Goal: Transaction & Acquisition: Book appointment/travel/reservation

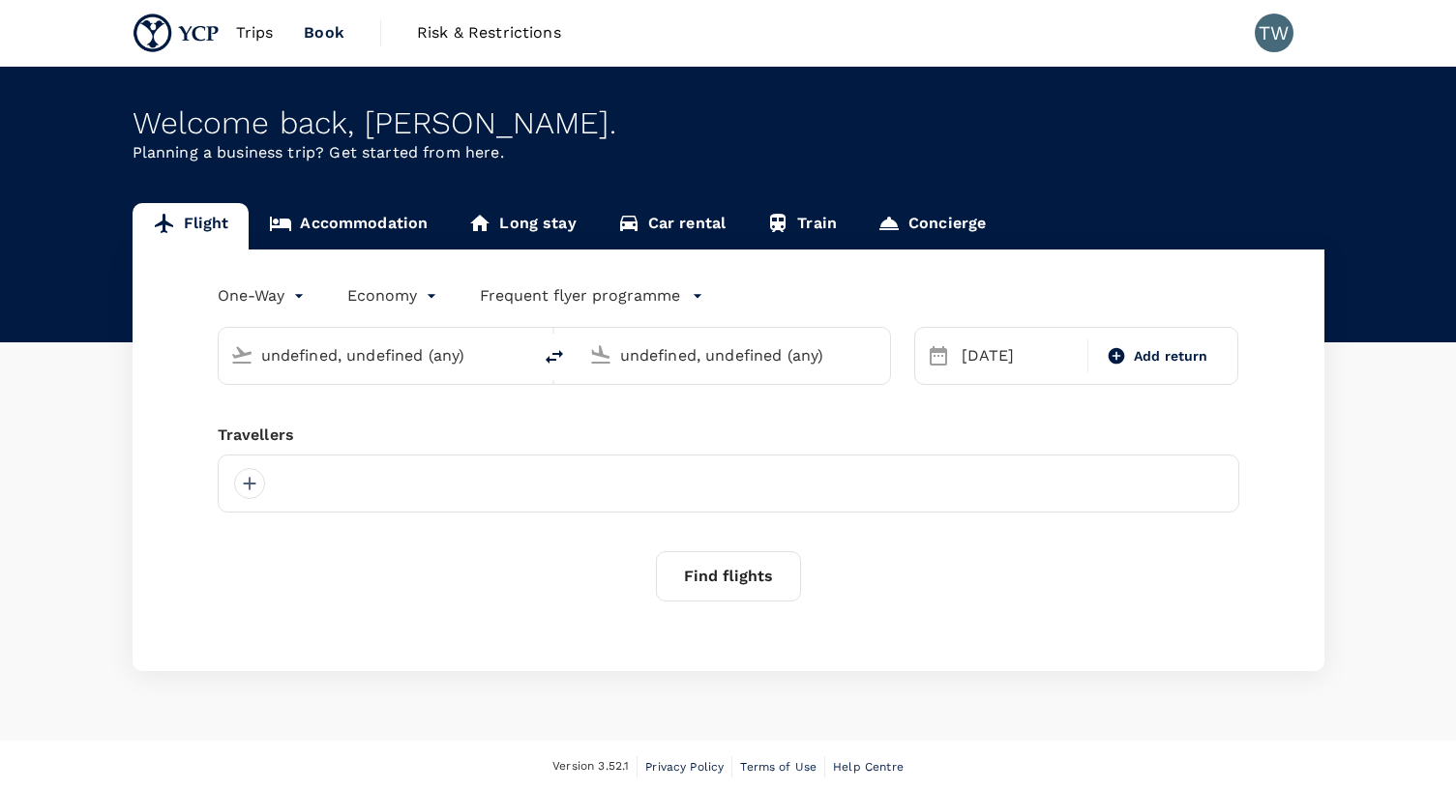
type input "Tokyo Intl (HND)"
type input "[GEOGRAPHIC_DATA], [GEOGRAPHIC_DATA] (any)"
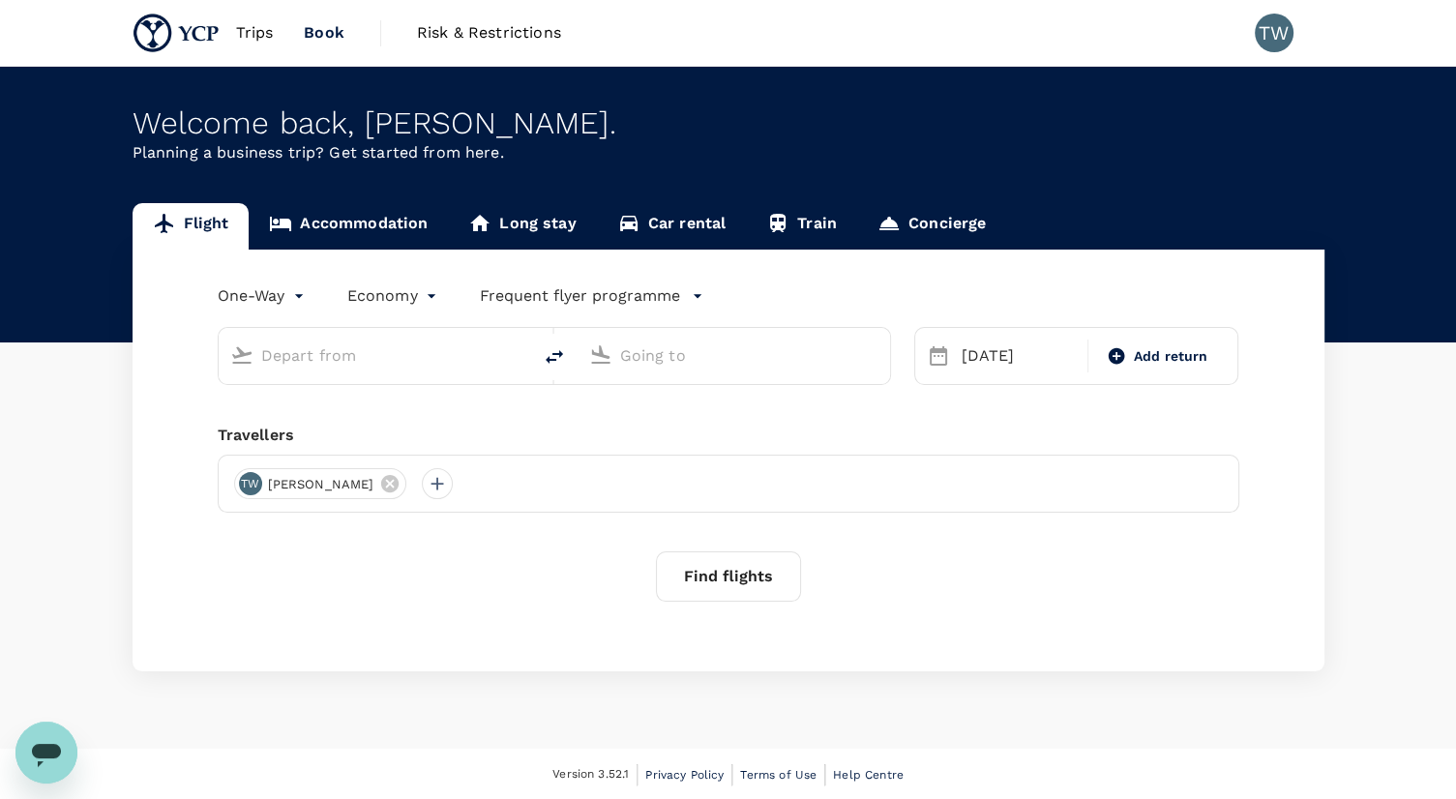
type input "Tokyo Intl (HND)"
type input "[GEOGRAPHIC_DATA], [GEOGRAPHIC_DATA] (any)"
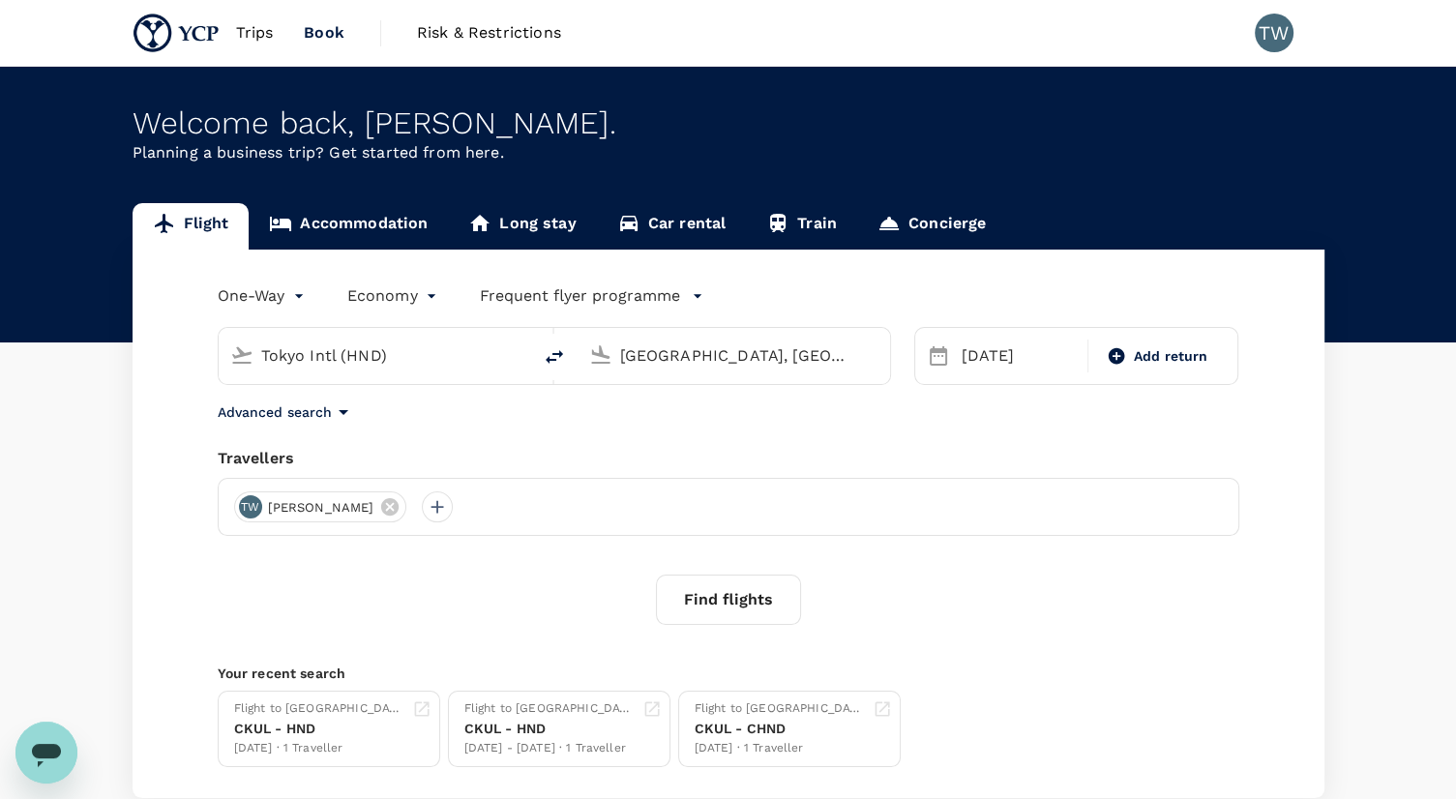
click at [269, 36] on span "Trips" at bounding box center [255, 32] width 38 height 23
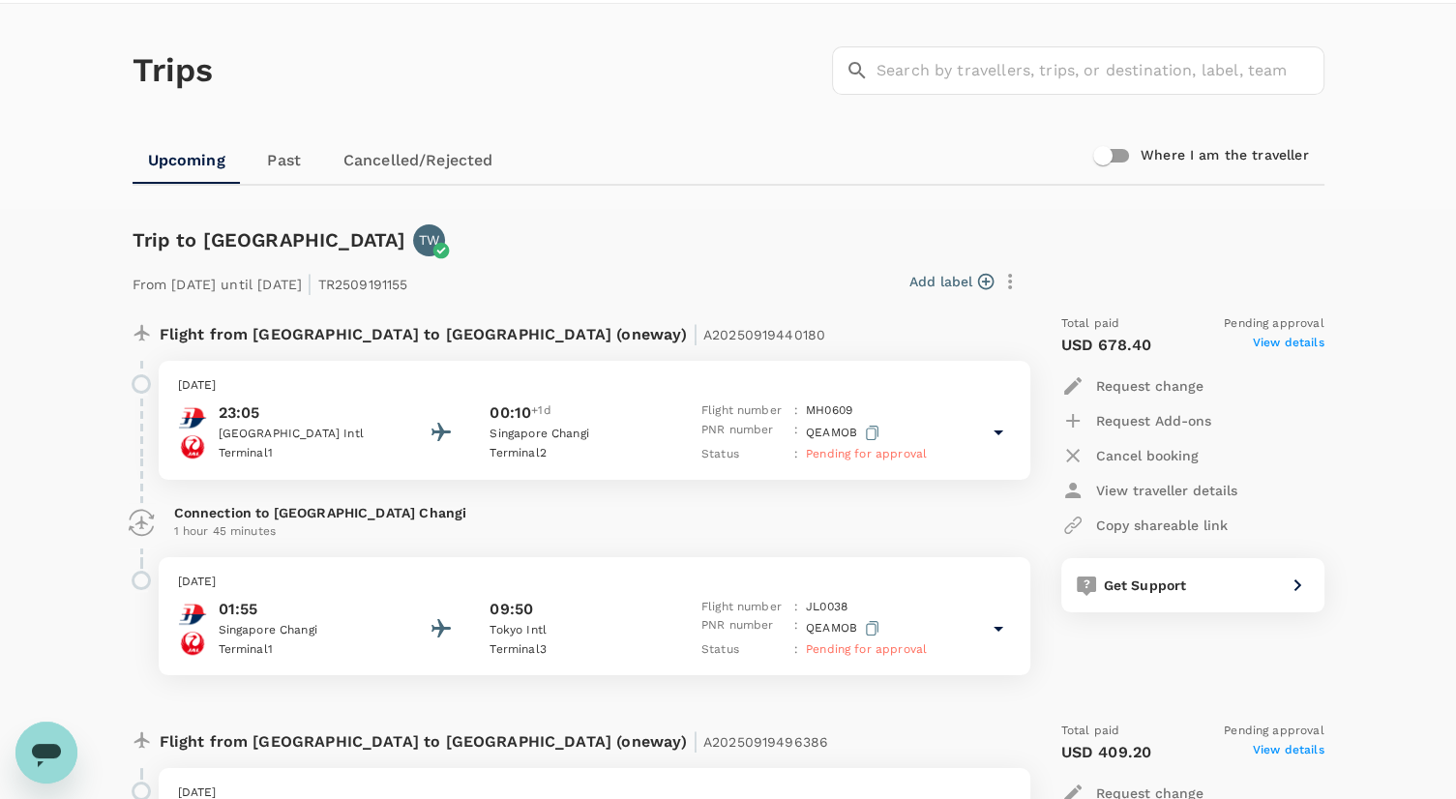
scroll to position [97, 0]
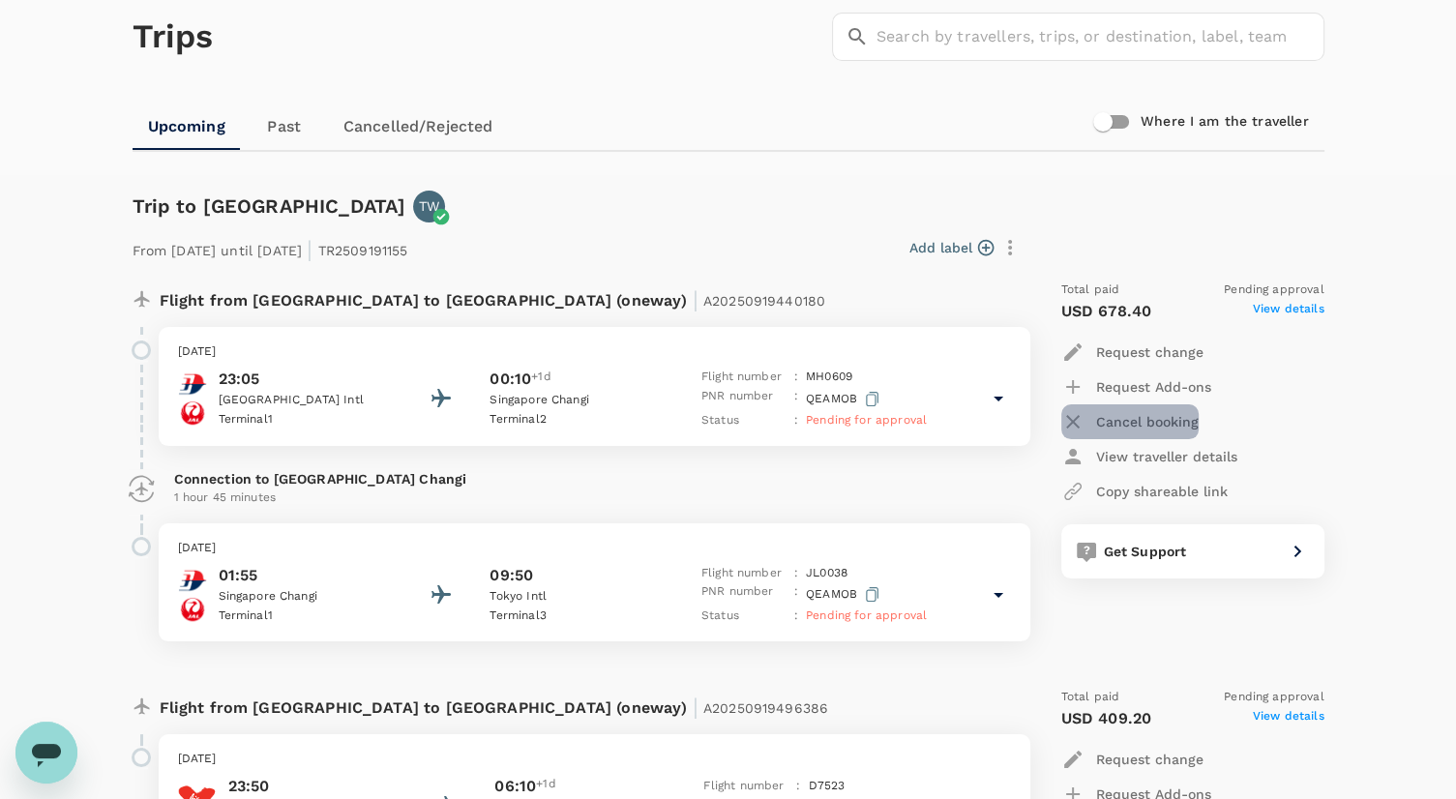
click at [1177, 431] on div "Cancel booking" at bounding box center [1129, 421] width 137 height 23
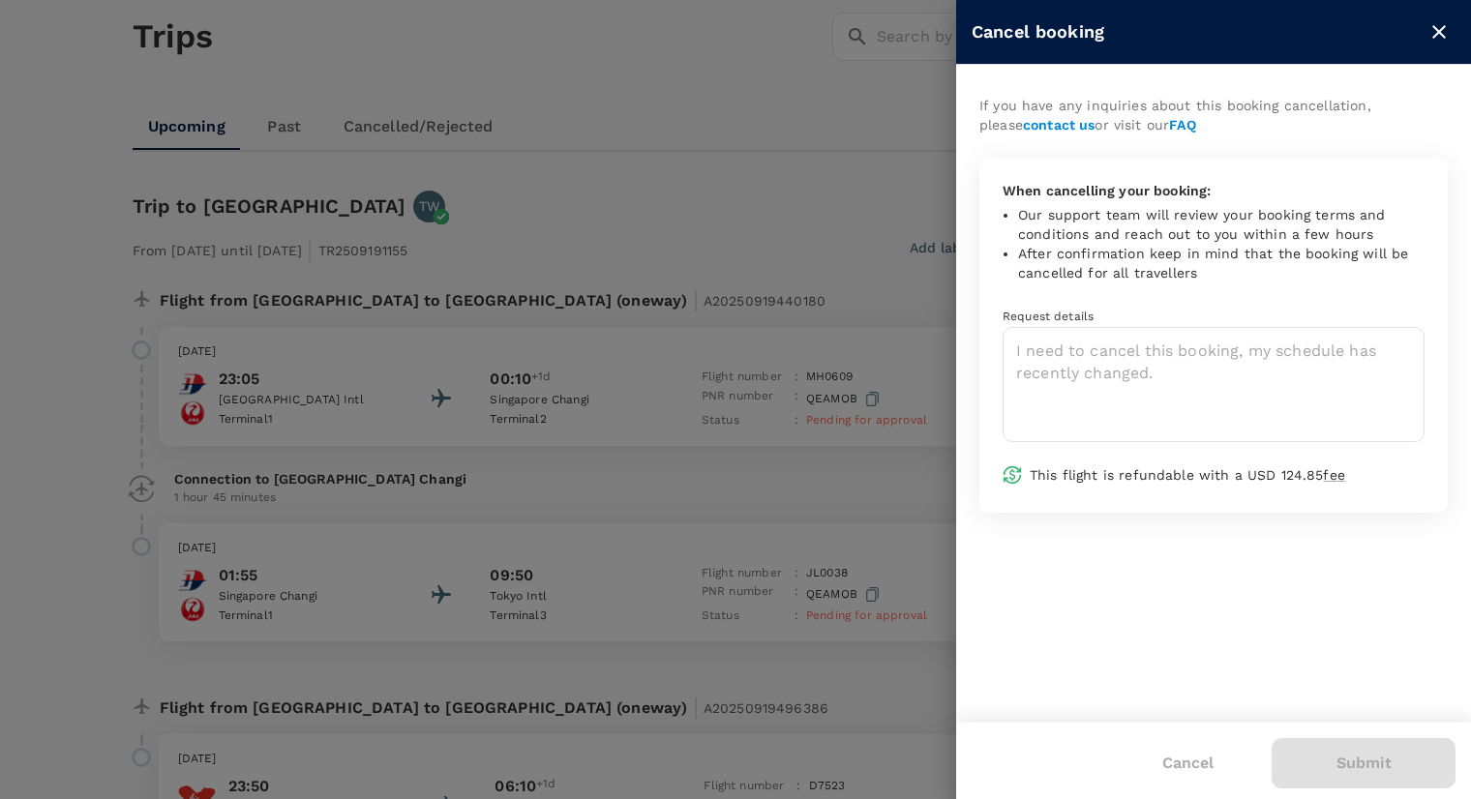
click at [1100, 446] on div "When cancelling your booking: Our support team will review your booking terms a…" at bounding box center [1213, 335] width 468 height 355
click at [1449, 32] on icon "close" at bounding box center [1438, 31] width 23 height 23
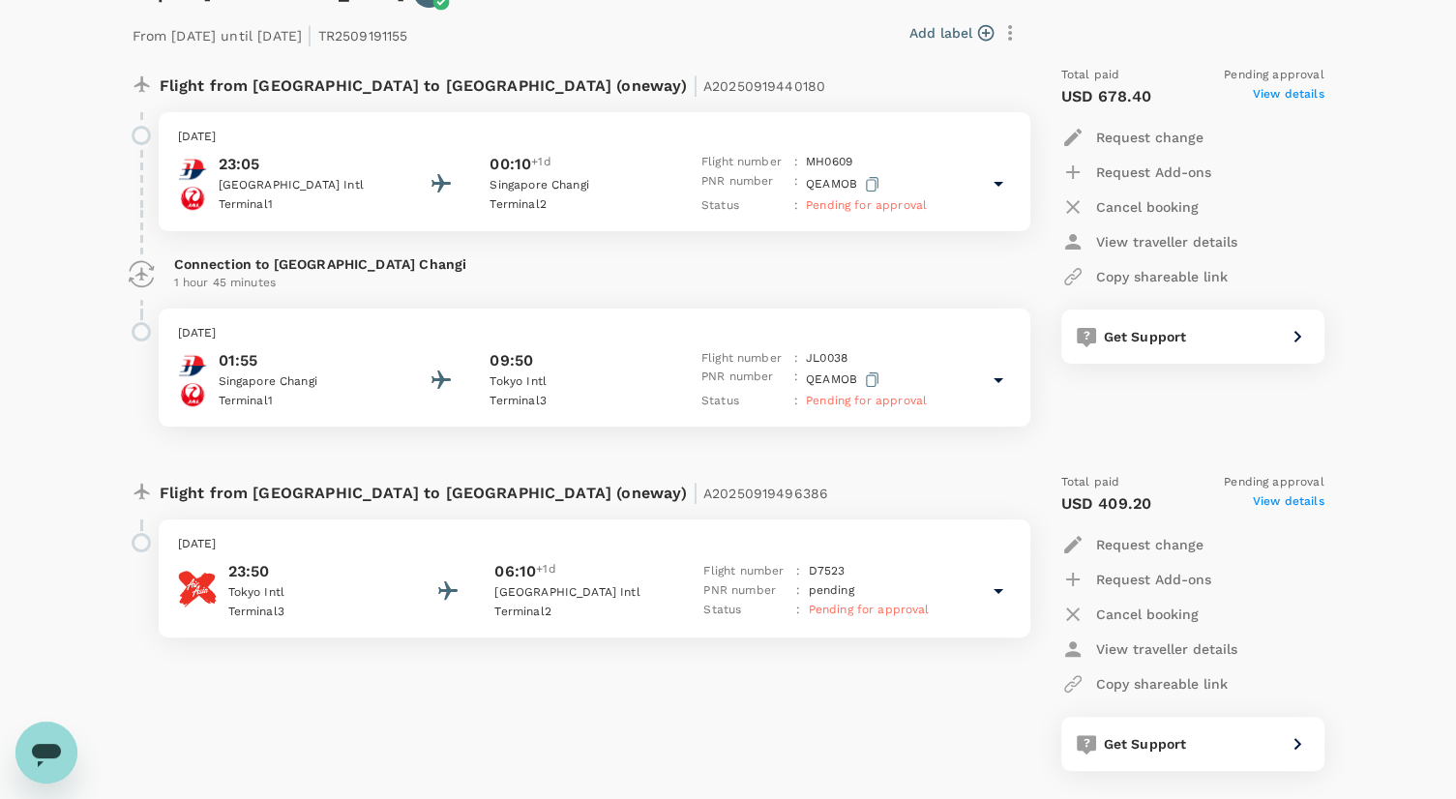
scroll to position [0, 0]
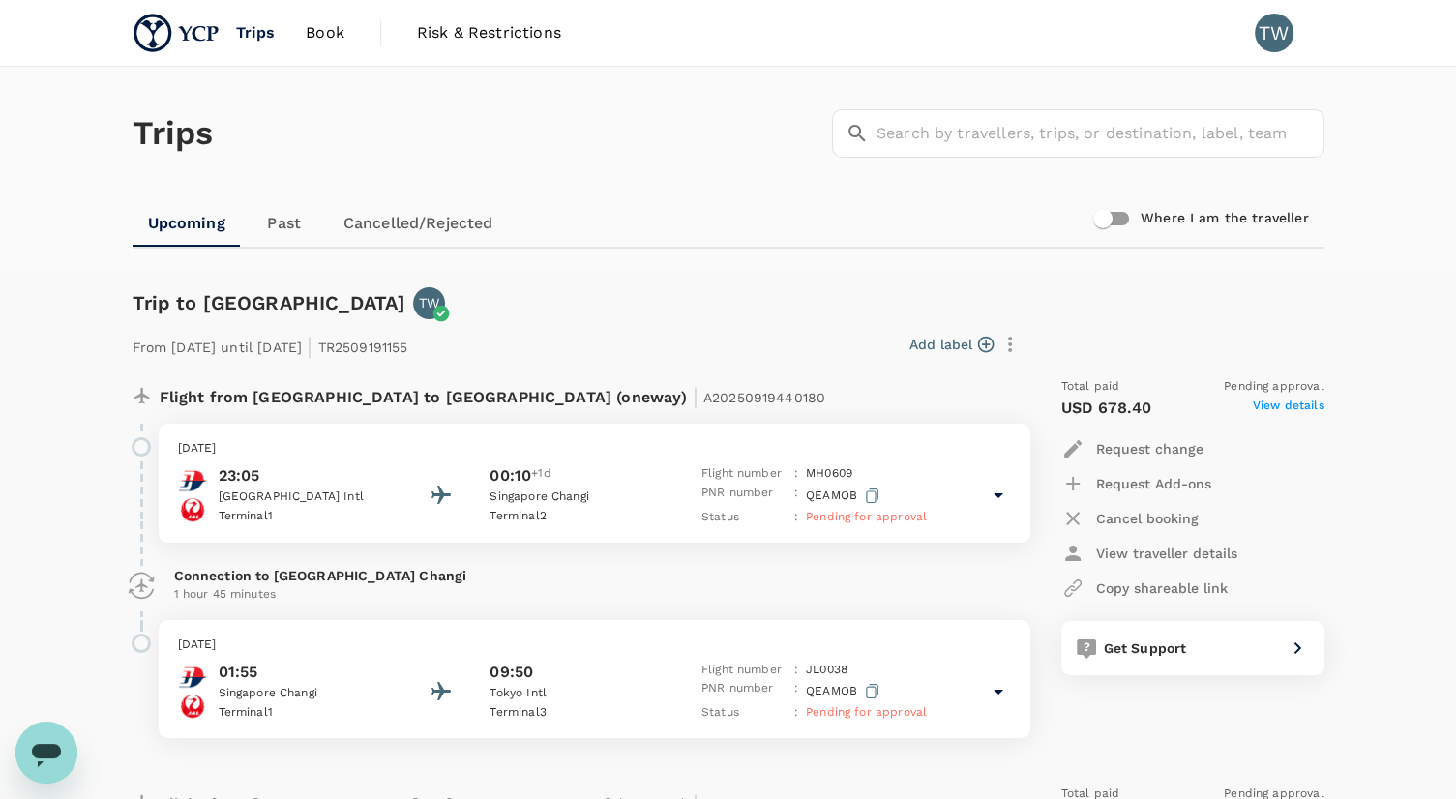
click at [317, 45] on link "Book" at bounding box center [325, 33] width 70 height 66
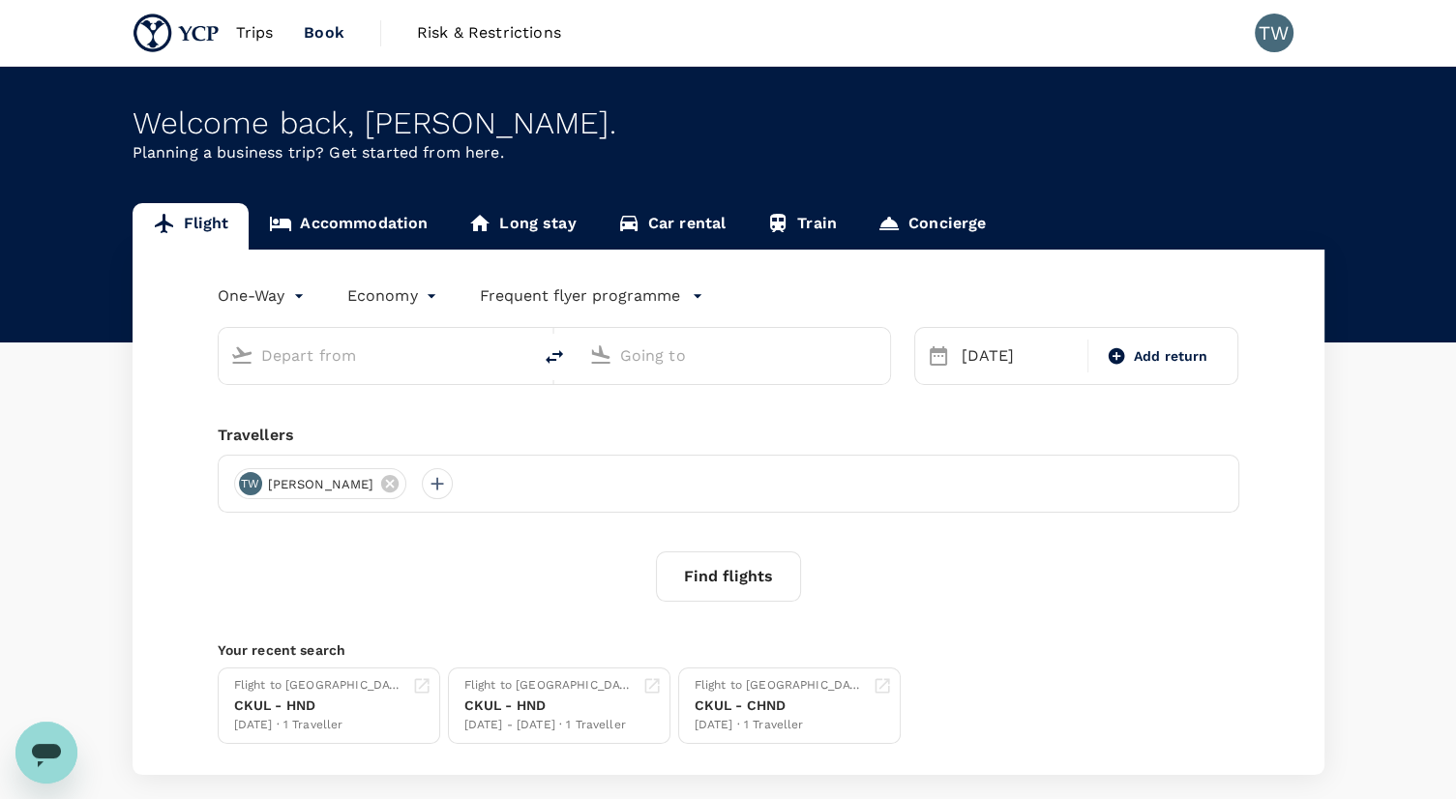
type input "Tokyo Intl (HND)"
type input "[GEOGRAPHIC_DATA], [GEOGRAPHIC_DATA] (any)"
type input "Tokyo Intl (HND)"
type input "[GEOGRAPHIC_DATA], [GEOGRAPHIC_DATA] (any)"
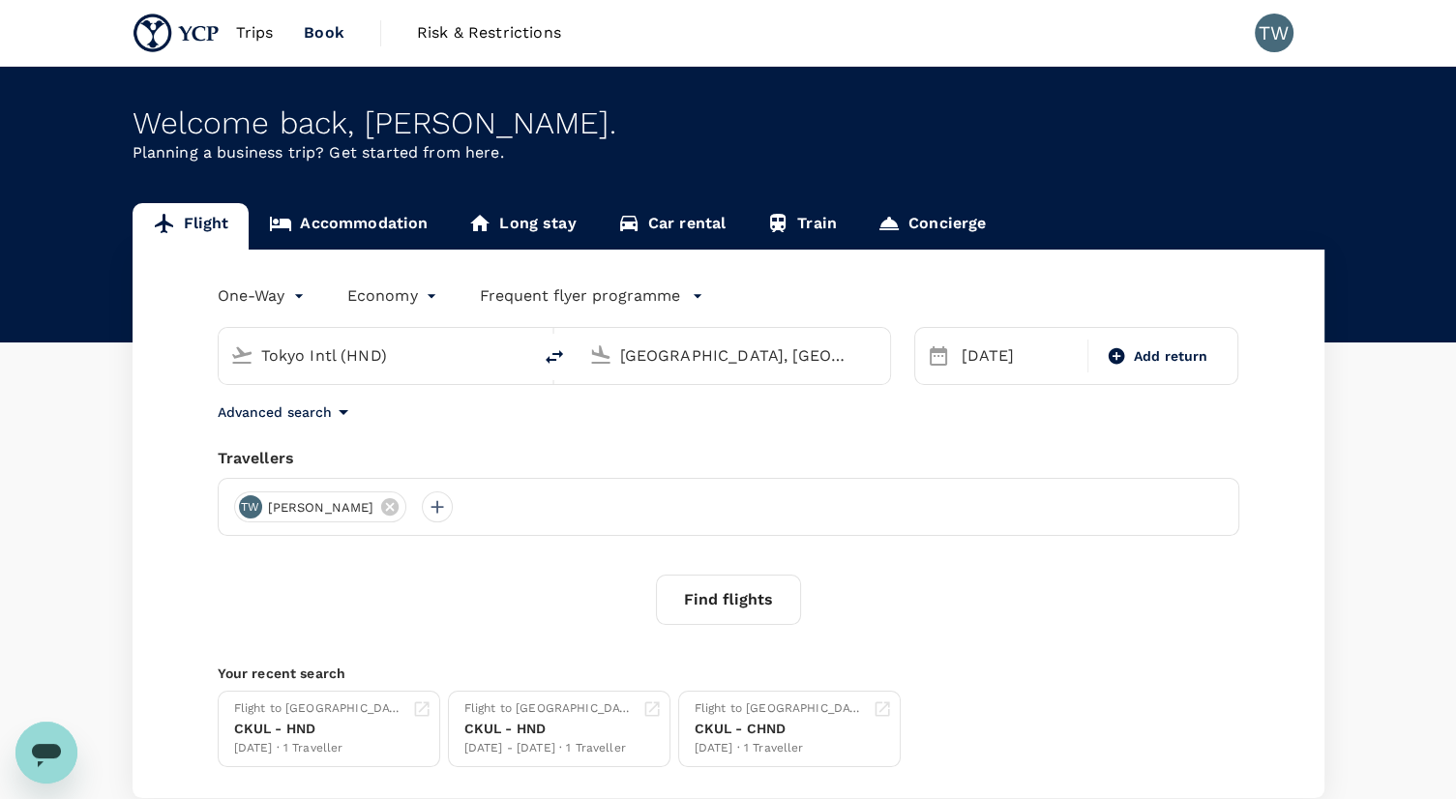
click at [569, 352] on button "delete" at bounding box center [554, 357] width 46 height 46
type input "[GEOGRAPHIC_DATA], [GEOGRAPHIC_DATA] (any)"
type input "Tokyo Intl (HND)"
click at [1188, 369] on div "Add return" at bounding box center [1157, 357] width 130 height 36
type input "roundtrip"
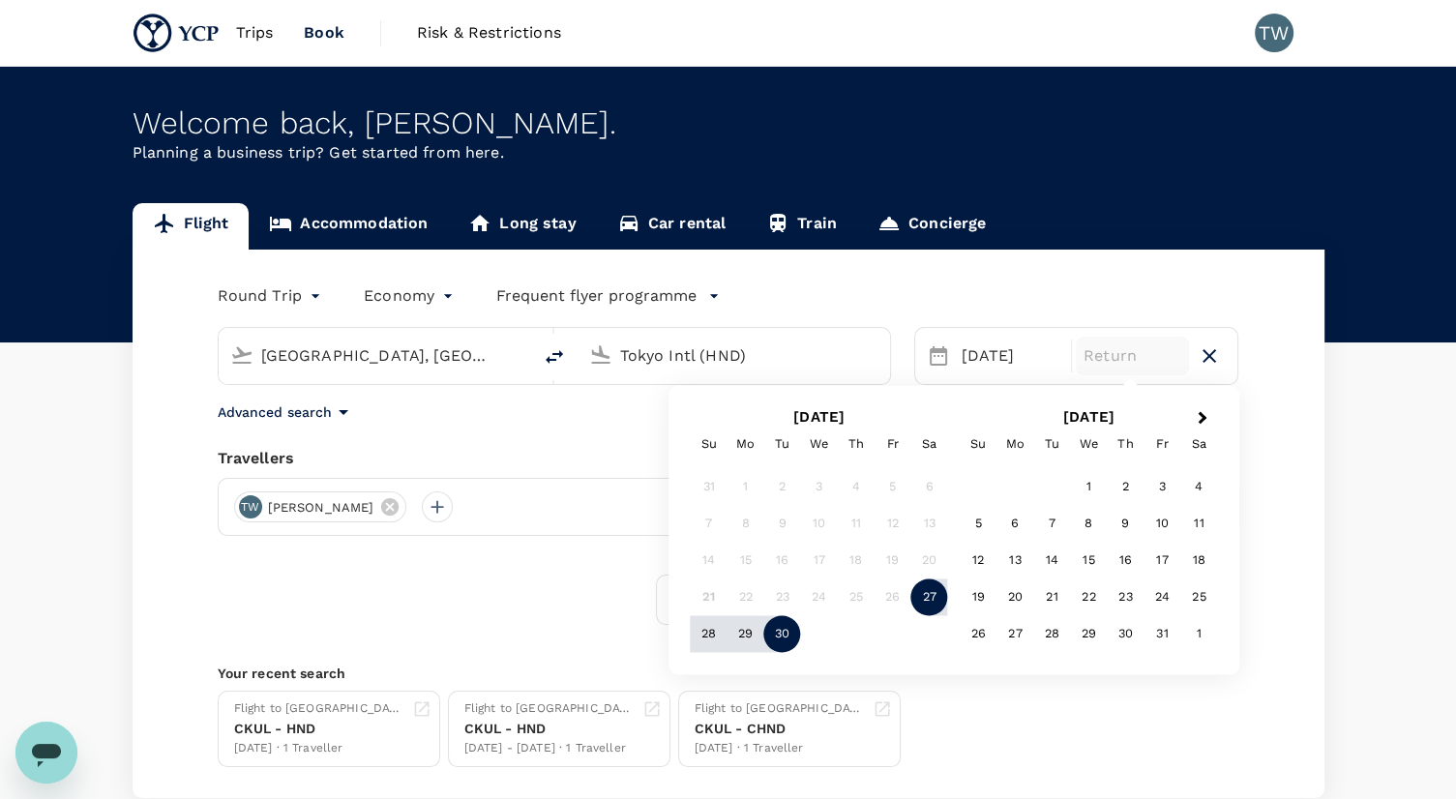
click at [811, 602] on div "24" at bounding box center [819, 598] width 37 height 37
click at [925, 598] on div "27" at bounding box center [929, 598] width 37 height 37
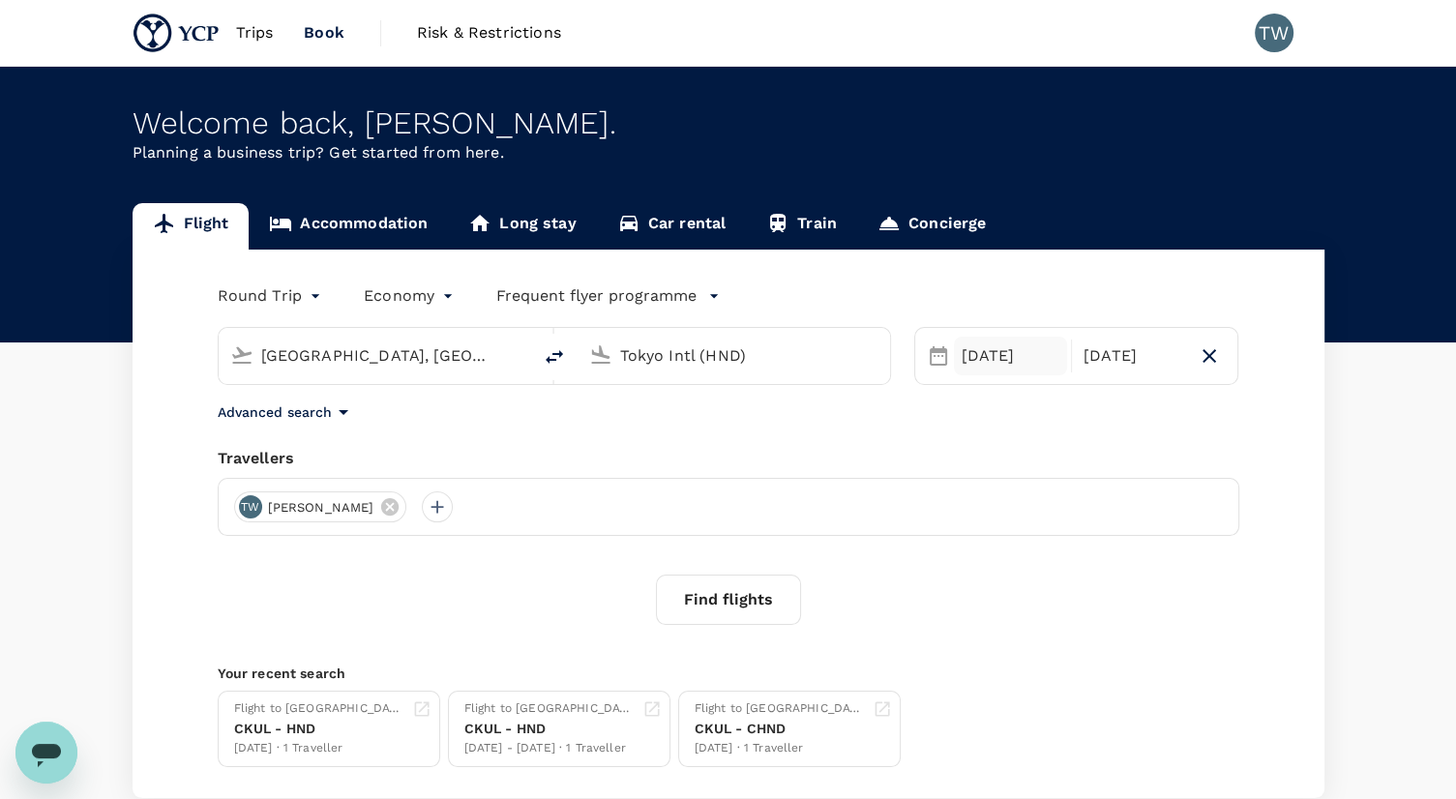
click at [1002, 374] on div "[DATE]" at bounding box center [1010, 356] width 113 height 39
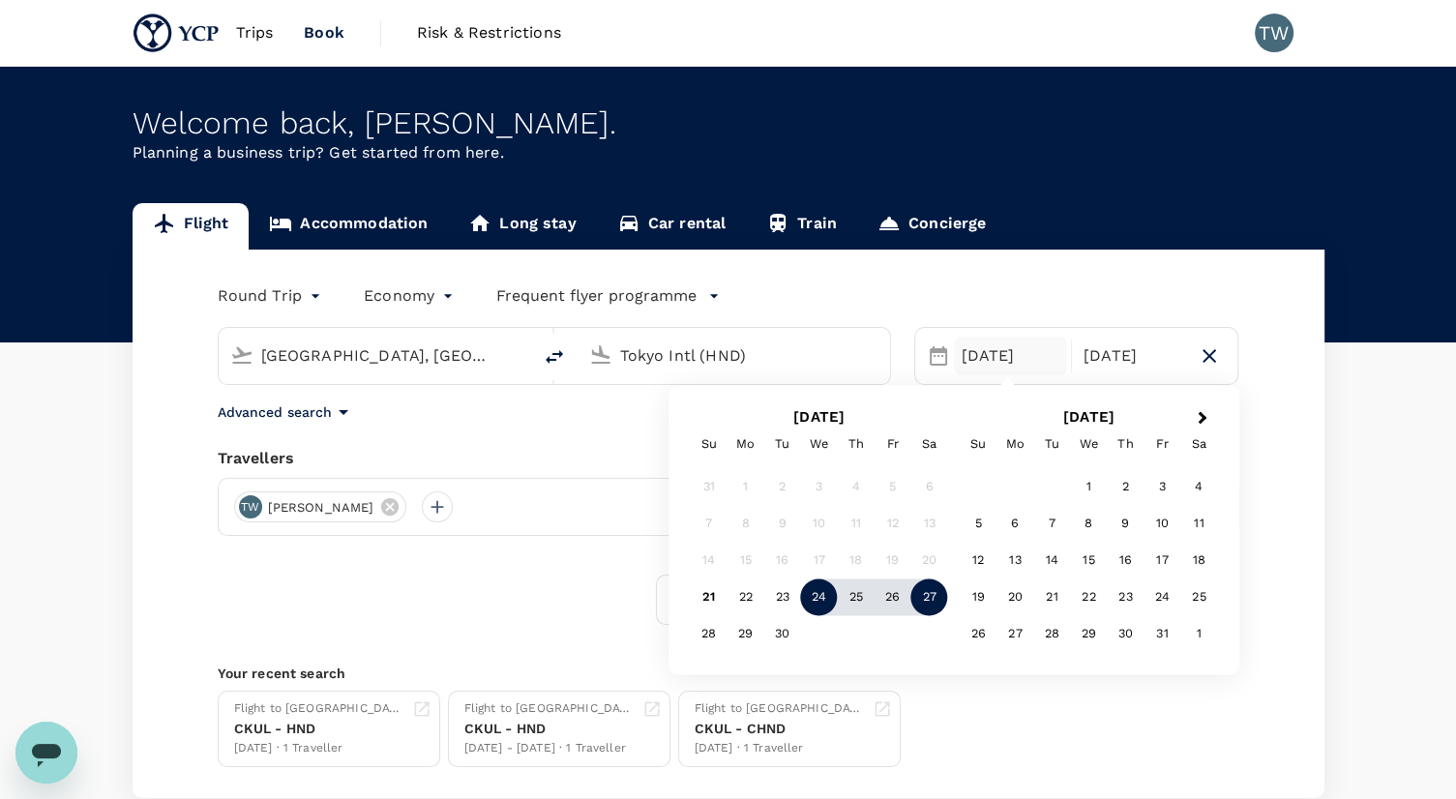
click at [812, 604] on div "24" at bounding box center [819, 598] width 37 height 37
click at [555, 599] on div "Find flights" at bounding box center [729, 600] width 1022 height 50
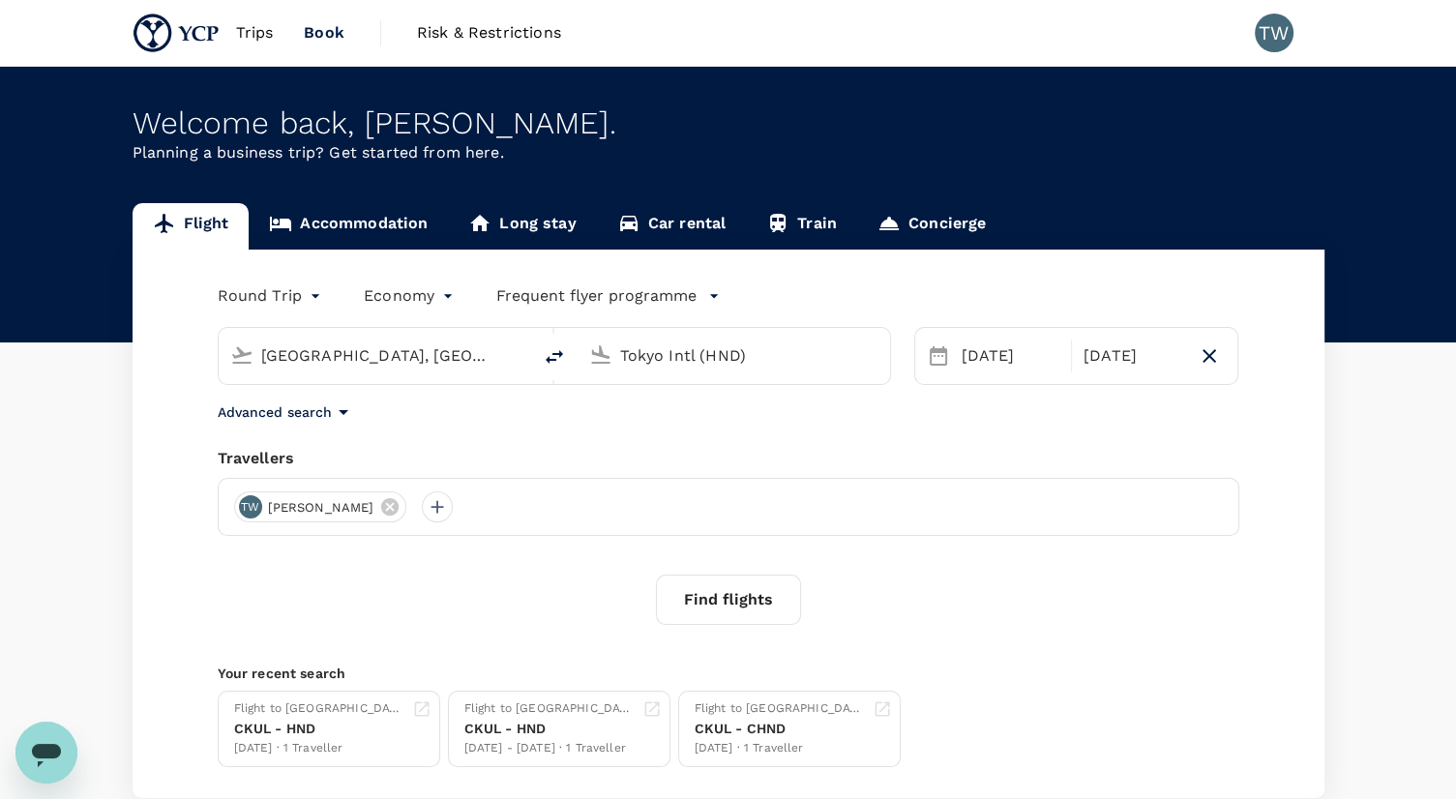
click at [631, 318] on div "Kuala Lumpur, Malaysia (any) Tokyo Intl (HND)" at bounding box center [542, 344] width 697 height 81
click at [636, 311] on div "Kuala Lumpur, Malaysia (any) Tokyo Intl (HND)" at bounding box center [542, 344] width 697 height 81
click at [636, 307] on p "Frequent flyer programme" at bounding box center [596, 295] width 200 height 23
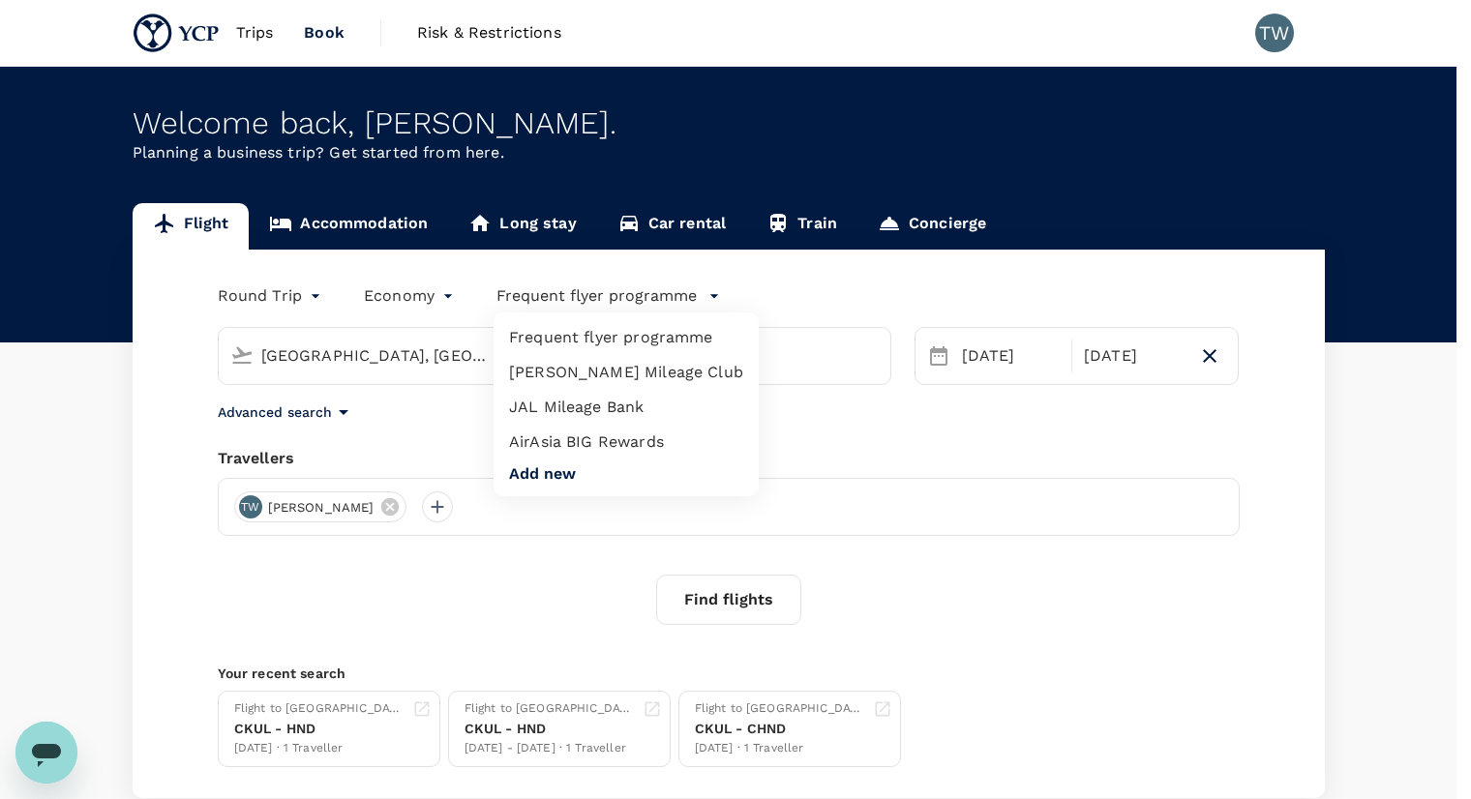
click at [629, 370] on li "[PERSON_NAME] Mileage Club" at bounding box center [625, 372] width 265 height 35
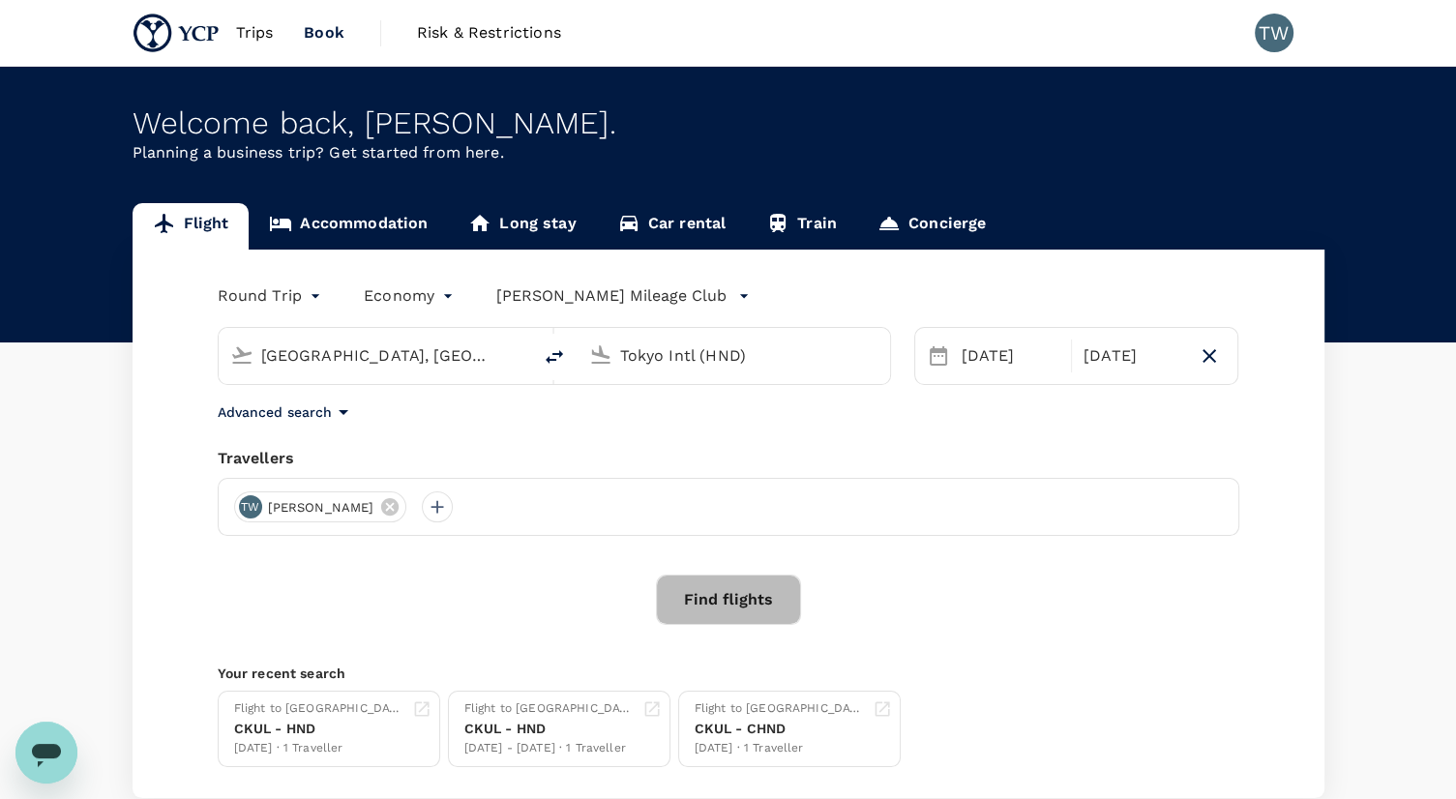
click at [728, 602] on button "Find flights" at bounding box center [728, 600] width 145 height 50
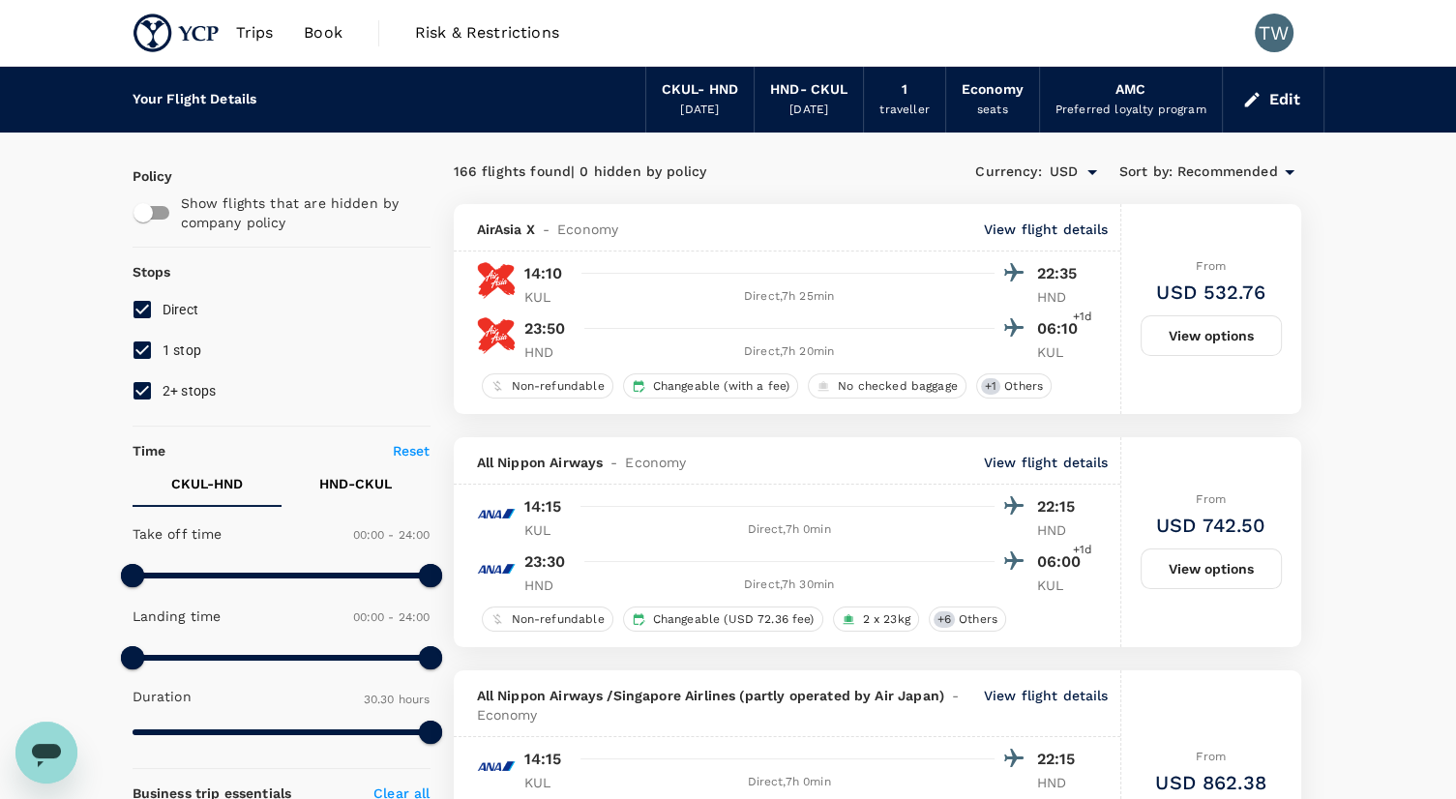
type input "1830"
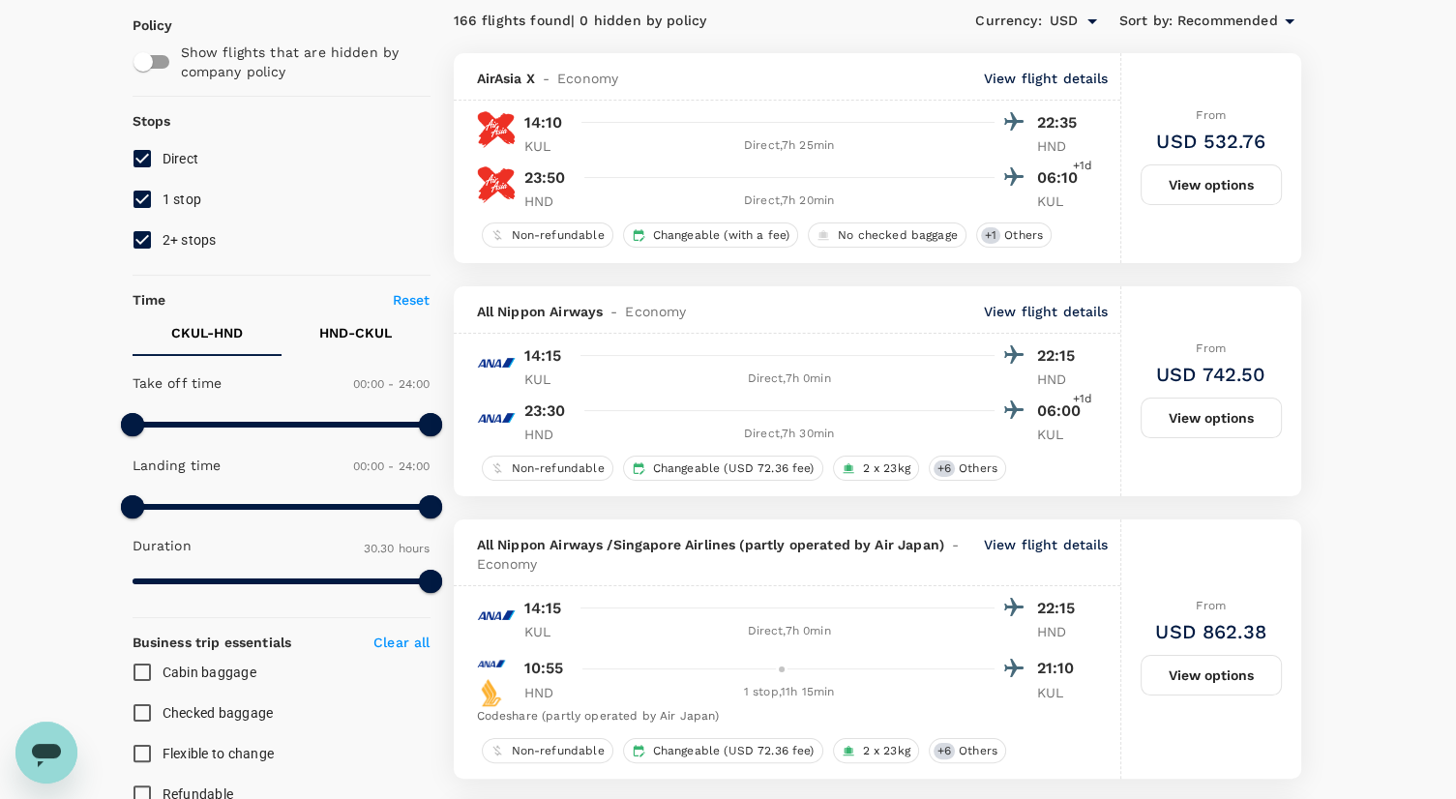
scroll to position [193, 0]
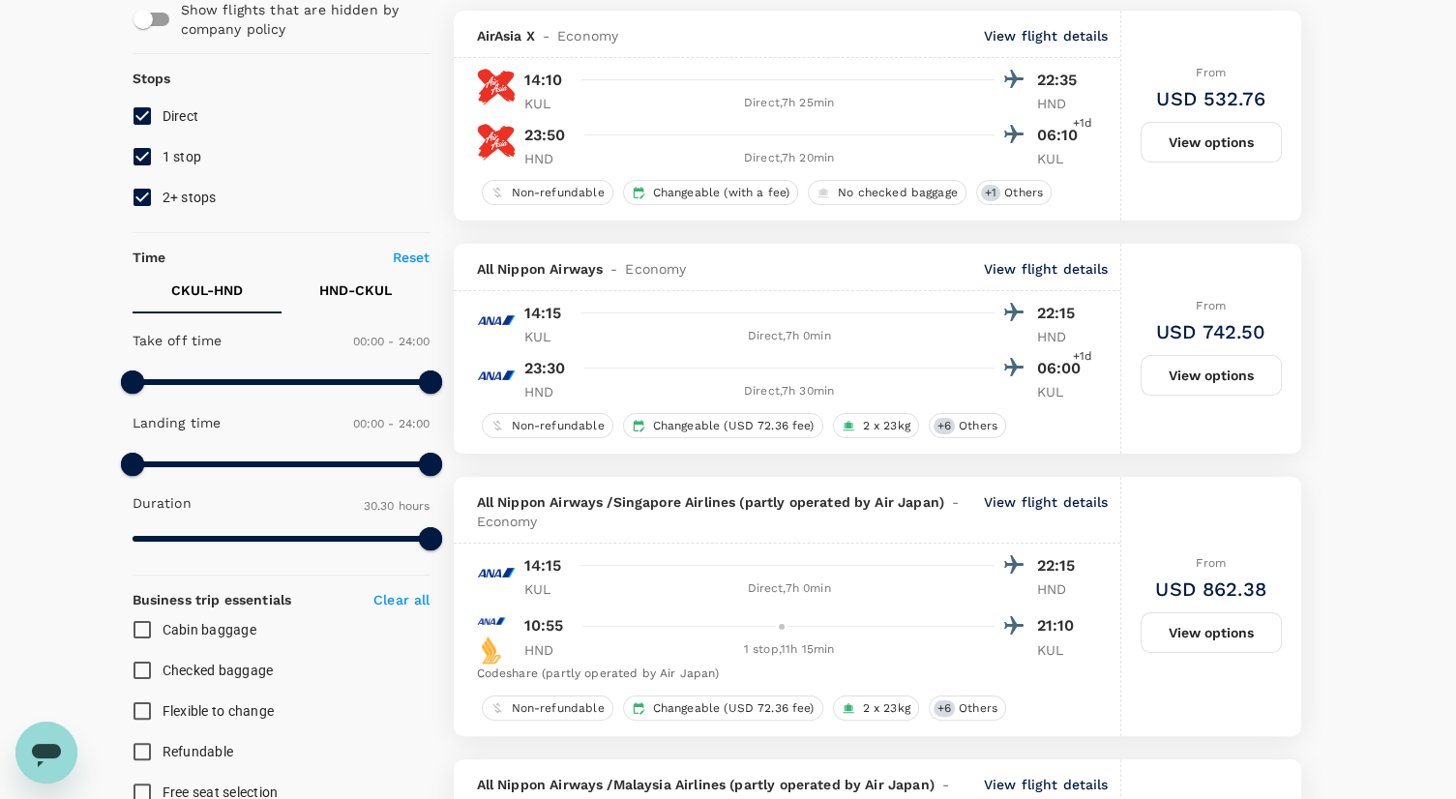
click at [1226, 384] on button "View options" at bounding box center [1211, 375] width 141 height 41
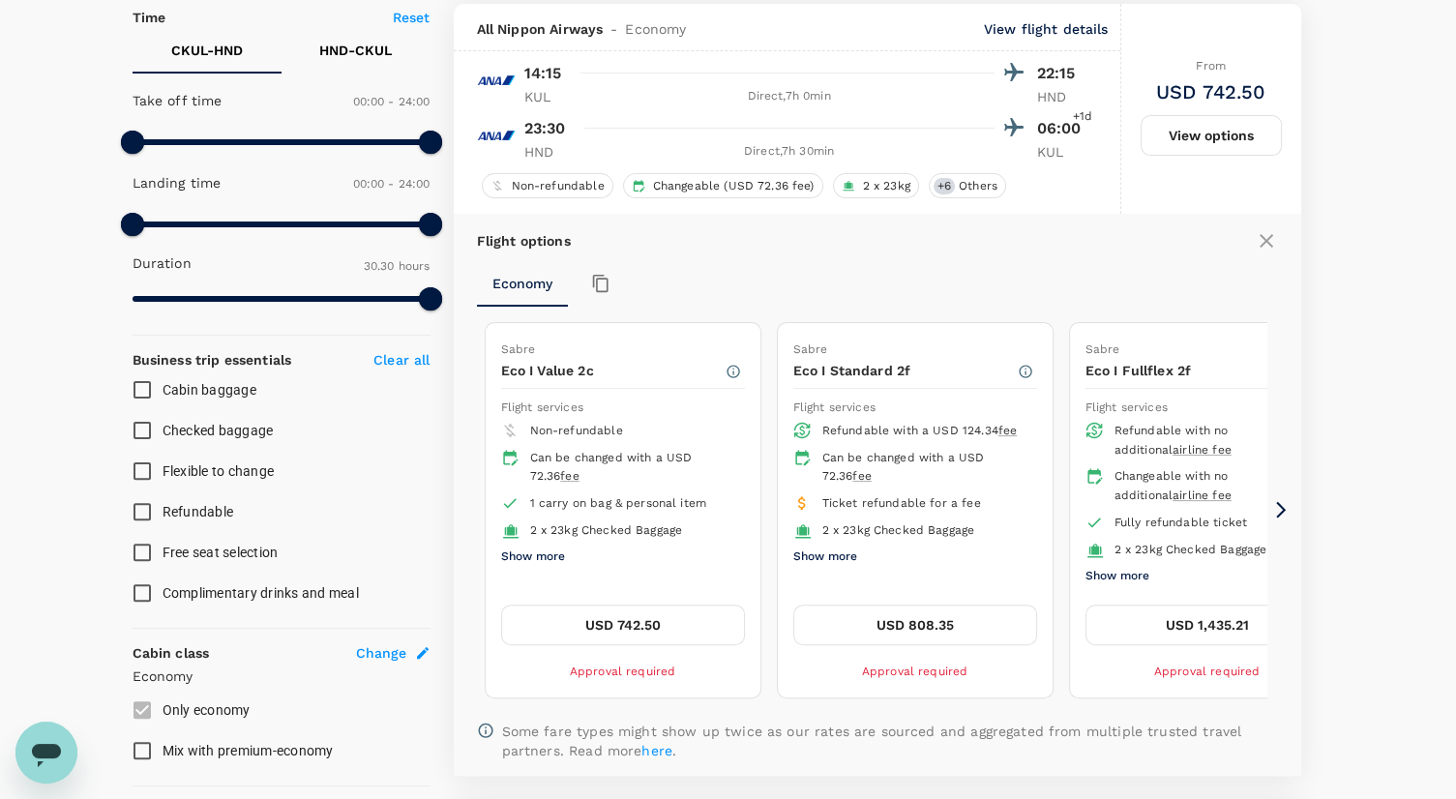
scroll to position [437, 0]
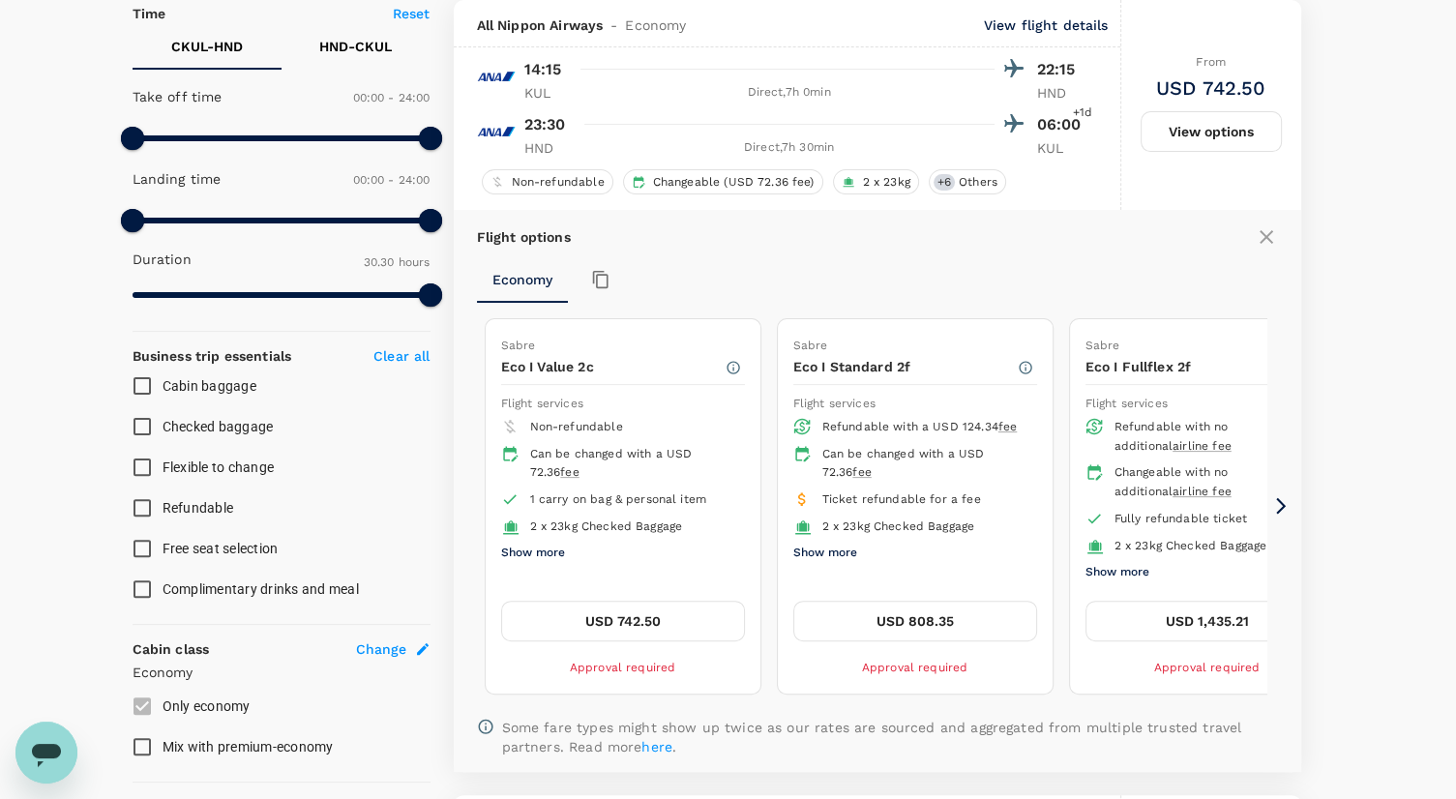
click at [1265, 504] on div "Sabre Eco I Value 2c Flight services Non-refundable Can be changed with a USD 7…" at bounding box center [877, 506] width 801 height 391
click at [1283, 510] on icon at bounding box center [1280, 505] width 19 height 19
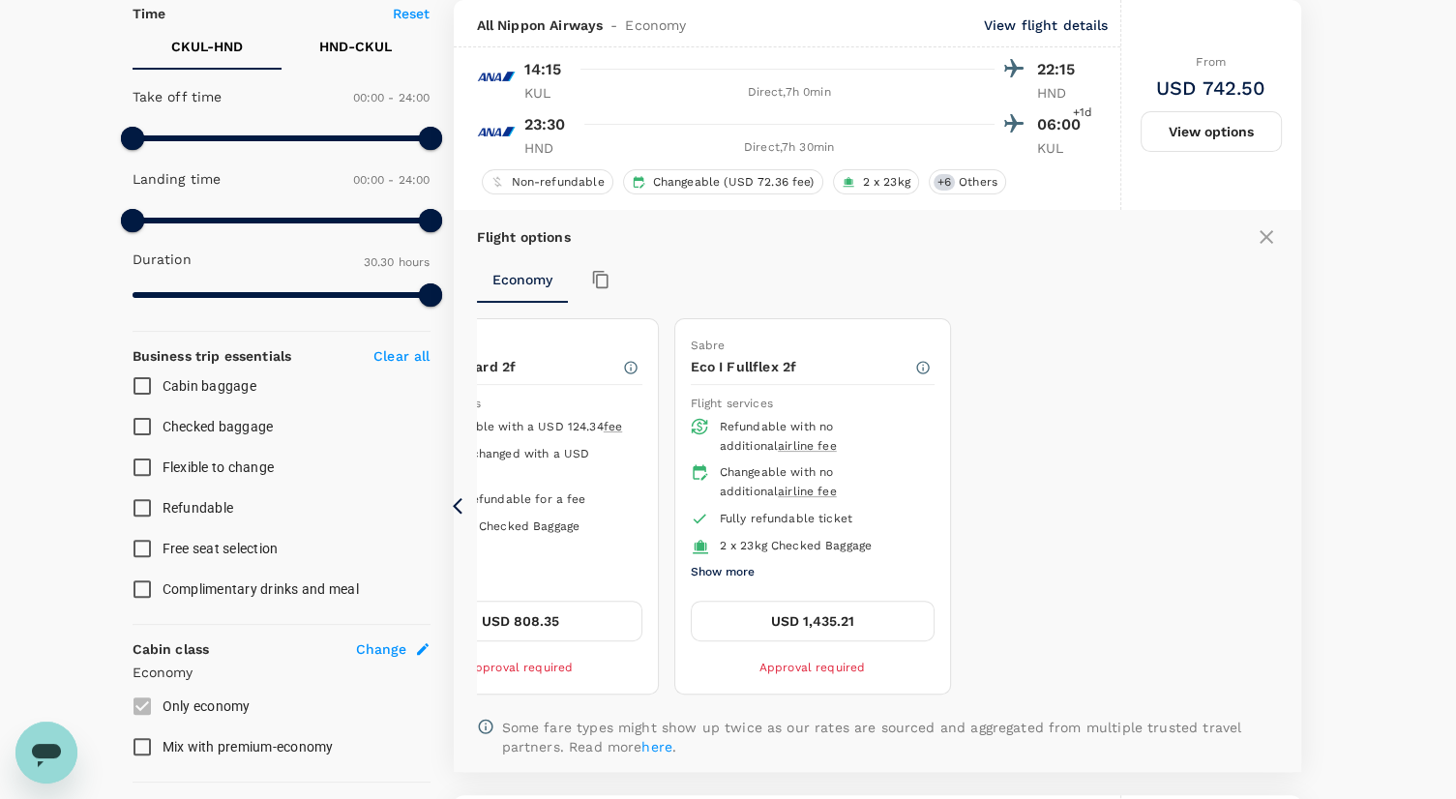
click at [558, 614] on button "USD 808.35" at bounding box center [521, 621] width 244 height 41
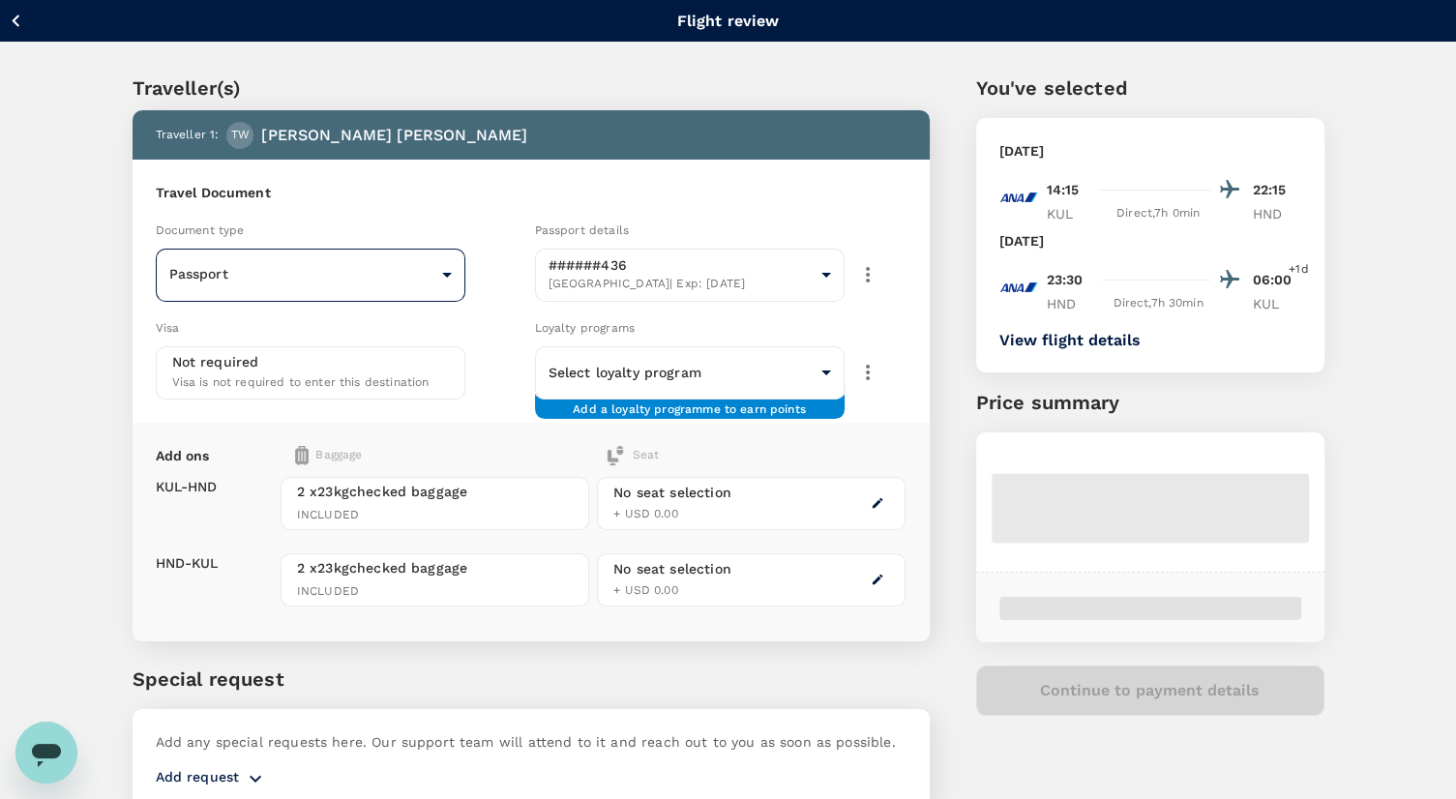
click at [402, 271] on body "Back to flight results Flight review Traveller(s) Traveller 1 : TW Tomoyuki Wat…" at bounding box center [728, 444] width 1456 height 889
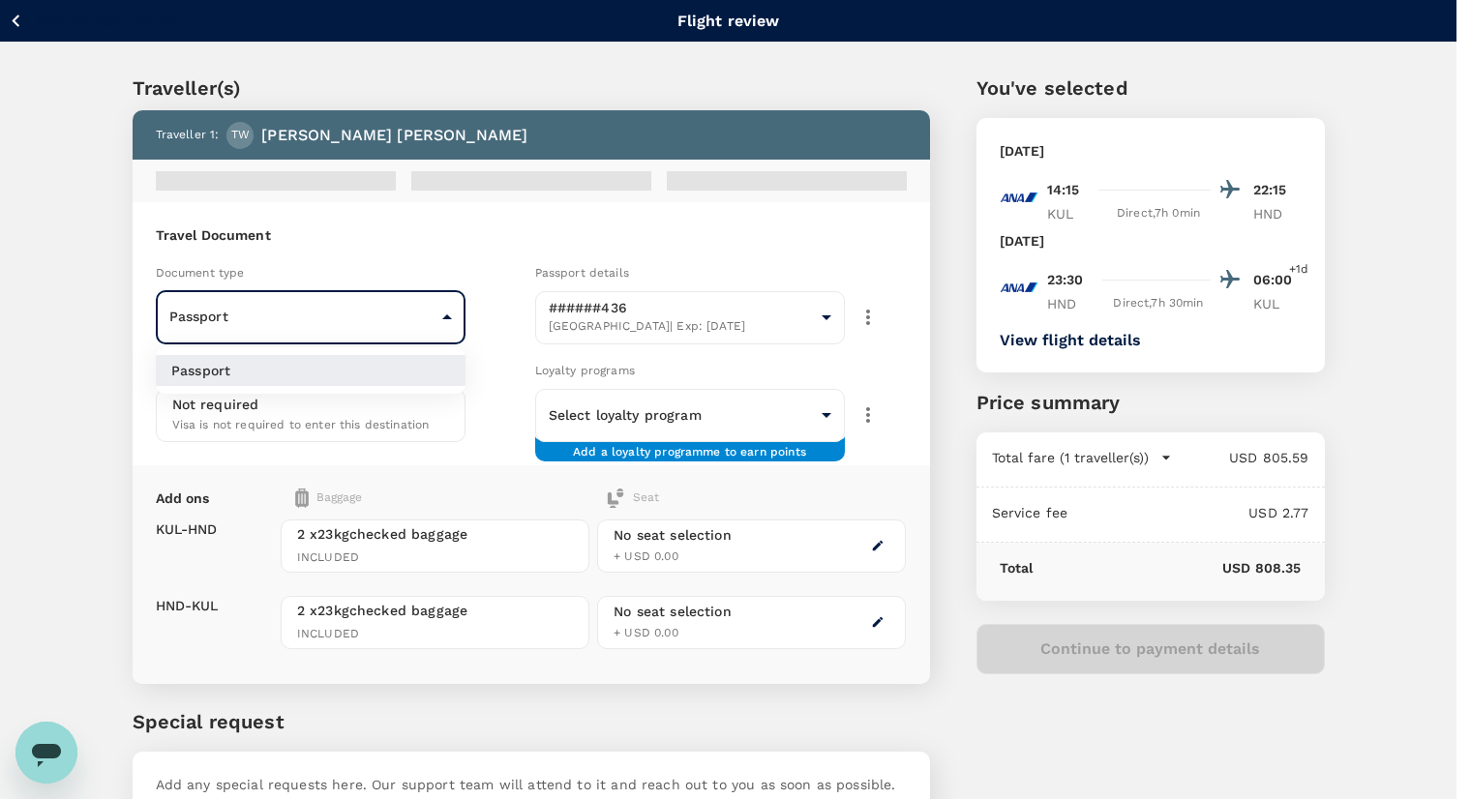
click at [98, 439] on div at bounding box center [735, 399] width 1471 height 799
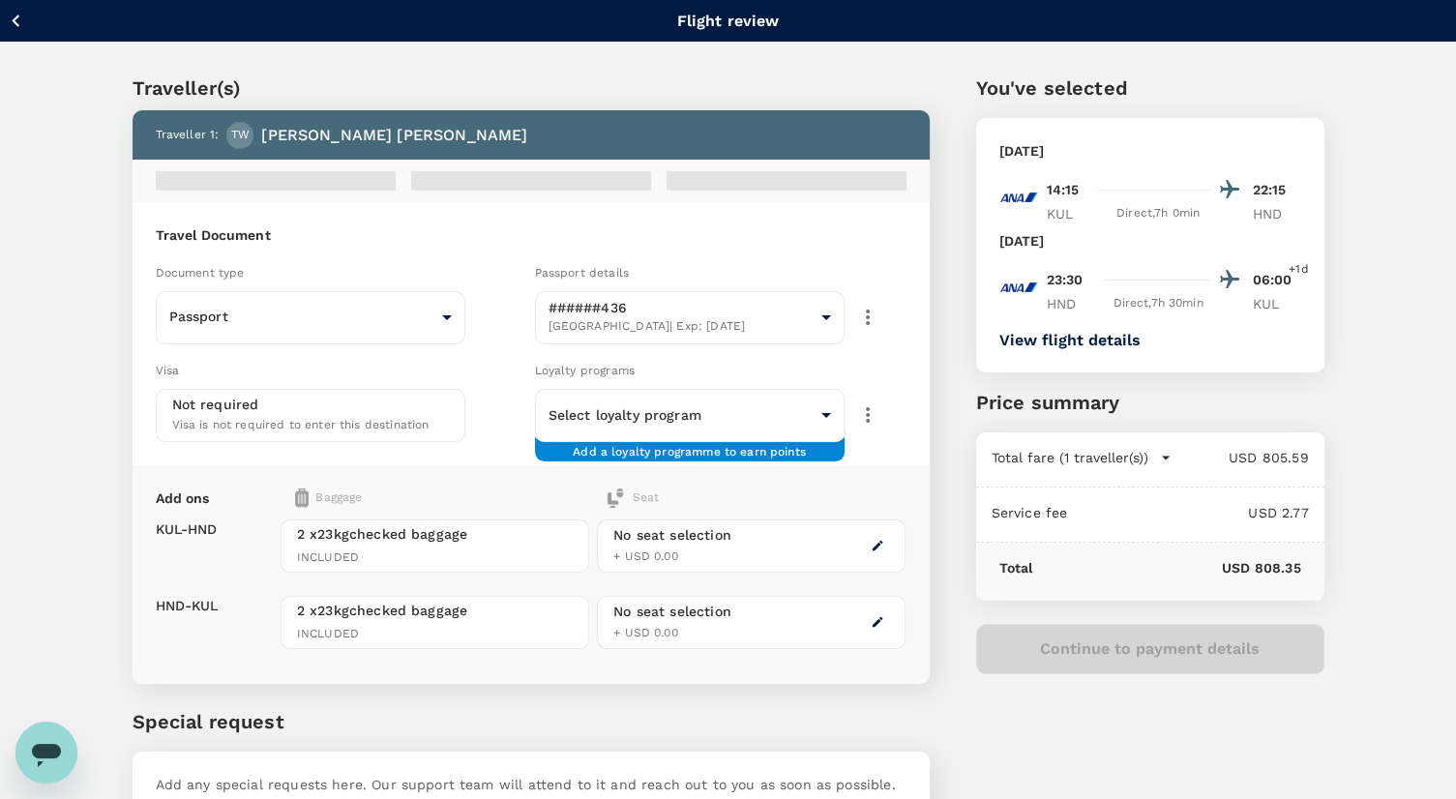
click at [237, 422] on span "Visa is not required to enter this destination" at bounding box center [300, 425] width 257 height 14
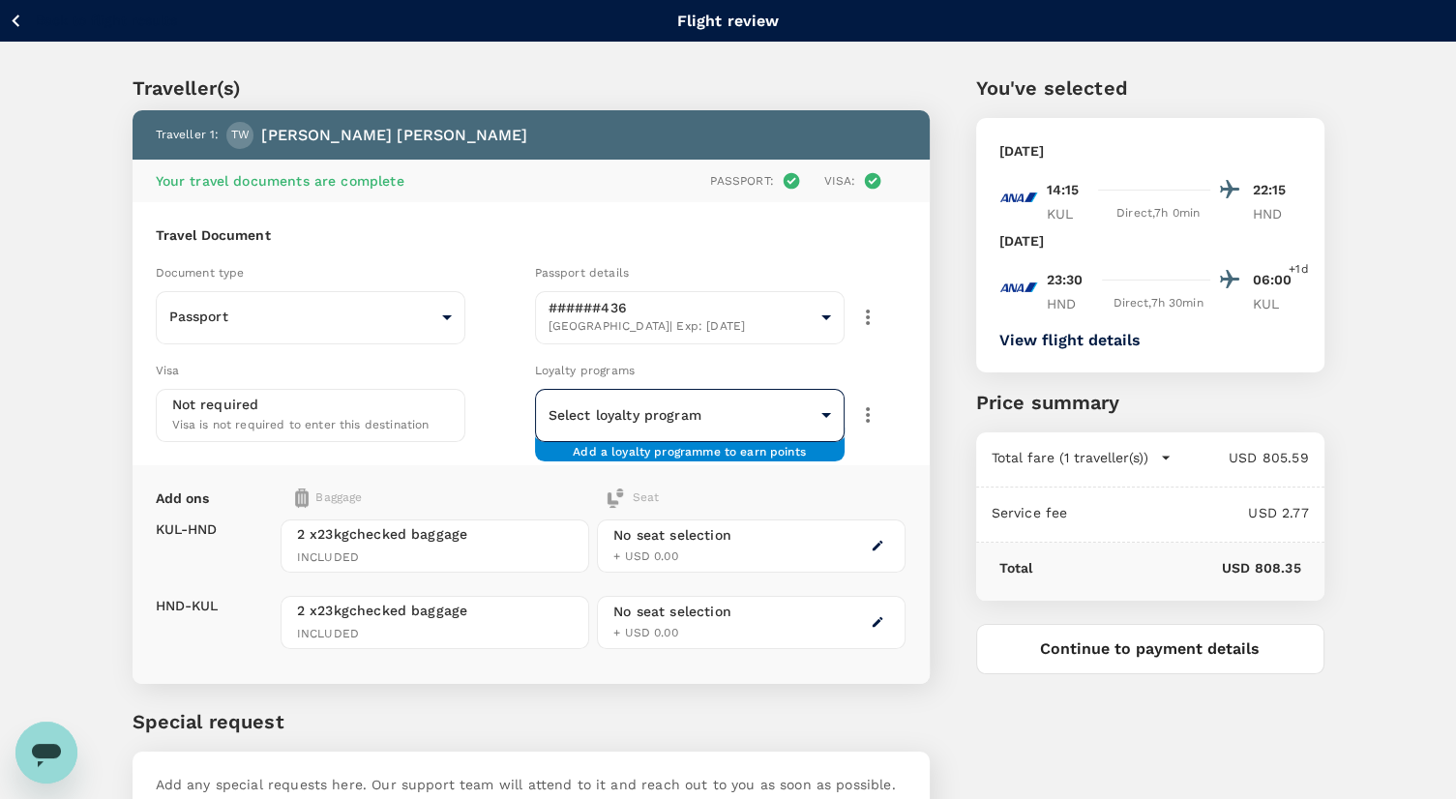
click at [637, 415] on body "Back to flight results Flight review Traveller(s) Traveller 1 : TW Tomoyuki Wat…" at bounding box center [728, 466] width 1456 height 932
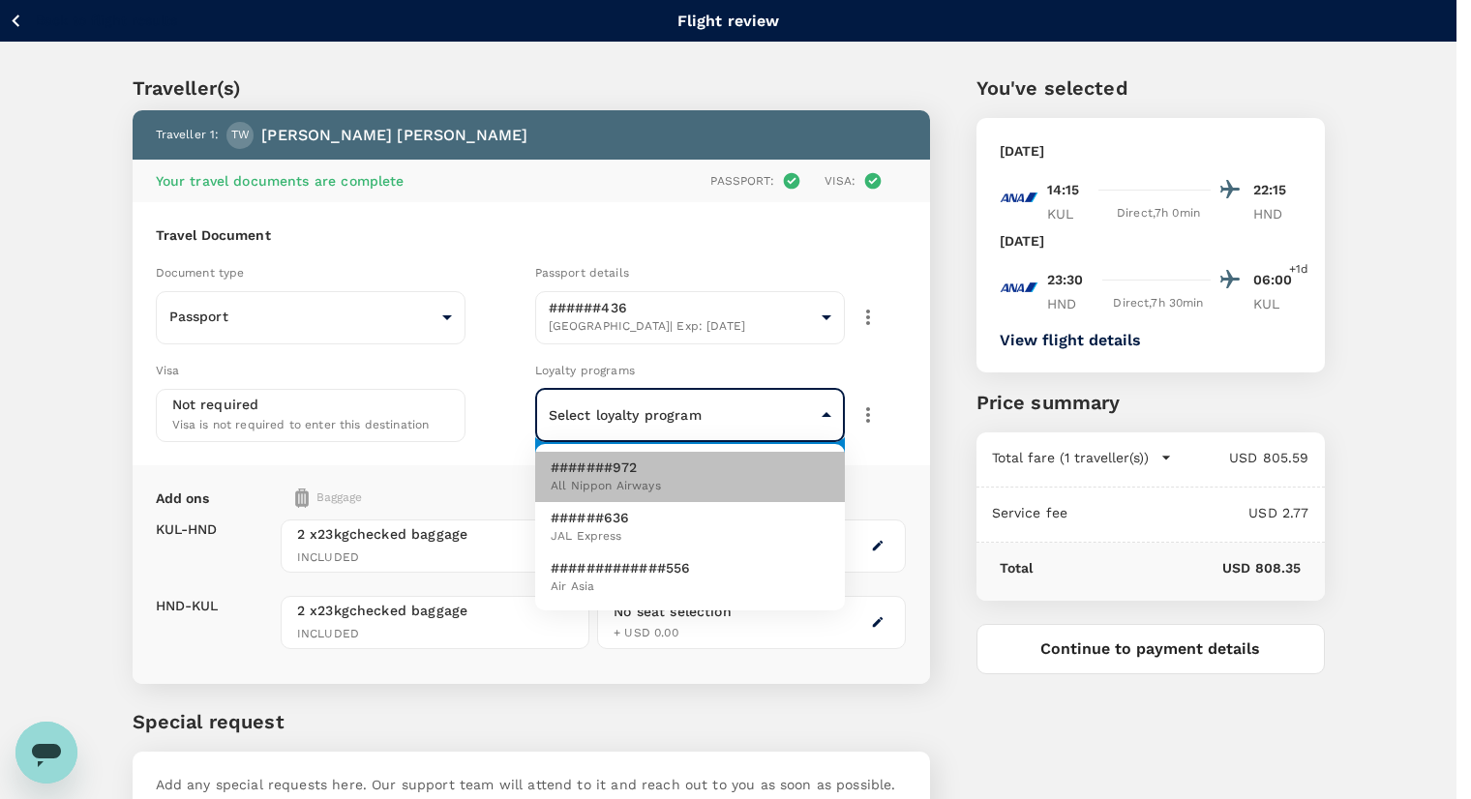
click at [650, 478] on span "All Nippon Airways" at bounding box center [605, 486] width 110 height 19
type input "199f9f4d-52e4-42c7-b62b-75aabd0a93f5"
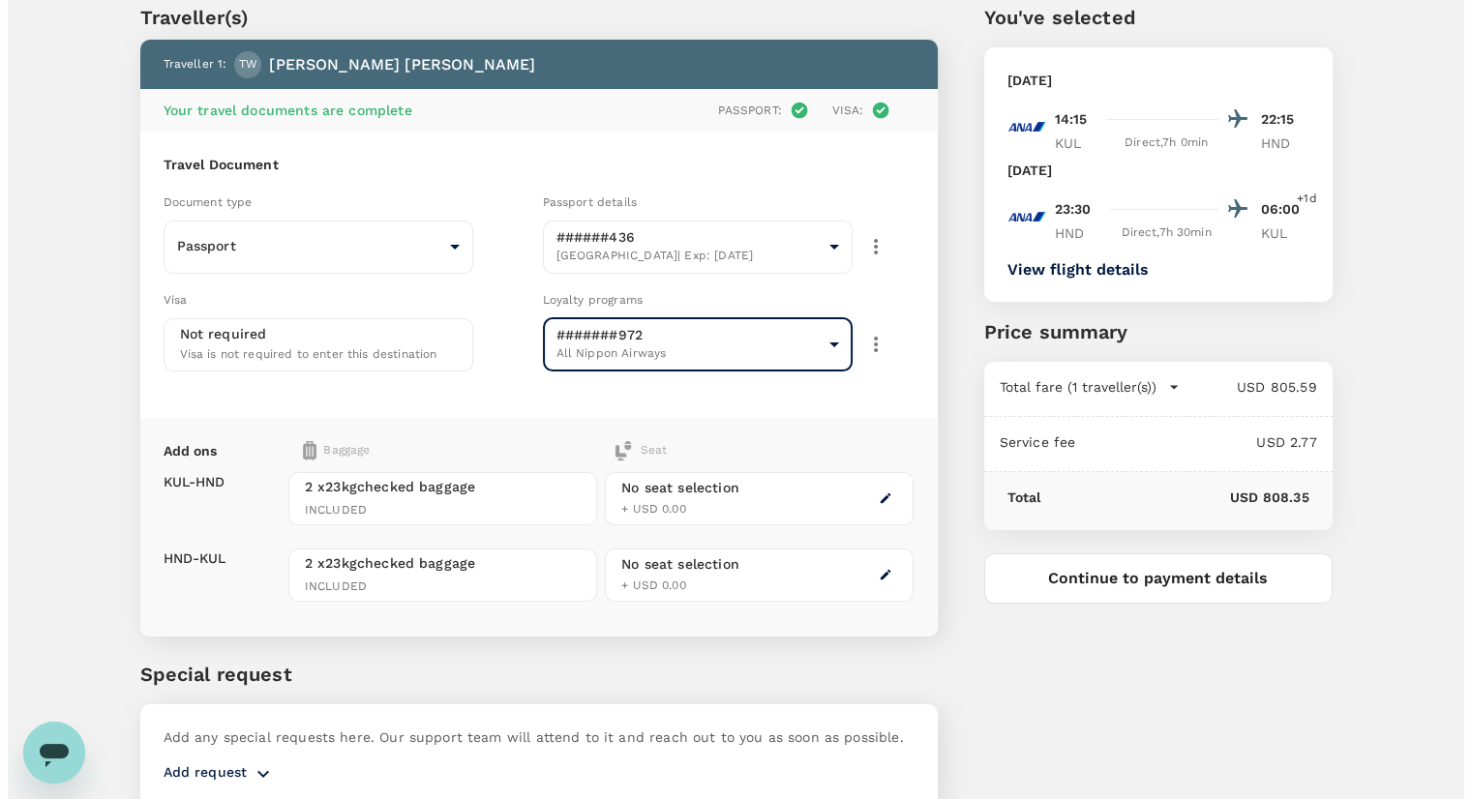
scroll to position [97, 0]
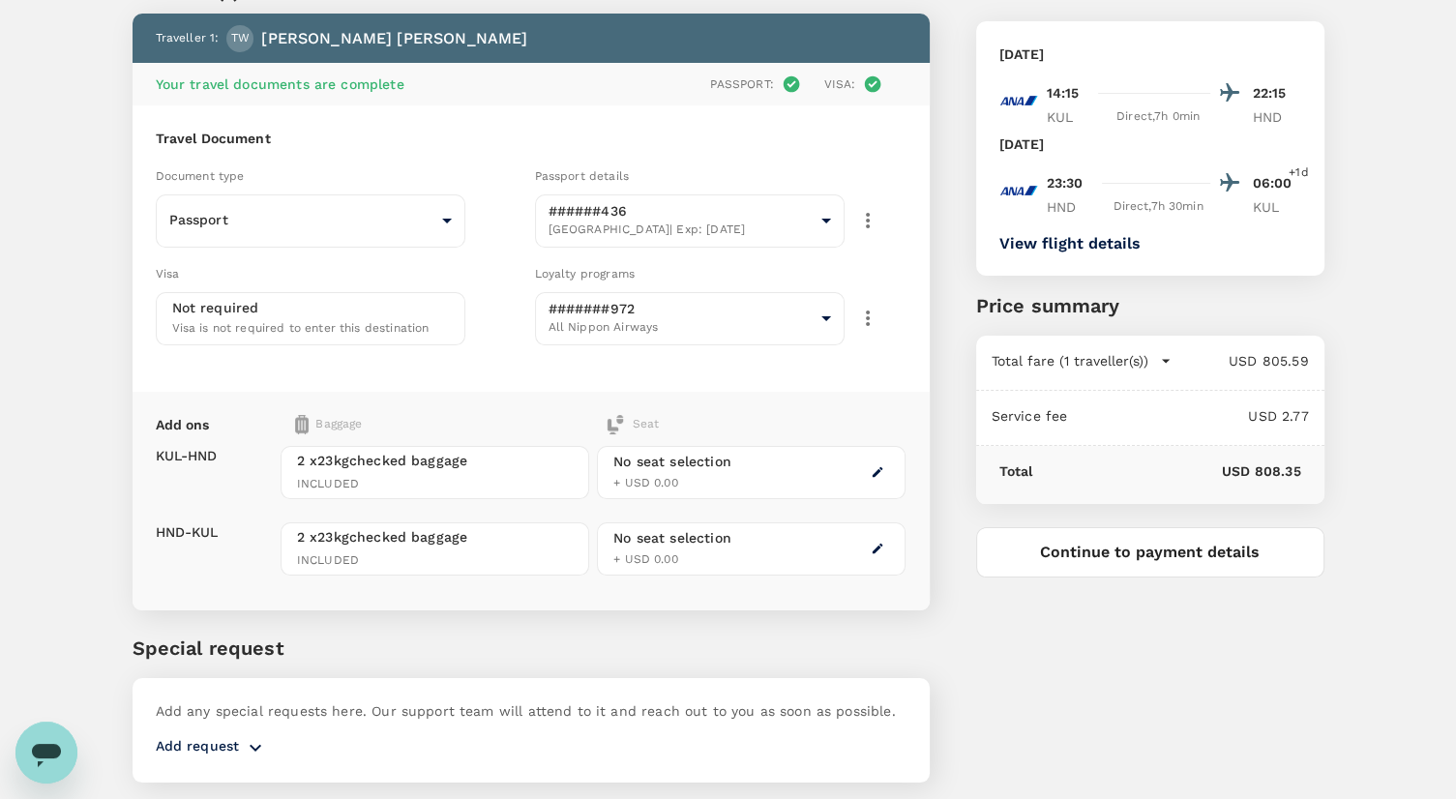
click at [891, 463] on div "No seat selection + USD 0.00" at bounding box center [751, 472] width 309 height 53
click at [880, 468] on icon "button" at bounding box center [878, 472] width 14 height 14
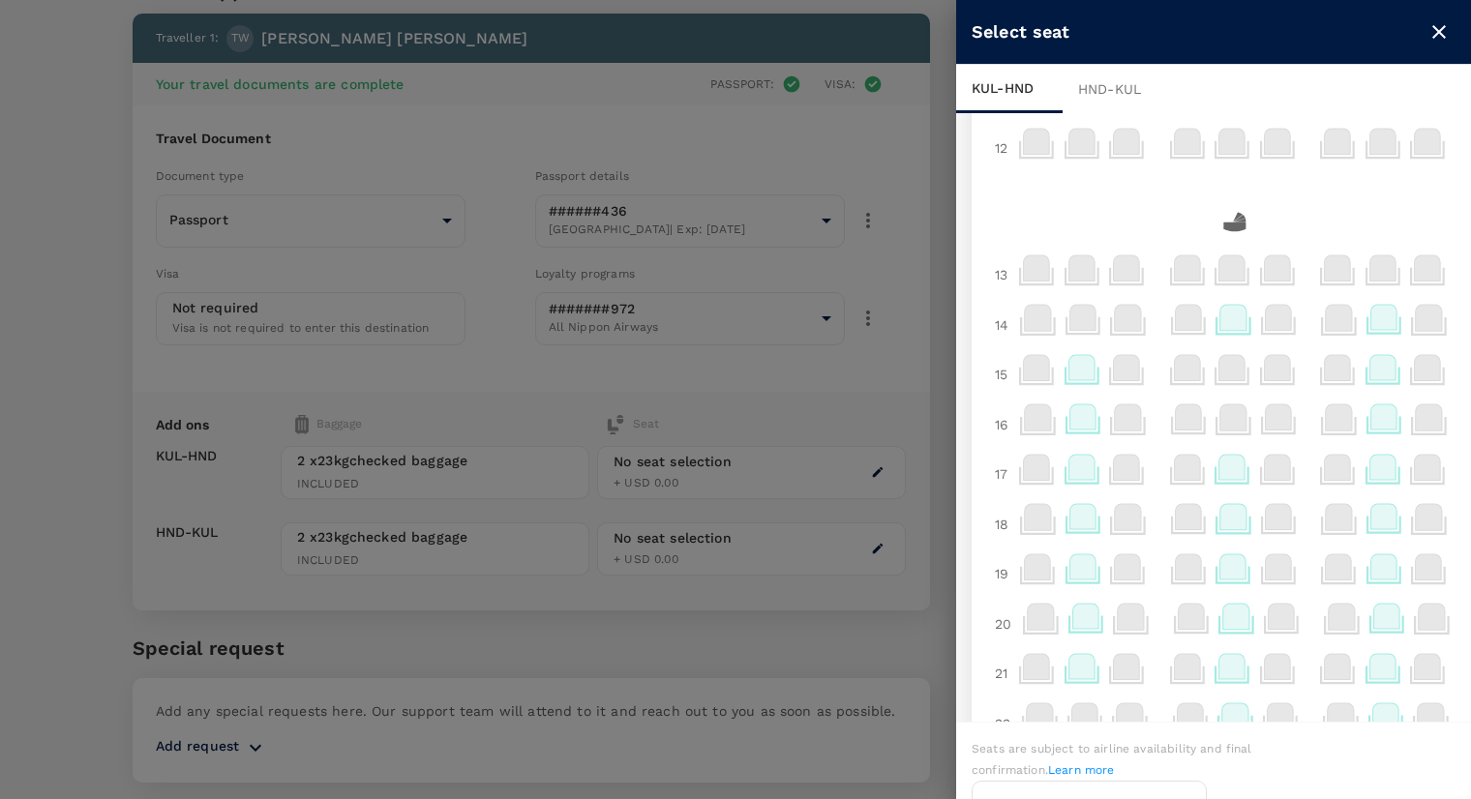
scroll to position [0, 0]
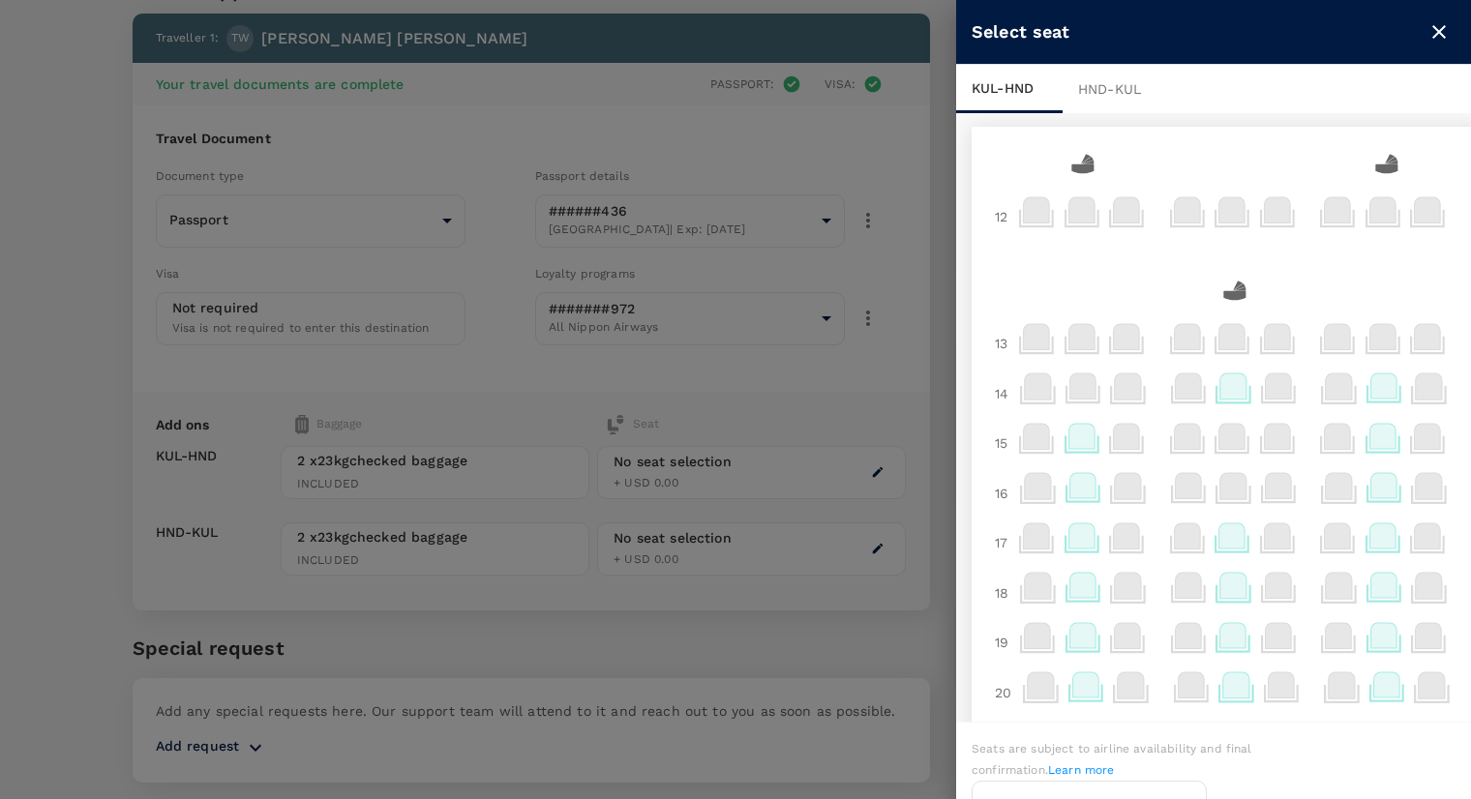
click at [1095, 91] on div "HND - KUL" at bounding box center [1115, 89] width 106 height 48
click at [1410, 770] on button "Finish" at bounding box center [1404, 763] width 104 height 50
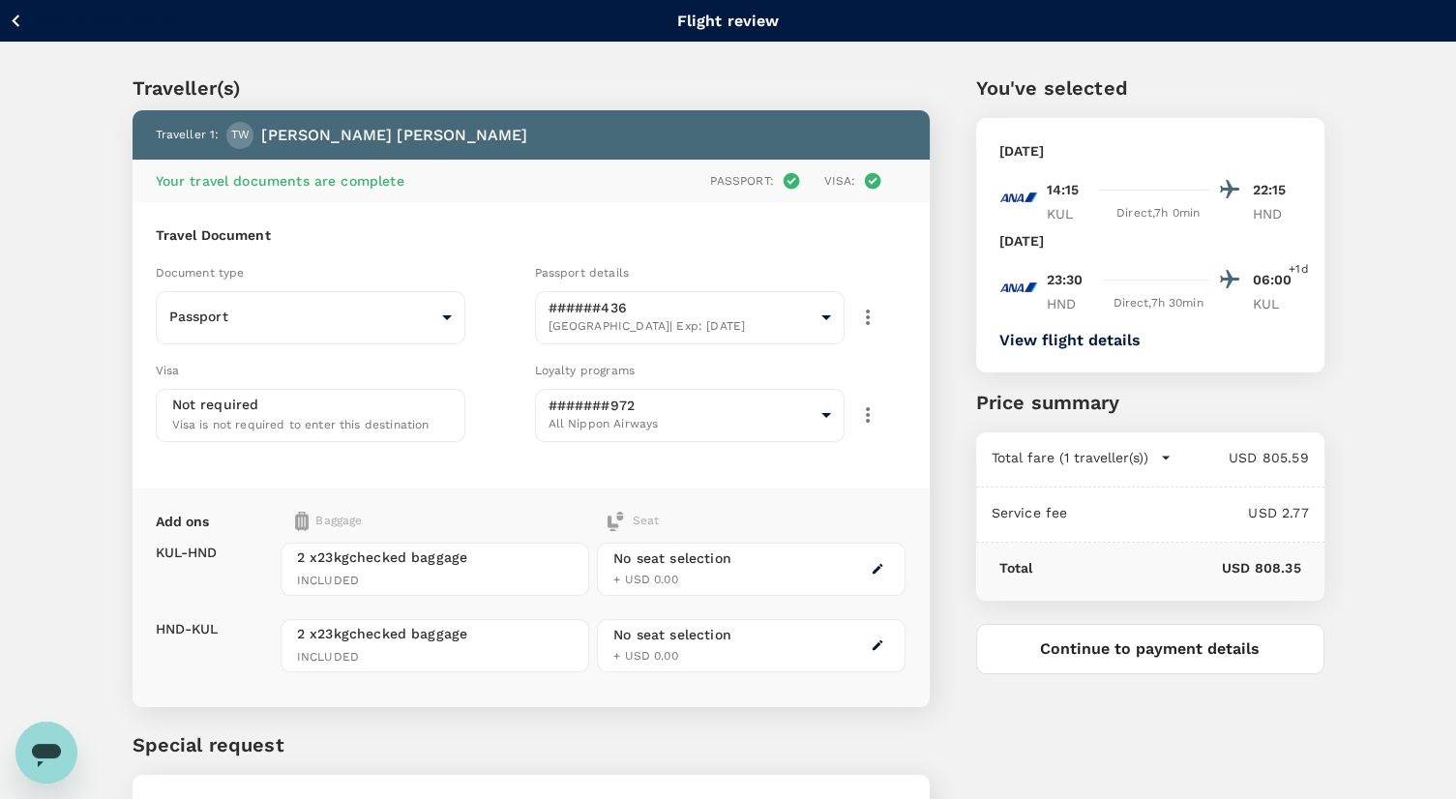
click at [1140, 648] on button "Continue to payment details" at bounding box center [1150, 649] width 348 height 50
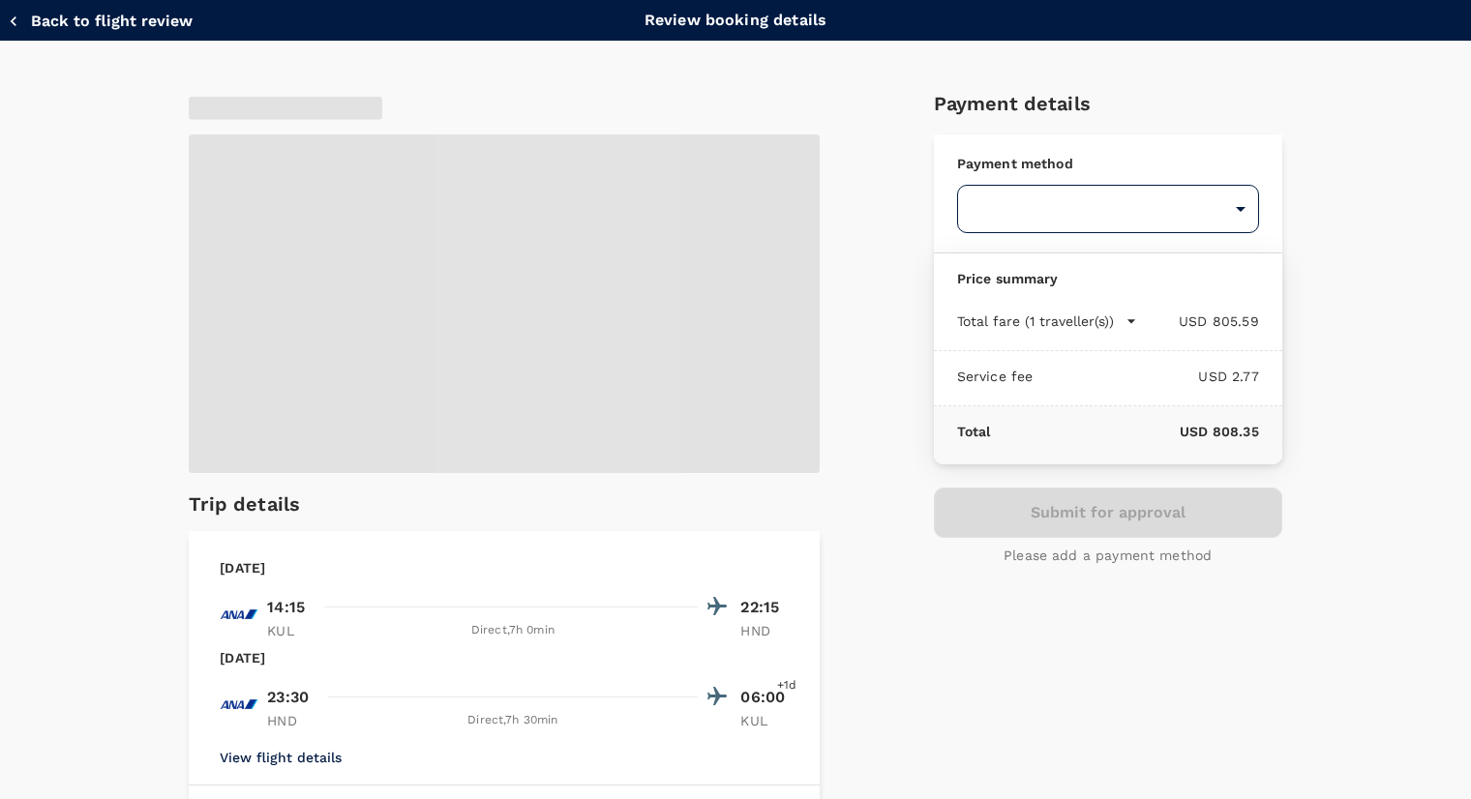
click at [1040, 197] on body "Back to flight results Flight review Traveller(s) Traveller 1 : TW Tomoyuki Wat…" at bounding box center [735, 477] width 1471 height 955
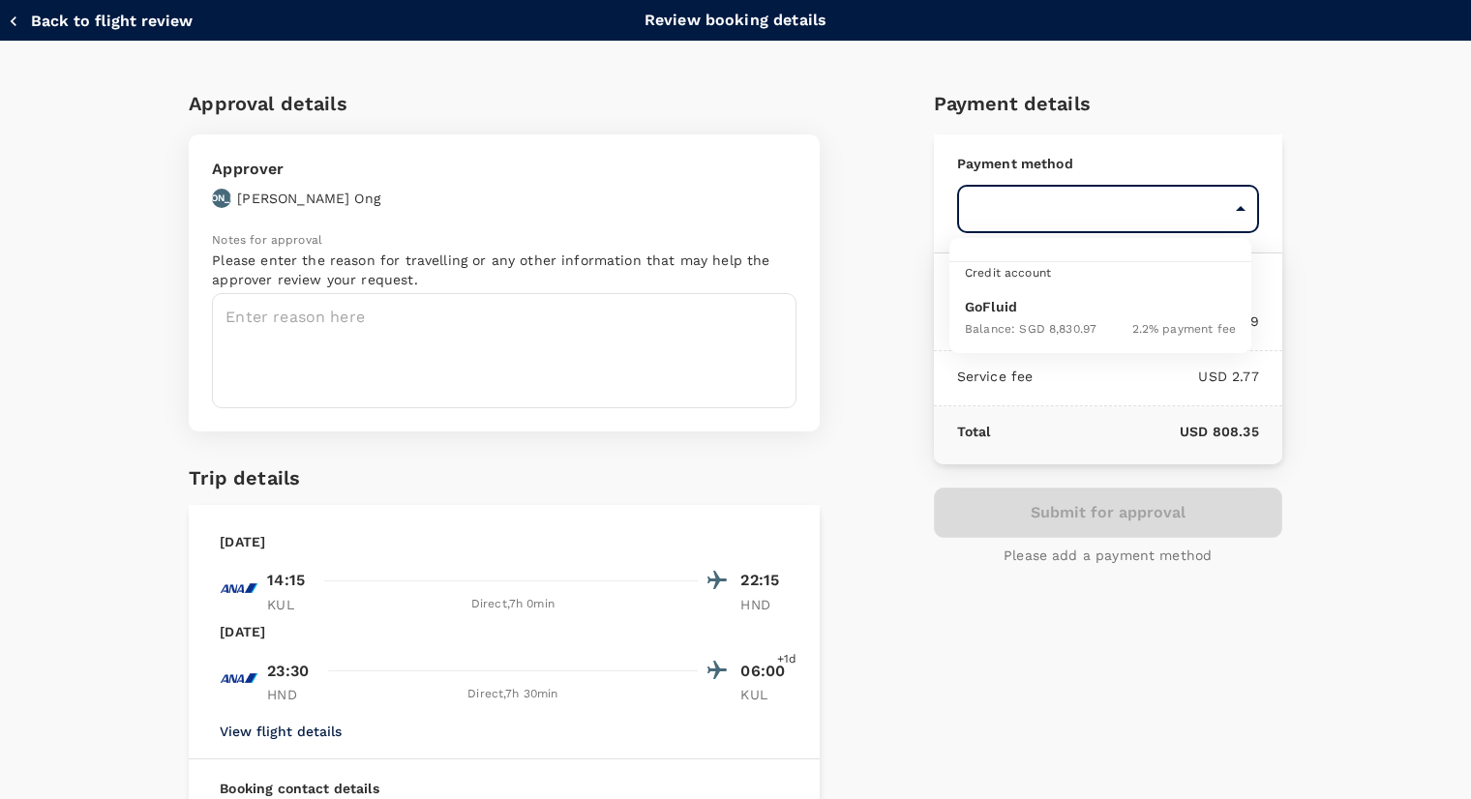
click at [1071, 322] on span "Balance : SGD 8,830.97" at bounding box center [1031, 329] width 132 height 14
type input "9ed849ef-52d9-4f6f-a067-9a09209040e1"
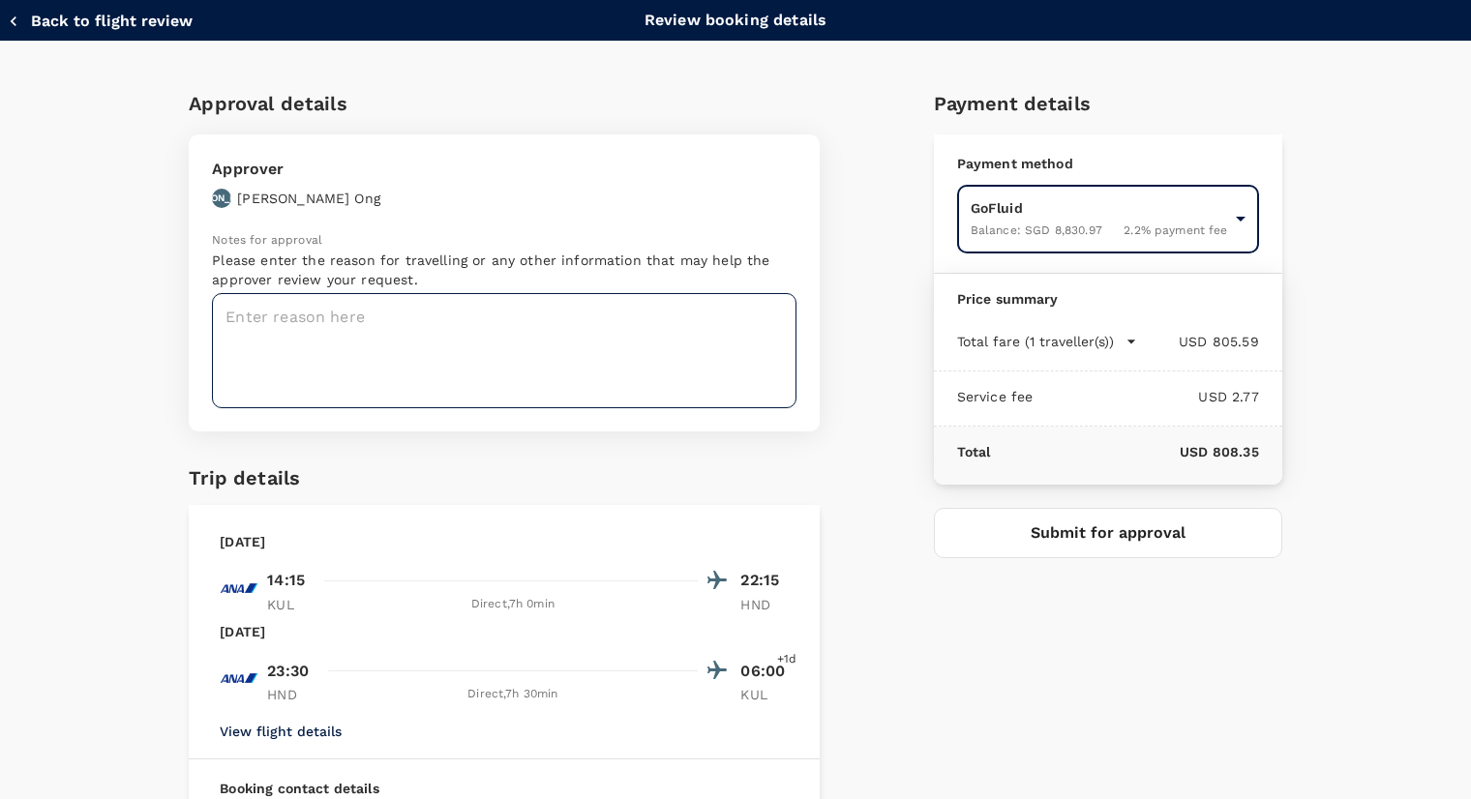
click at [583, 342] on textarea at bounding box center [504, 350] width 584 height 115
click at [522, 330] on textarea at bounding box center [504, 350] width 584 height 115
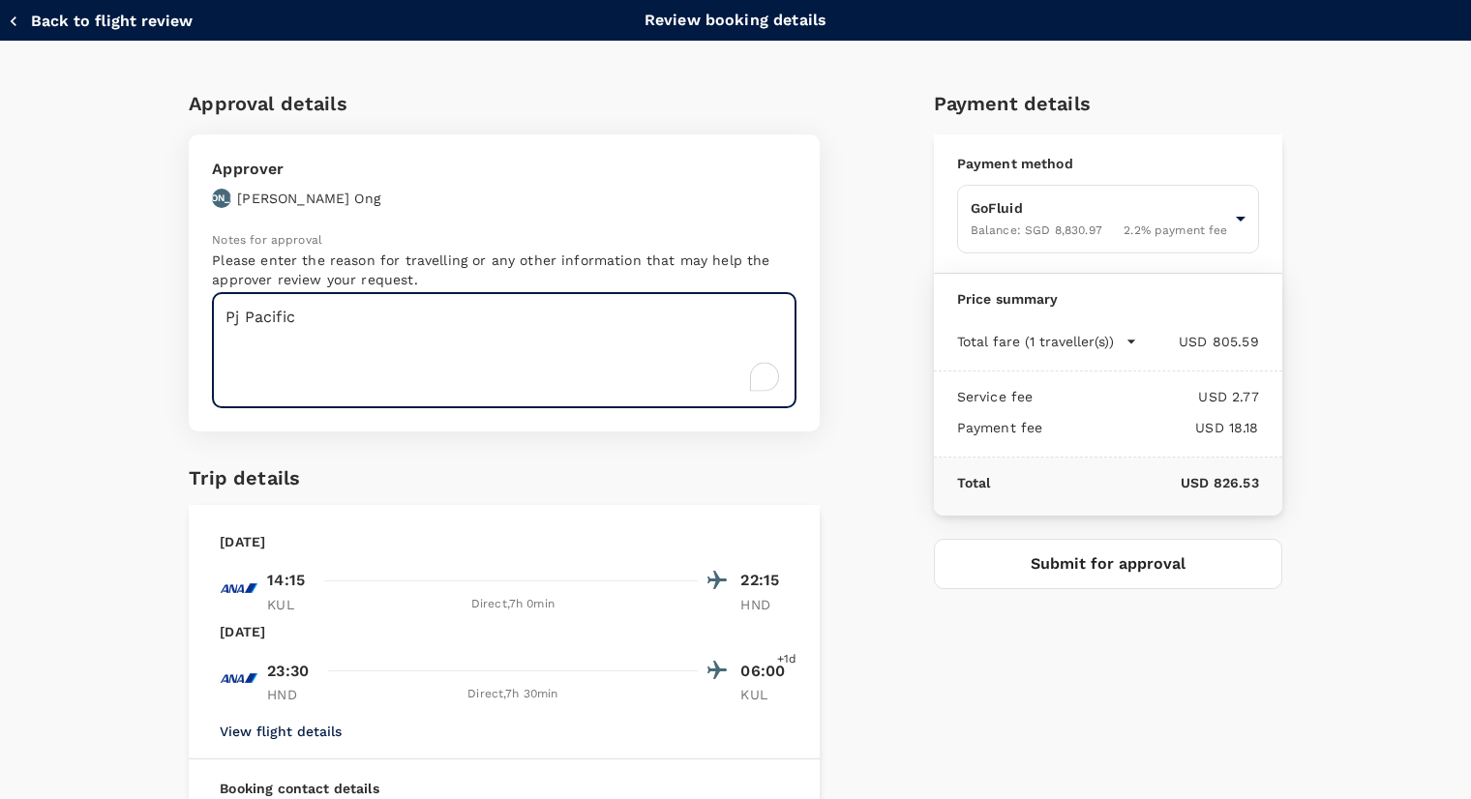
scroll to position [342, 0]
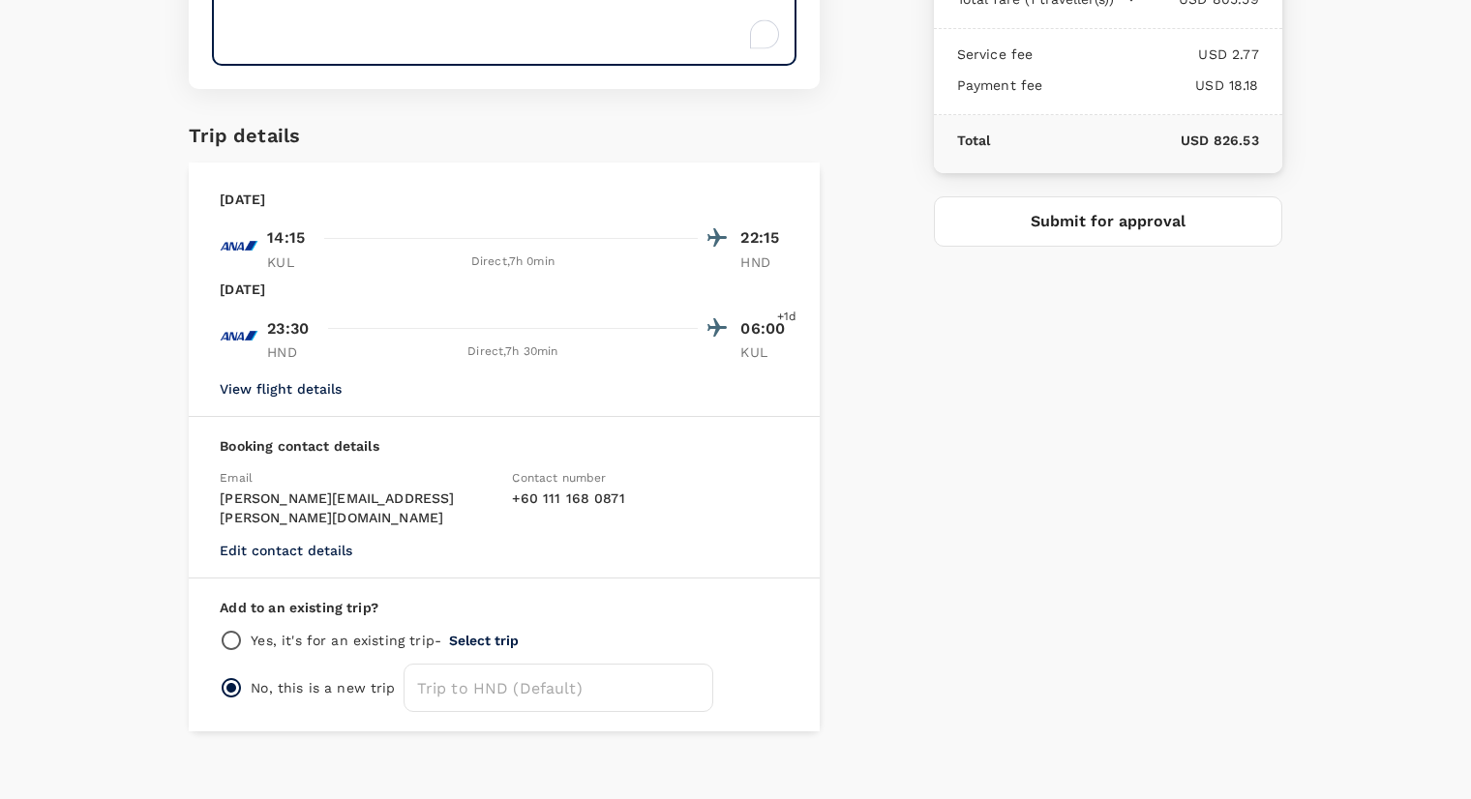
type textarea "Pj Pacific"
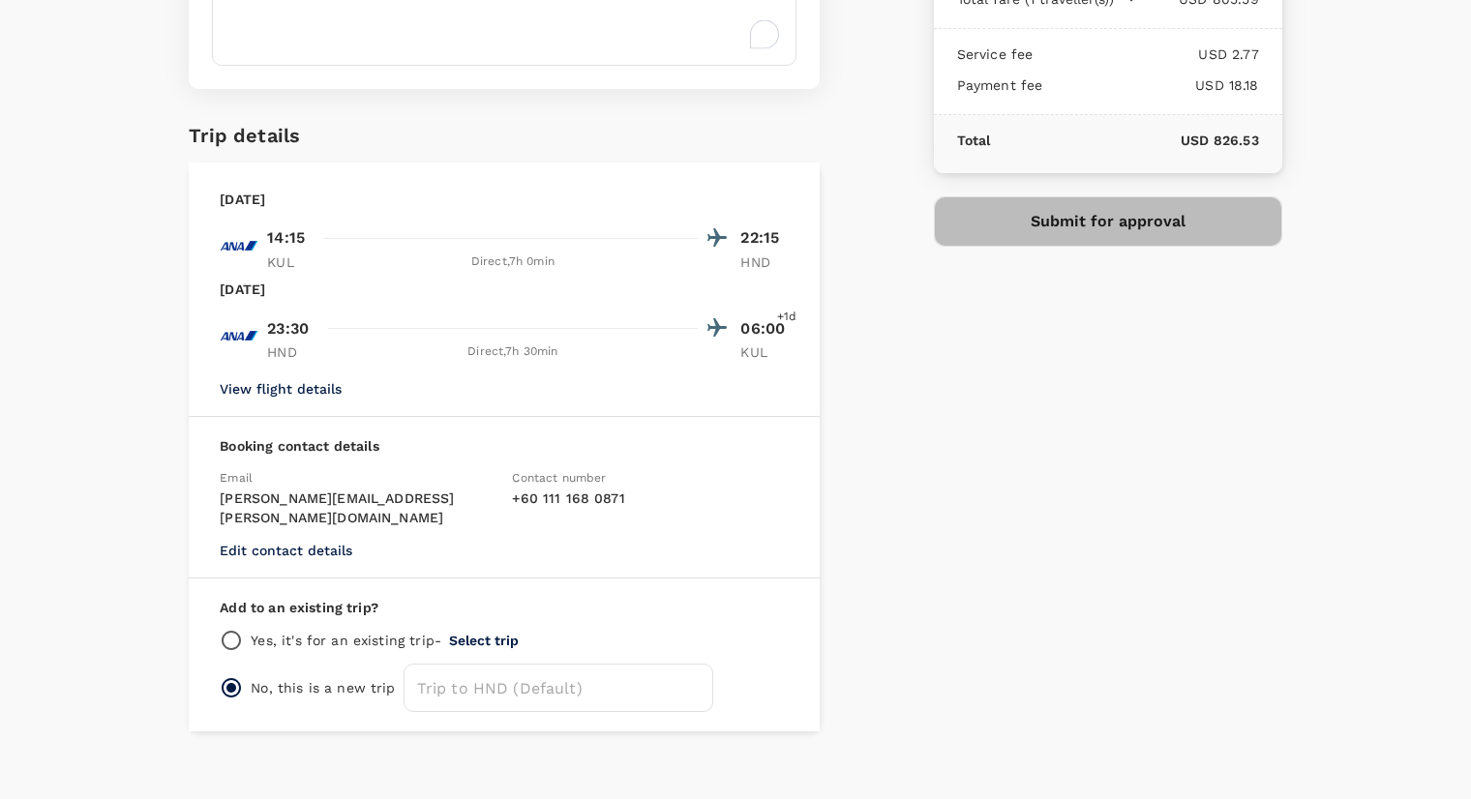
click at [1138, 233] on button "Submit for approval" at bounding box center [1108, 221] width 348 height 50
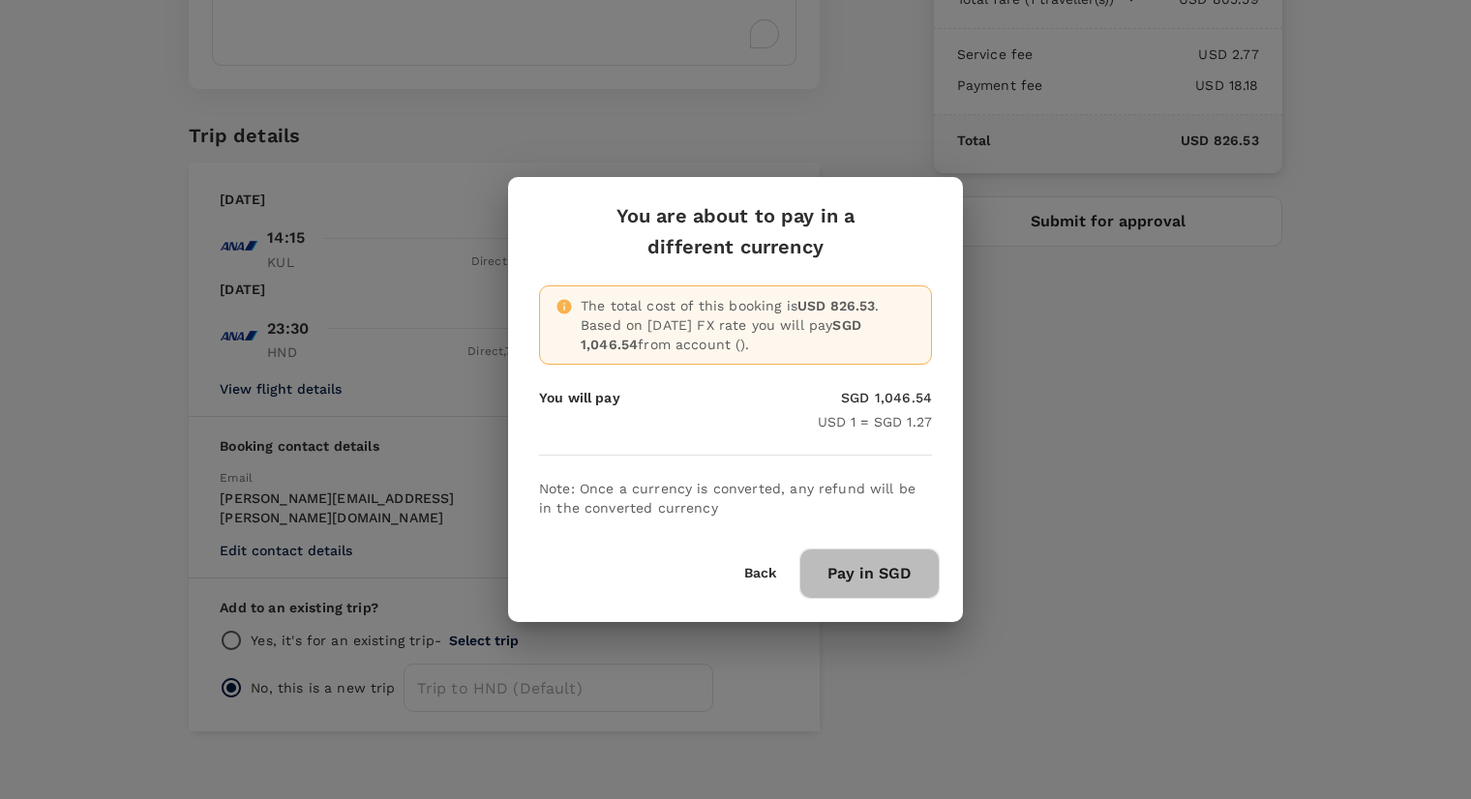
click at [899, 575] on button "Pay in SGD" at bounding box center [869, 574] width 140 height 50
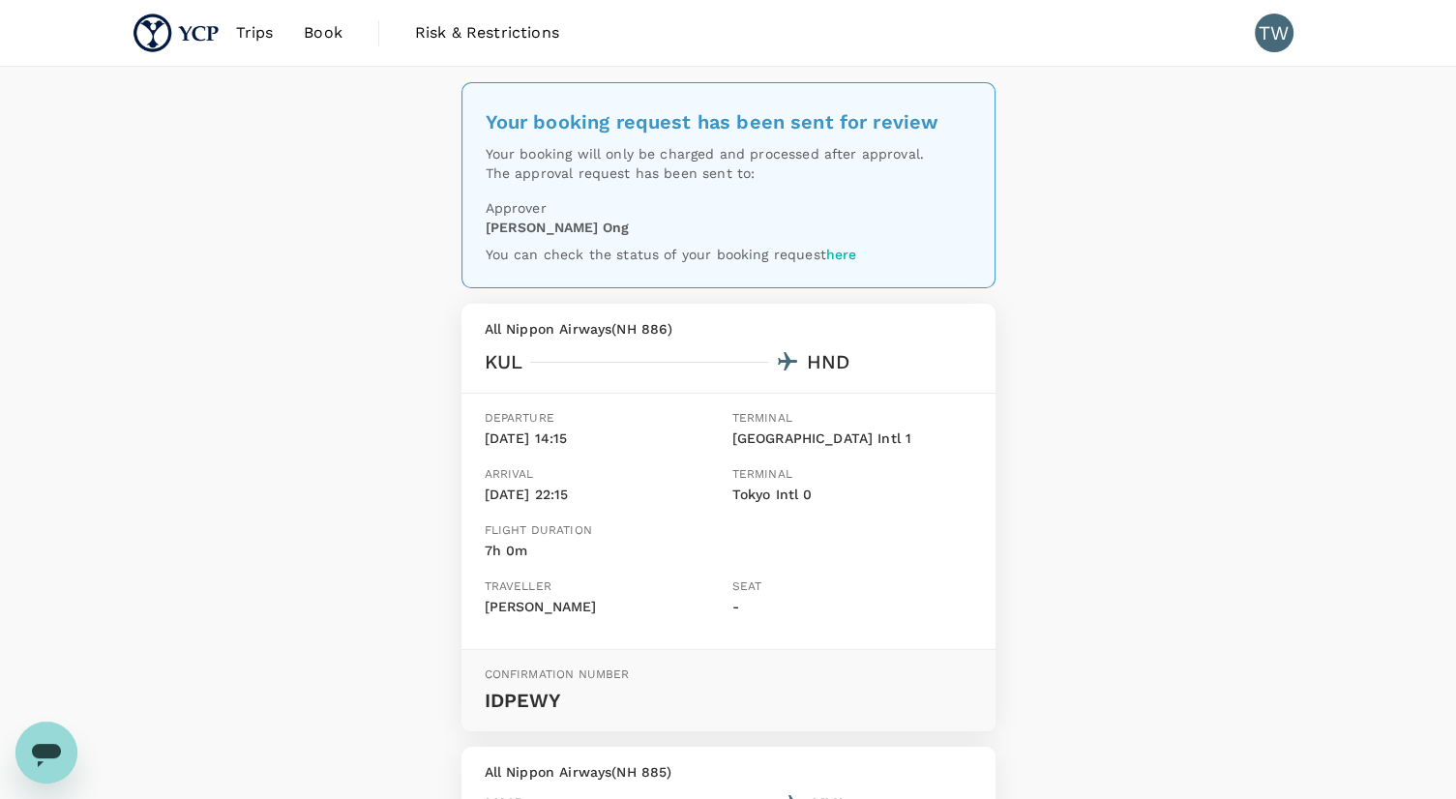
click at [312, 34] on span "Book" at bounding box center [323, 32] width 39 height 23
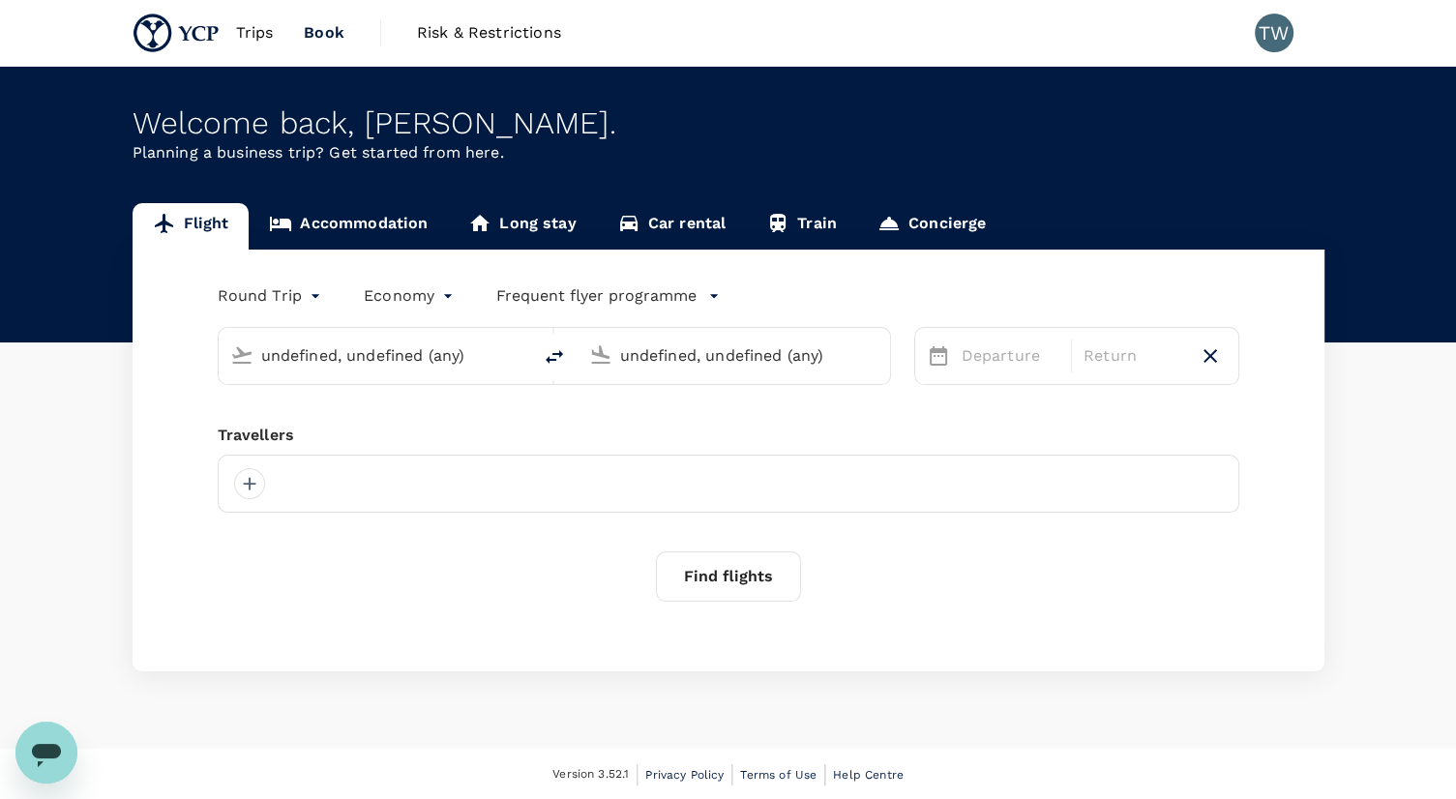
type input "[GEOGRAPHIC_DATA], [GEOGRAPHIC_DATA] (any)"
type input "Tokyo Intl (HND)"
type input "Kuala Lumpur, Malaysia (any)"
type input "Tokyo Intl (HND)"
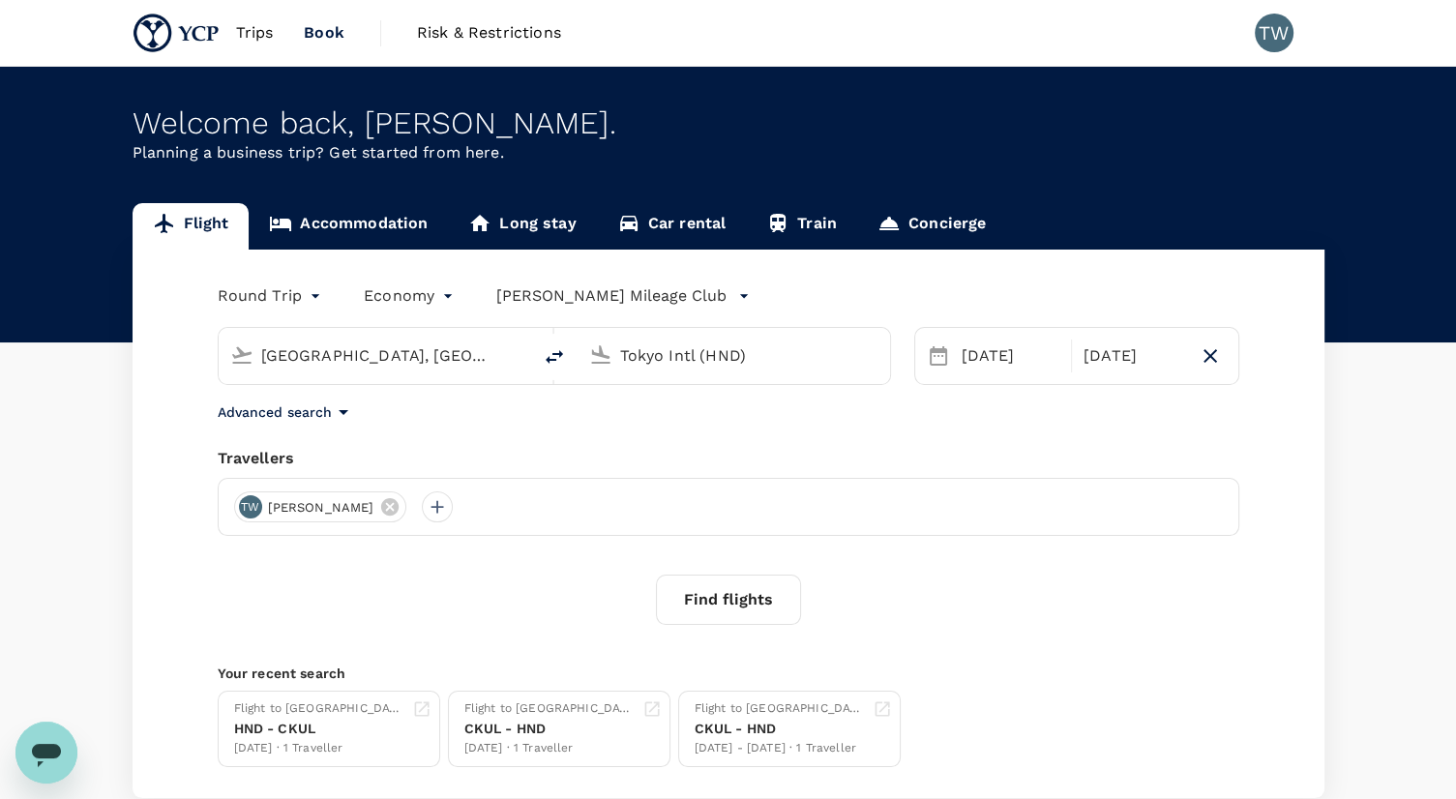
click at [417, 227] on link "Accommodation" at bounding box center [348, 226] width 199 height 46
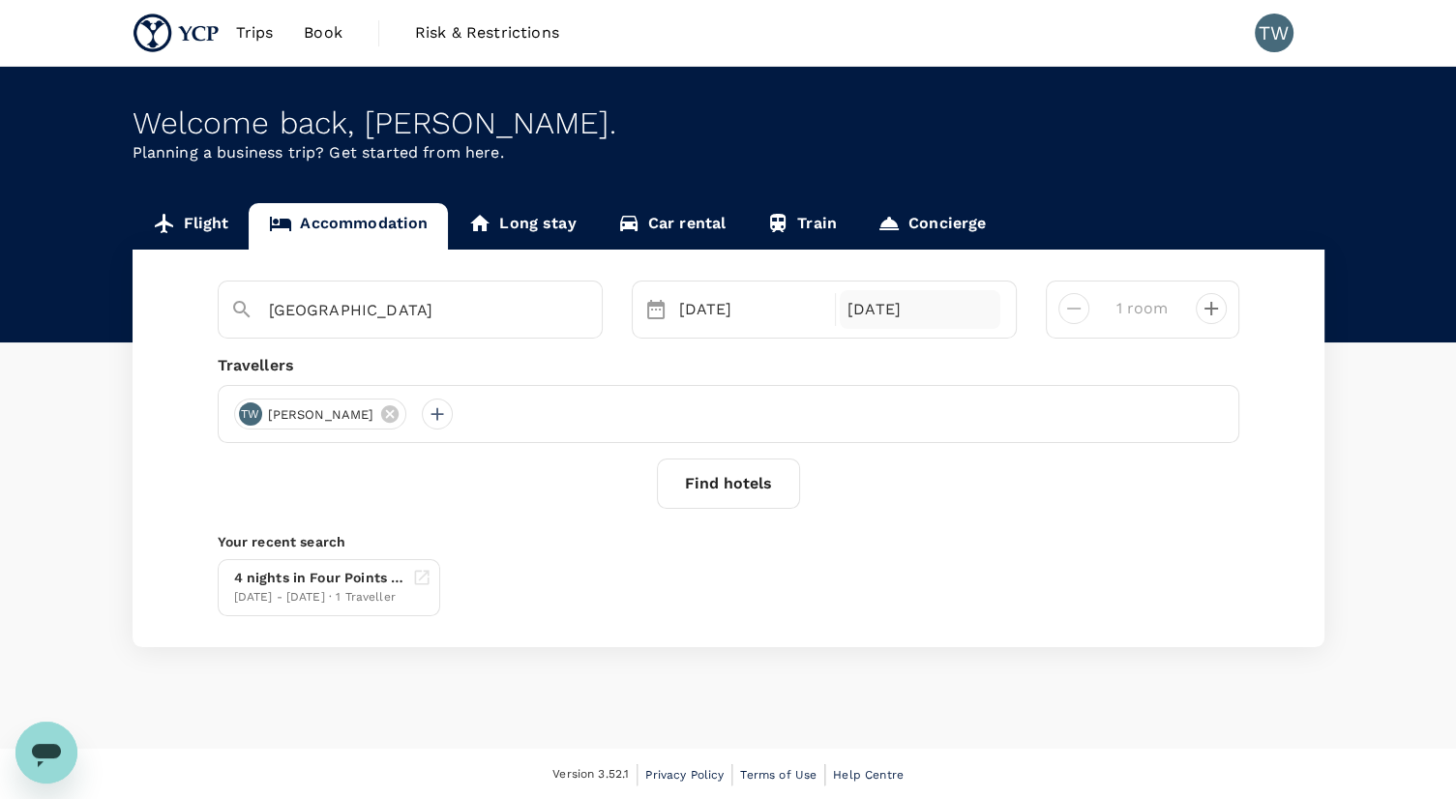
click at [865, 314] on div "27 Sep" at bounding box center [920, 309] width 161 height 39
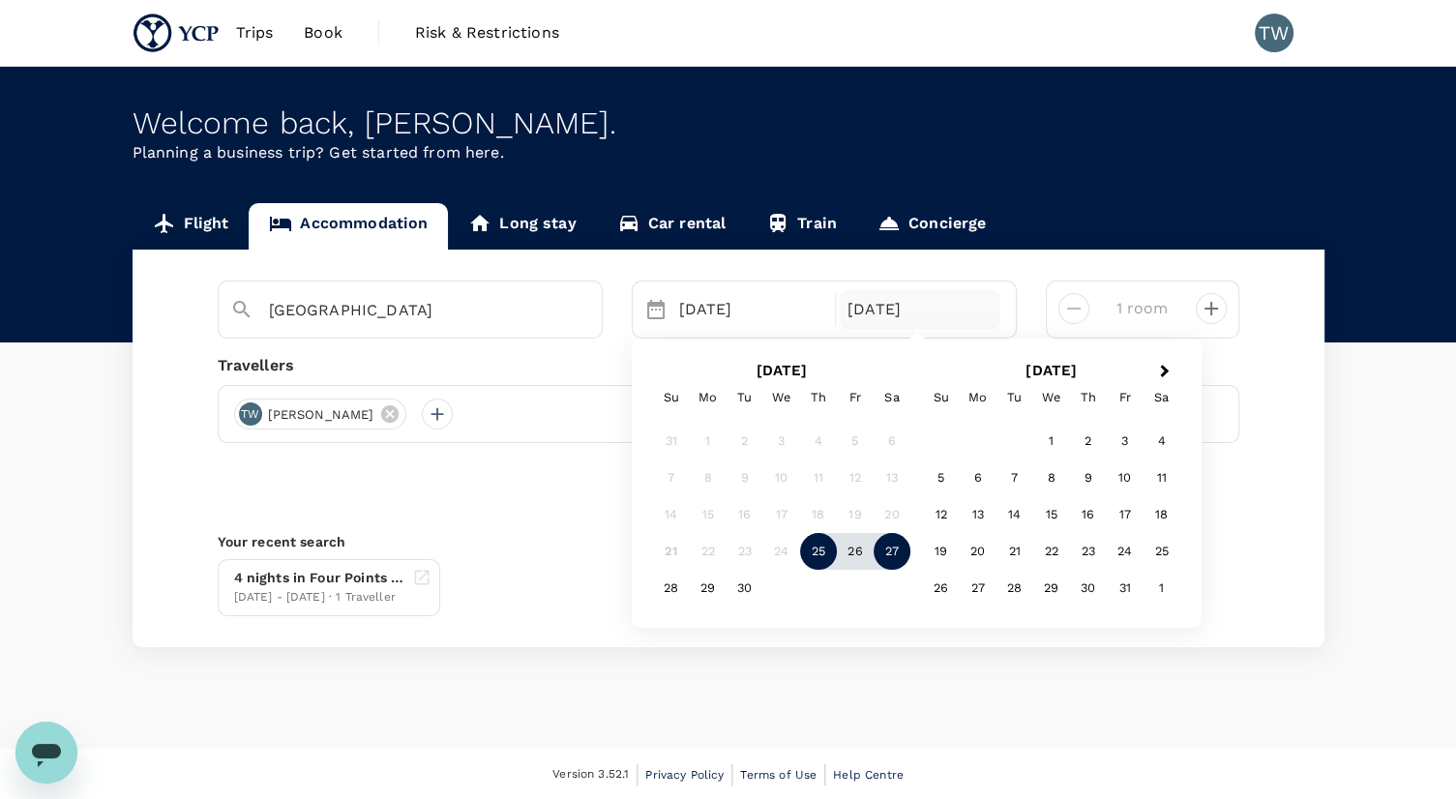
click at [791, 554] on div "24" at bounding box center [781, 551] width 37 height 37
click at [724, 311] on div "25 Sep" at bounding box center [751, 309] width 161 height 39
click at [789, 558] on div "24" at bounding box center [781, 551] width 37 height 37
click at [817, 557] on div "25" at bounding box center [818, 551] width 37 height 37
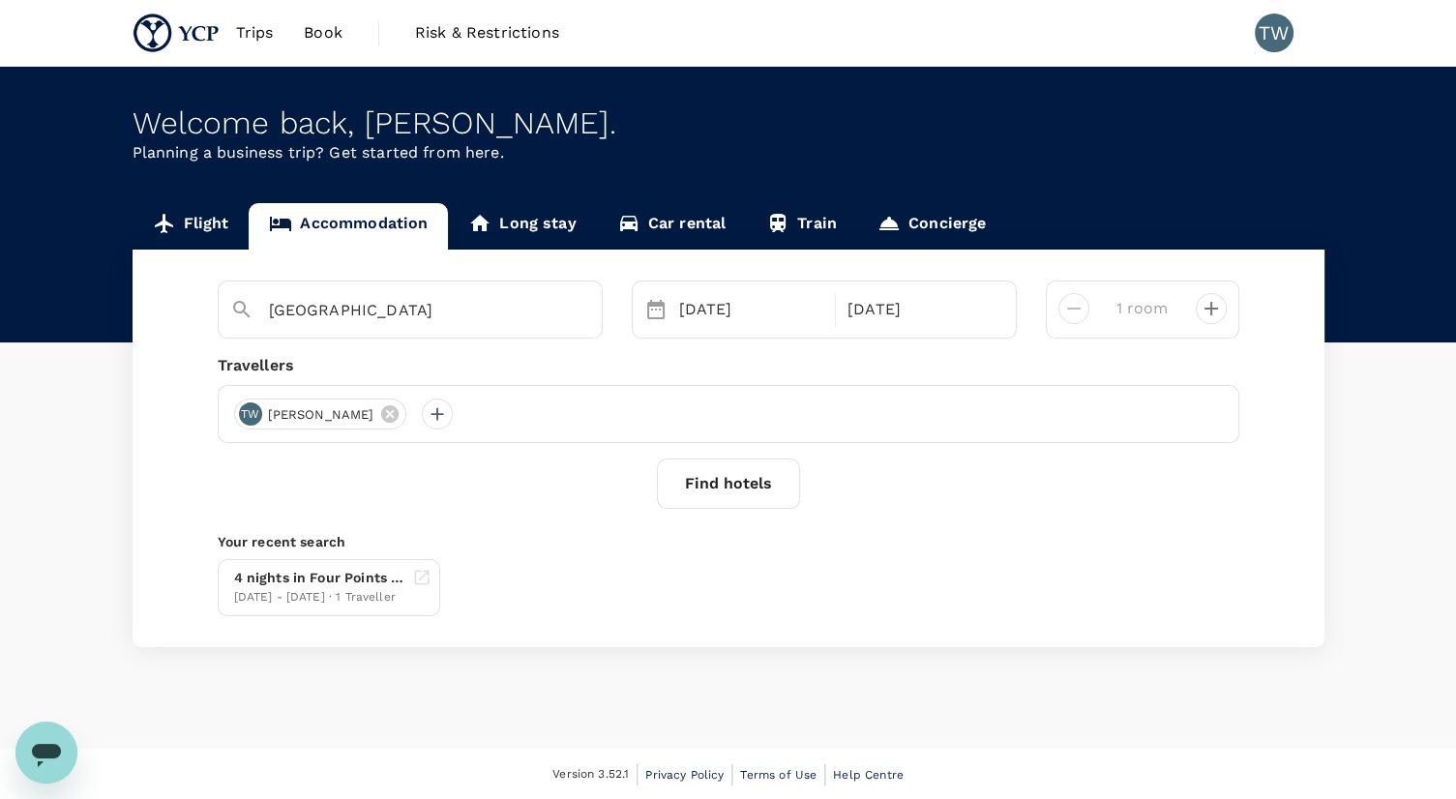
click at [722, 488] on button "Find hotels" at bounding box center [728, 484] width 143 height 50
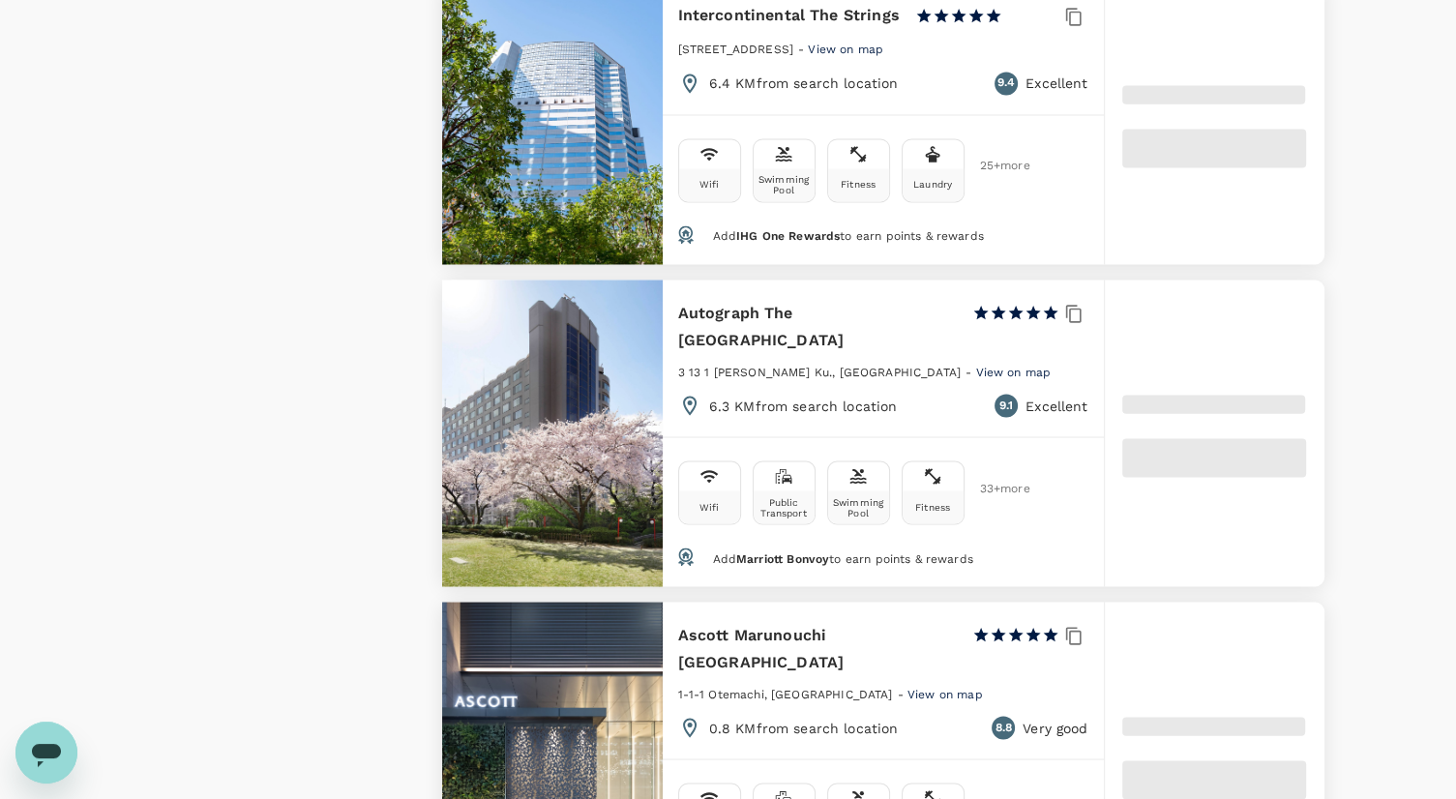
scroll to position [3386, 0]
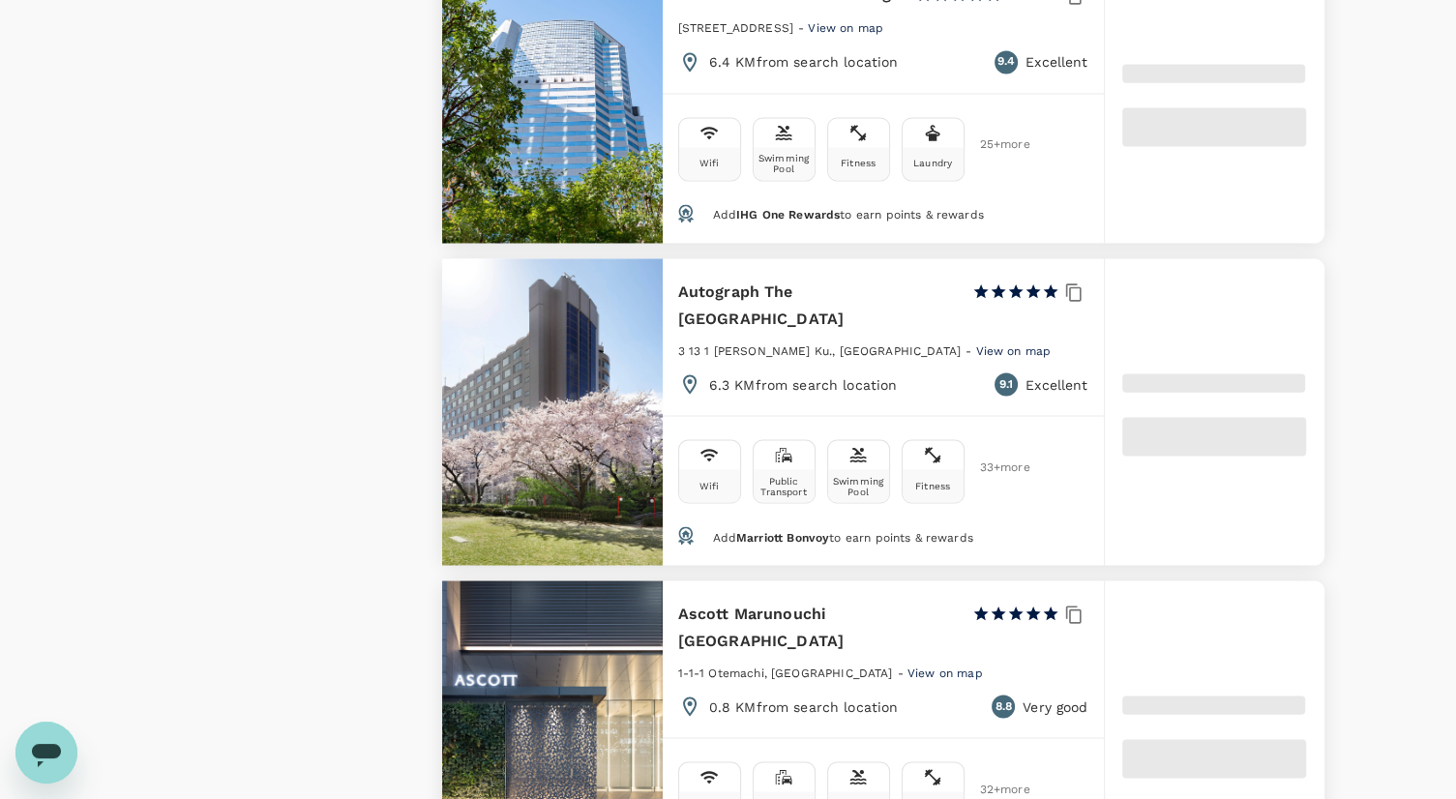
type input "394.6"
type input "33.6"
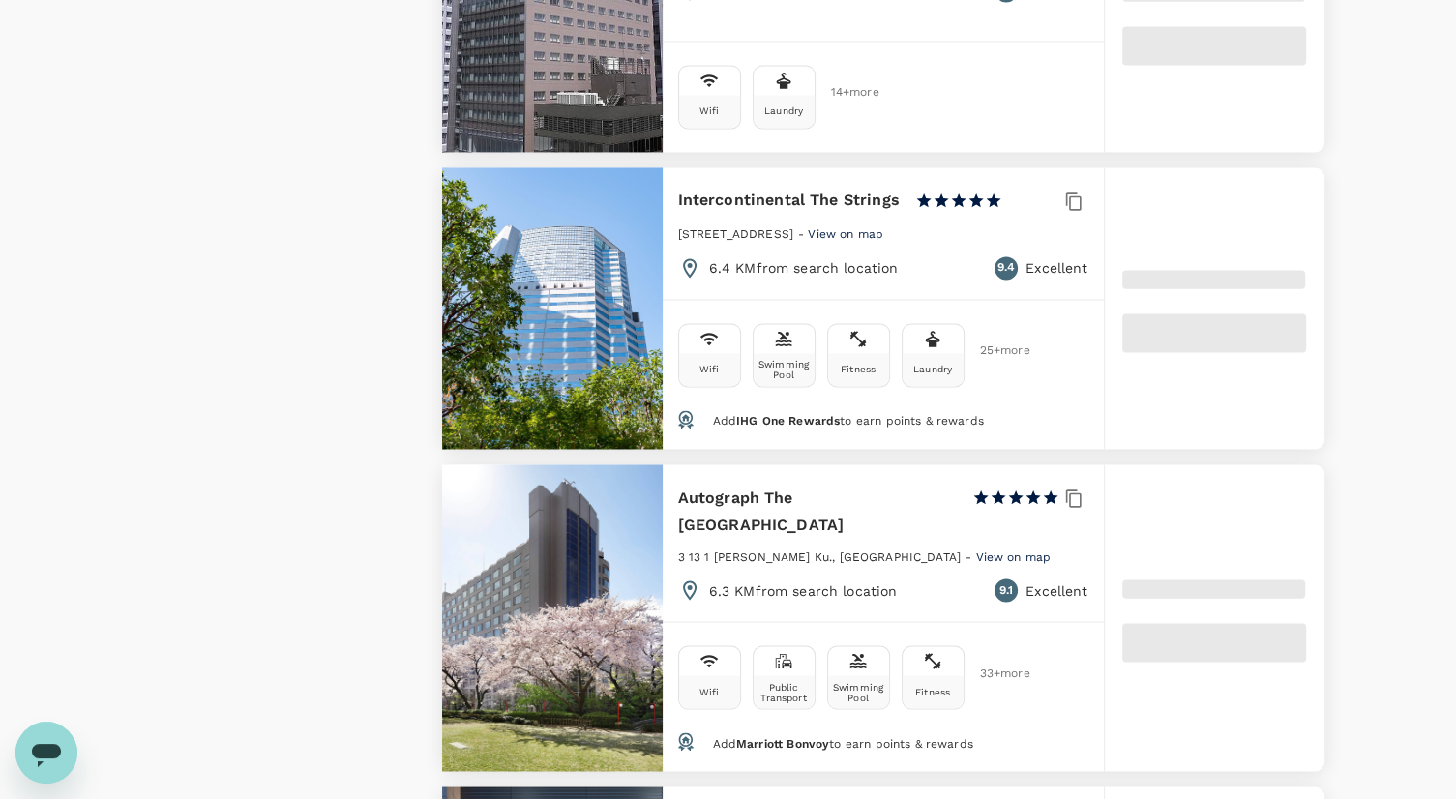
scroll to position [3096, 0]
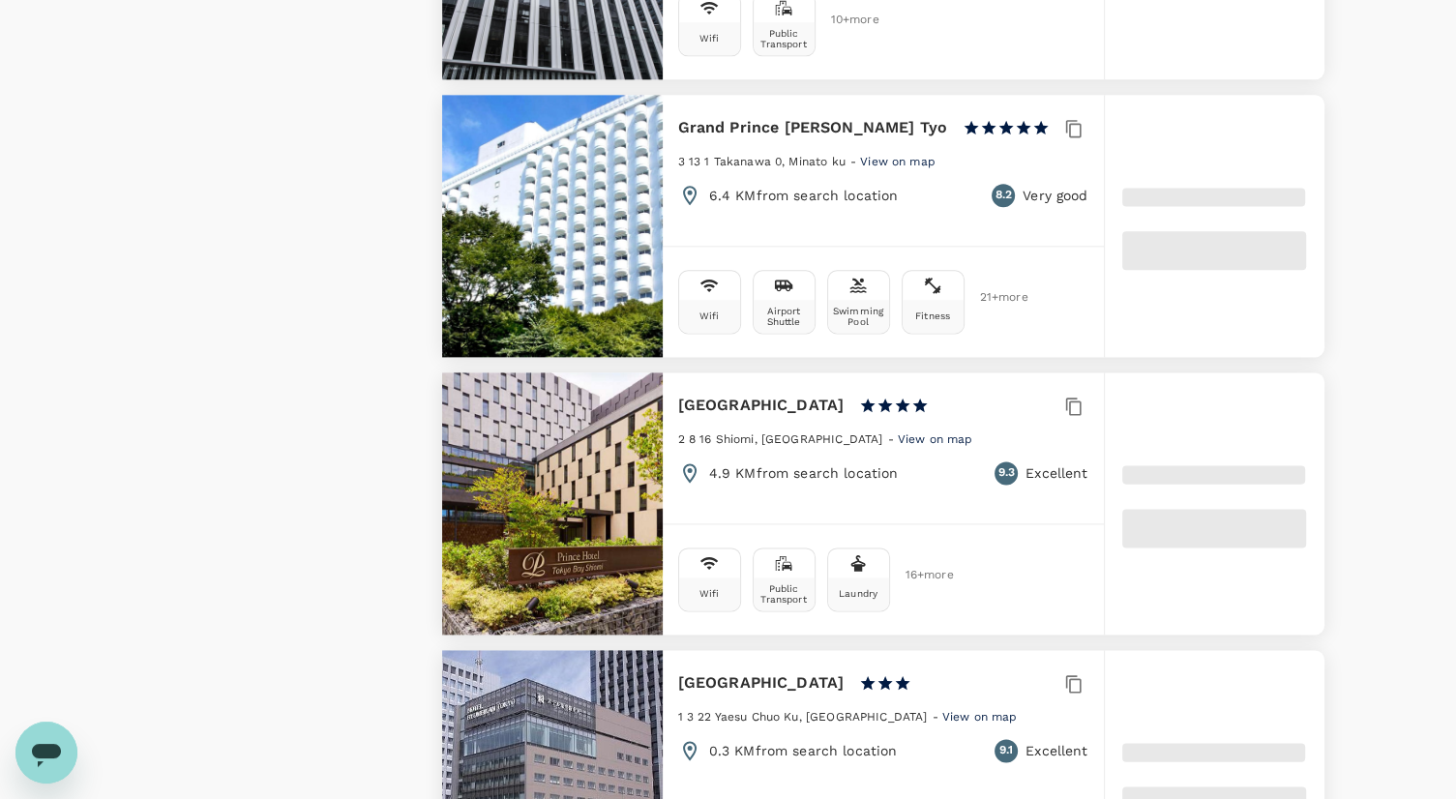
type input "394.19"
type input "25.19"
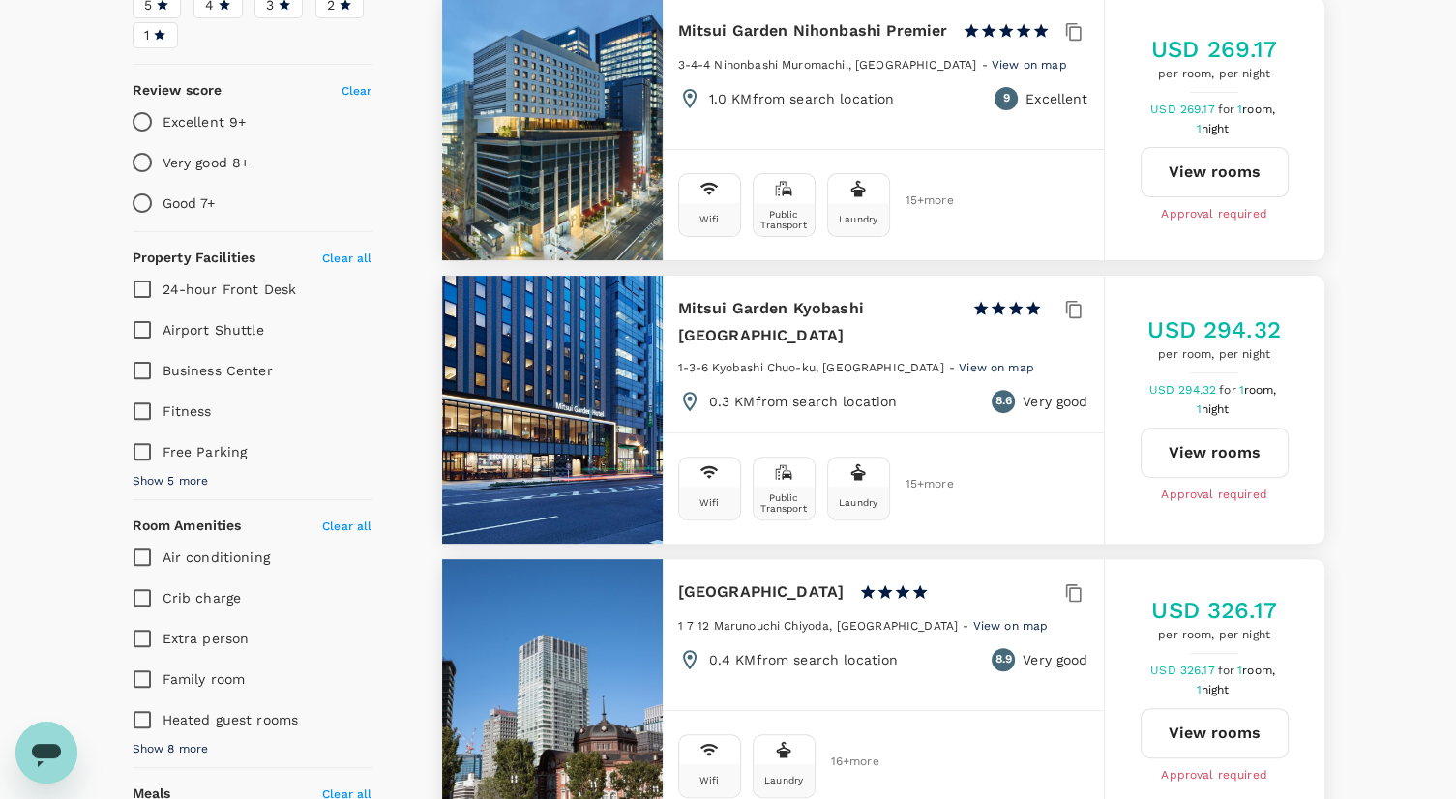
scroll to position [0, 0]
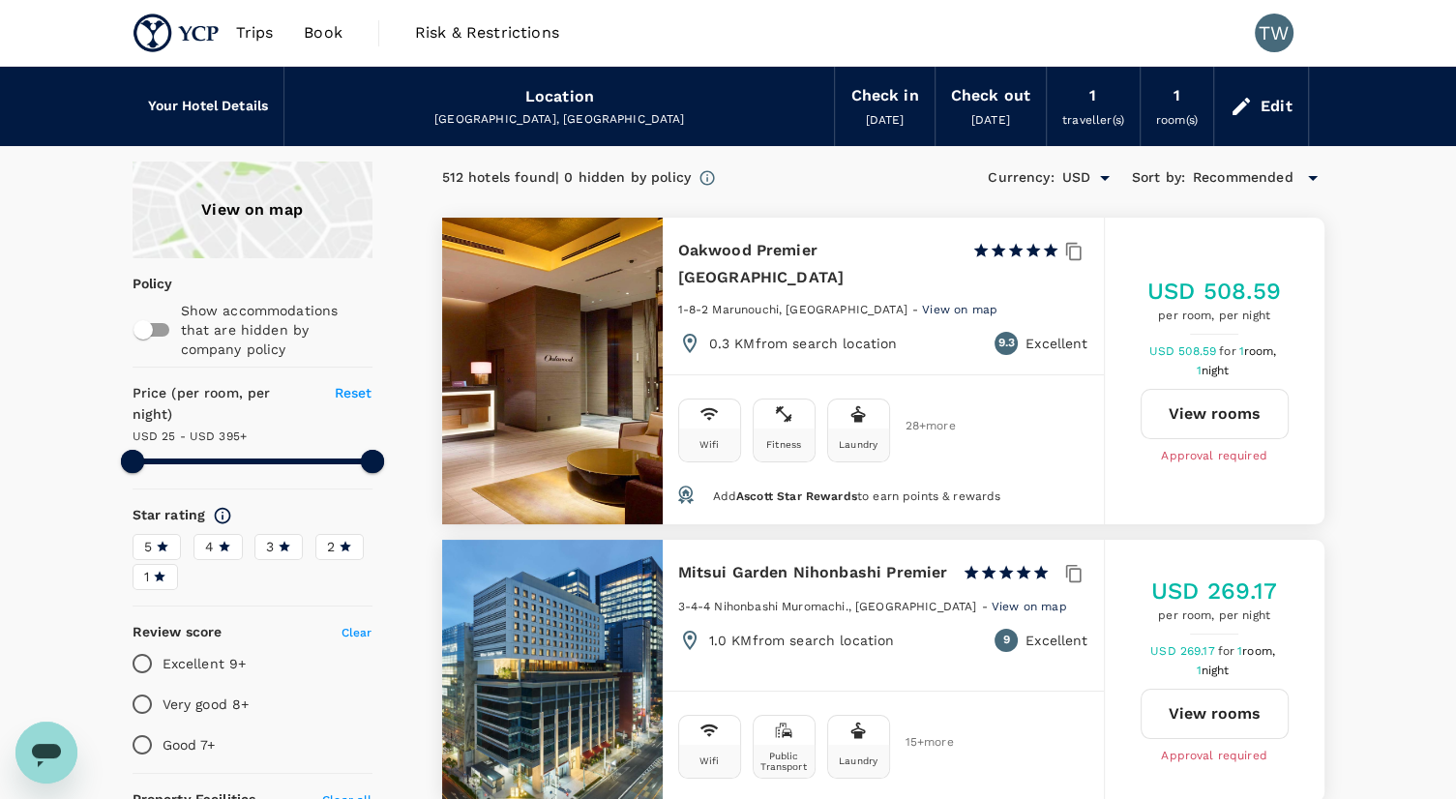
click at [197, 223] on div "View on map" at bounding box center [253, 210] width 240 height 97
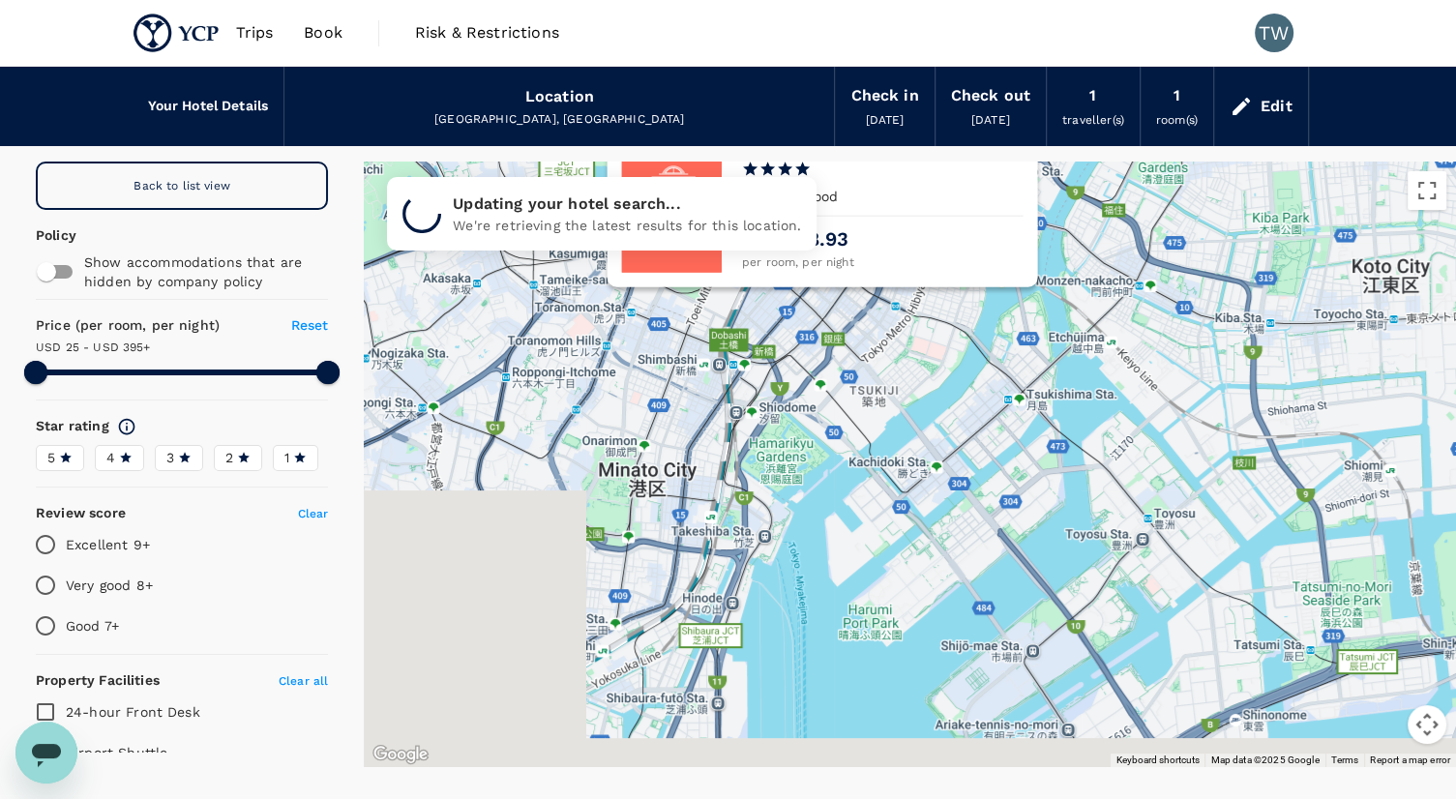
drag, startPoint x: 912, startPoint y: 636, endPoint x: 869, endPoint y: 295, distance: 343.3
click at [849, 303] on icon at bounding box center [839, 317] width 20 height 29
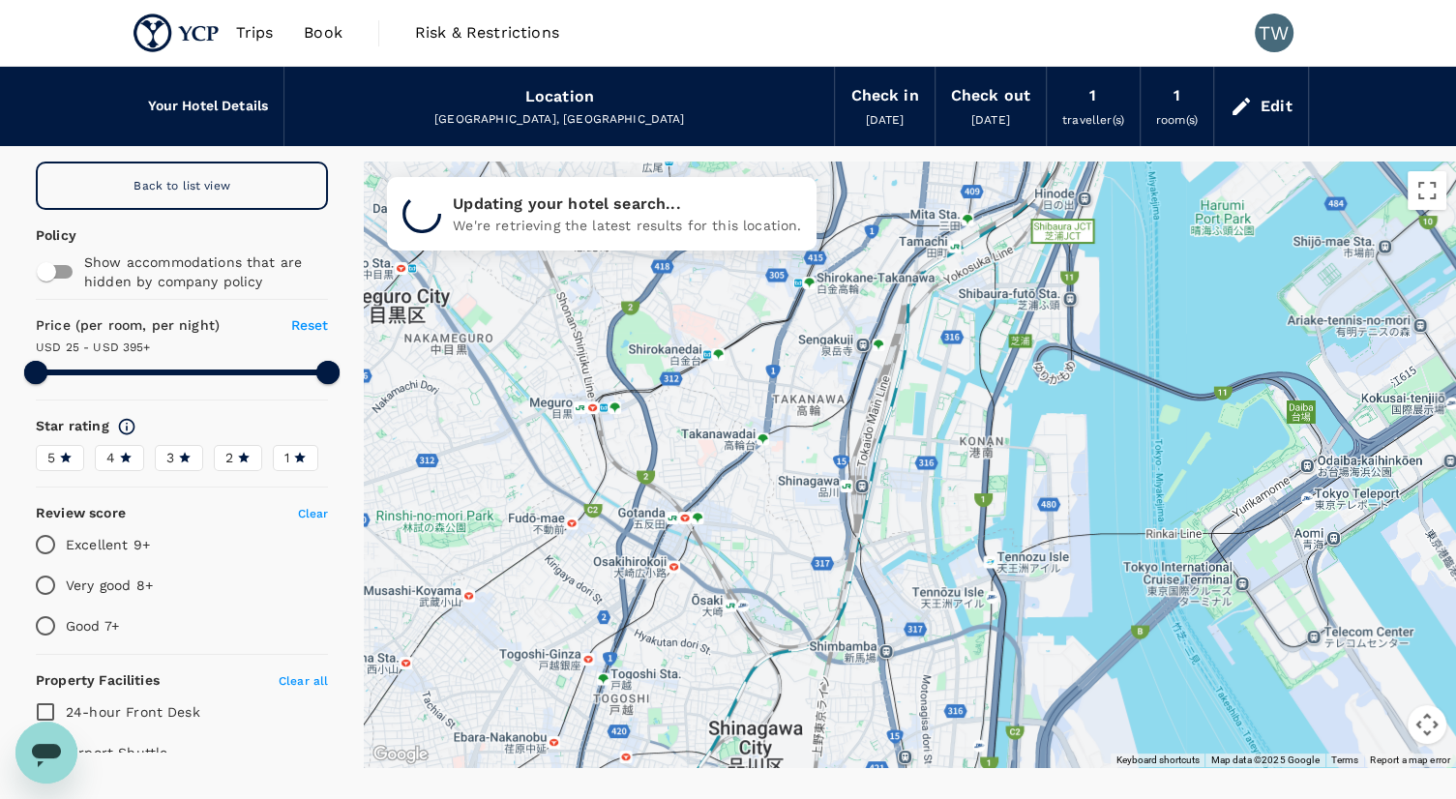
drag, startPoint x: 675, startPoint y: 678, endPoint x: 969, endPoint y: 291, distance: 486.1
click at [969, 290] on div at bounding box center [910, 465] width 1092 height 606
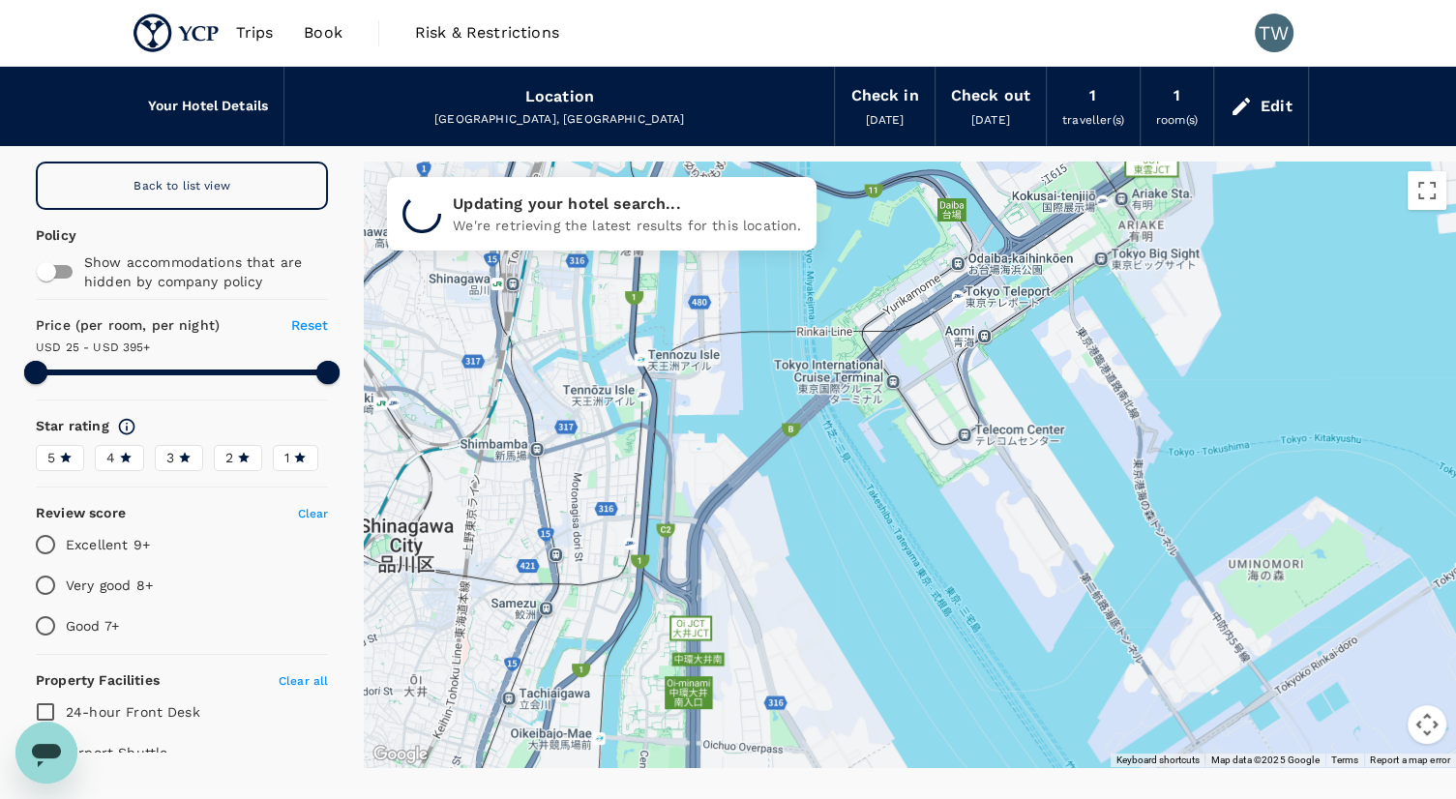
drag, startPoint x: 921, startPoint y: 589, endPoint x: 590, endPoint y: 350, distance: 408.1
click at [577, 356] on div at bounding box center [1304, 743] width 1486 height 929
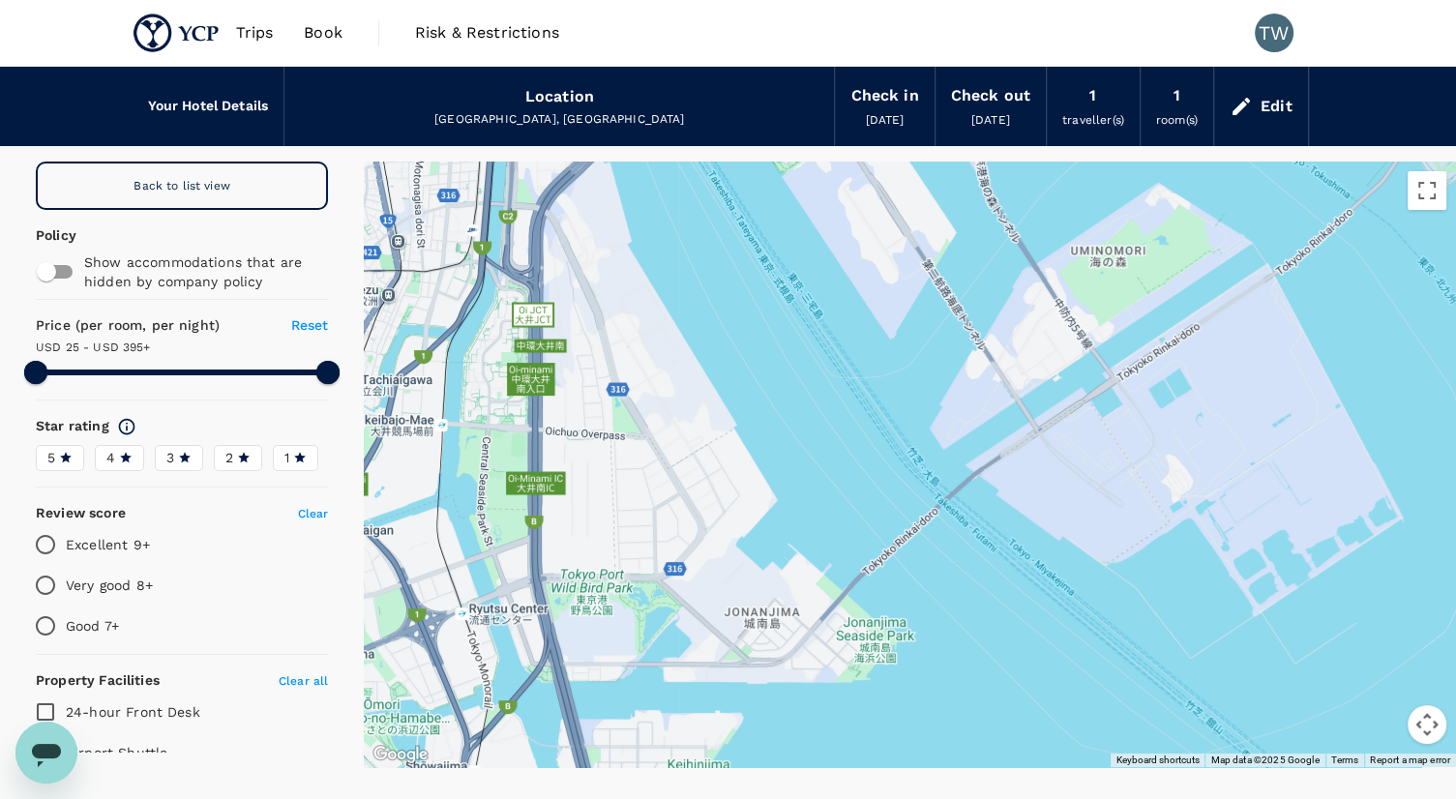
drag, startPoint x: 807, startPoint y: 608, endPoint x: 691, endPoint y: 404, distance: 234.0
click at [689, 408] on div at bounding box center [910, 465] width 1092 height 606
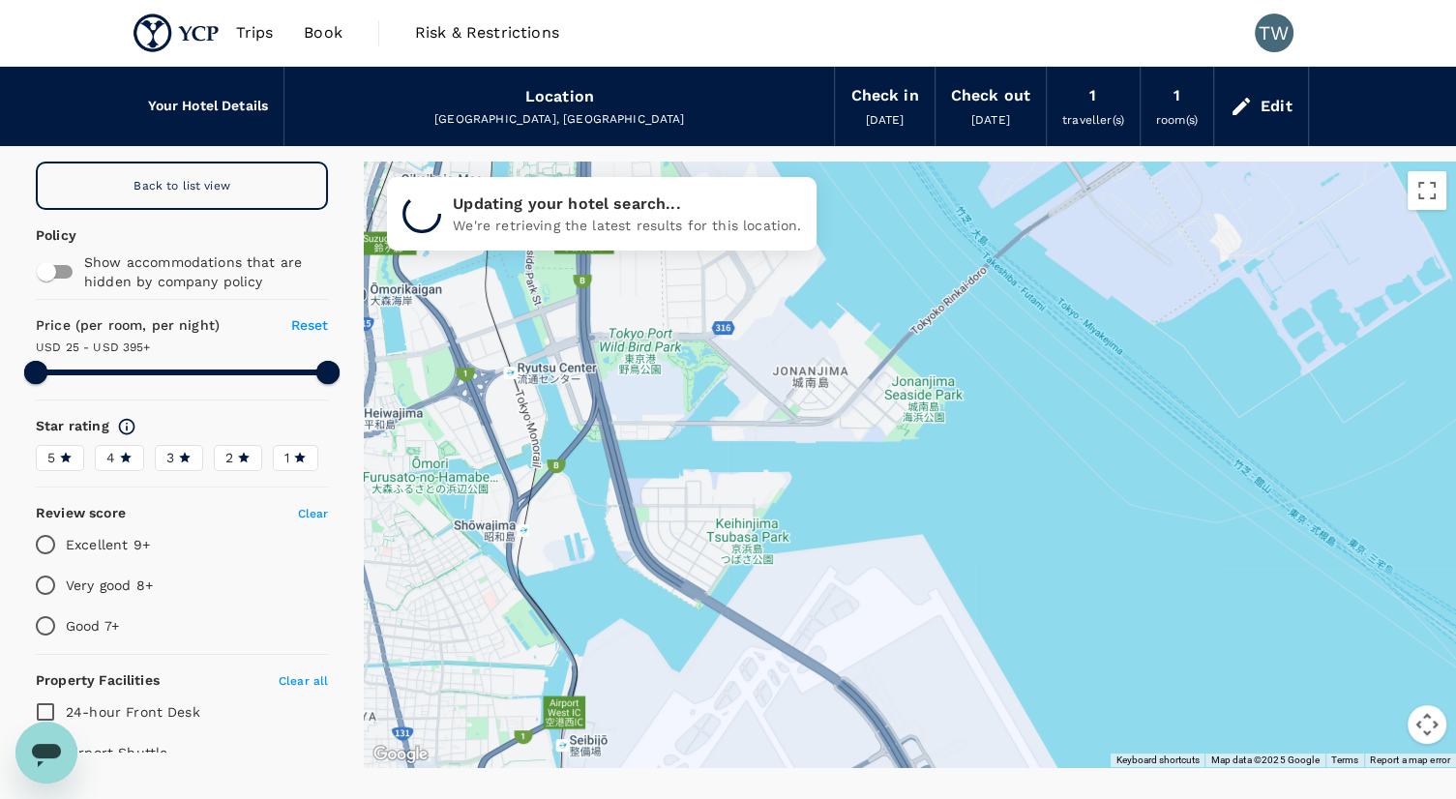
drag, startPoint x: 719, startPoint y: 580, endPoint x: 789, endPoint y: 376, distance: 215.1
click at [776, 353] on div at bounding box center [910, 465] width 1092 height 606
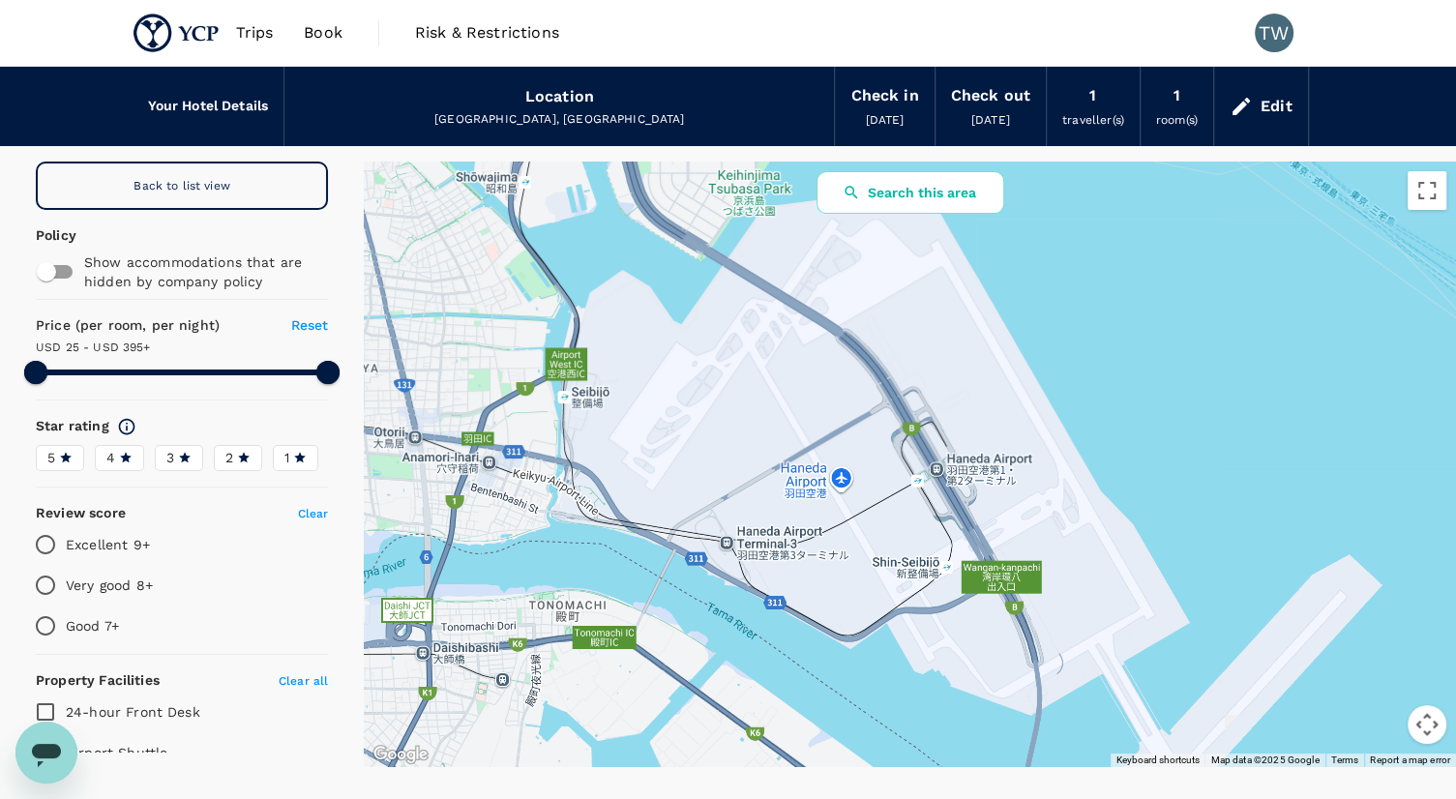
drag, startPoint x: 758, startPoint y: 605, endPoint x: 755, endPoint y: 419, distance: 185.8
click at [755, 419] on div at bounding box center [910, 465] width 1092 height 606
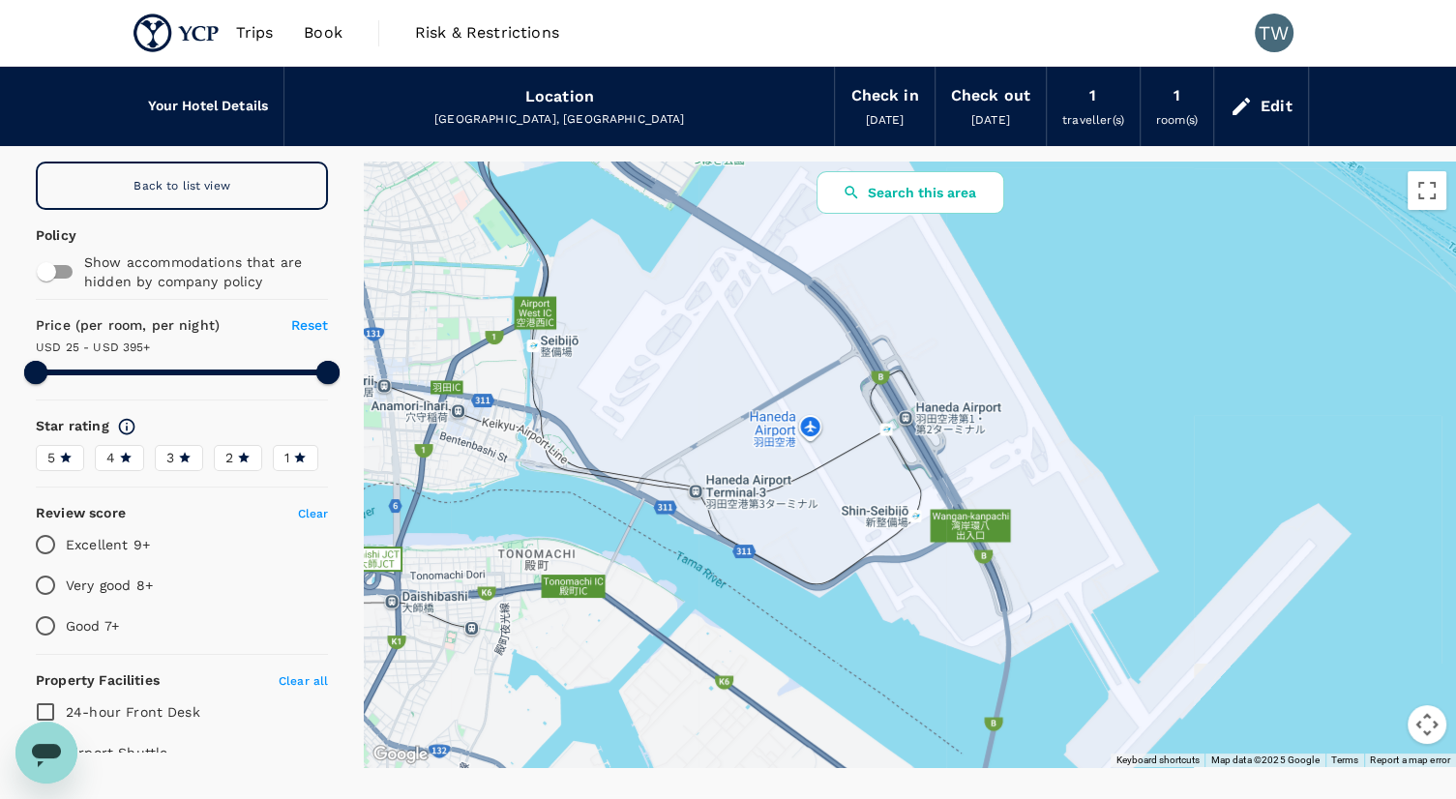
drag, startPoint x: 815, startPoint y: 519, endPoint x: 782, endPoint y: 463, distance: 64.2
click at [782, 463] on div at bounding box center [910, 465] width 1092 height 606
click at [958, 198] on button "Search this area" at bounding box center [911, 192] width 188 height 43
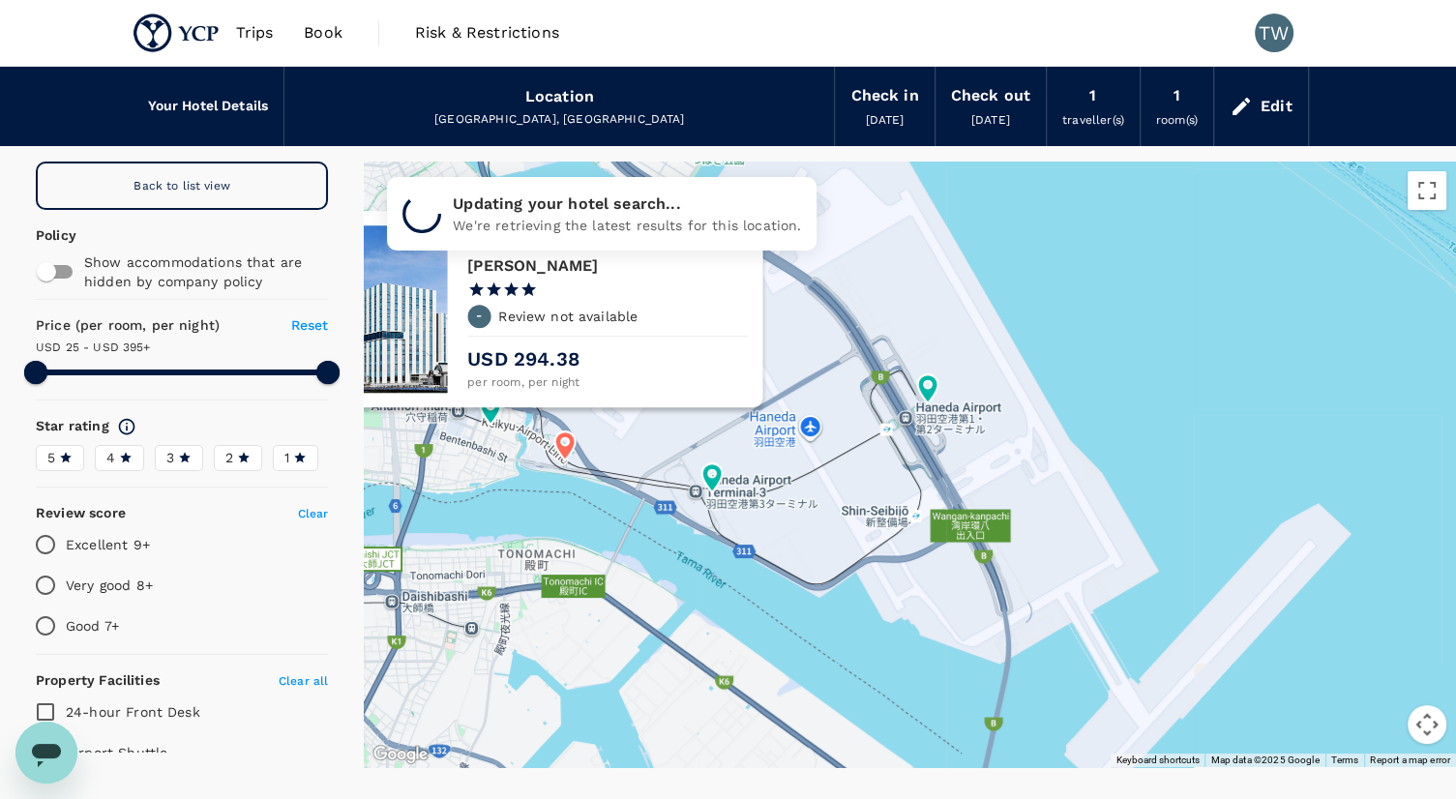
type input "394.19"
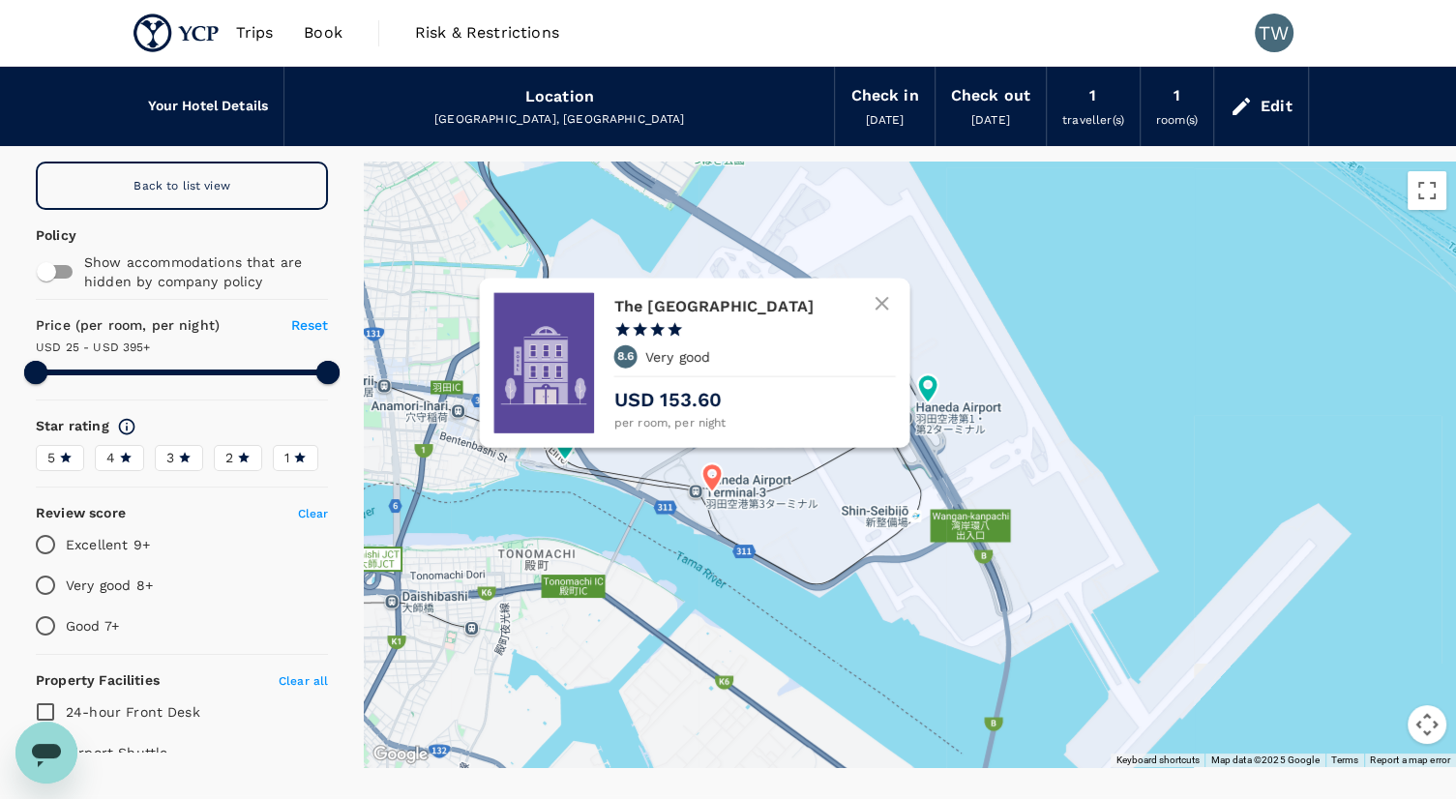
click at [720, 482] on icon at bounding box center [711, 478] width 35 height 35
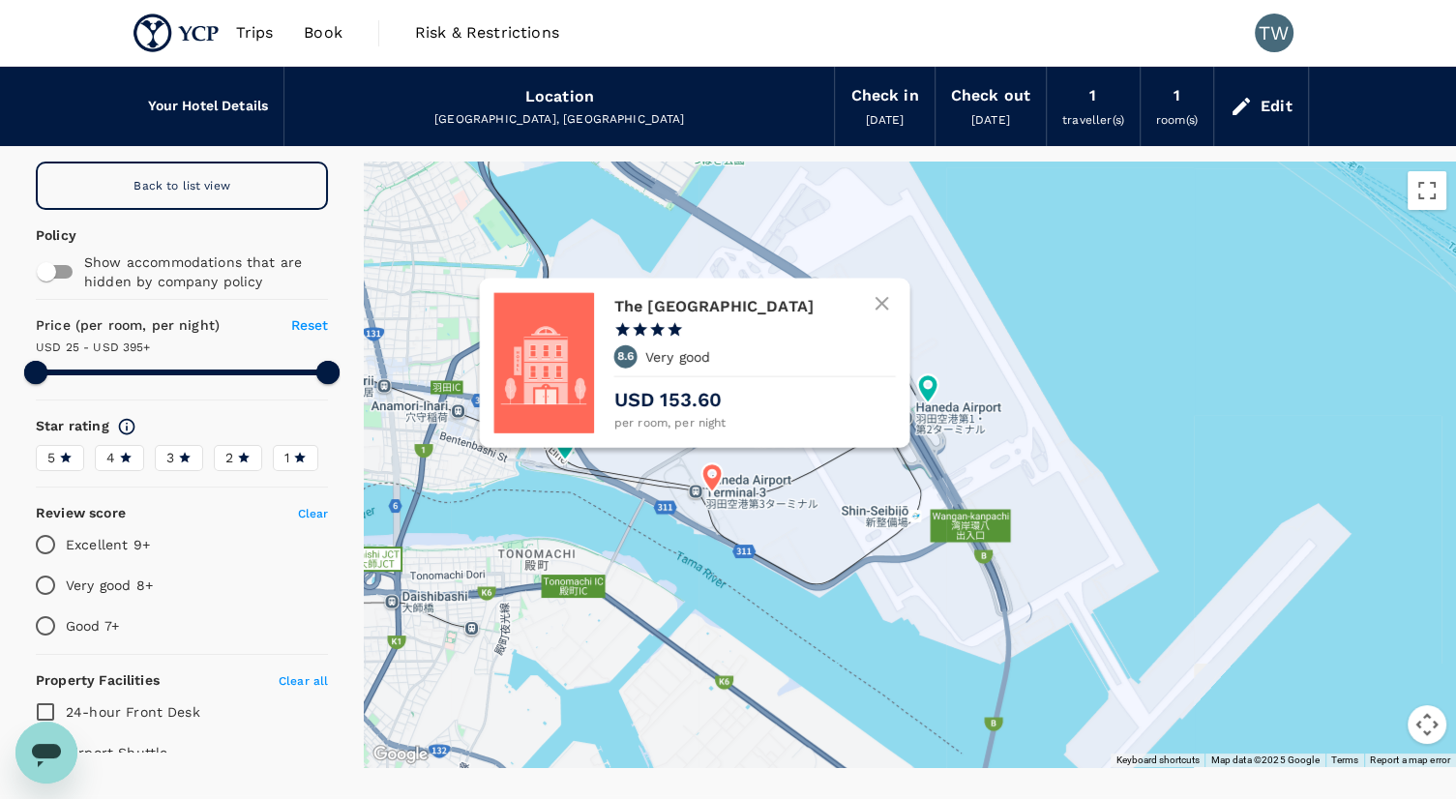
click at [711, 481] on icon at bounding box center [711, 477] width 20 height 29
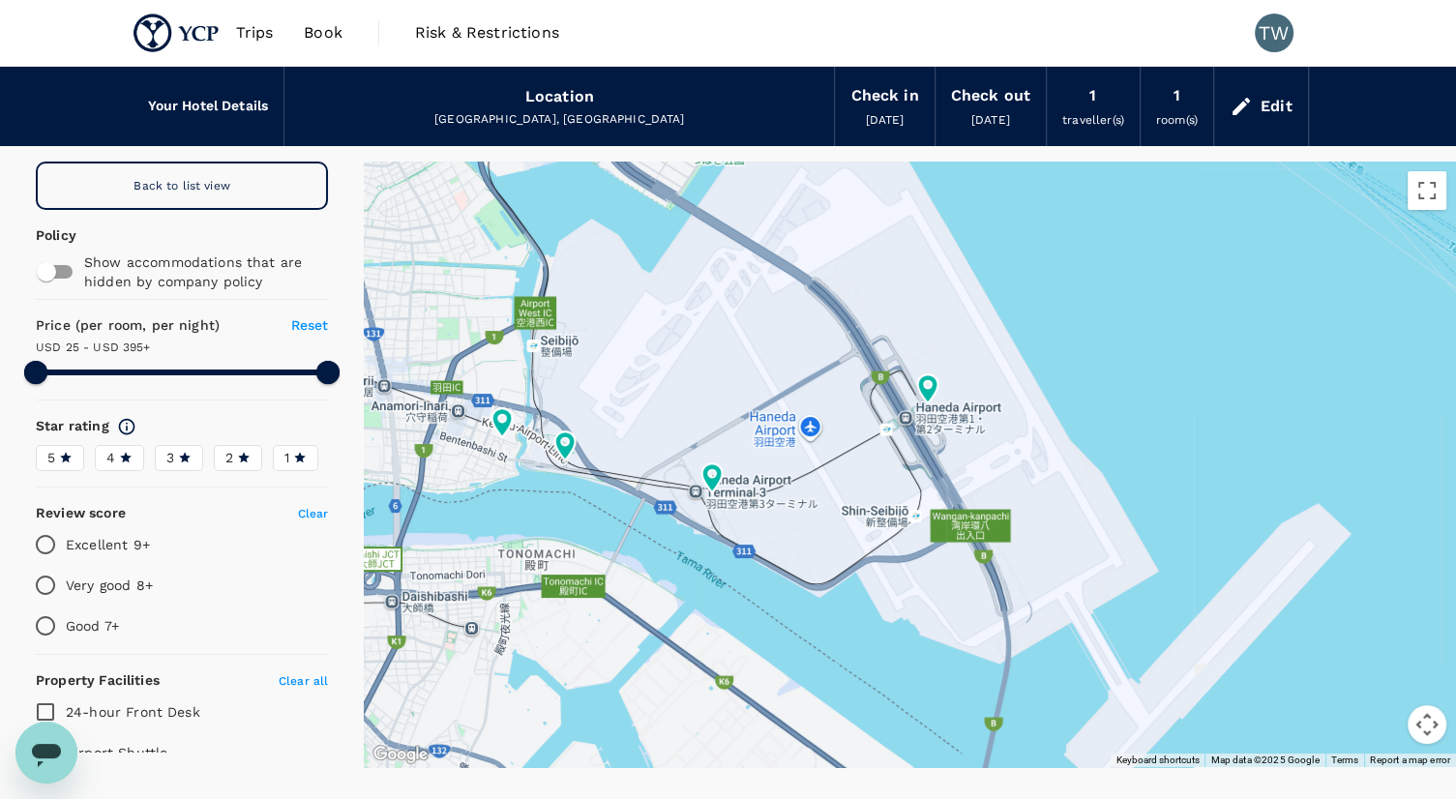
click at [695, 510] on div at bounding box center [910, 465] width 1092 height 606
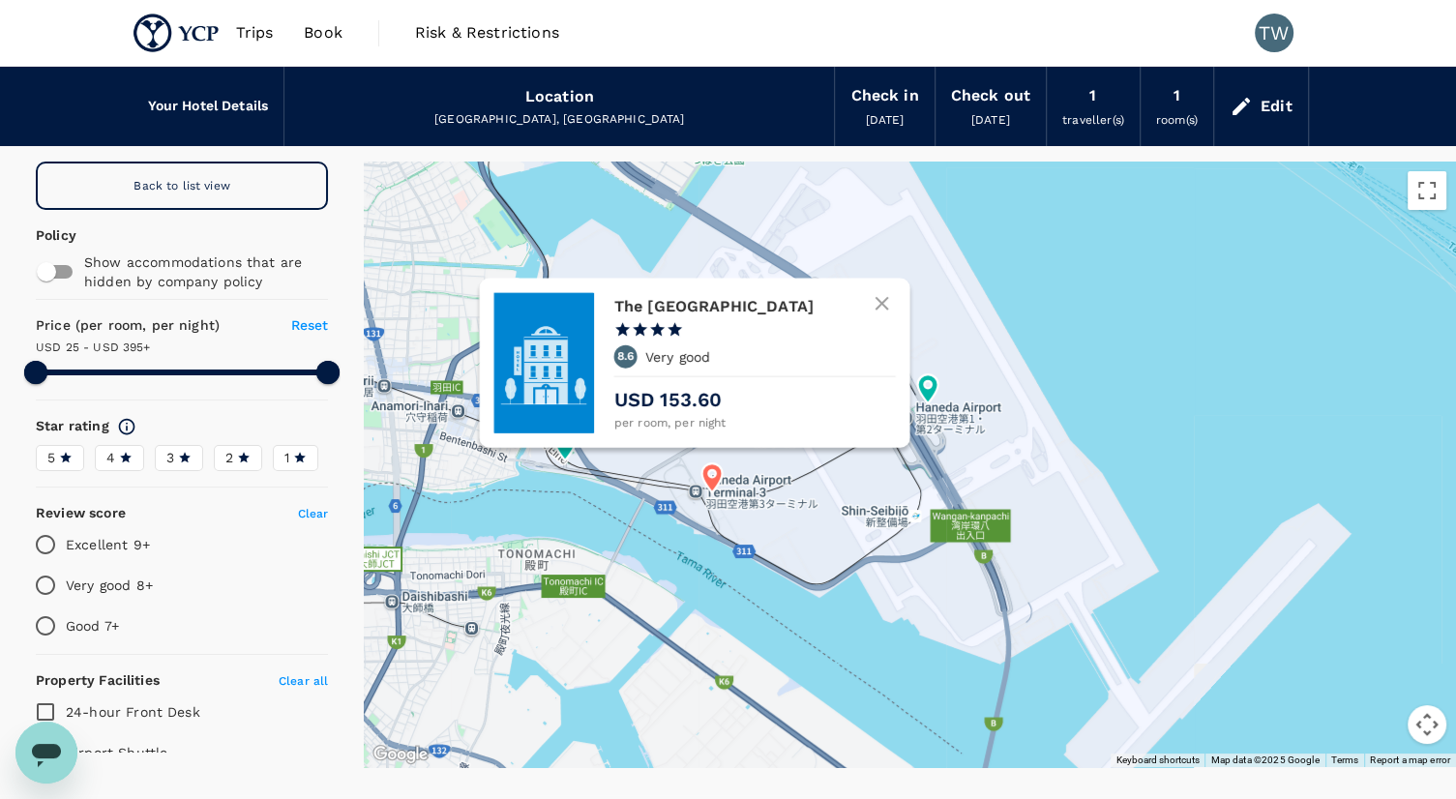
click at [716, 482] on icon at bounding box center [711, 477] width 20 height 29
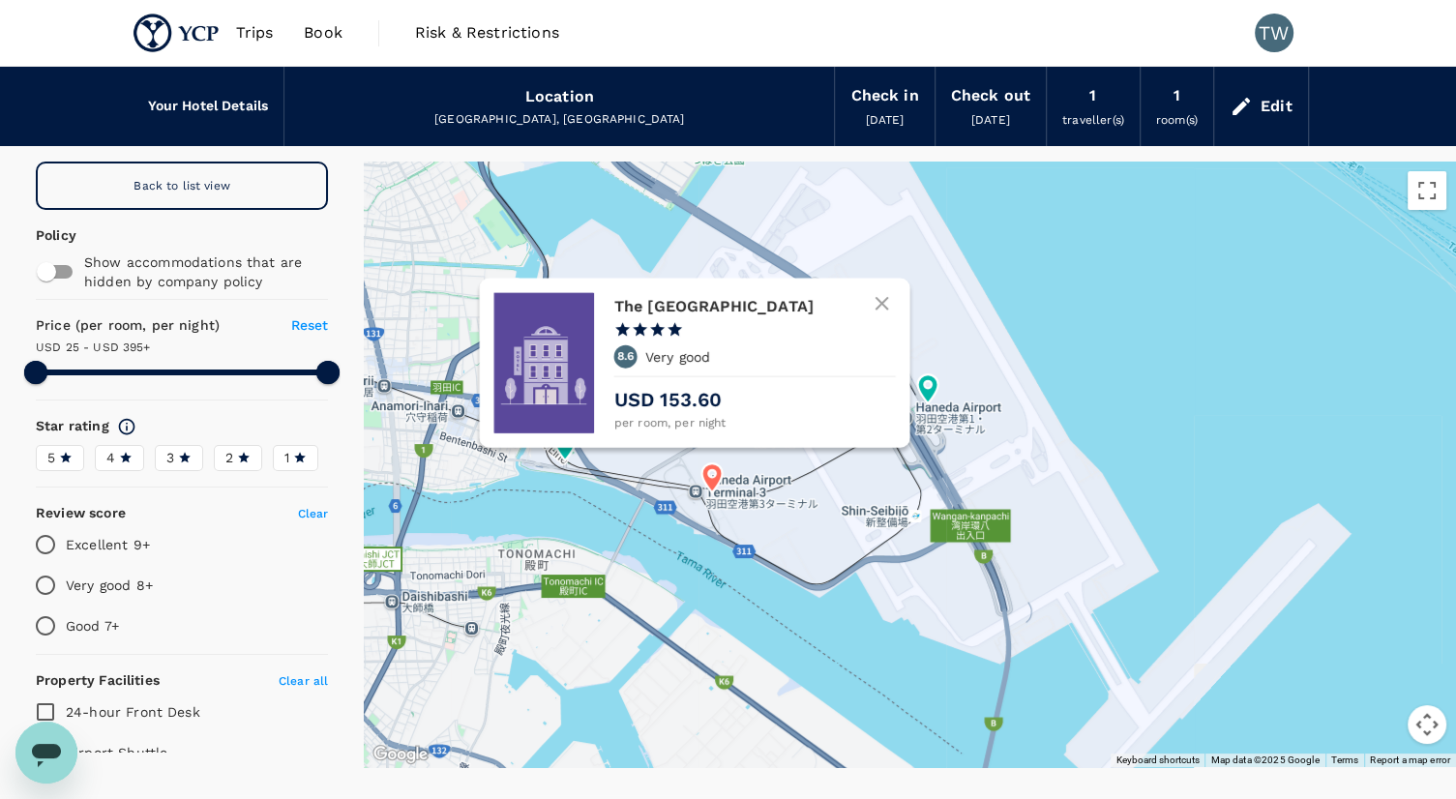
click at [768, 302] on h6 "The Royal Park Tokyo Haneda" at bounding box center [745, 306] width 265 height 27
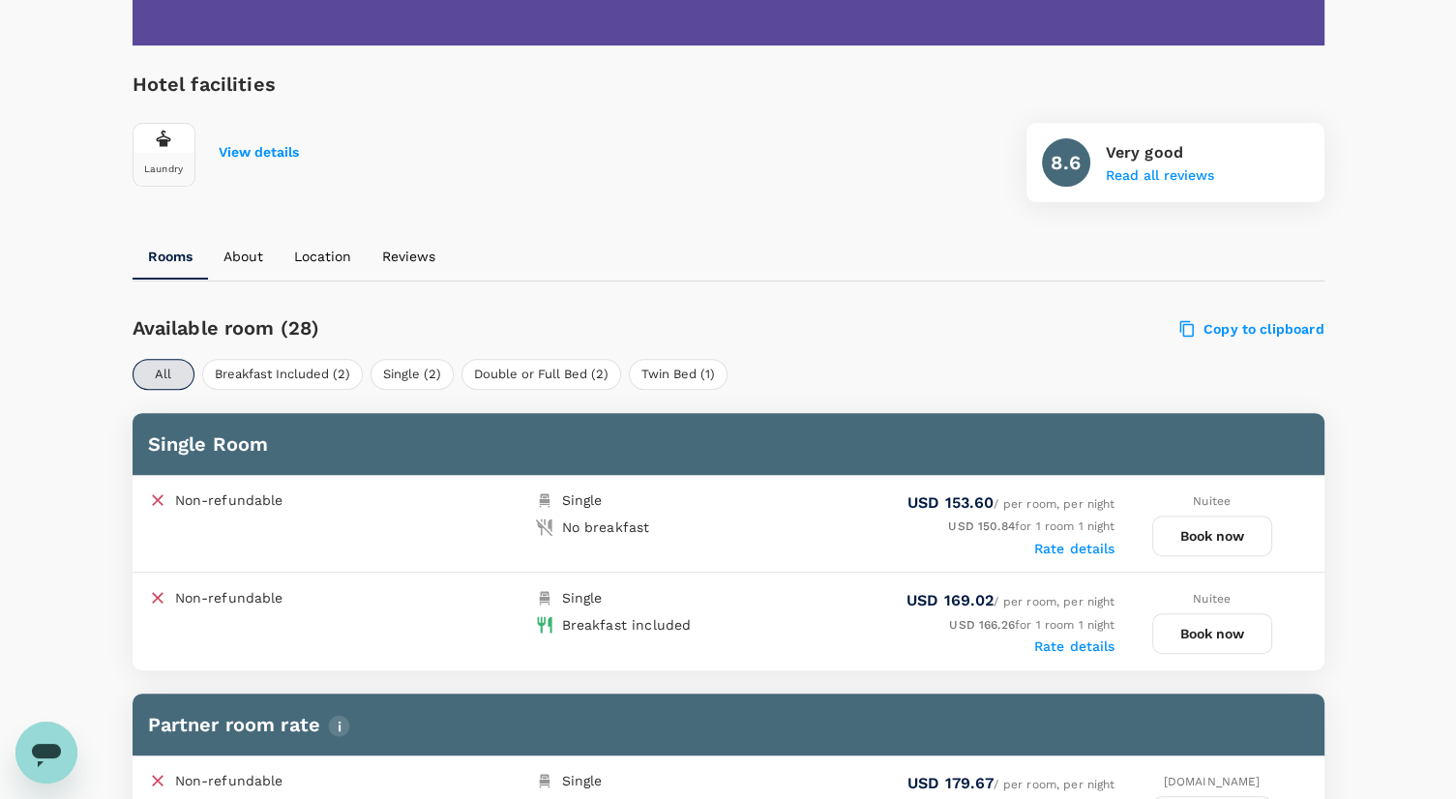
scroll to position [677, 0]
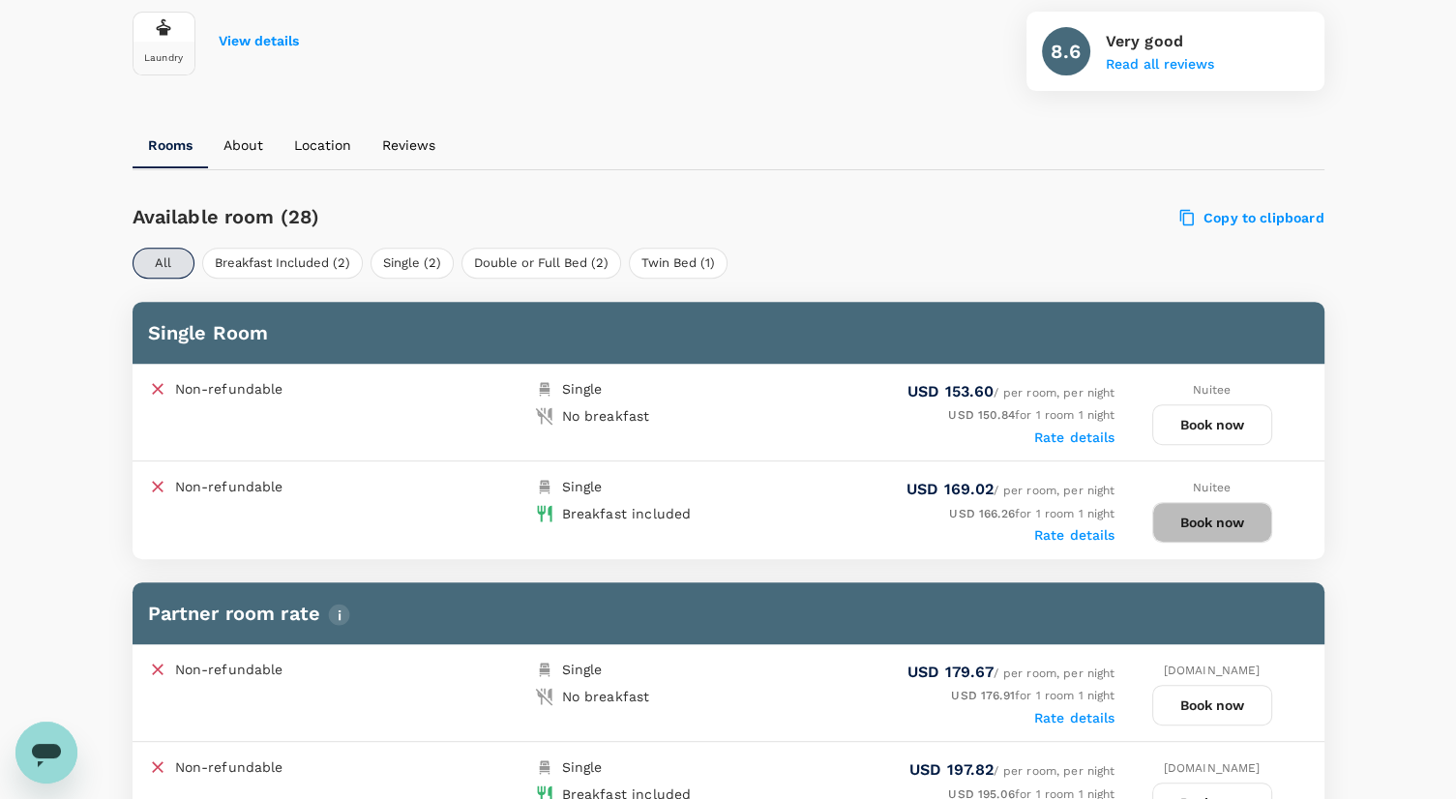
click at [1221, 520] on button "Book now" at bounding box center [1212, 522] width 120 height 41
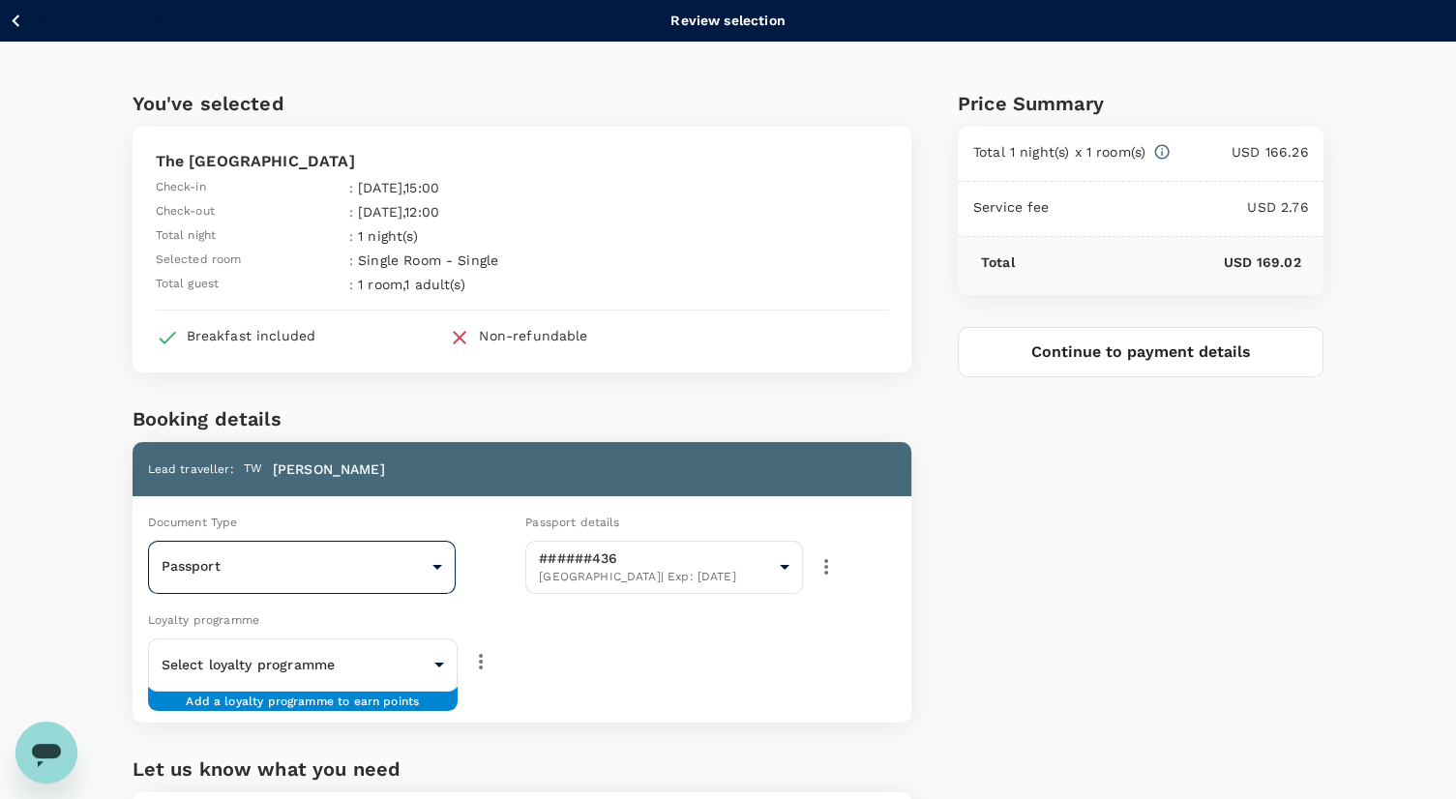
click at [360, 557] on body "Back to hotel details Review selection You've selected The Royal Park Tokyo Han…" at bounding box center [728, 523] width 1456 height 1047
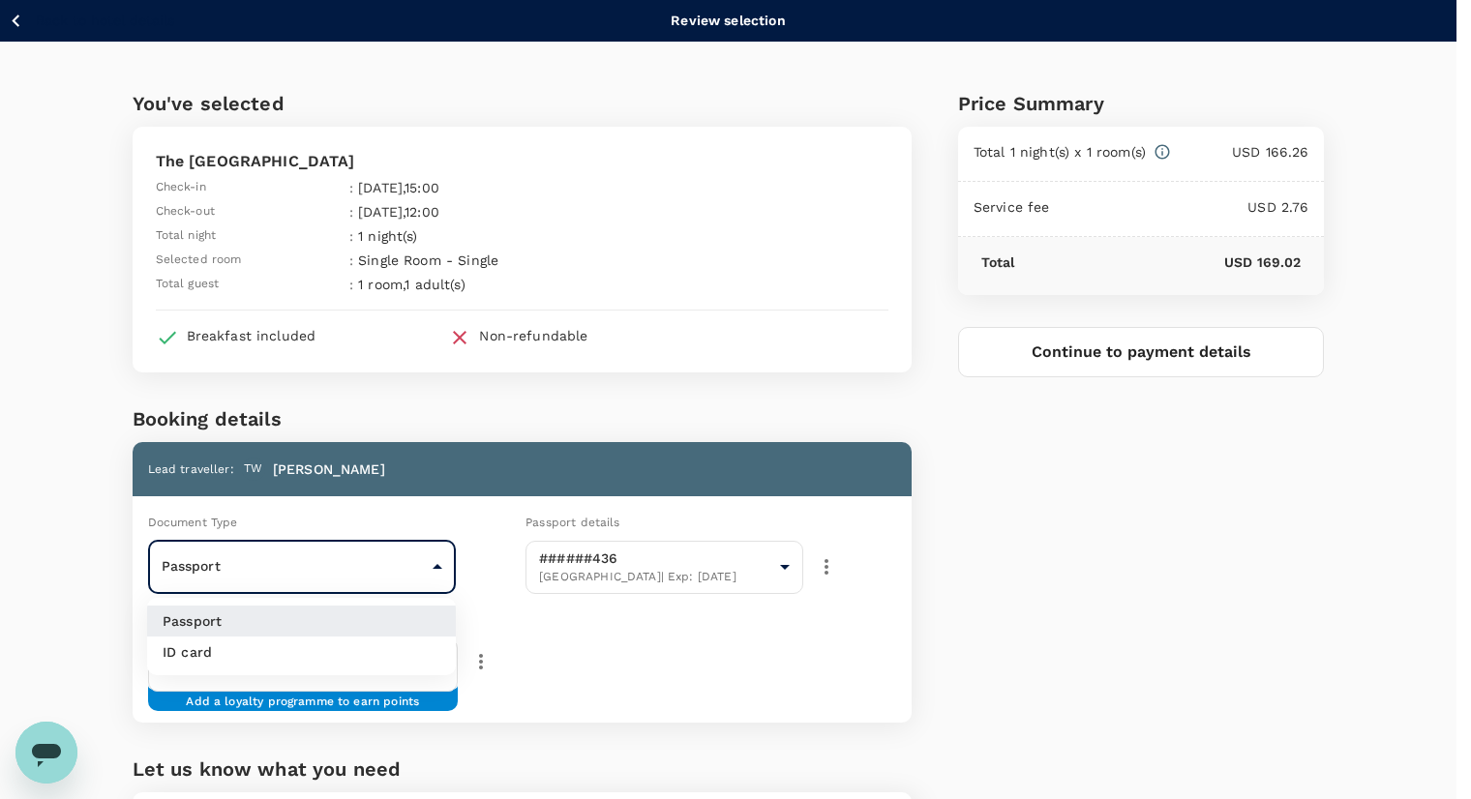
click at [346, 651] on li "ID card" at bounding box center [301, 652] width 309 height 31
type input "Id card"
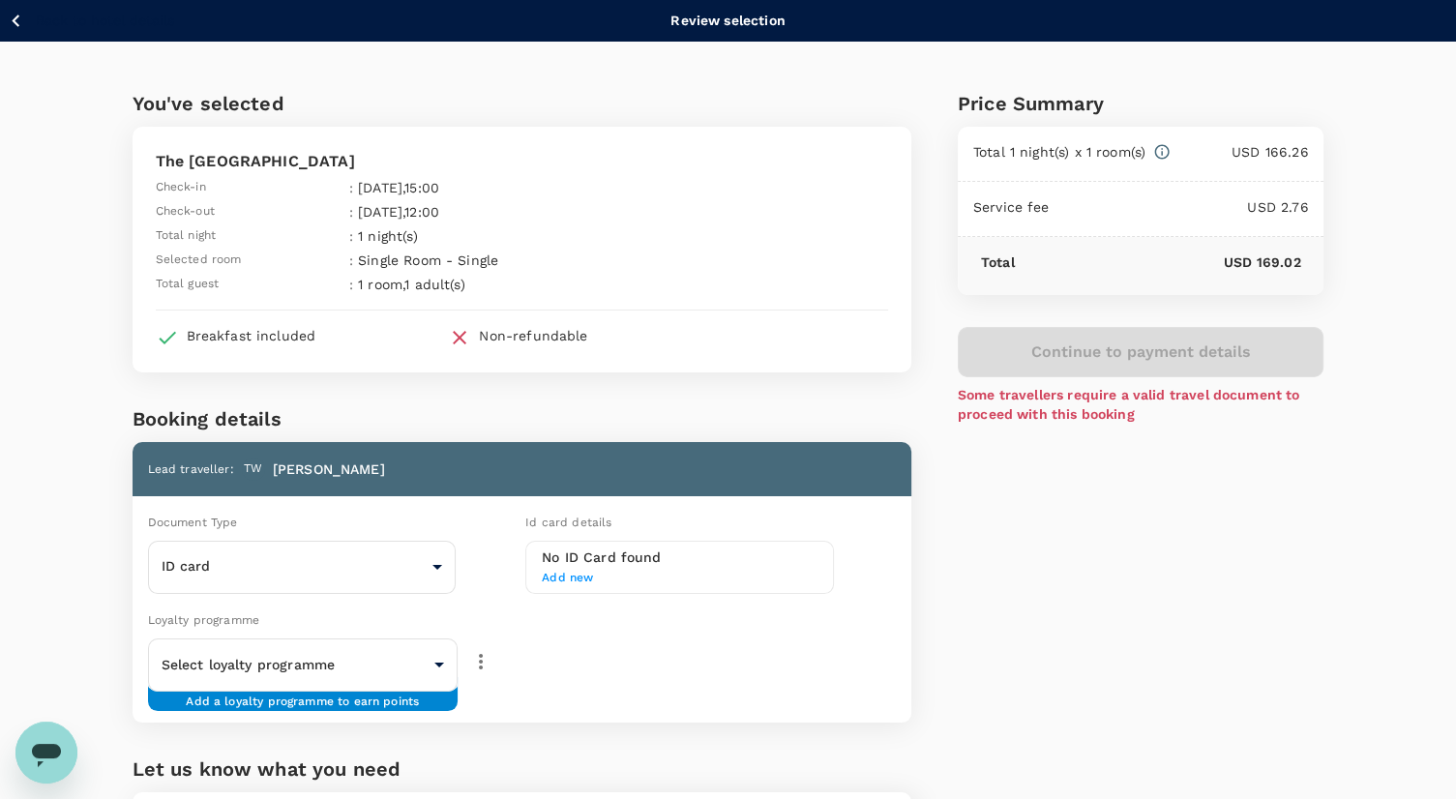
click at [577, 574] on span "Add new" at bounding box center [680, 578] width 276 height 19
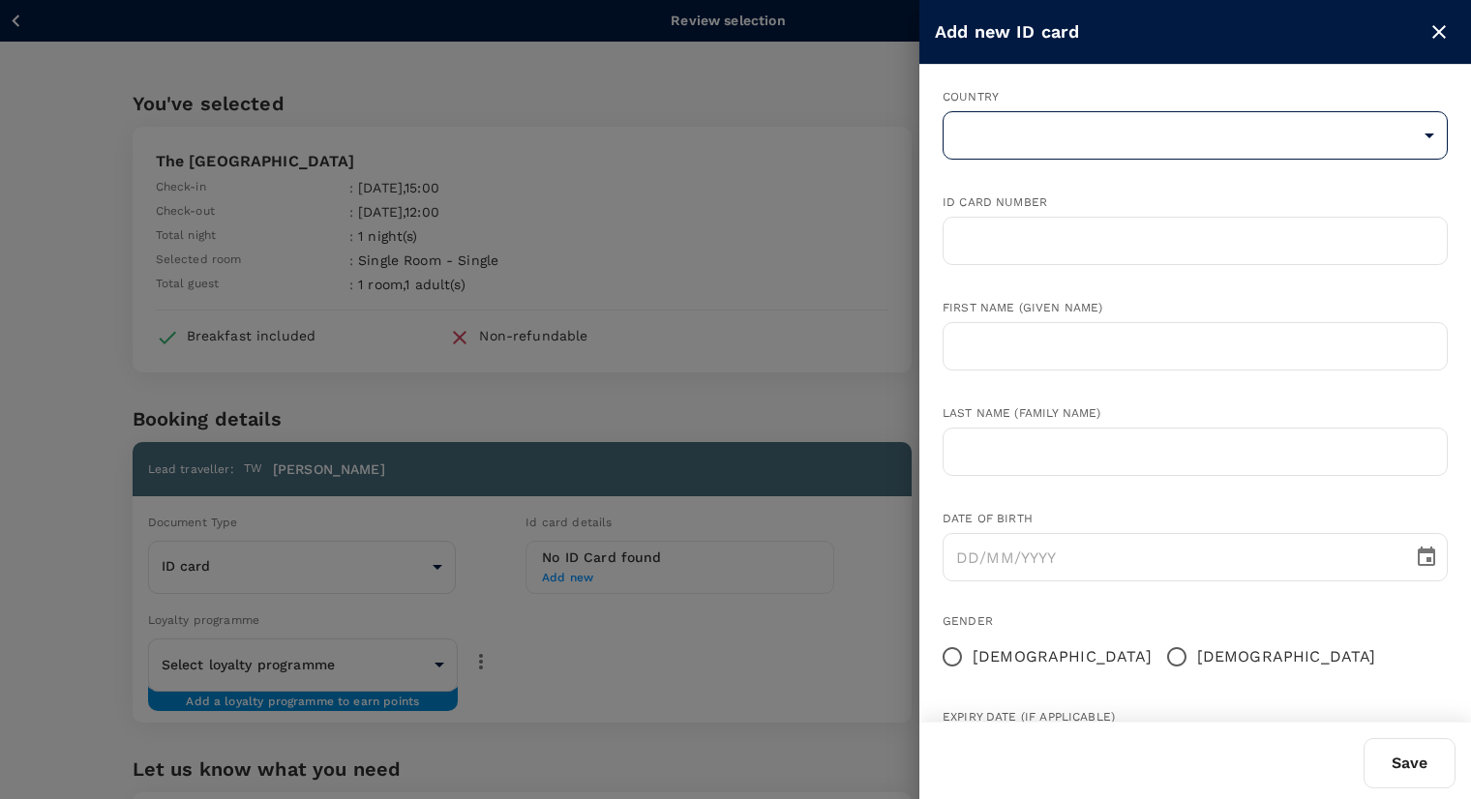
click at [1118, 113] on body "Back to hotel details Review selection You've selected The Royal Park Tokyo Han…" at bounding box center [735, 523] width 1471 height 1047
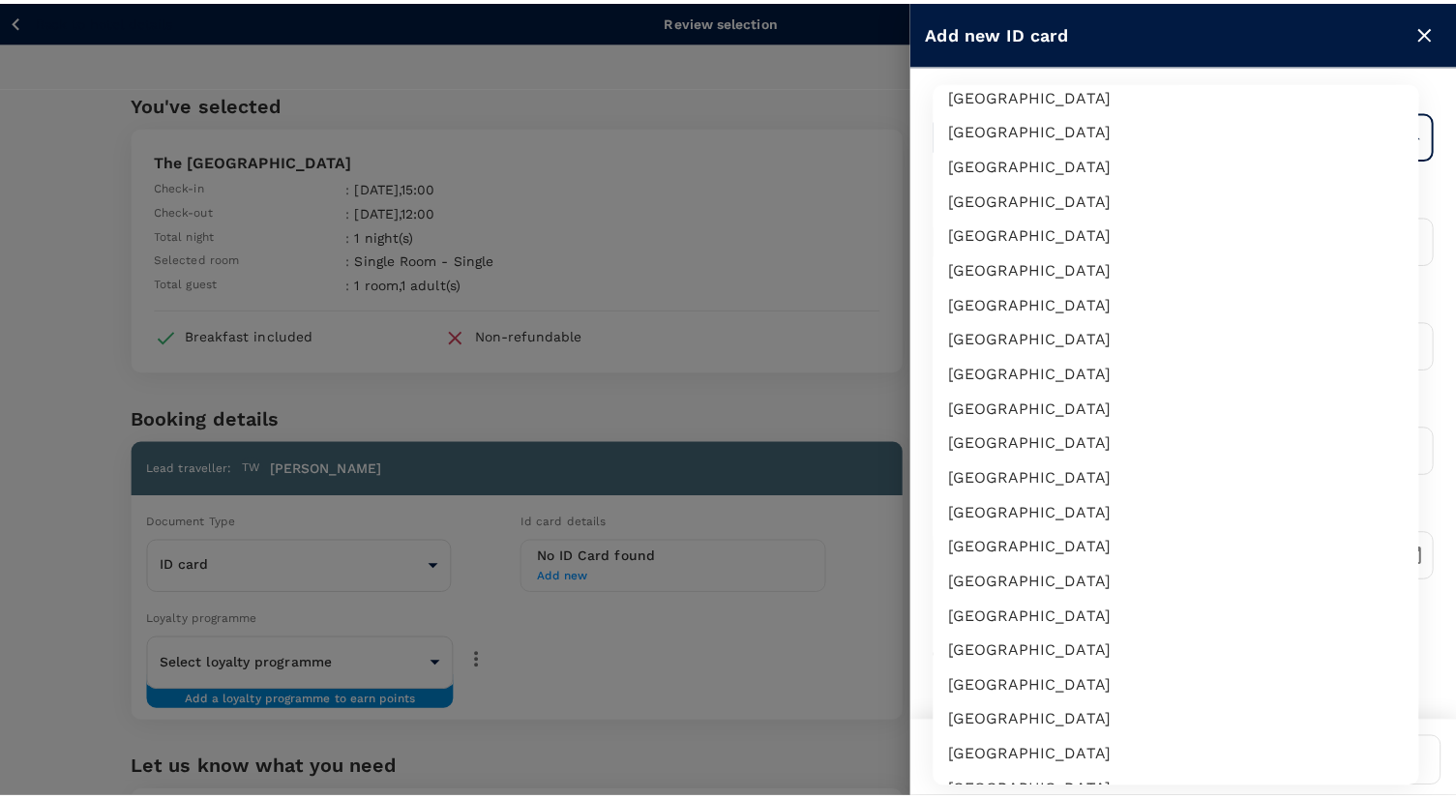
scroll to position [2702, 0]
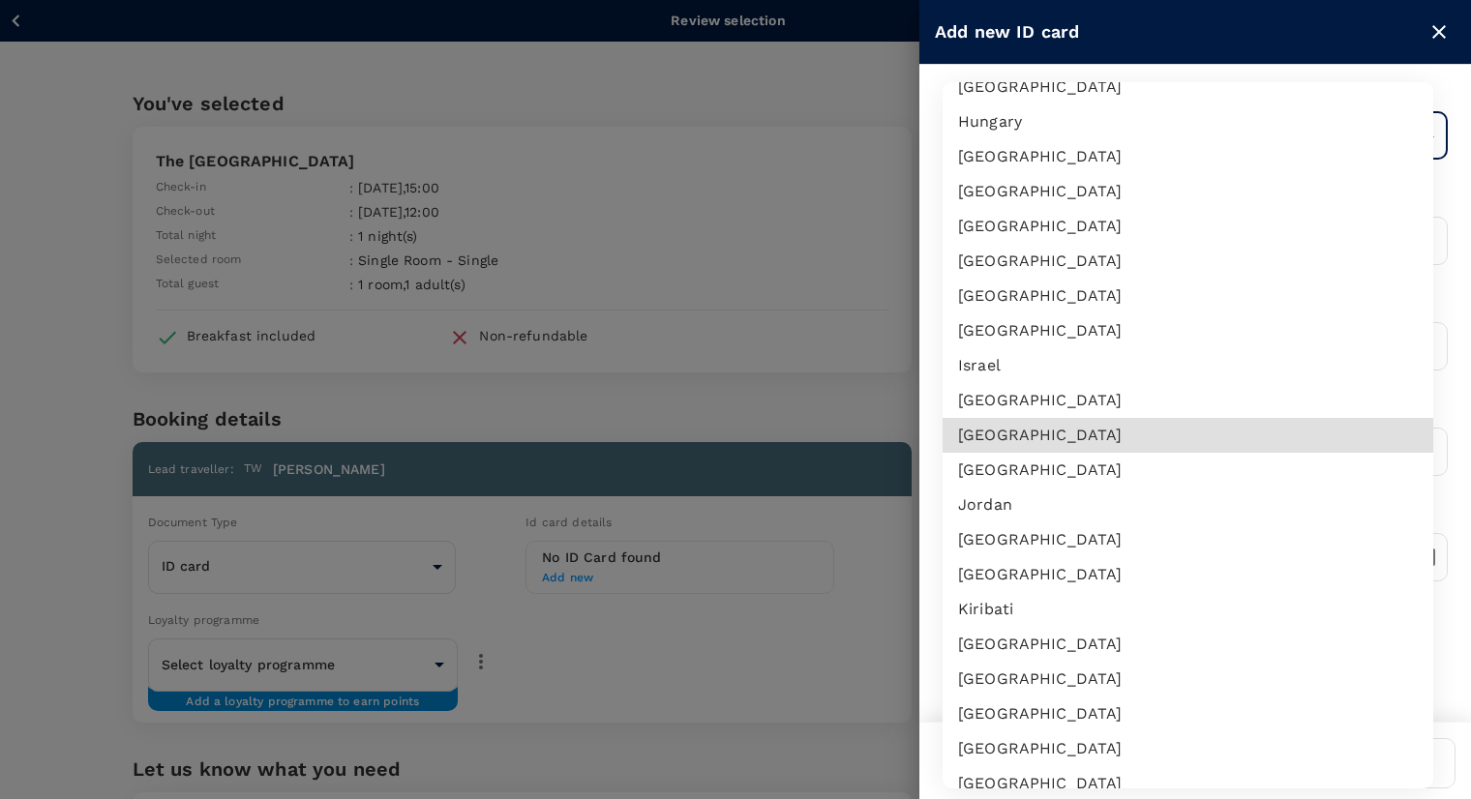
click at [1026, 470] on li "Japan" at bounding box center [1187, 470] width 491 height 35
type input "JP"
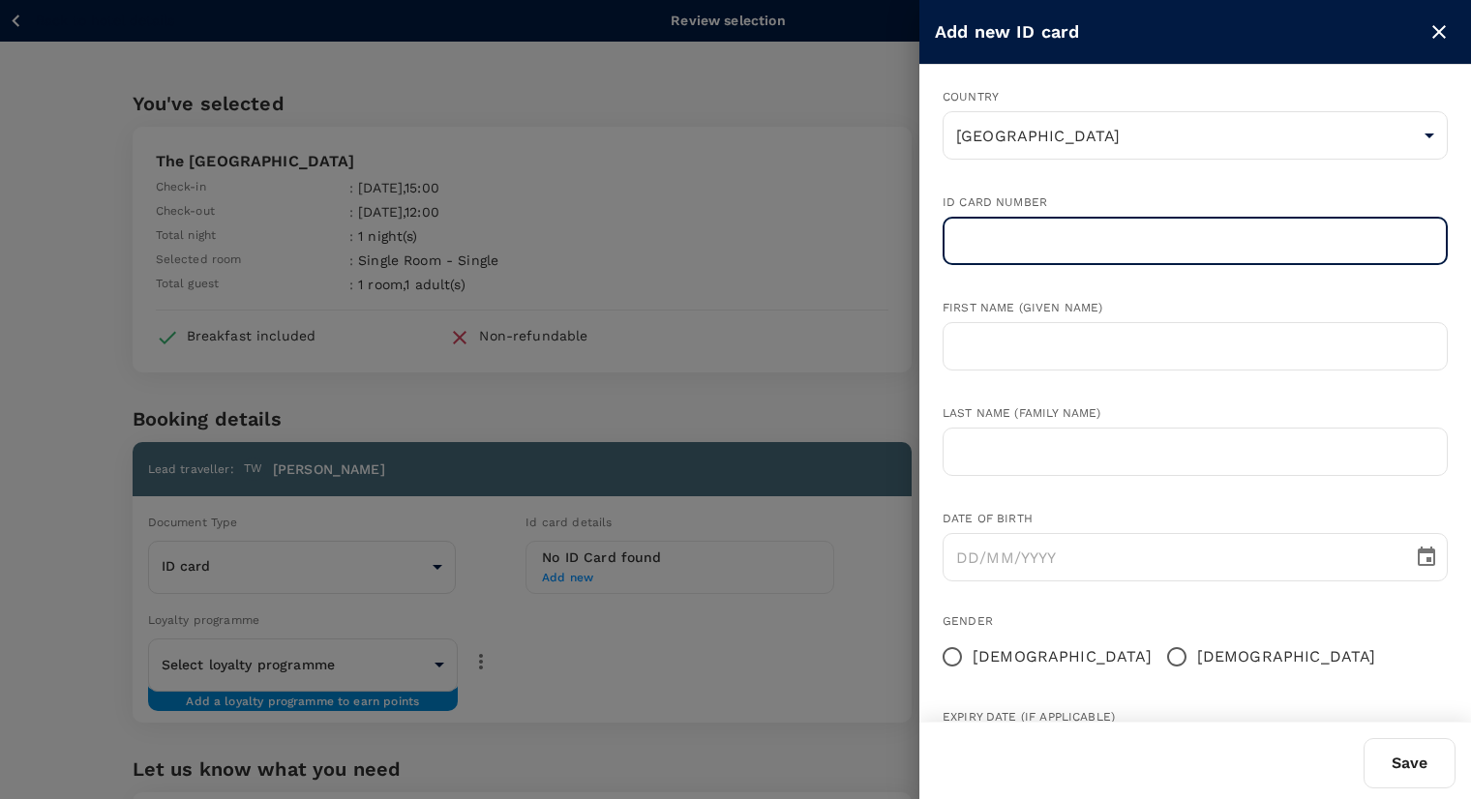
click at [1180, 241] on input "text" at bounding box center [1194, 241] width 505 height 48
click at [1176, 295] on div "First name (Given name) ​" at bounding box center [1179, 320] width 536 height 105
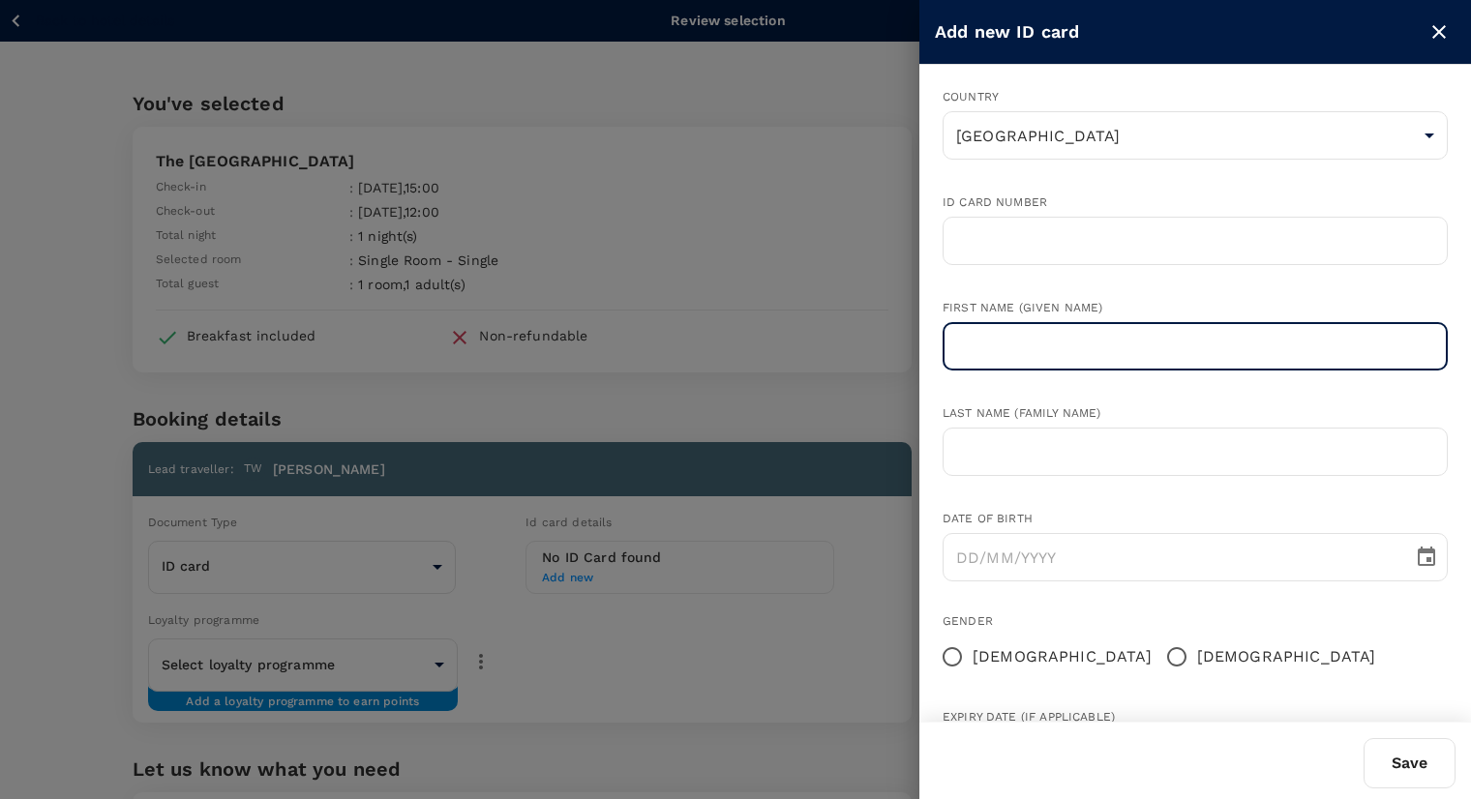
drag, startPoint x: 1165, startPoint y: 339, endPoint x: 1164, endPoint y: 368, distance: 29.0
click at [1165, 341] on input "text" at bounding box center [1194, 346] width 505 height 48
click at [1443, 38] on icon "close" at bounding box center [1439, 32] width 14 height 14
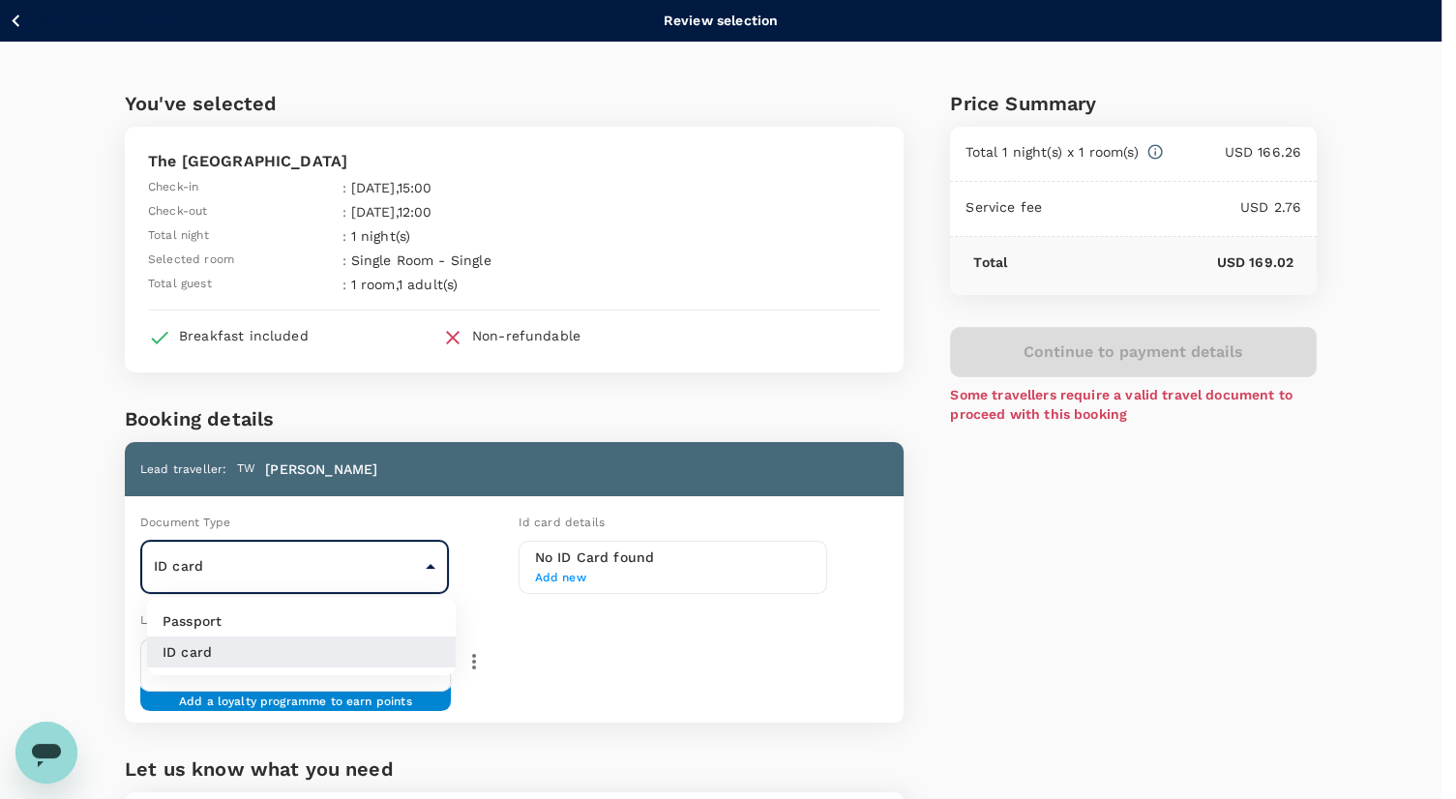
click at [342, 569] on body "Back to hotel details Review selection You've selected The Royal Park Tokyo Han…" at bounding box center [728, 523] width 1456 height 1047
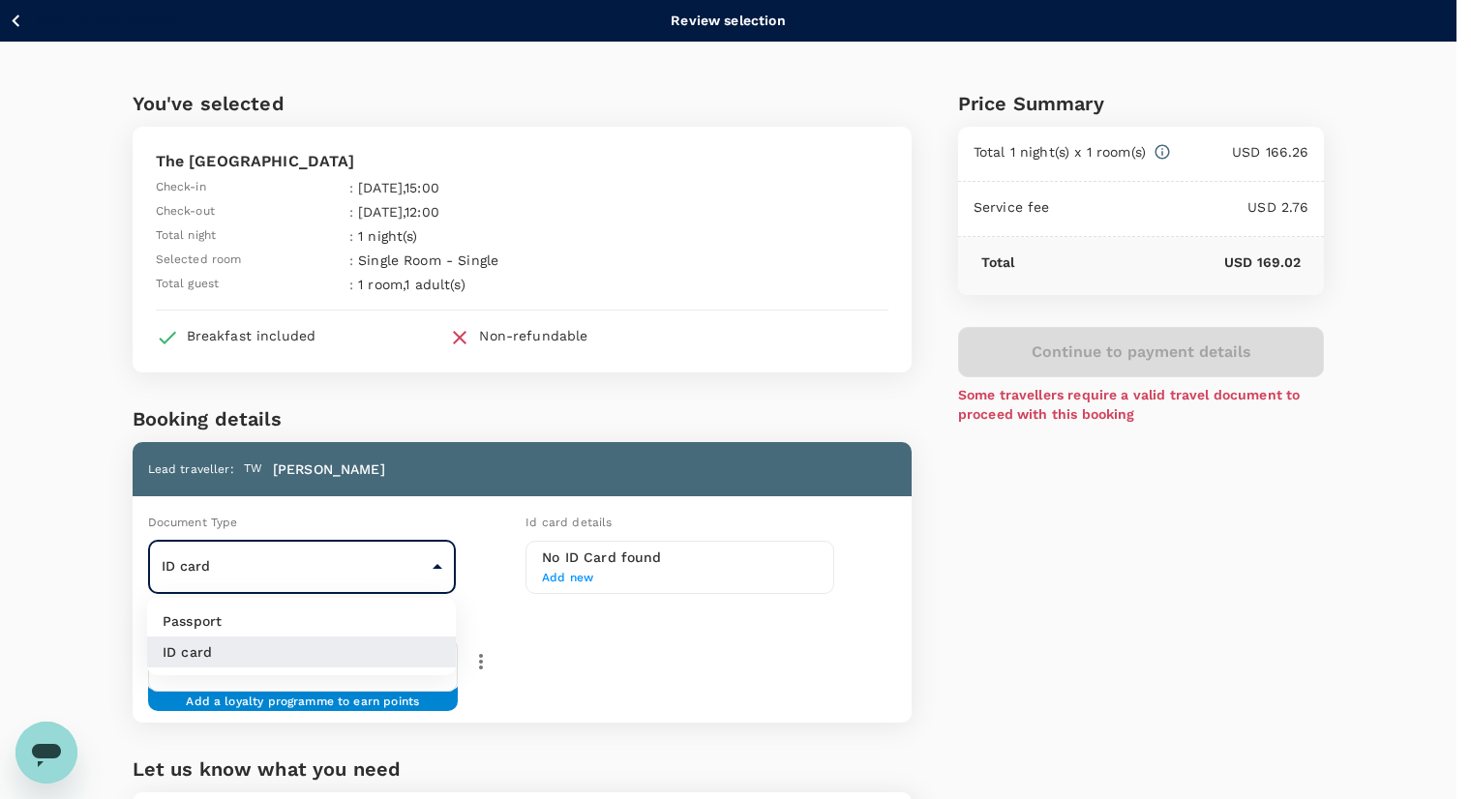
click at [335, 638] on li "ID card" at bounding box center [301, 652] width 309 height 31
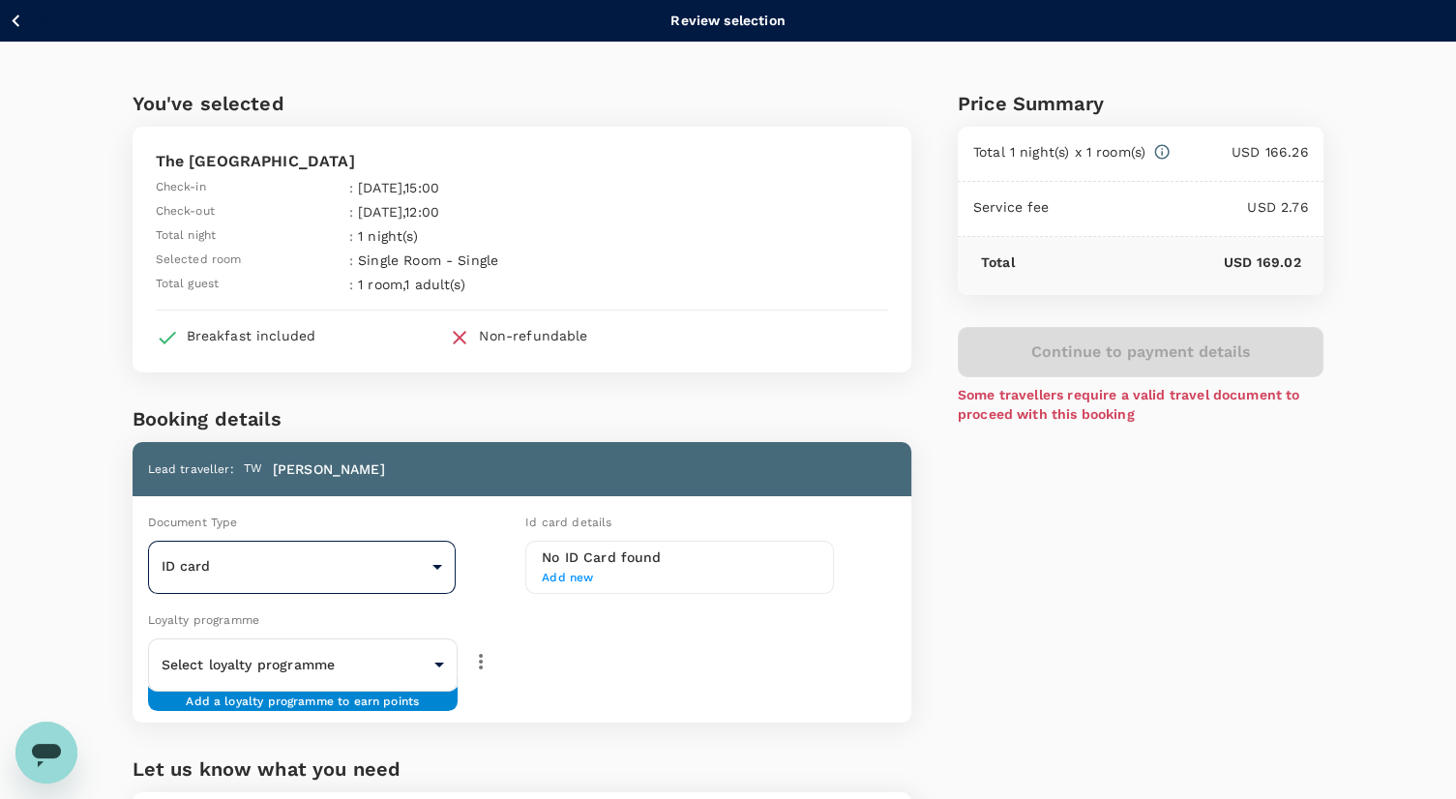
click at [336, 584] on body "Back to hotel details Review selection You've selected The Royal Park Tokyo Han…" at bounding box center [728, 523] width 1456 height 1047
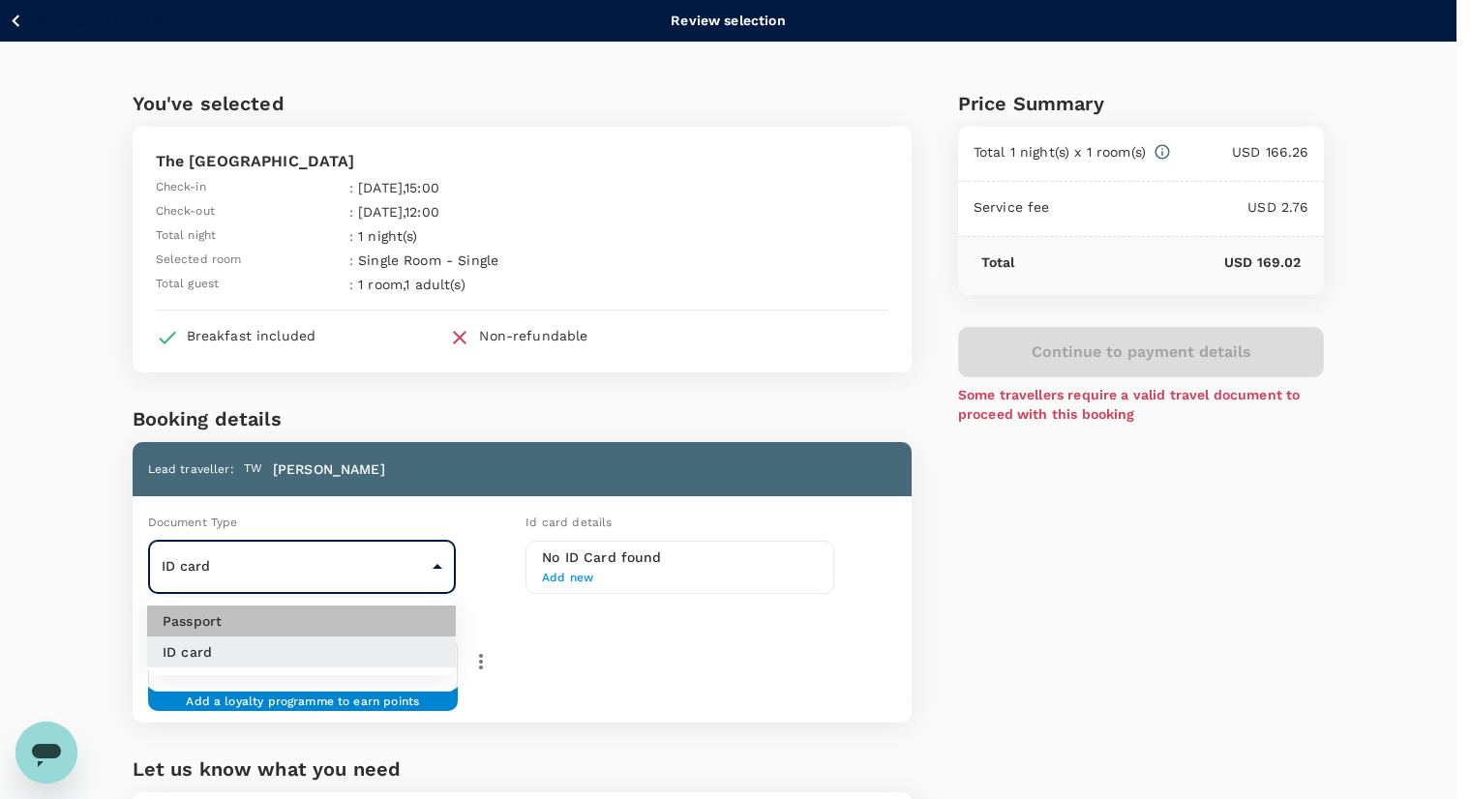
click at [340, 624] on li "Passport" at bounding box center [301, 621] width 309 height 31
type input "Passport"
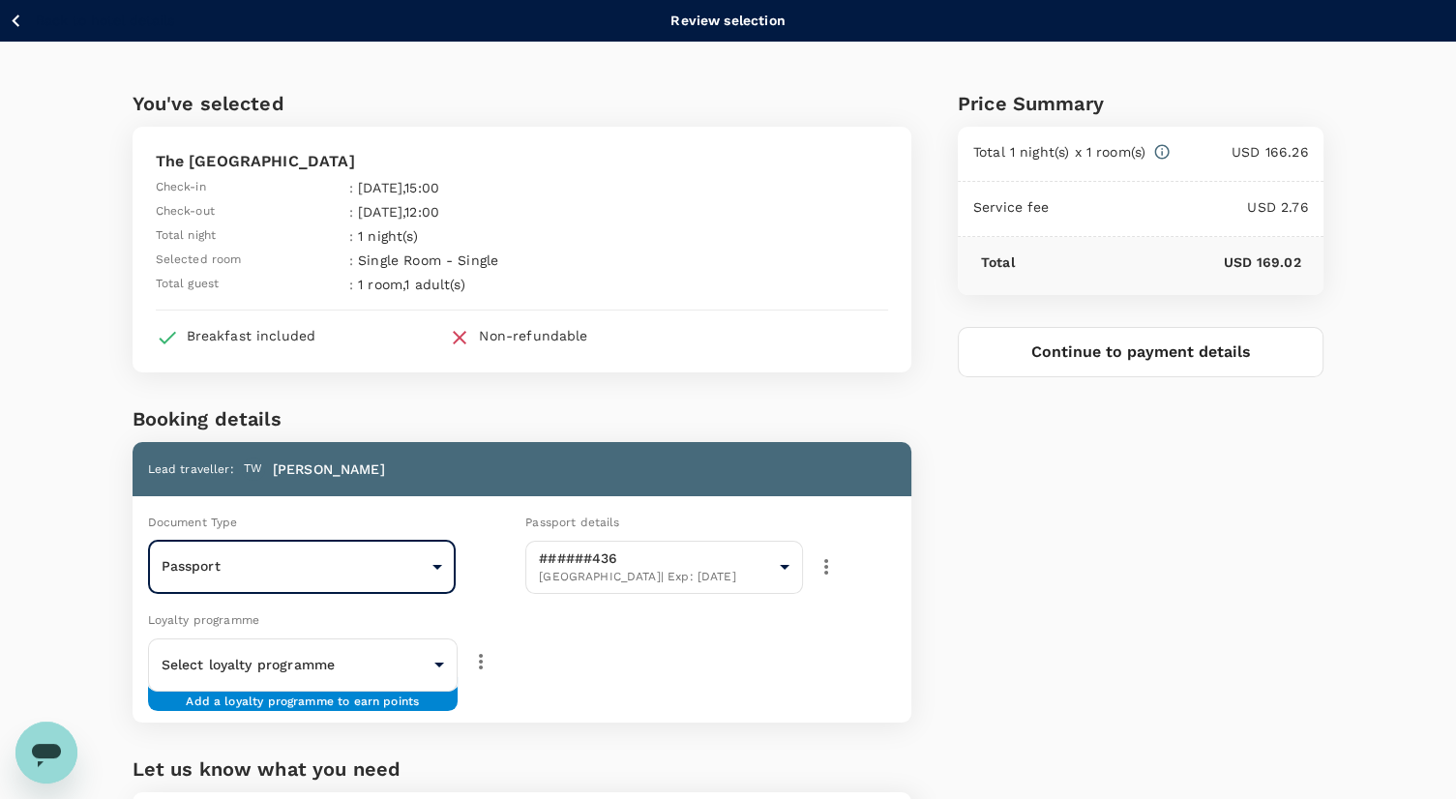
click at [347, 657] on body "Back to hotel details Review selection You've selected The Royal Park Tokyo Han…" at bounding box center [728, 523] width 1456 height 1047
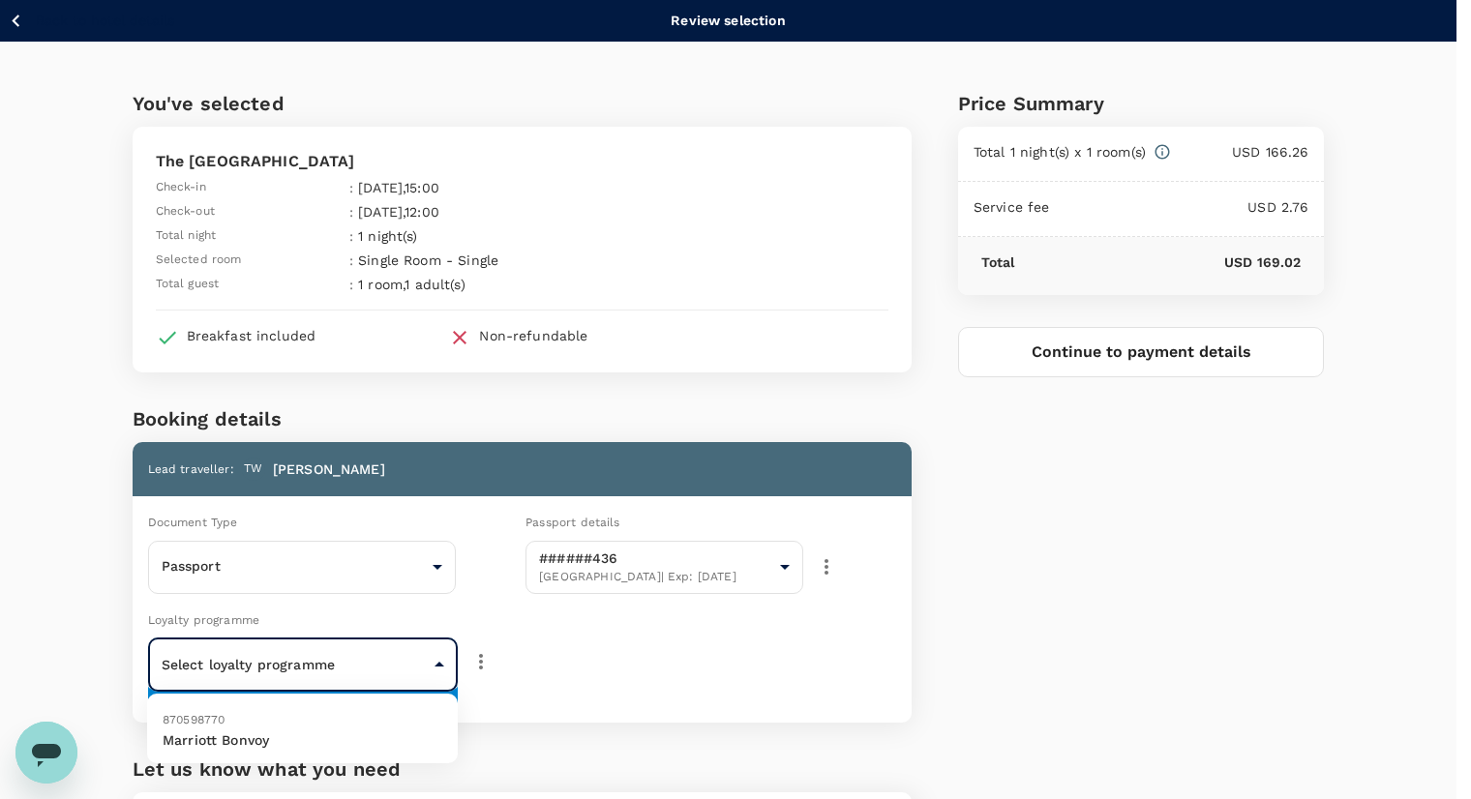
click at [731, 643] on div at bounding box center [735, 399] width 1471 height 799
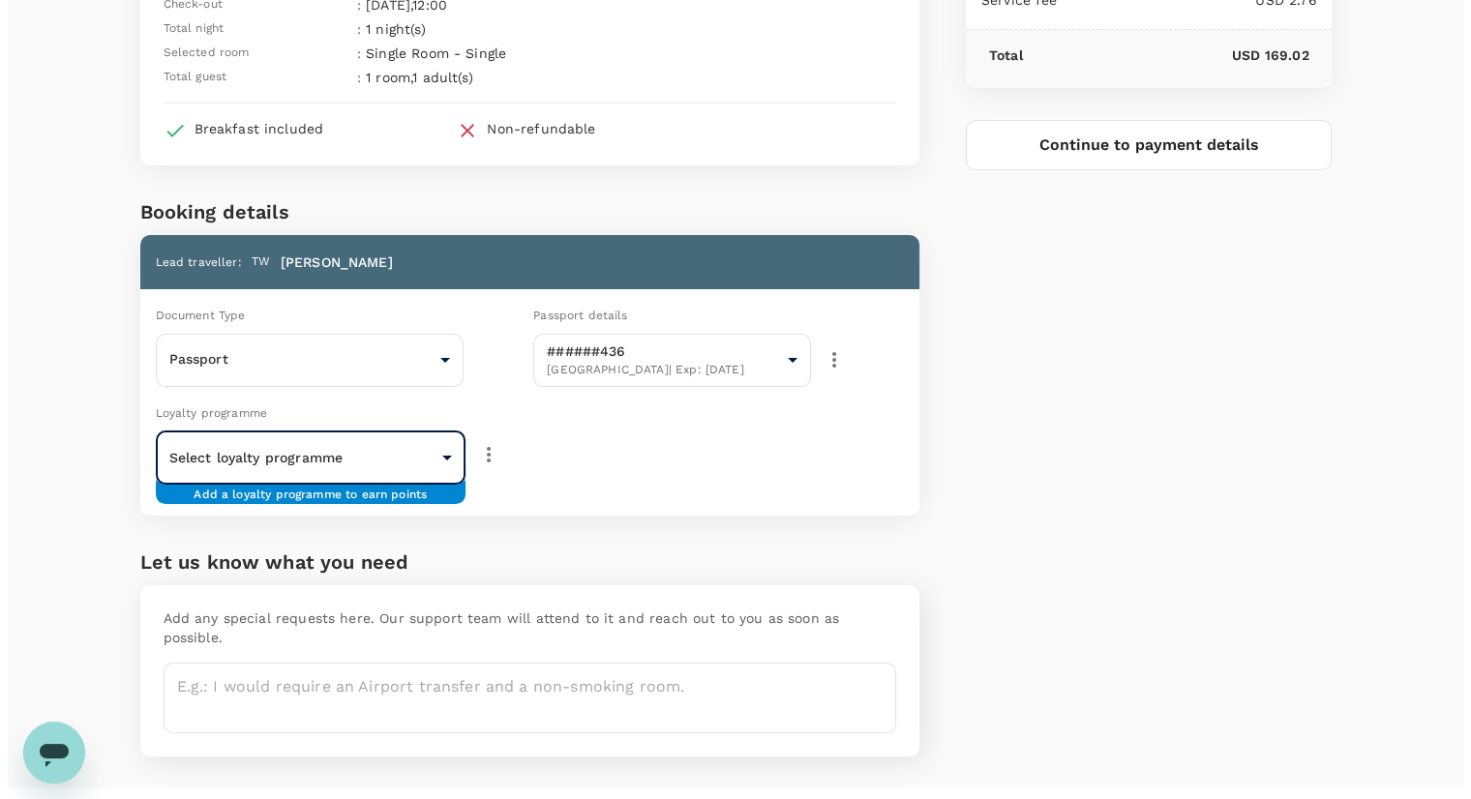
scroll to position [224, 0]
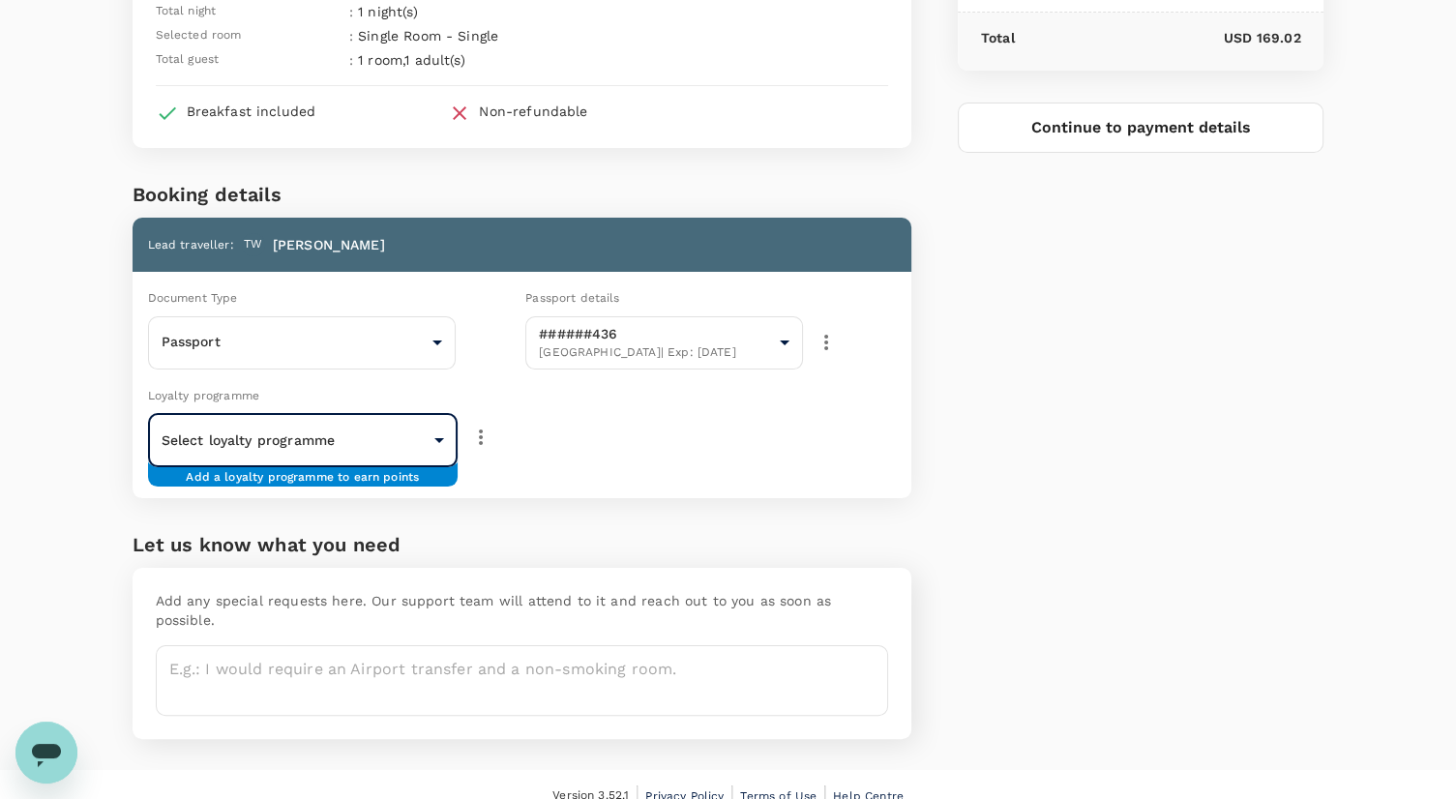
click at [1190, 107] on button "Continue to payment details" at bounding box center [1141, 128] width 367 height 50
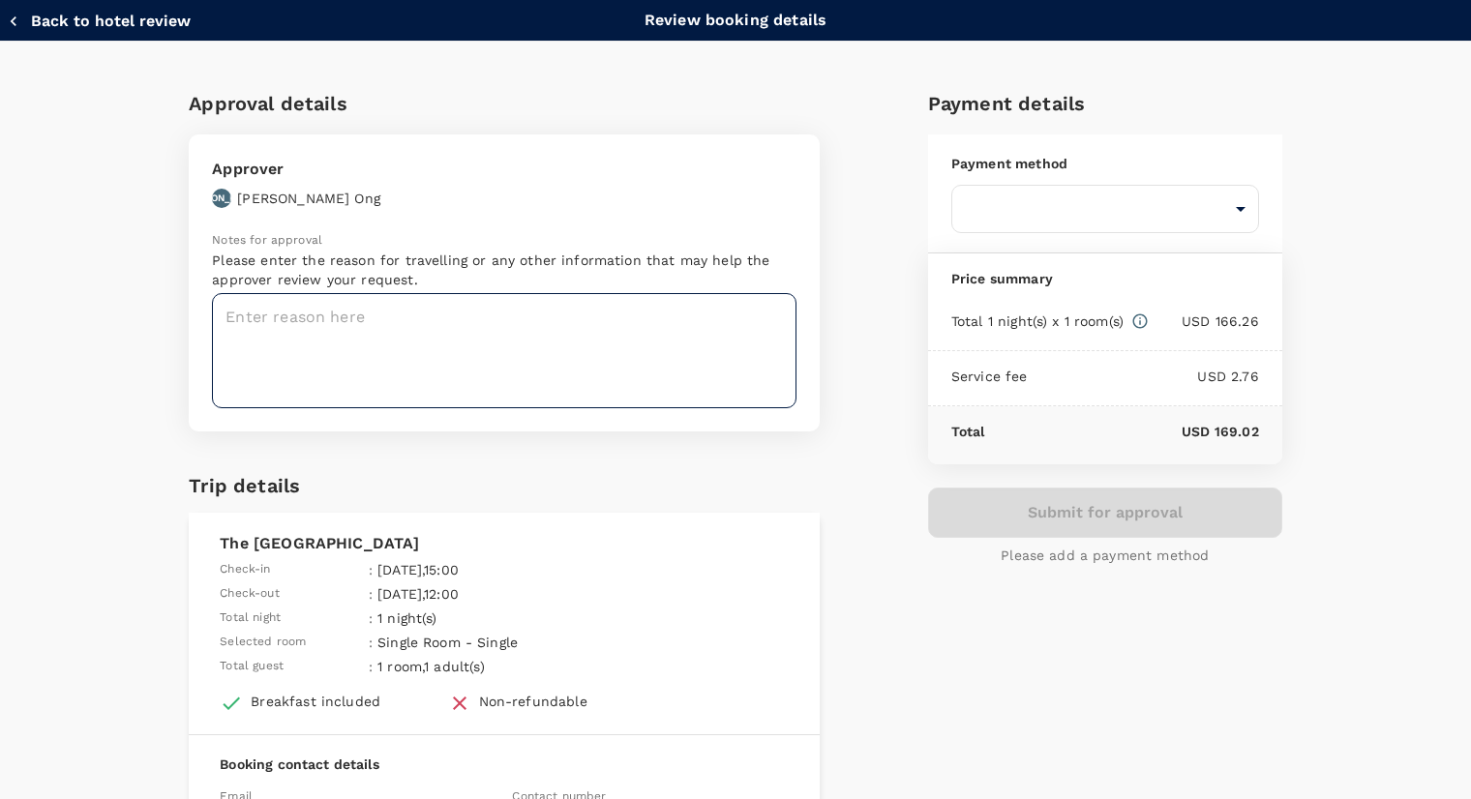
click at [507, 322] on textarea at bounding box center [504, 350] width 584 height 115
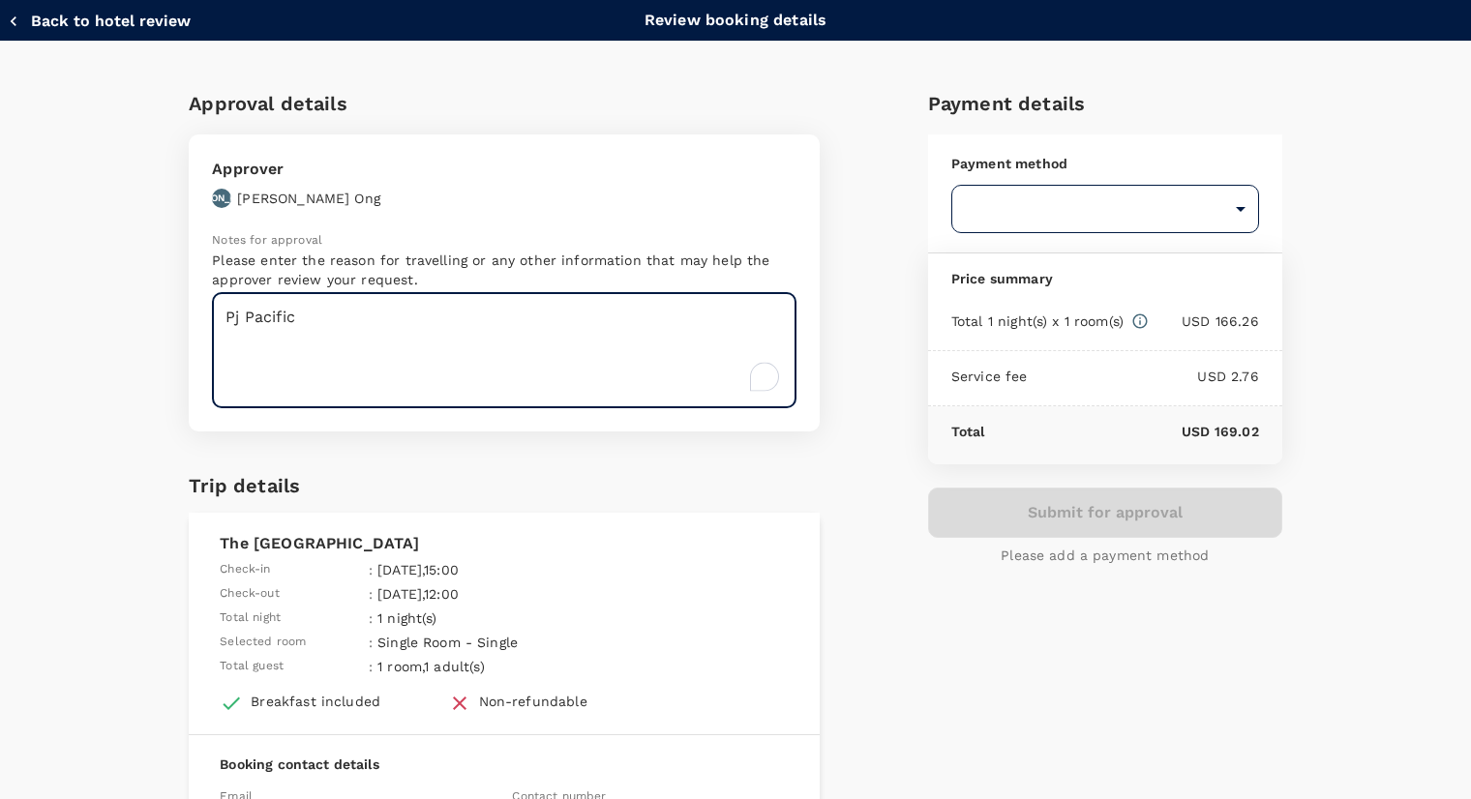
type textarea "Pj Pacific"
click at [1051, 215] on body "Back to hotel details Review selection You've selected The Royal Park Tokyo Han…" at bounding box center [735, 299] width 1471 height 1047
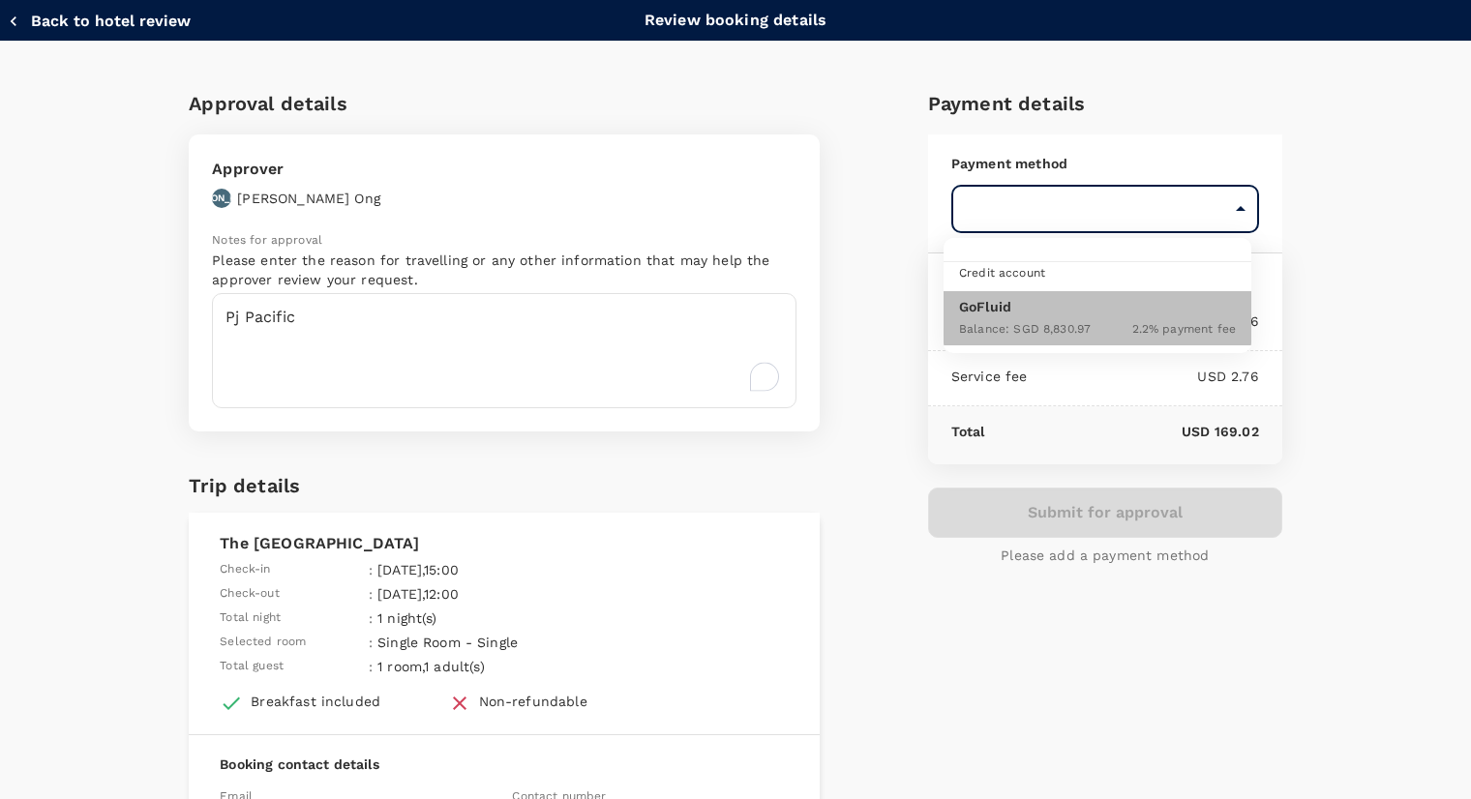
click at [1060, 312] on p "GoFluid" at bounding box center [1097, 306] width 277 height 19
type input "9ed849ef-52d9-4f6f-a067-9a09209040e1"
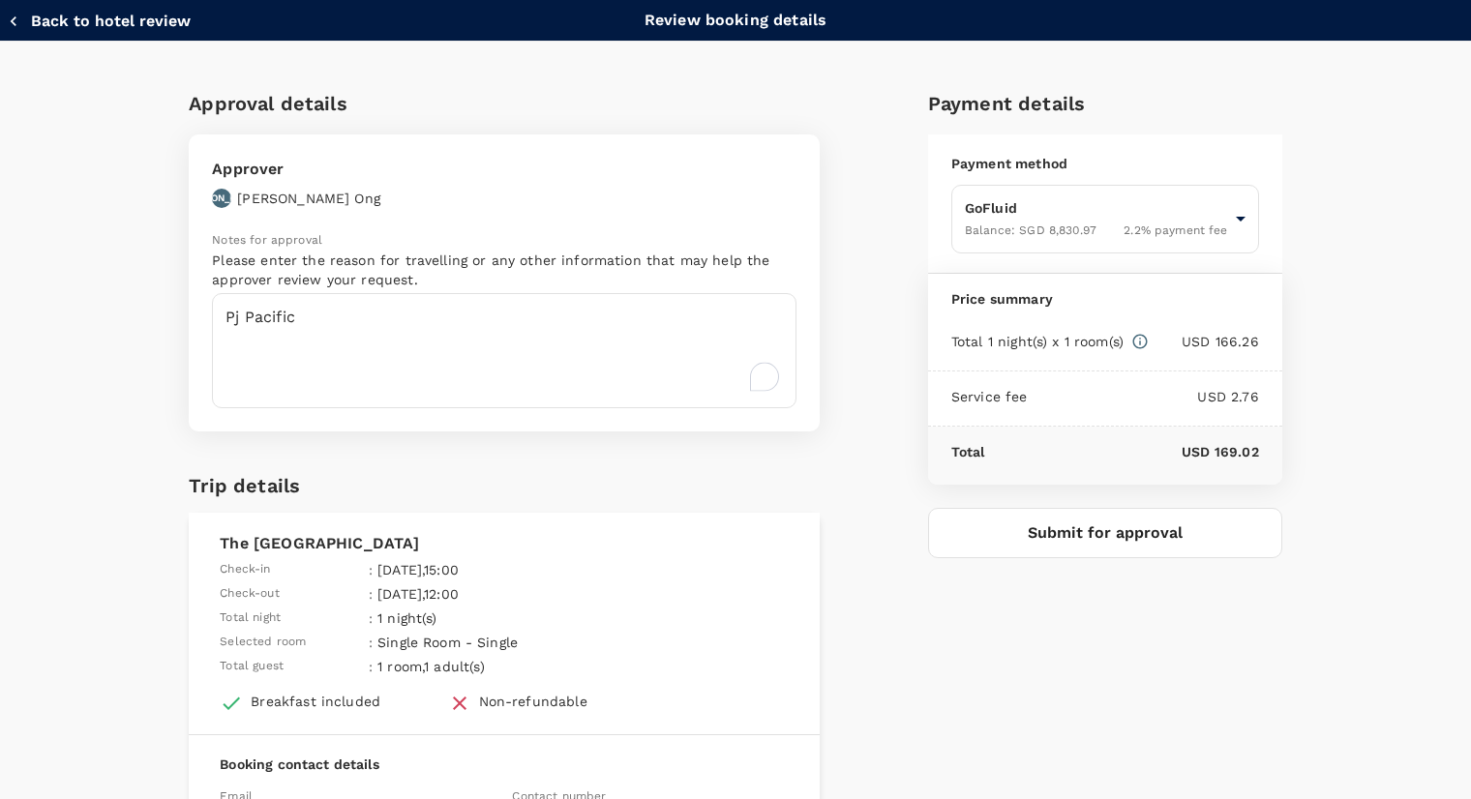
click at [1060, 282] on p "GoFluid" at bounding box center [1098, 276] width 208 height 11
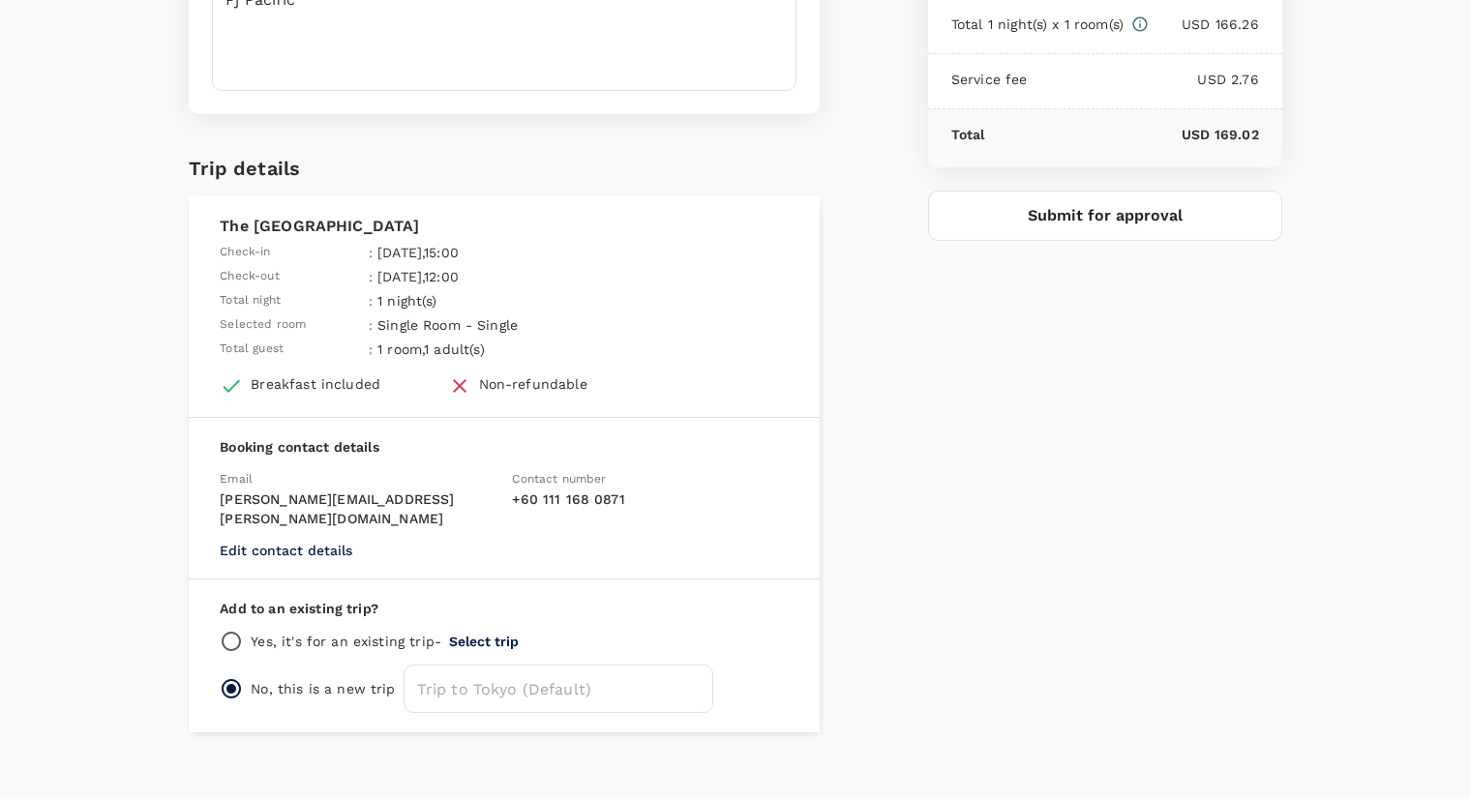
scroll to position [228, 0]
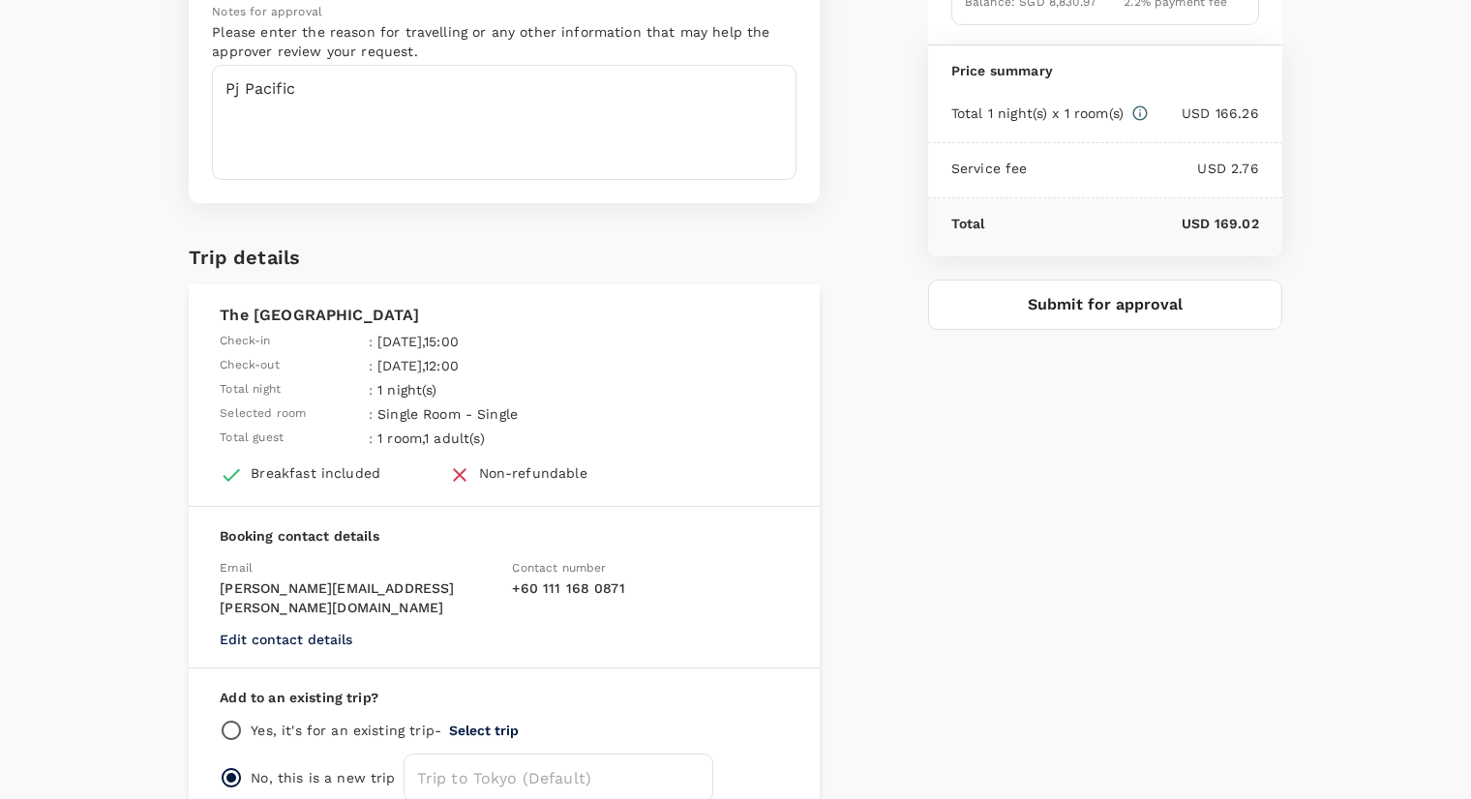
click at [321, 693] on div "Add to an existing trip? Yes, it's for an existing trip - Select trip No, this …" at bounding box center [504, 745] width 631 height 153
click at [341, 721] on p "Yes, it's for an existing trip -" at bounding box center [346, 730] width 191 height 19
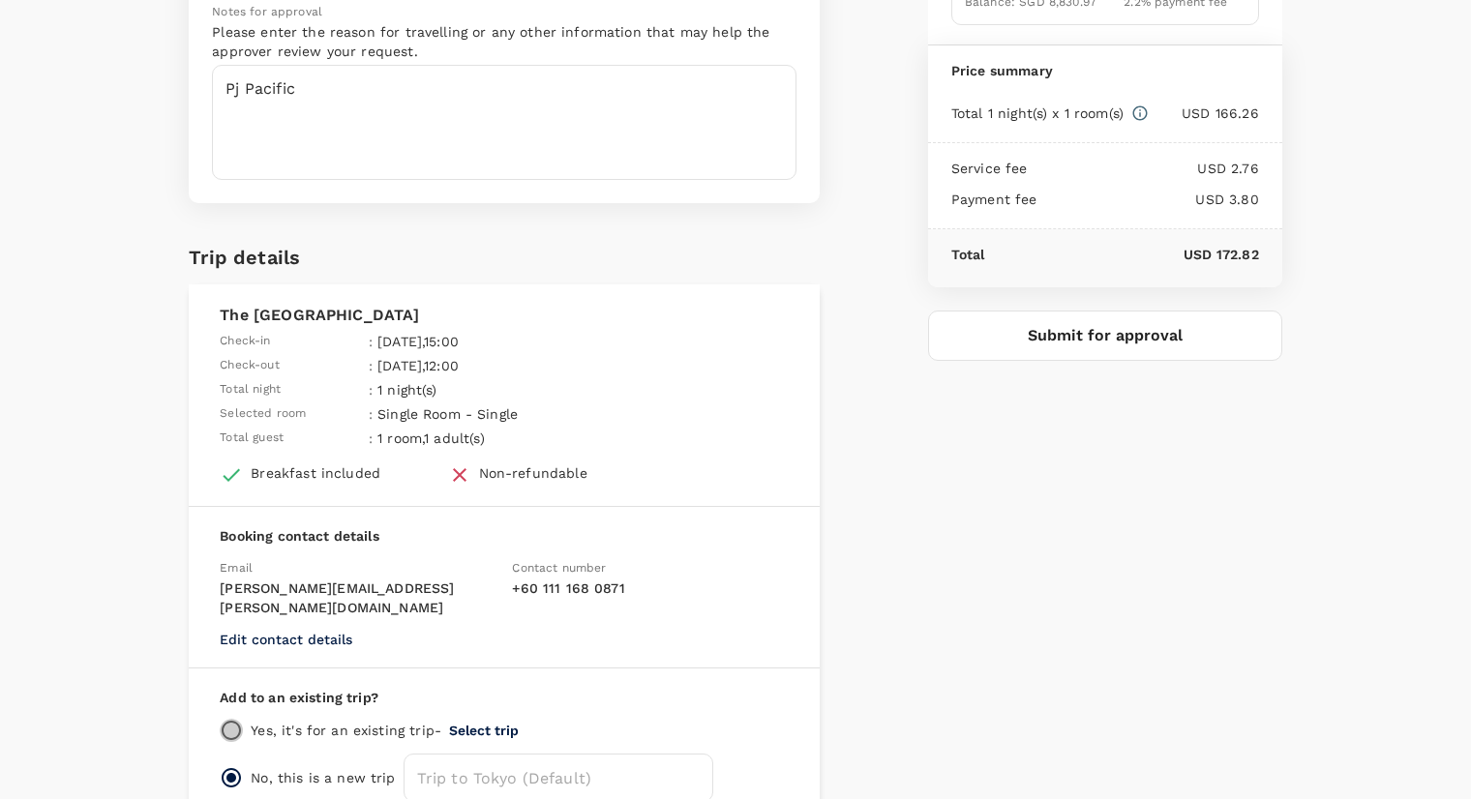
click at [228, 719] on input "radio" at bounding box center [231, 730] width 23 height 23
radio input "true"
radio input "false"
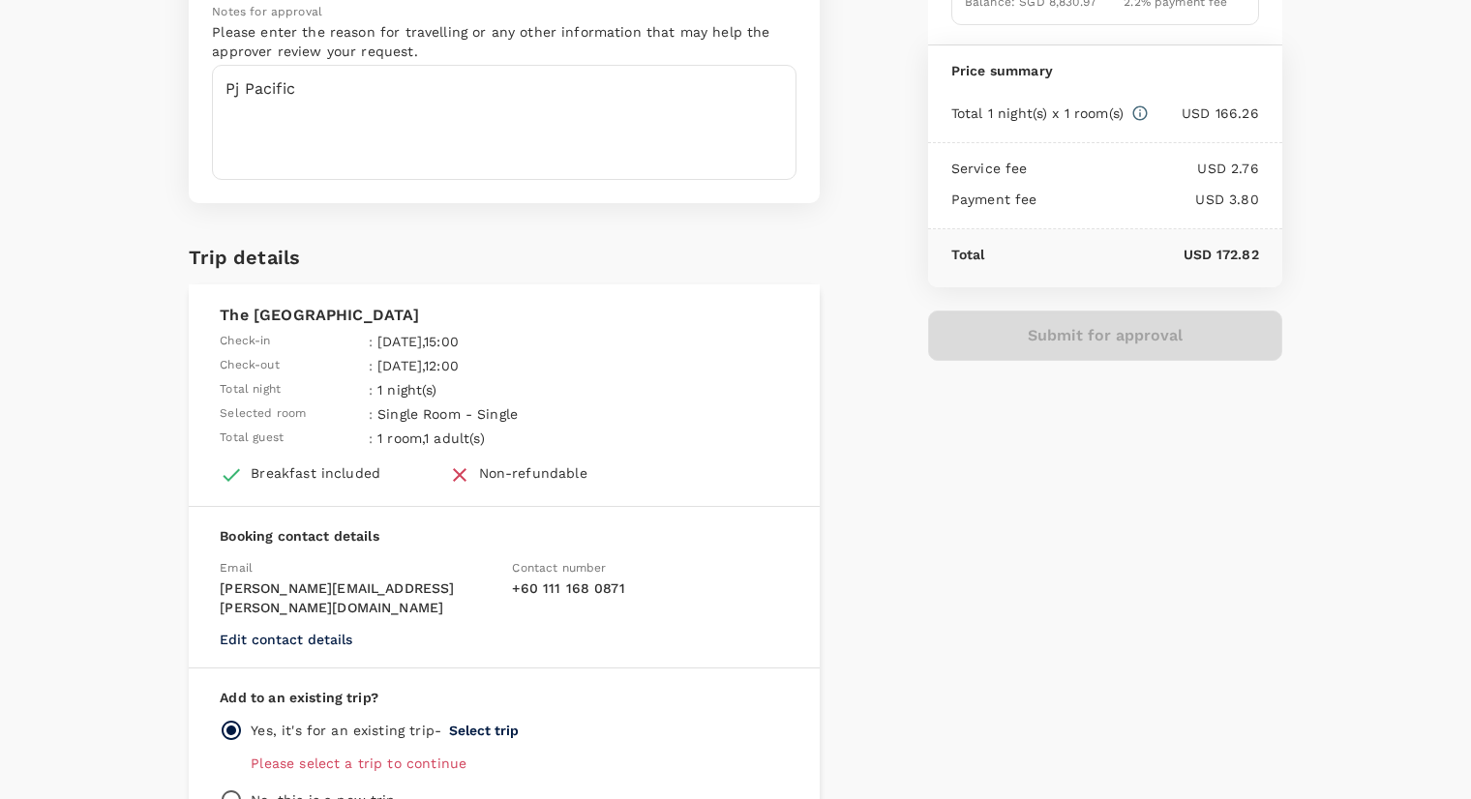
click at [480, 723] on button "Select trip" at bounding box center [484, 730] width 70 height 15
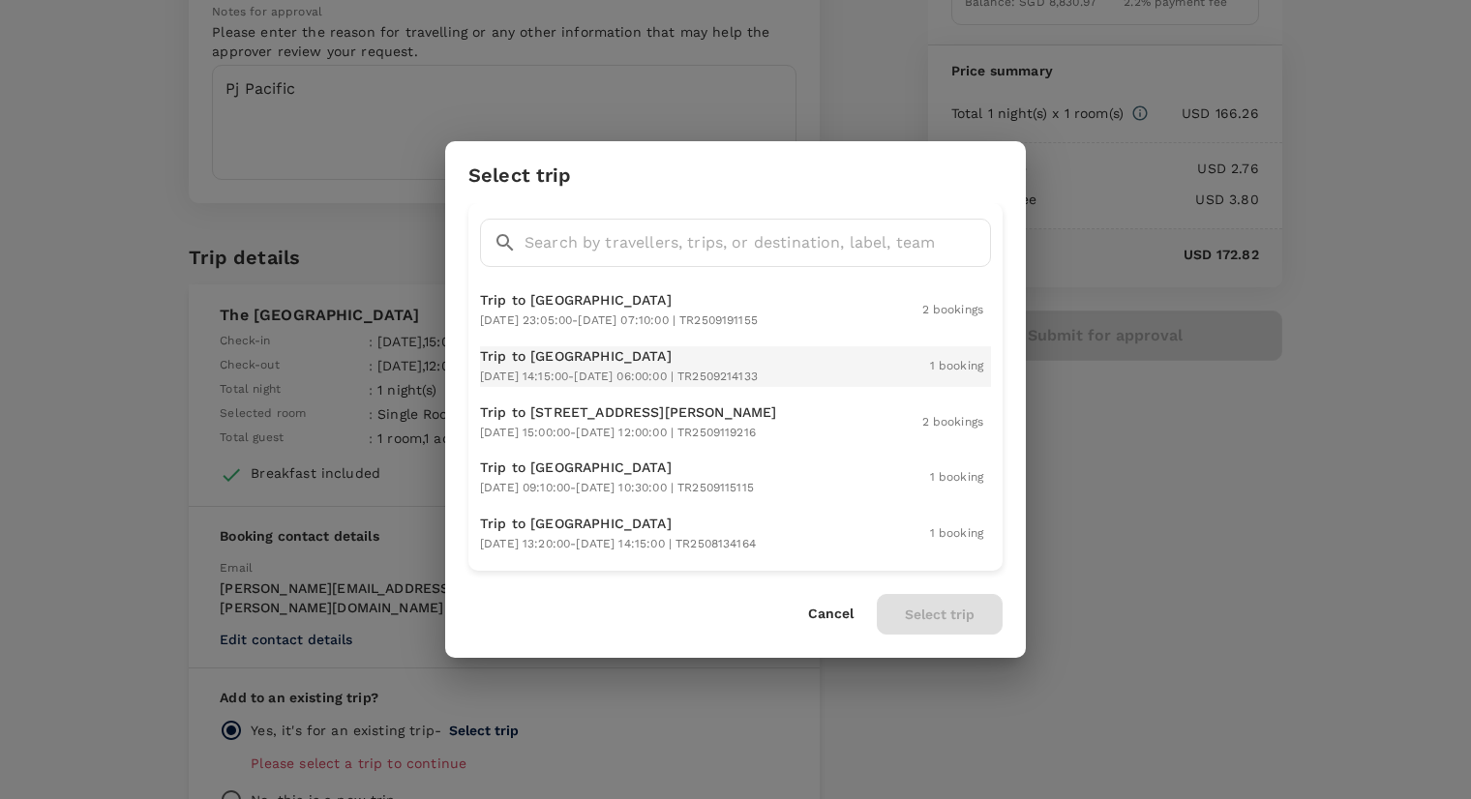
click at [743, 381] on div "Trip to Tokyo 2025-09-24 14:15:00 - 2025-09-28 06:00:00 | TR2509214133" at bounding box center [619, 366] width 278 height 41
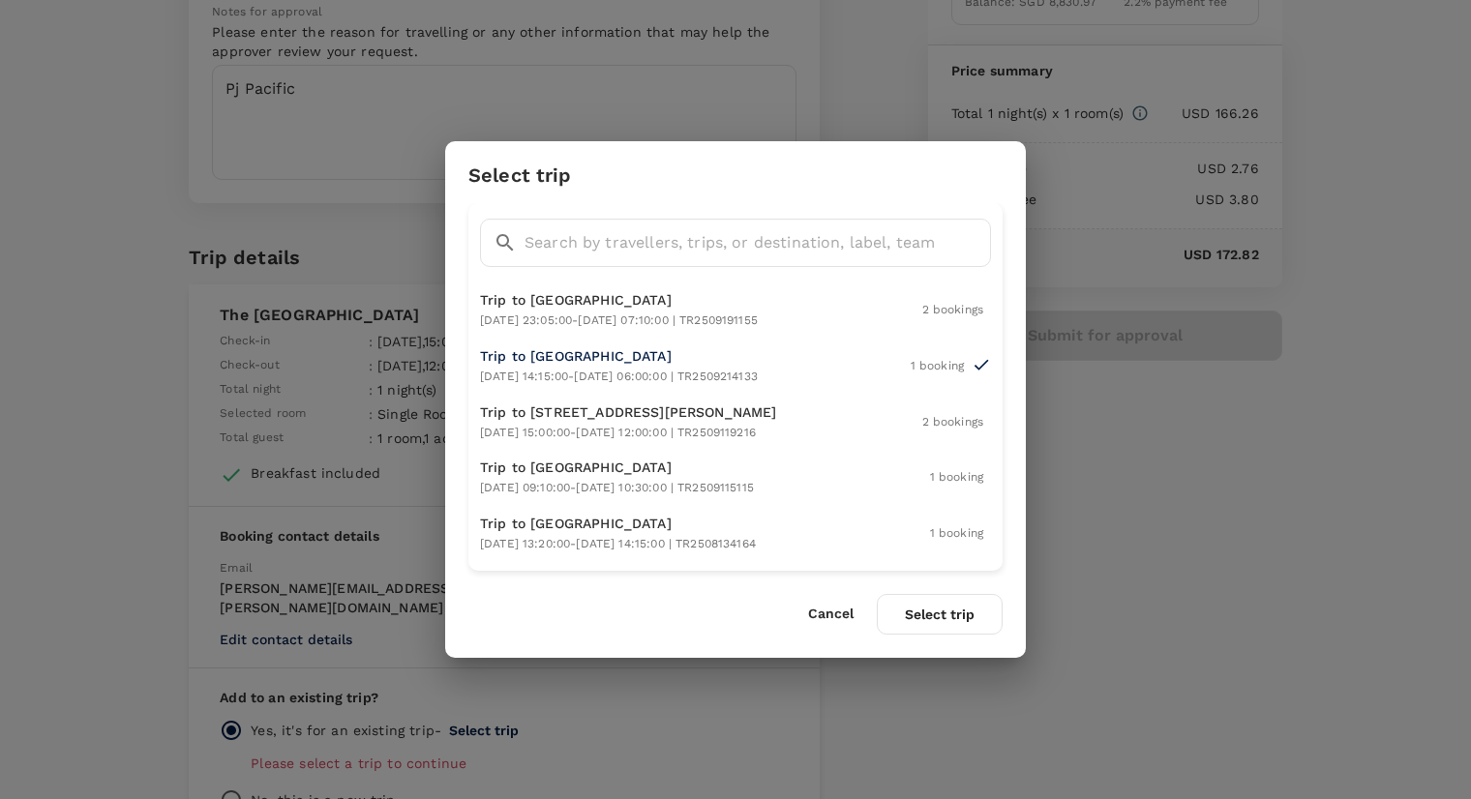
click at [919, 609] on button "Select trip" at bounding box center [940, 614] width 126 height 41
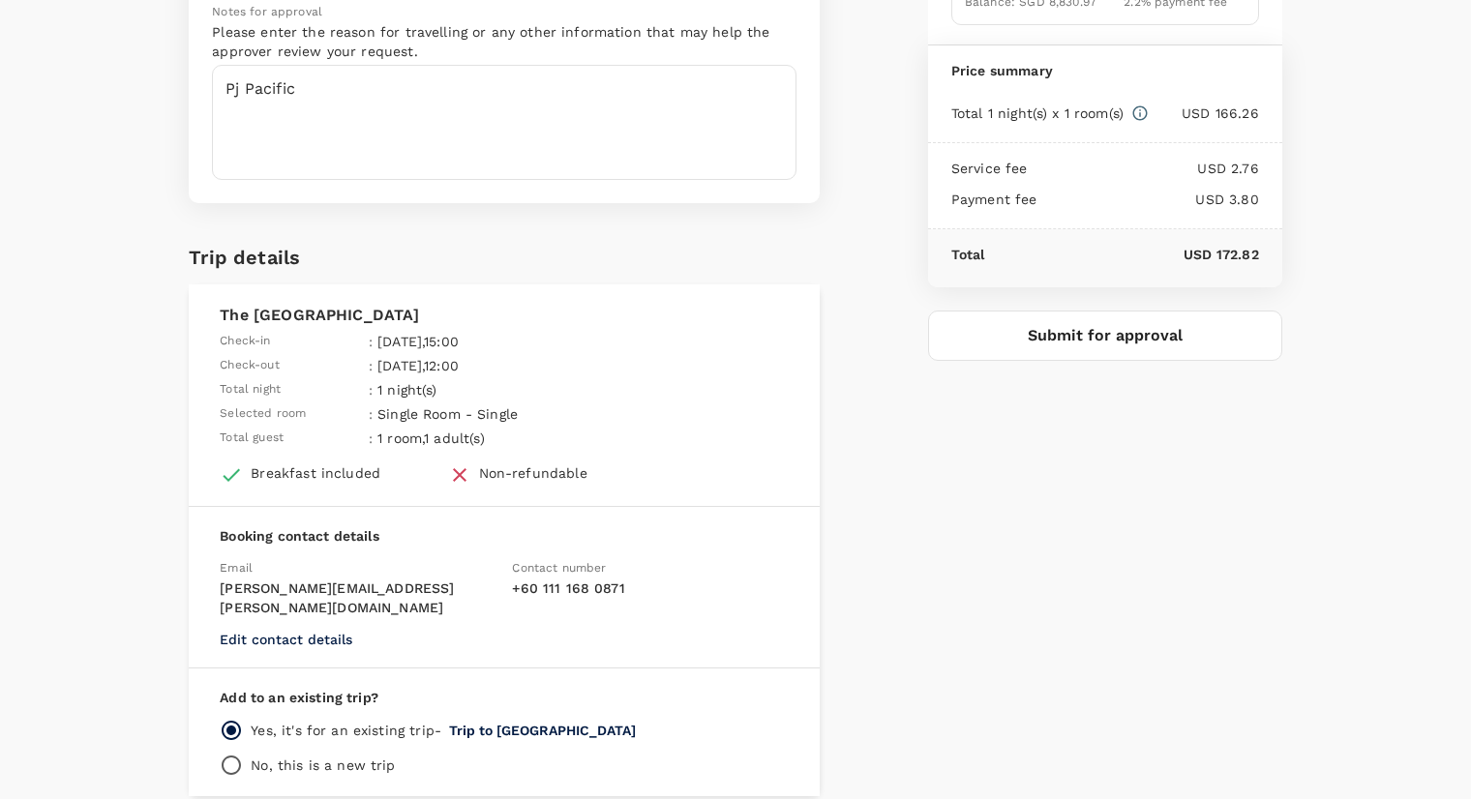
click at [1102, 354] on button "Submit for approval" at bounding box center [1105, 336] width 354 height 50
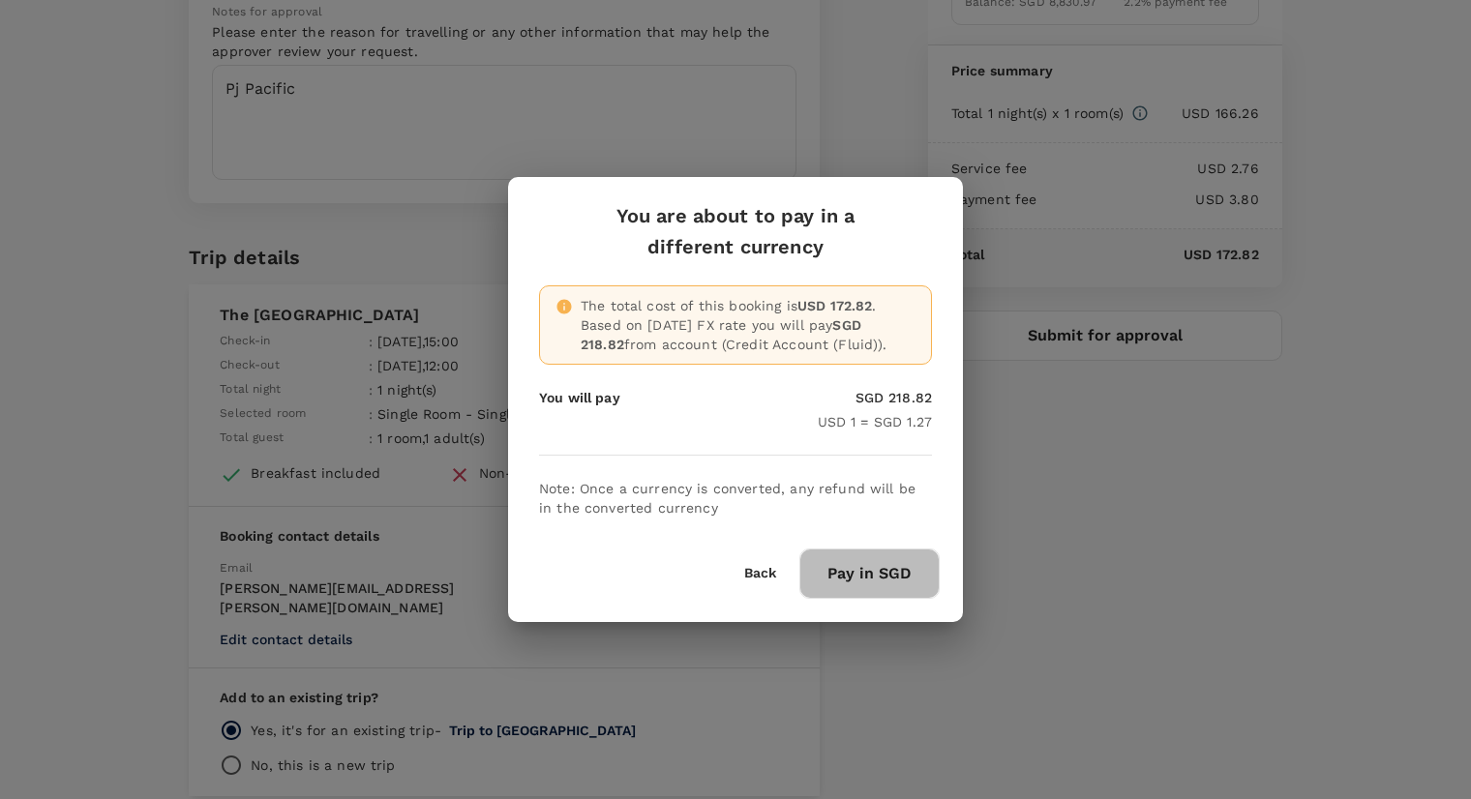
click at [860, 570] on button "Pay in SGD" at bounding box center [869, 574] width 140 height 50
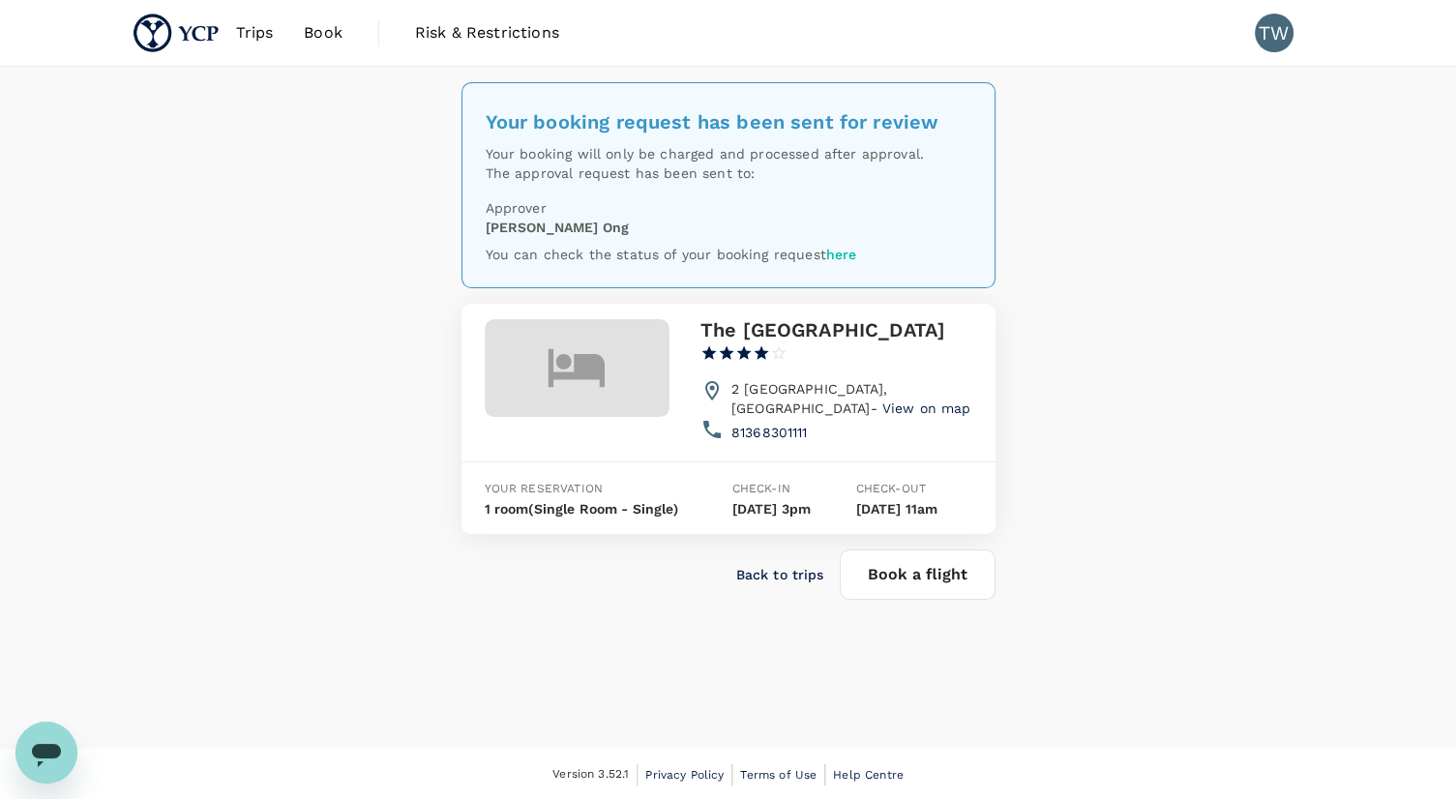
click at [313, 44] on span "Book" at bounding box center [323, 32] width 39 height 23
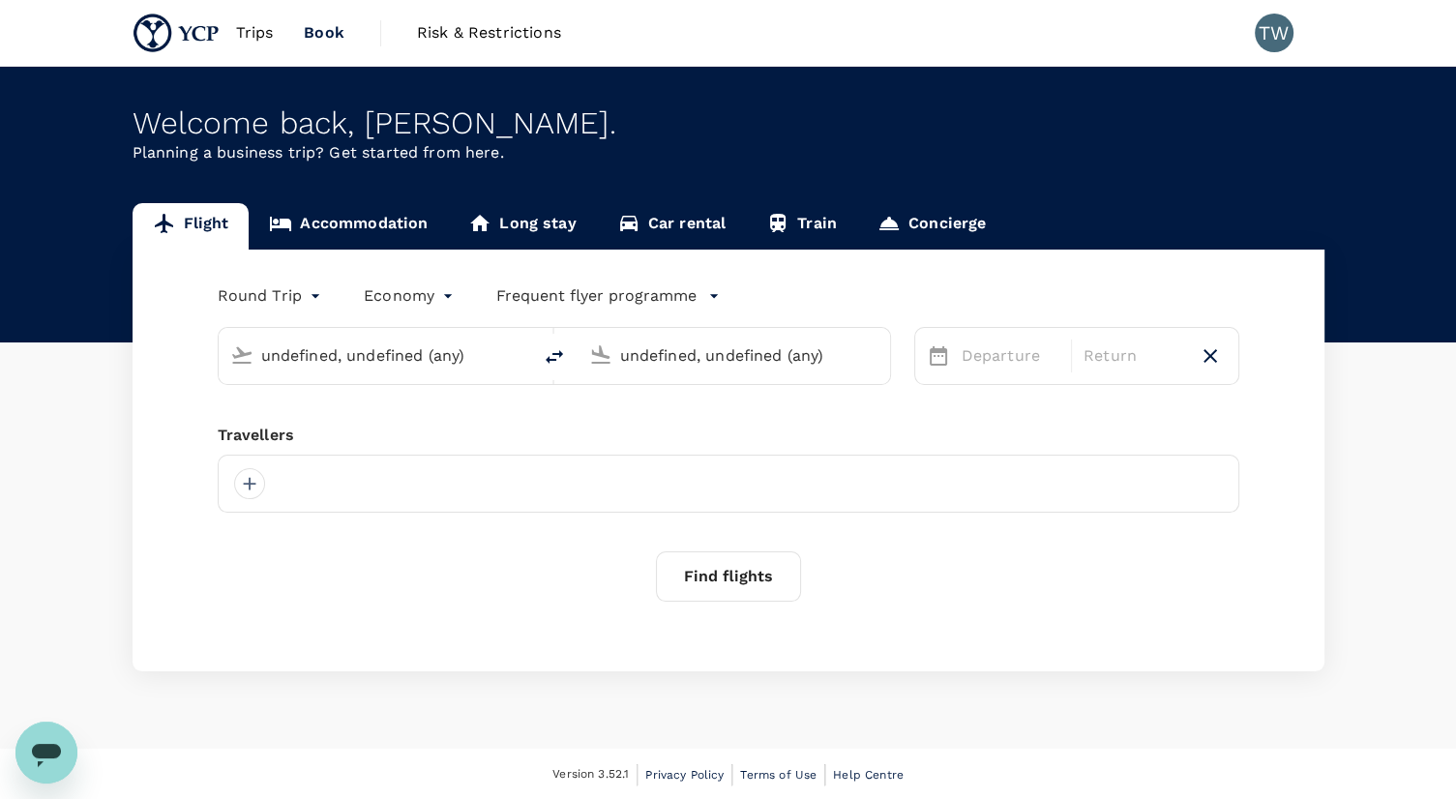
type input "[GEOGRAPHIC_DATA], [GEOGRAPHIC_DATA] (any)"
type input "Tokyo Intl (HND)"
type input "[GEOGRAPHIC_DATA], [GEOGRAPHIC_DATA] (any)"
type input "Tokyo Intl (HND)"
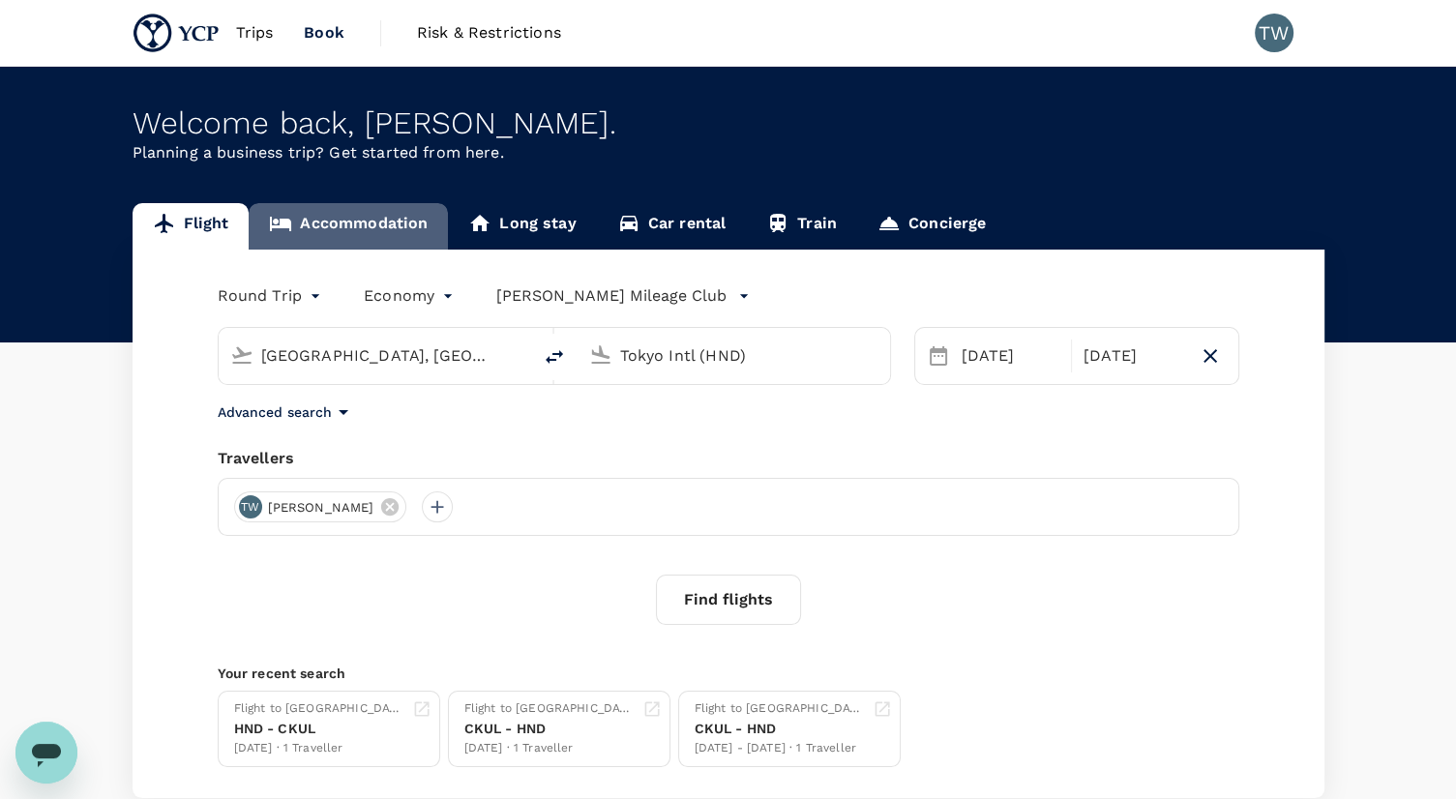
click at [372, 231] on link "Accommodation" at bounding box center [348, 226] width 199 height 46
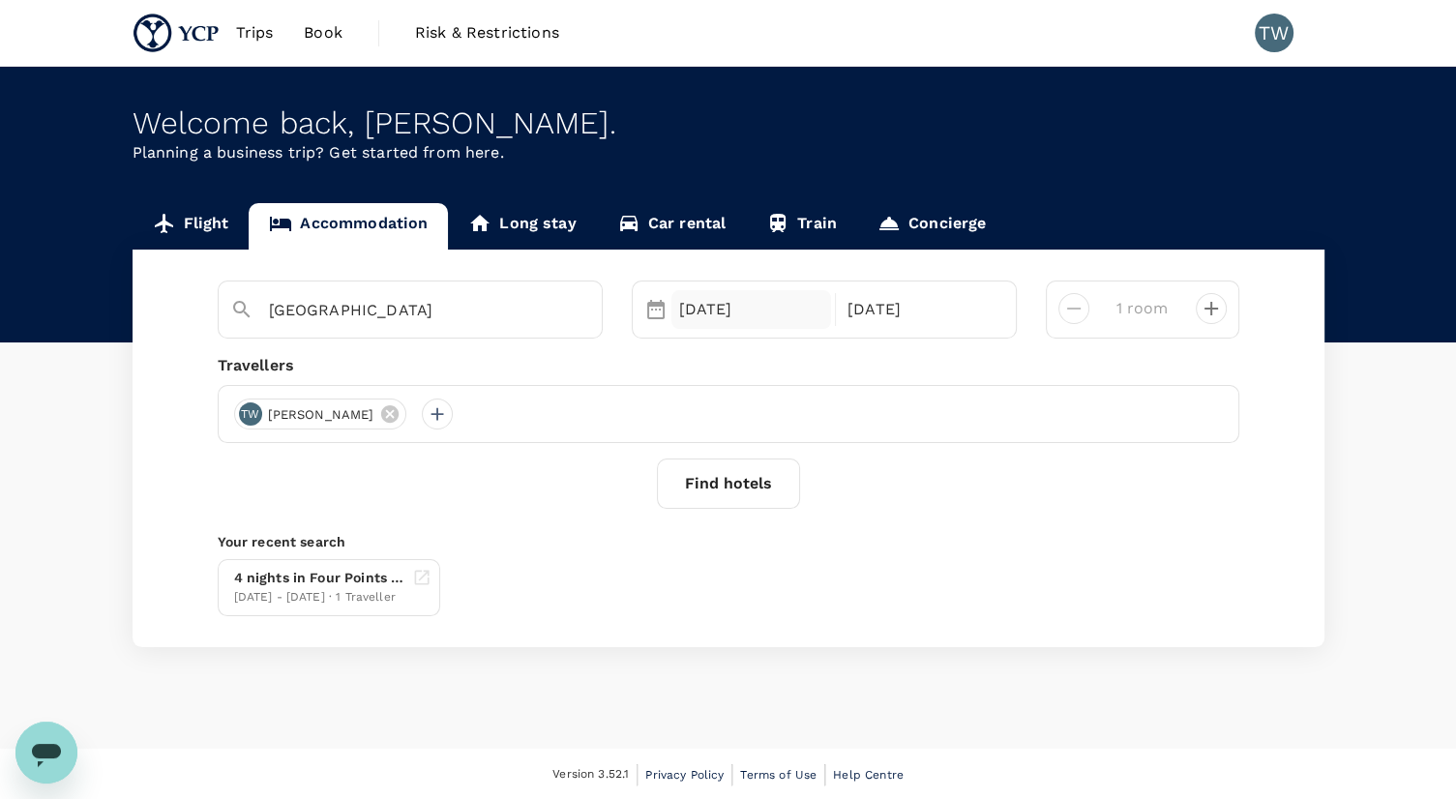
click at [766, 311] on div "[DATE]" at bounding box center [751, 309] width 161 height 39
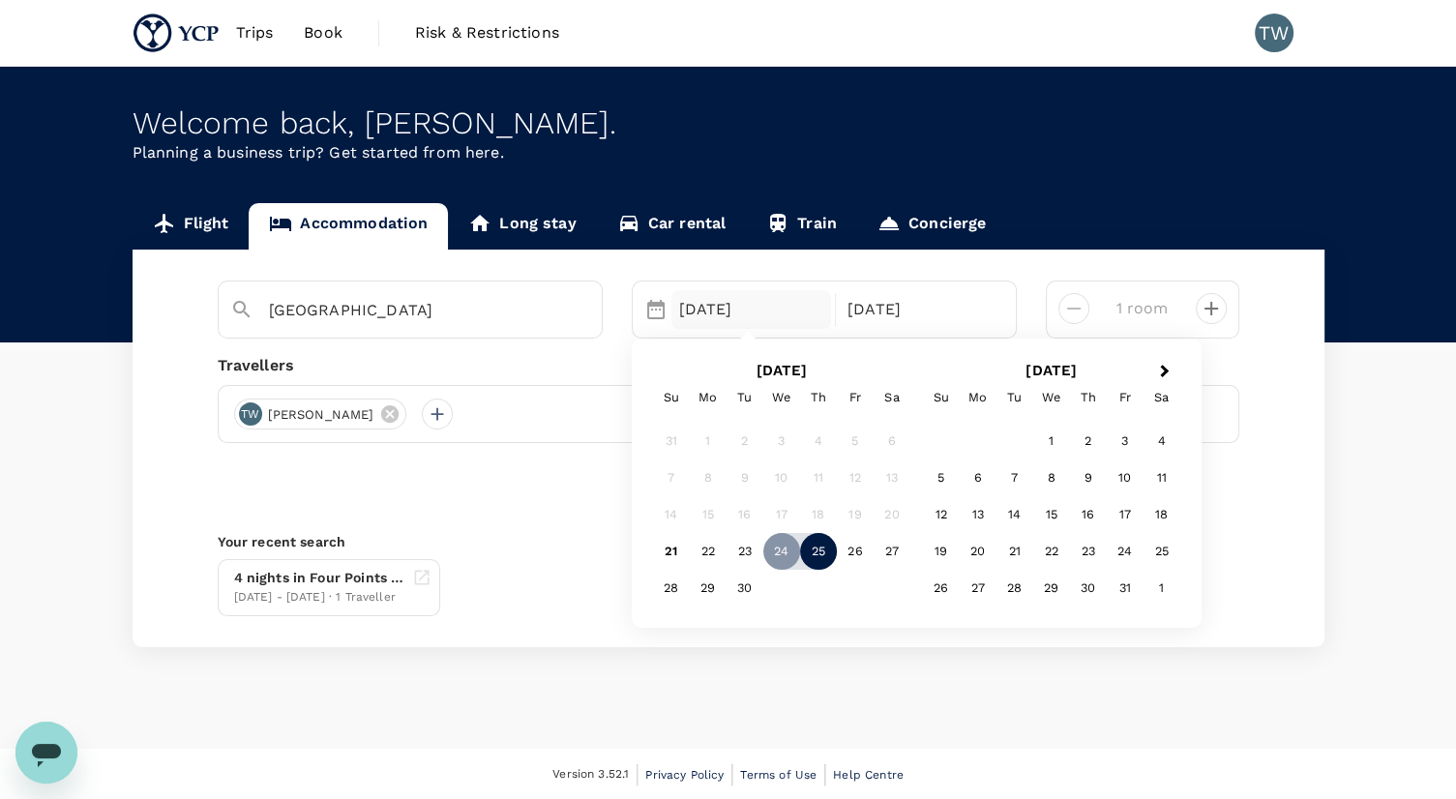
click at [827, 544] on div "25" at bounding box center [818, 551] width 37 height 37
click at [905, 555] on div "27" at bounding box center [892, 551] width 37 height 37
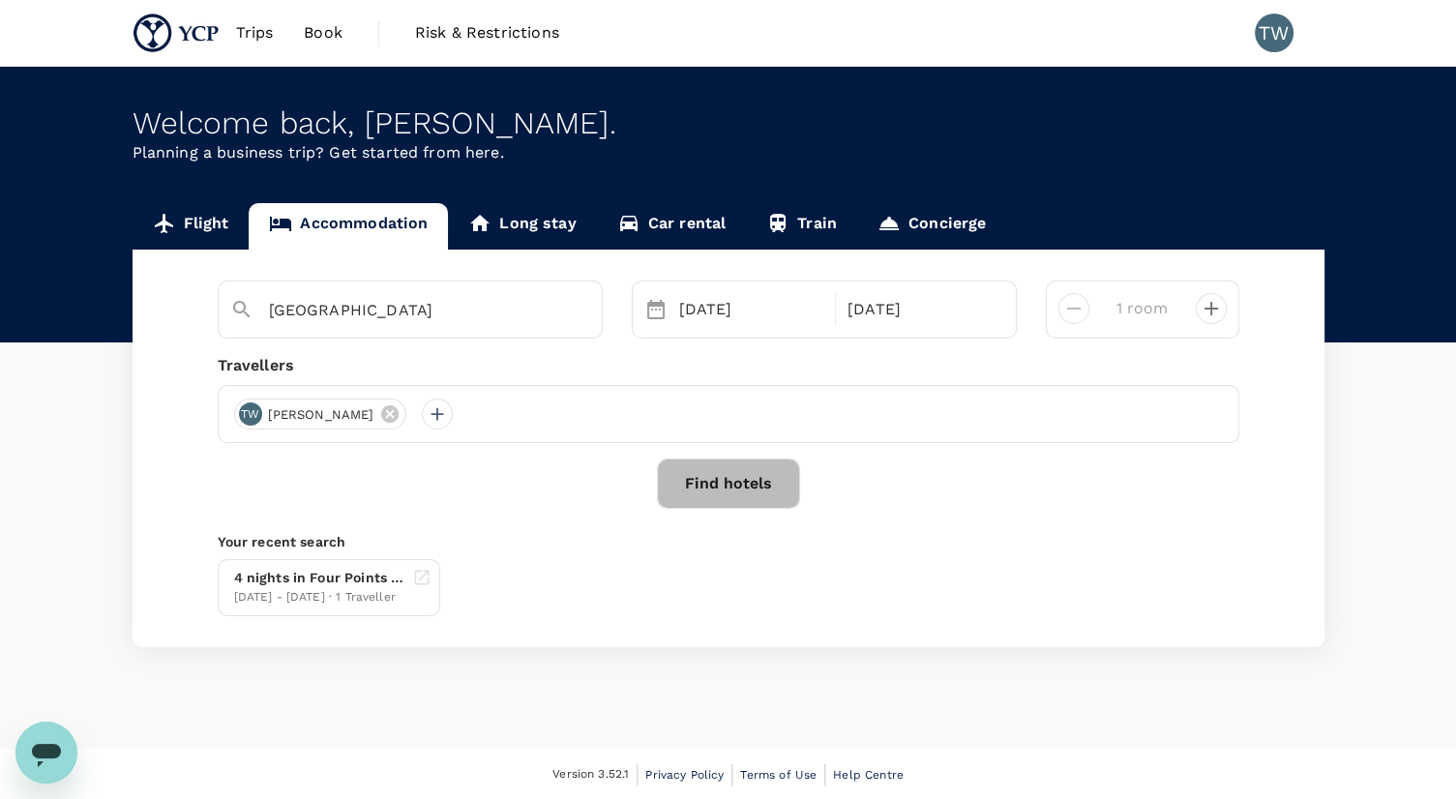
click at [739, 500] on button "Find hotels" at bounding box center [728, 484] width 143 height 50
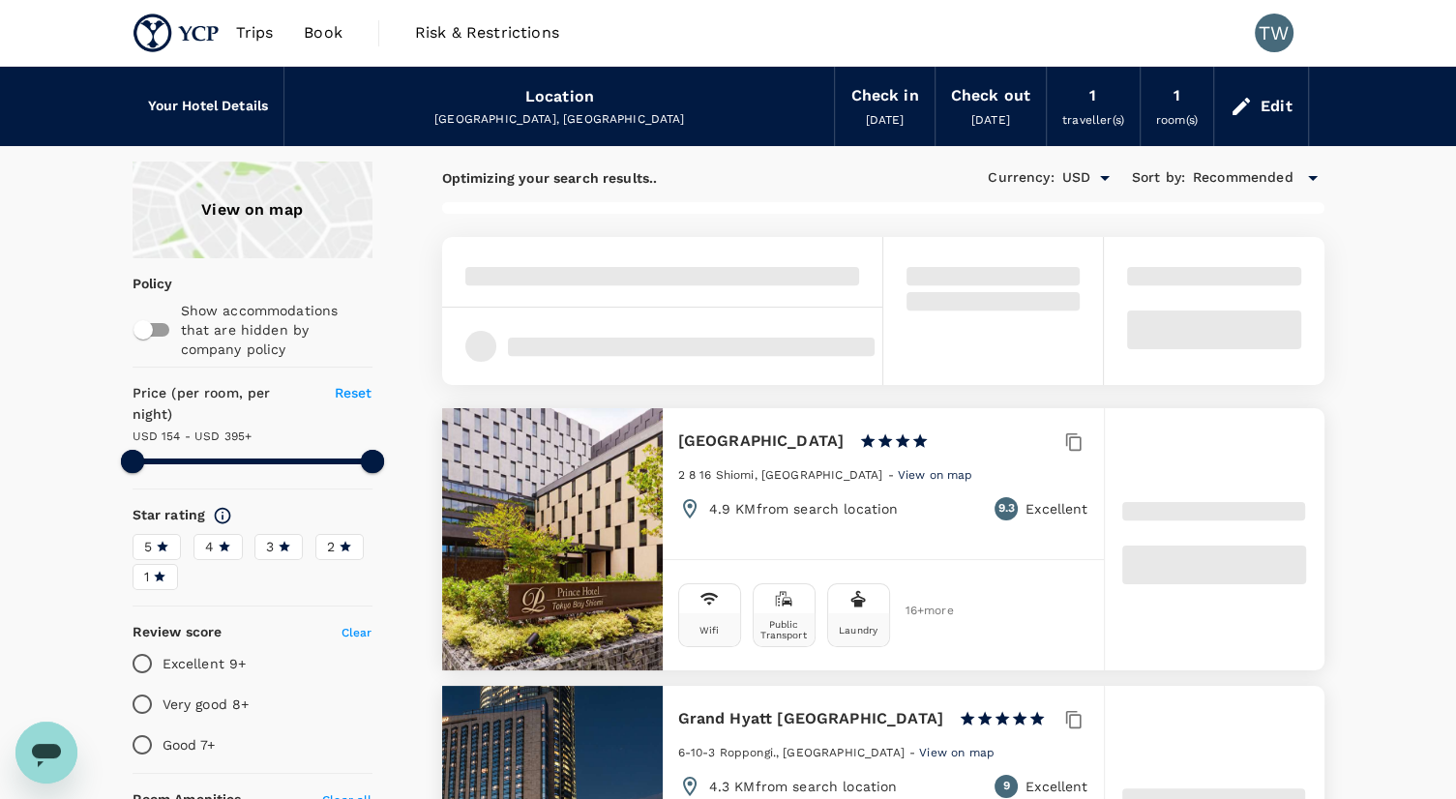
click at [277, 222] on div "View on map" at bounding box center [253, 210] width 240 height 97
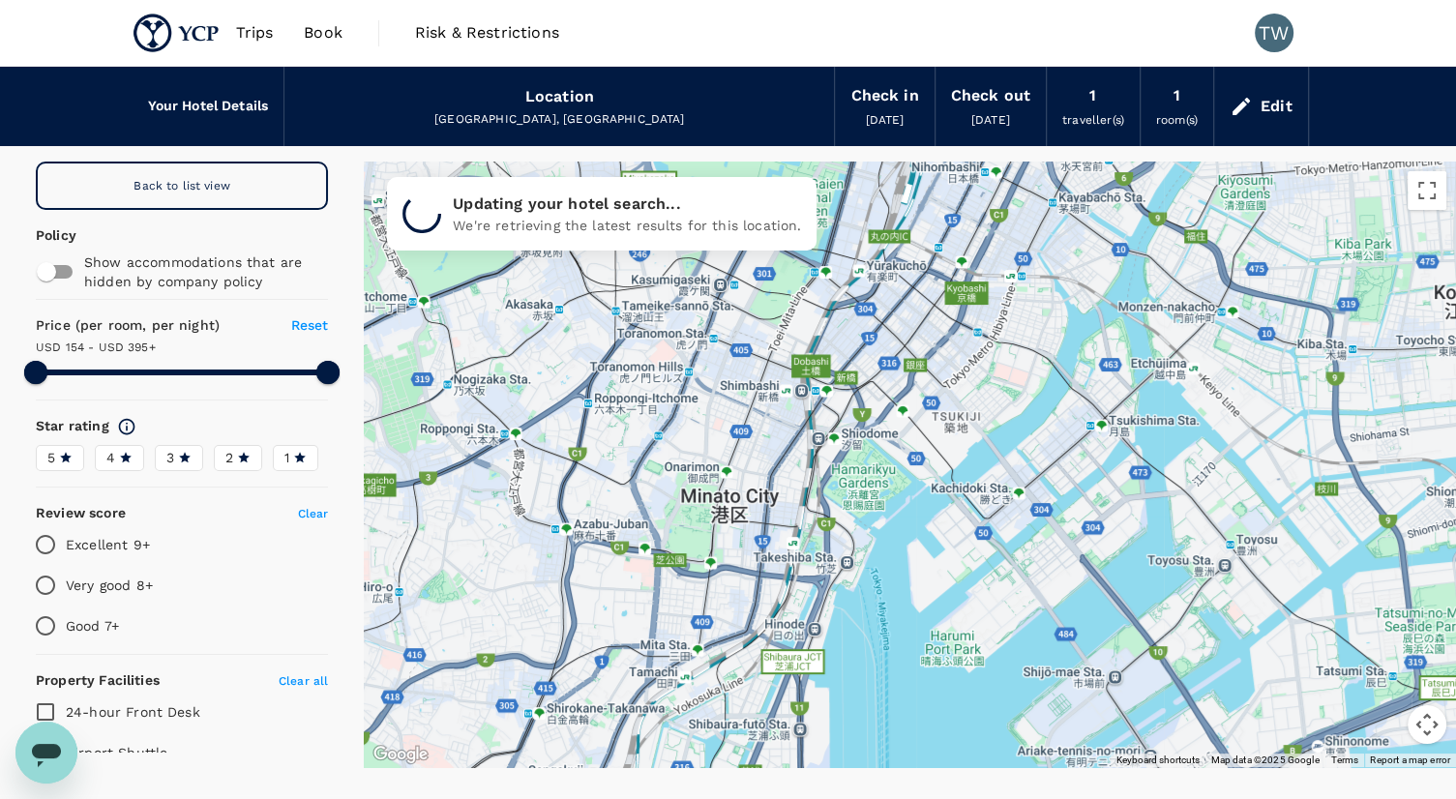
drag, startPoint x: 636, startPoint y: 456, endPoint x: 1204, endPoint y: 472, distance: 569.1
click at [1204, 472] on div at bounding box center [910, 465] width 1092 height 606
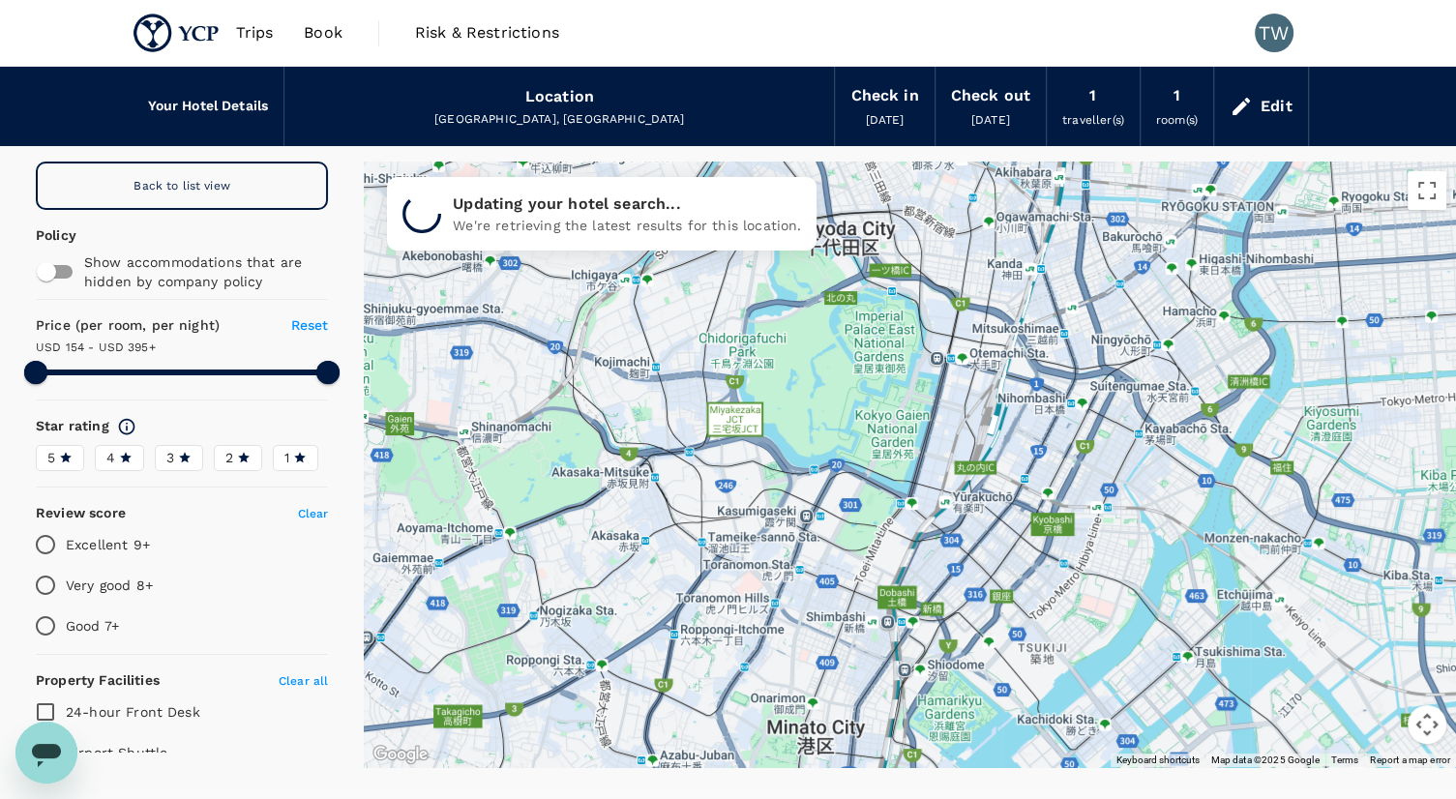
drag, startPoint x: 725, startPoint y: 383, endPoint x: 814, endPoint y: 624, distance: 256.8
click at [814, 624] on div at bounding box center [910, 465] width 1092 height 606
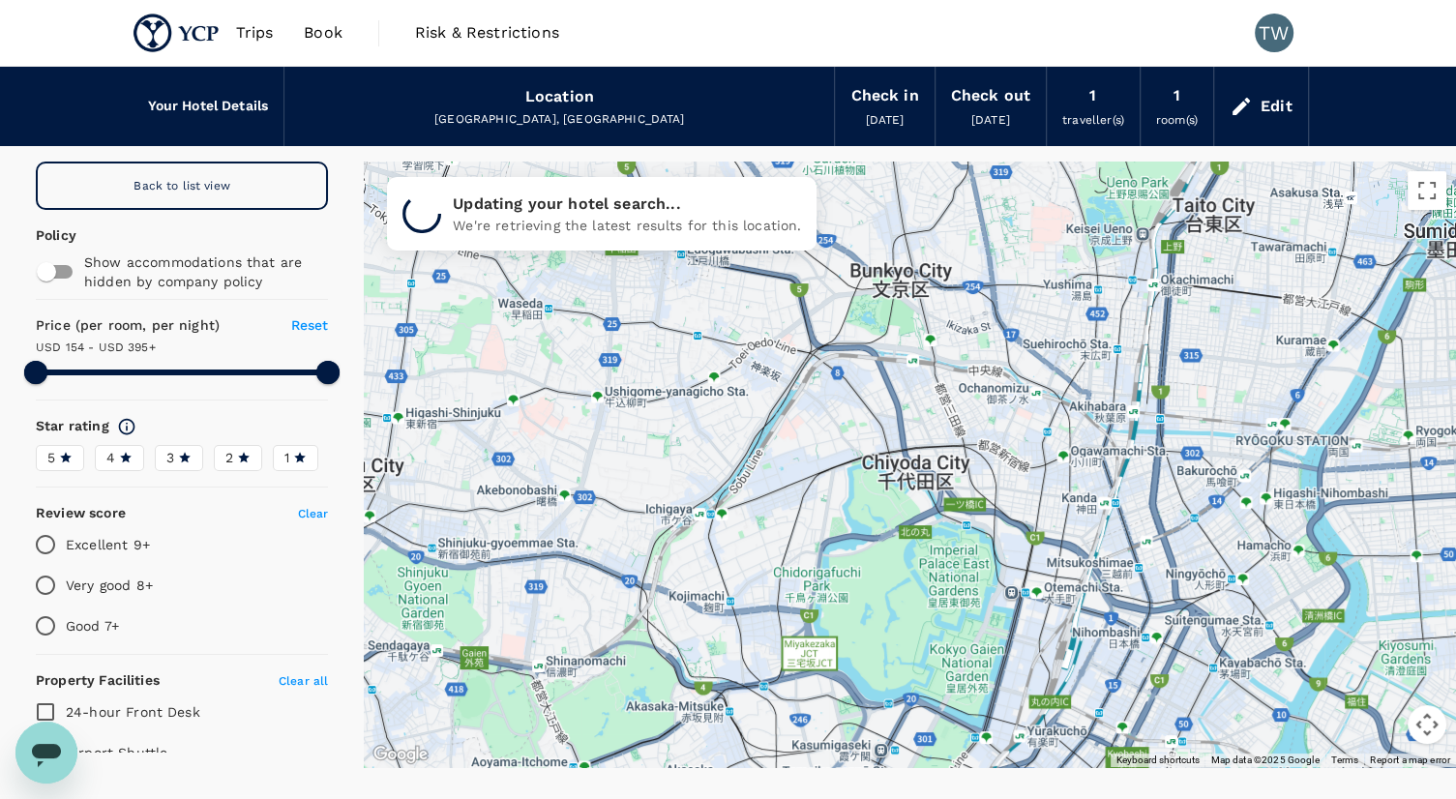
type input "394.85"
type input "28.85"
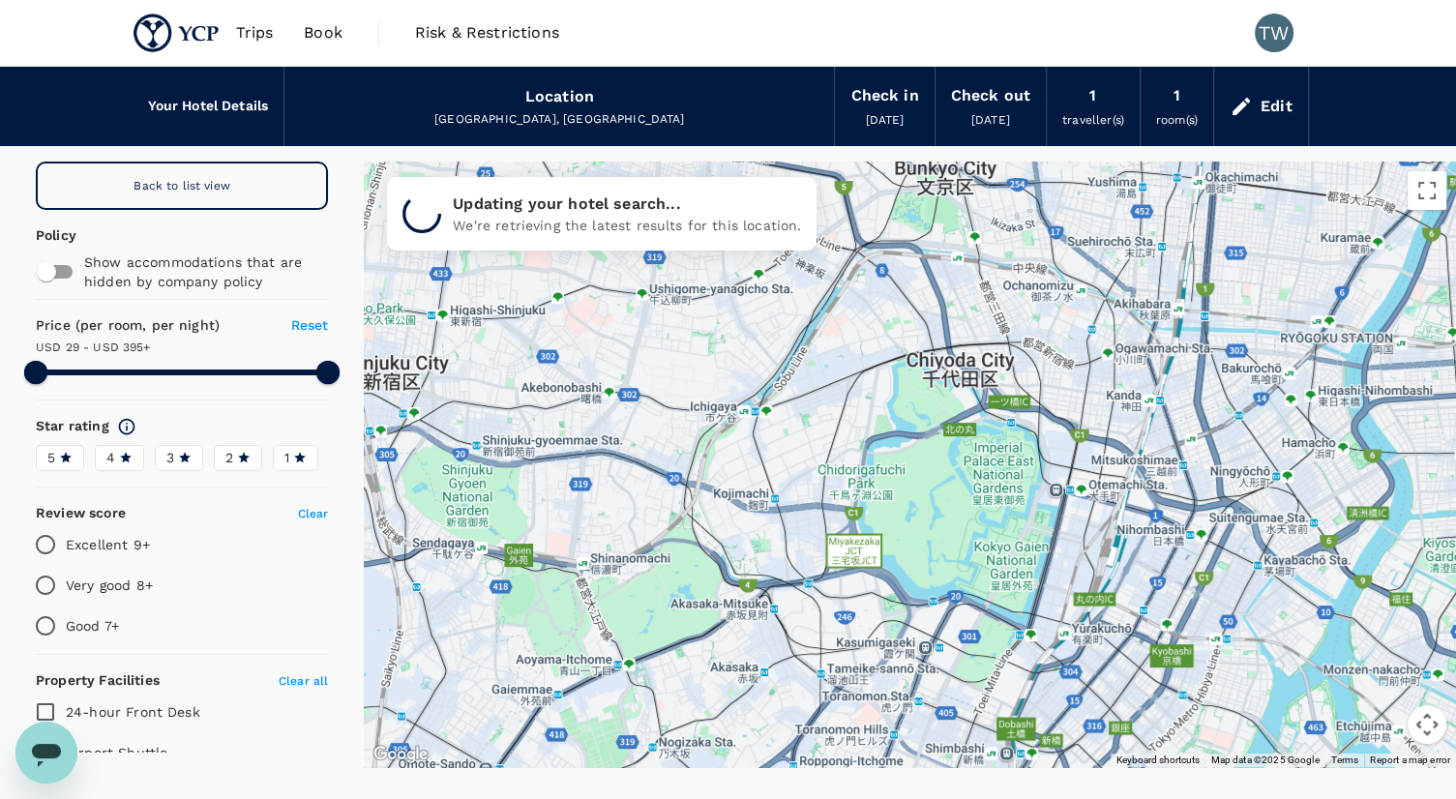
drag, startPoint x: 990, startPoint y: 574, endPoint x: 1057, endPoint y: 569, distance: 67.9
click at [1057, 569] on div at bounding box center [910, 465] width 1092 height 606
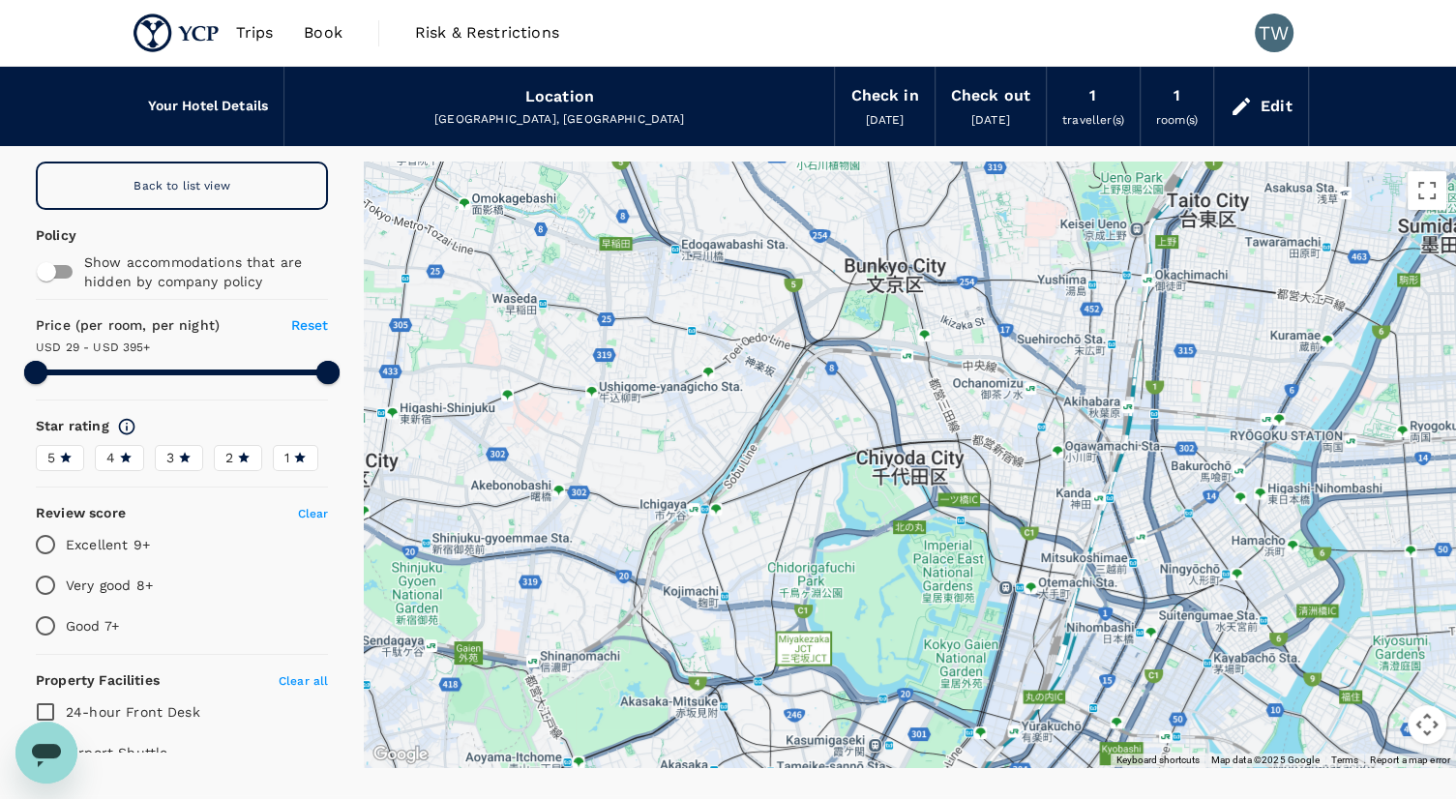
drag, startPoint x: 778, startPoint y: 327, endPoint x: 725, endPoint y: 434, distance: 119.8
click at [725, 434] on div at bounding box center [910, 465] width 1092 height 606
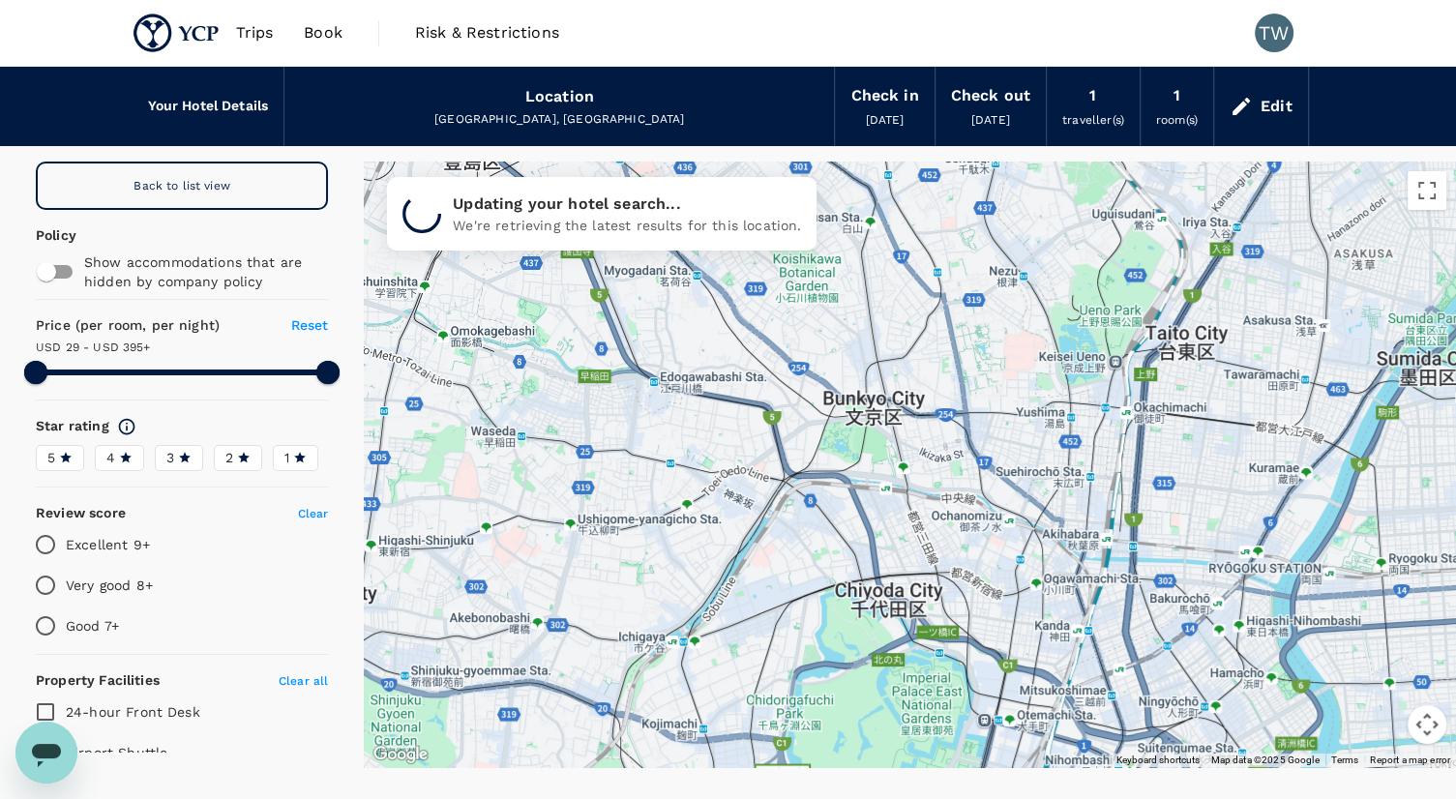
drag, startPoint x: 817, startPoint y: 390, endPoint x: 805, endPoint y: 459, distance: 69.7
click at [805, 459] on div at bounding box center [910, 465] width 1092 height 606
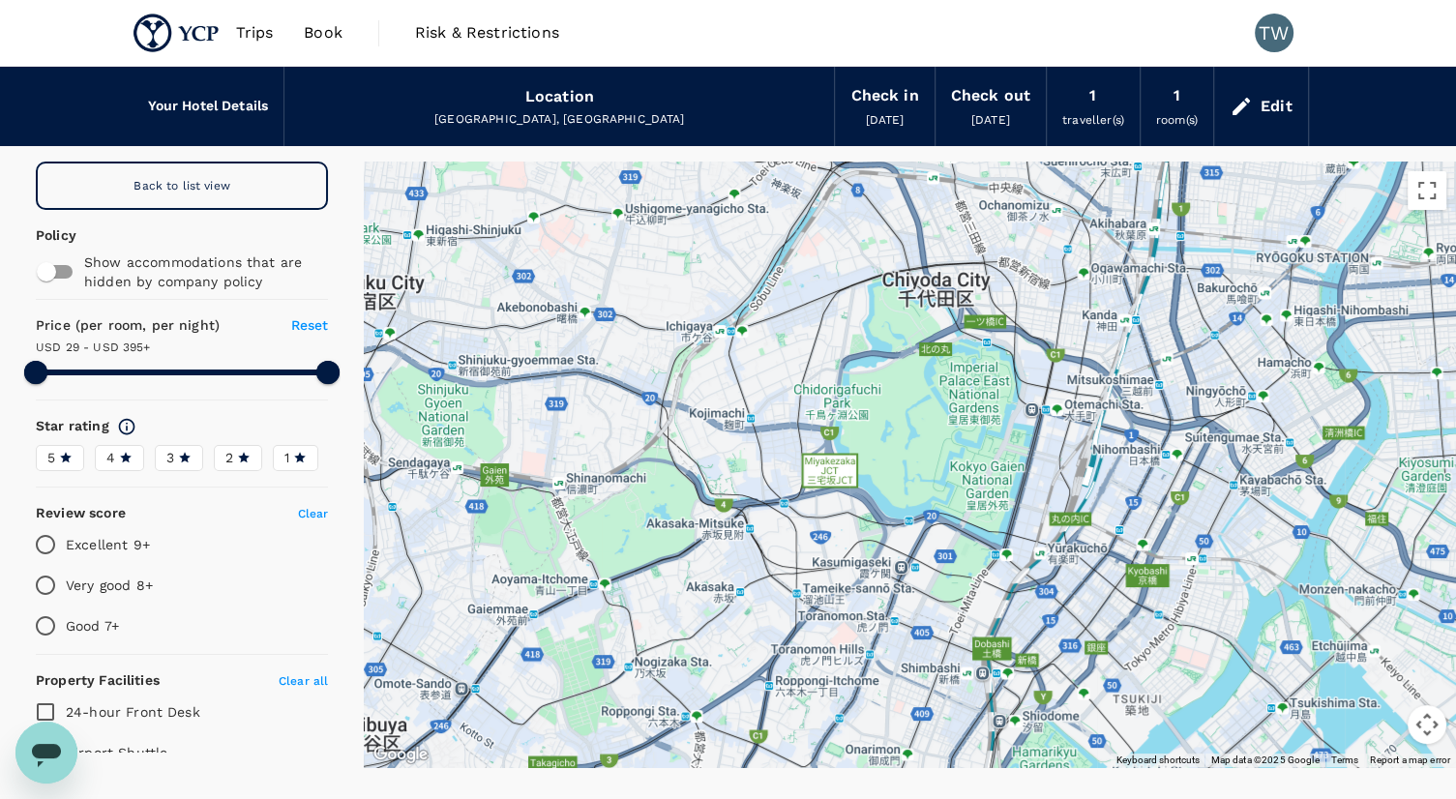
drag, startPoint x: 1026, startPoint y: 609, endPoint x: 1072, endPoint y: 287, distance: 324.4
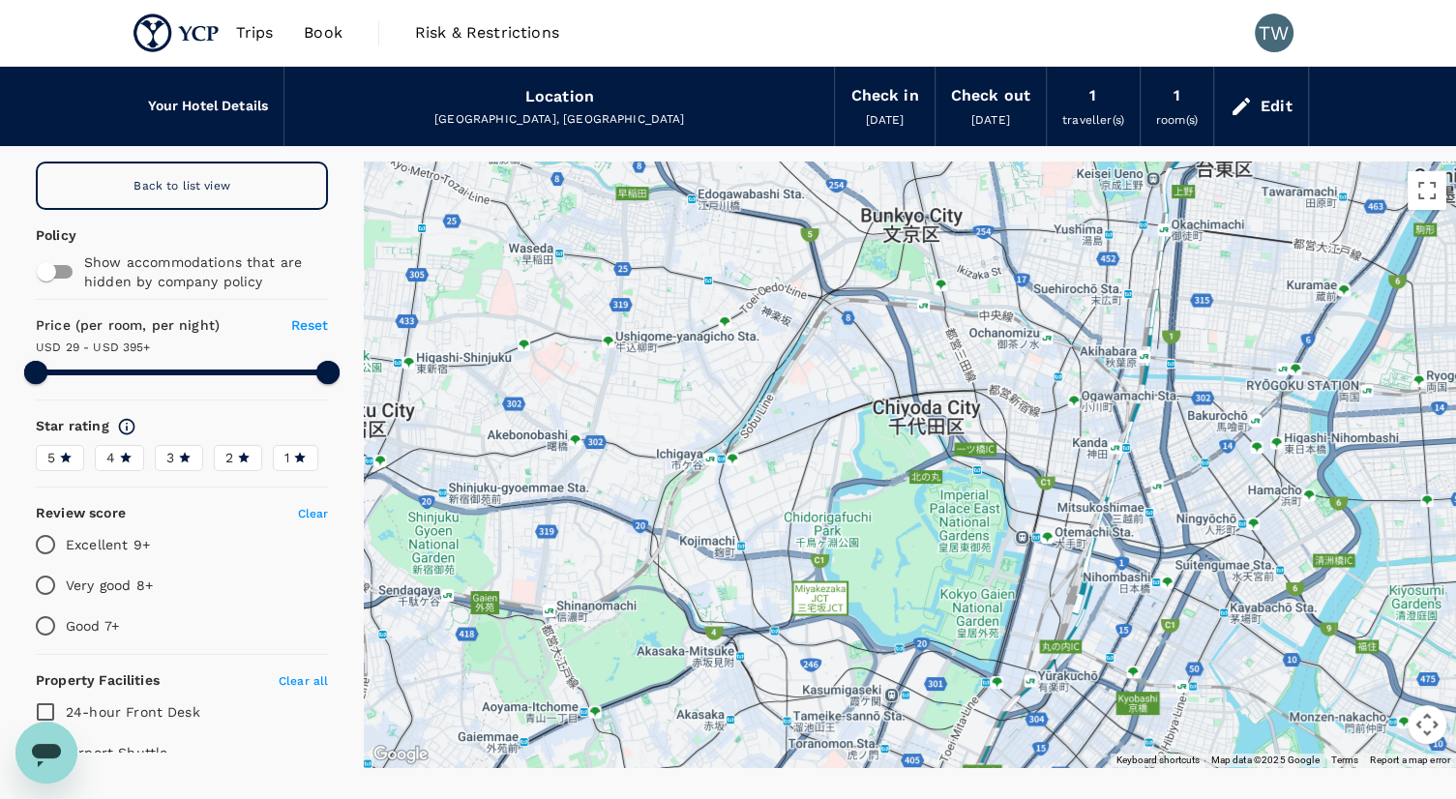
drag, startPoint x: 863, startPoint y: 271, endPoint x: 853, endPoint y: 408, distance: 137.7
click at [853, 408] on div at bounding box center [910, 465] width 1092 height 606
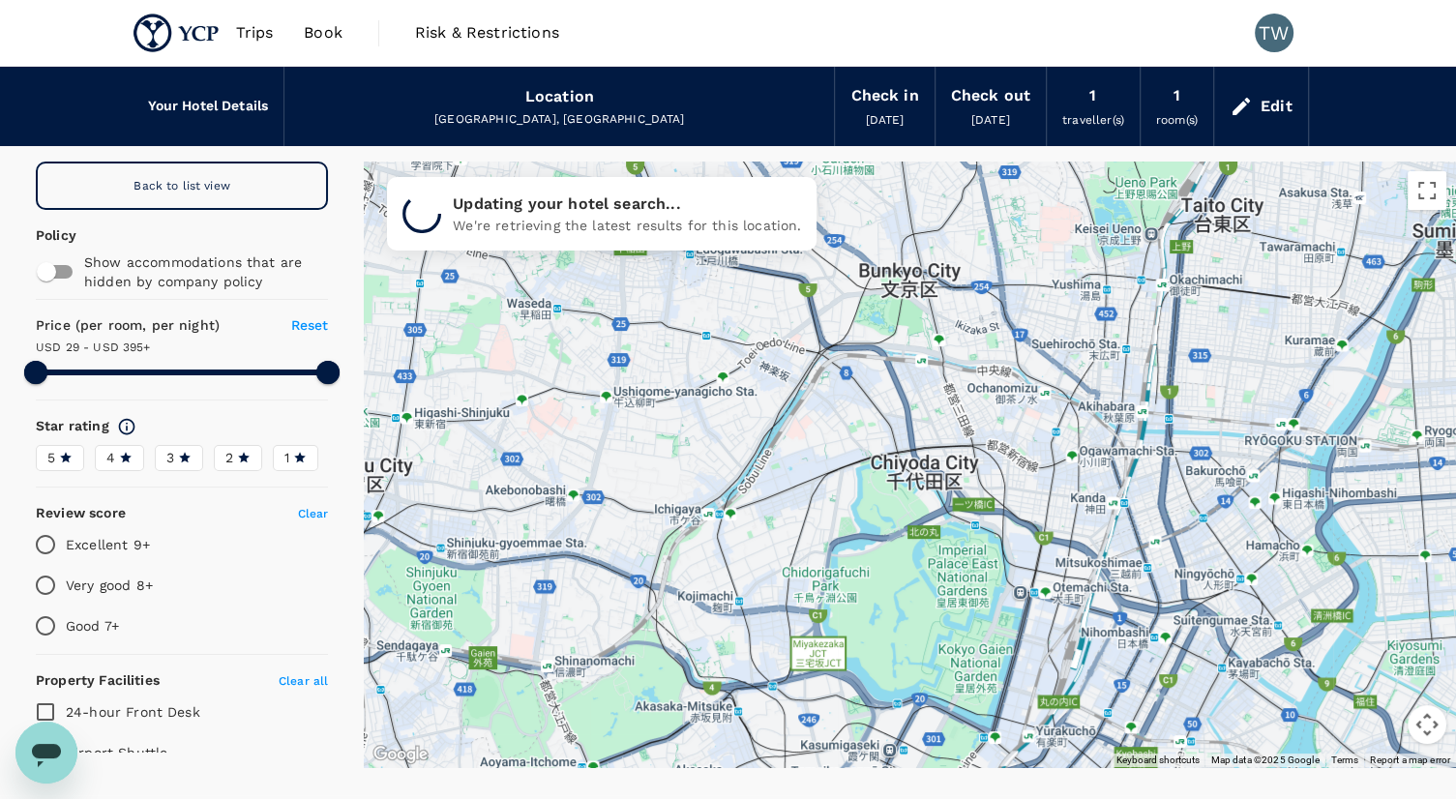
drag, startPoint x: 822, startPoint y: 341, endPoint x: 819, endPoint y: 393, distance: 52.3
click at [819, 400] on div at bounding box center [910, 465] width 1092 height 606
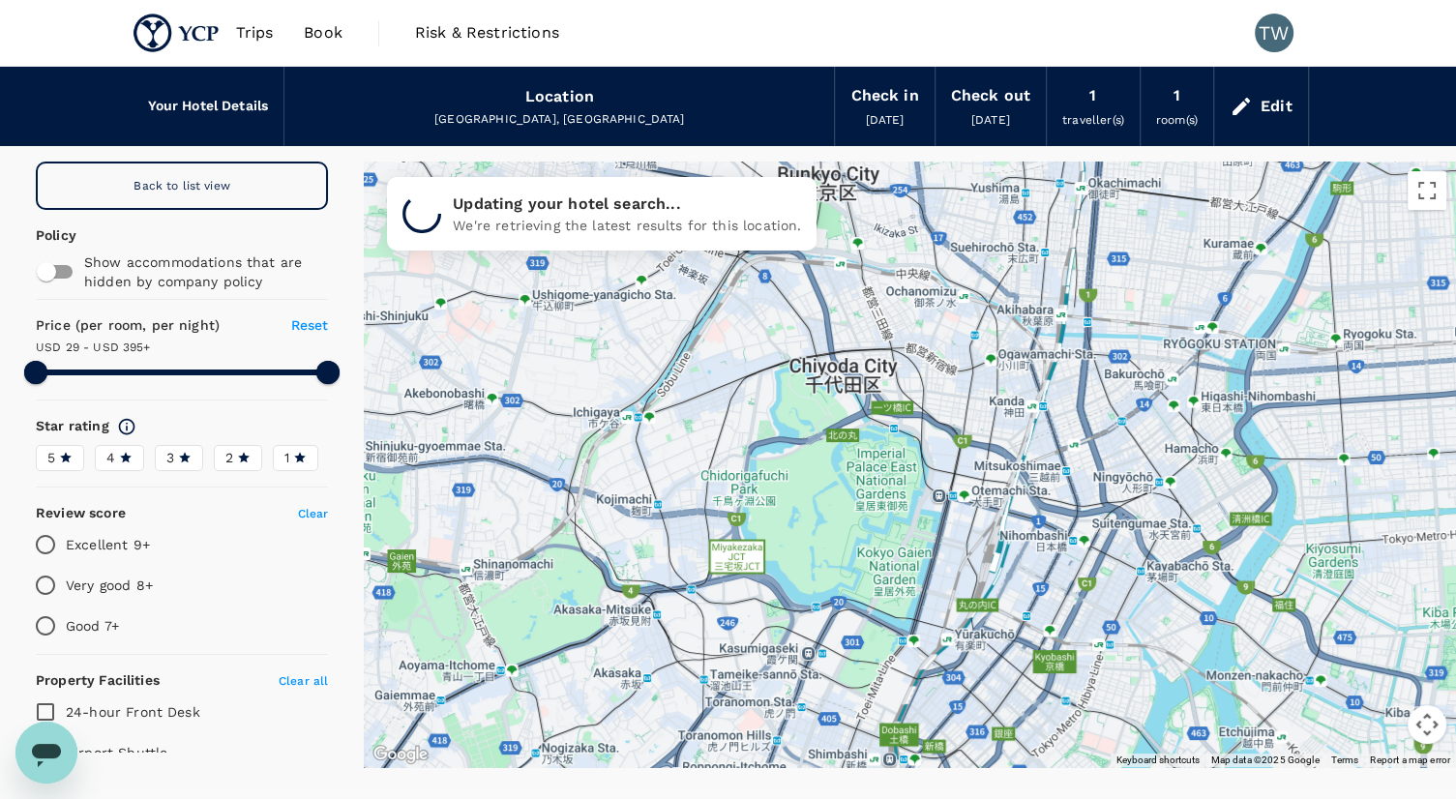
drag, startPoint x: 974, startPoint y: 615, endPoint x: 893, endPoint y: 512, distance: 131.6
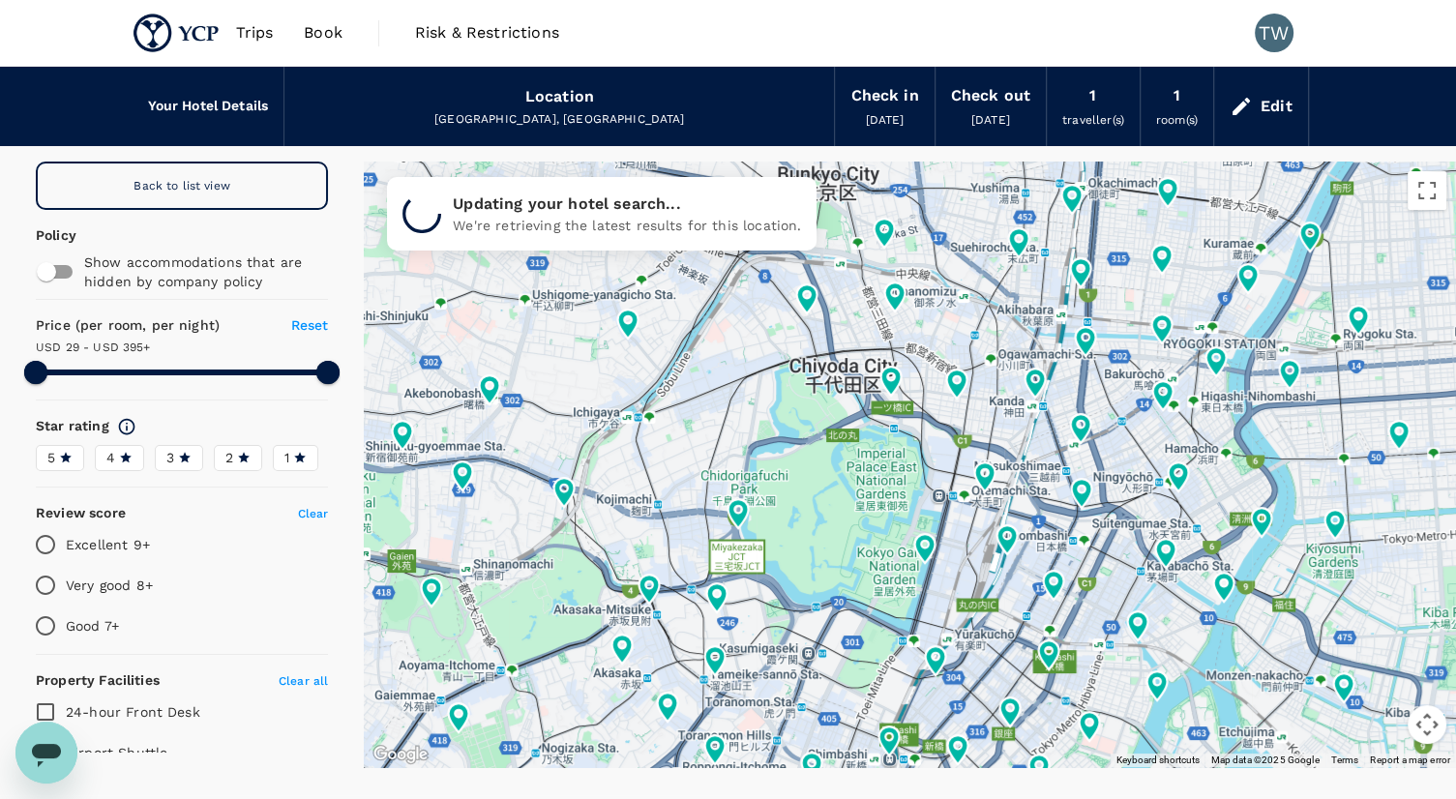
click at [1256, 113] on div "Edit" at bounding box center [1261, 107] width 94 height 68
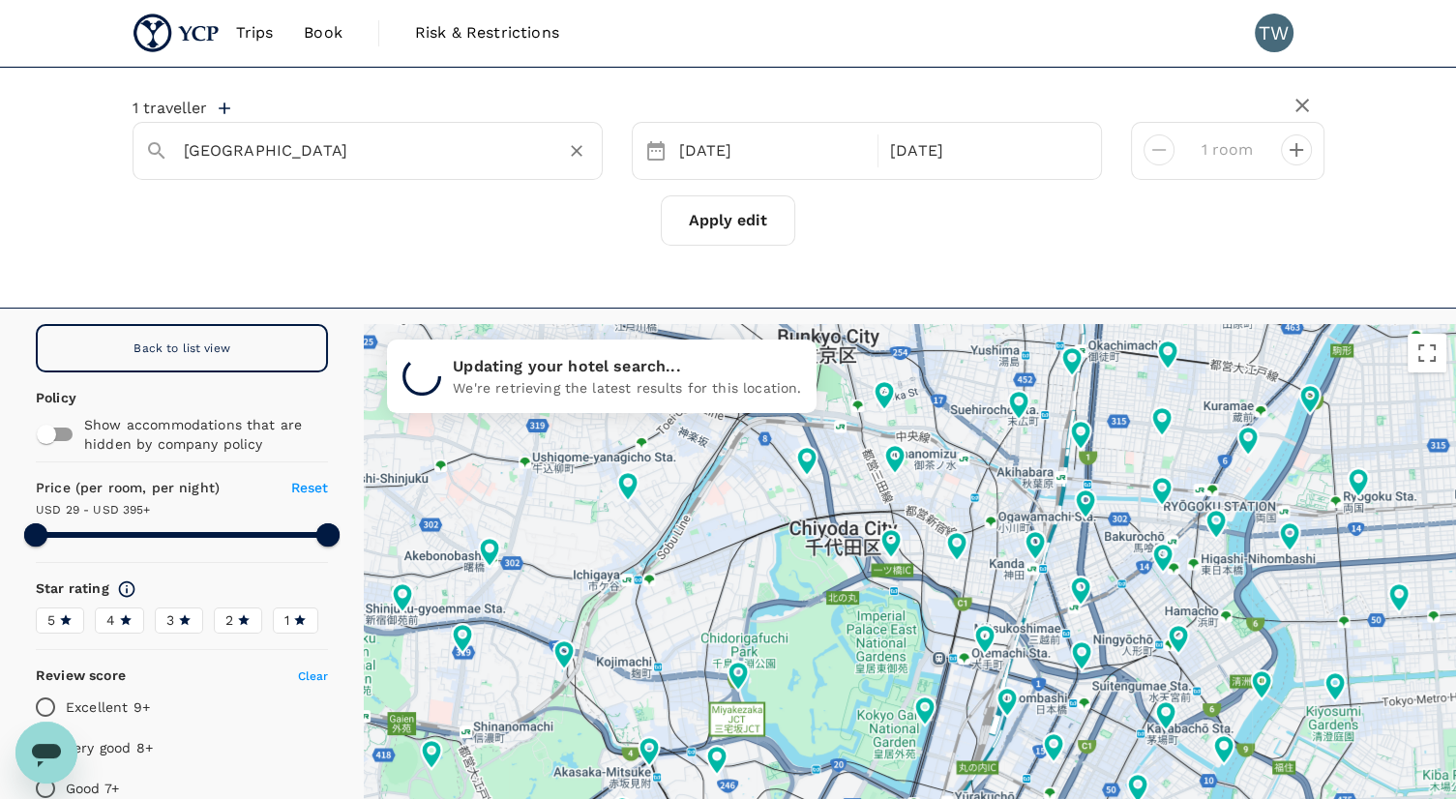
type input "394.85"
drag, startPoint x: 402, startPoint y: 129, endPoint x: 132, endPoint y: 180, distance: 275.7
click at [101, 180] on div "1 traveller Tokyo 25 Sep 27 Sep 1 room Apply edit" at bounding box center [728, 188] width 1456 height 242
click at [278, 140] on input "[GEOGRAPHIC_DATA]" at bounding box center [360, 150] width 352 height 30
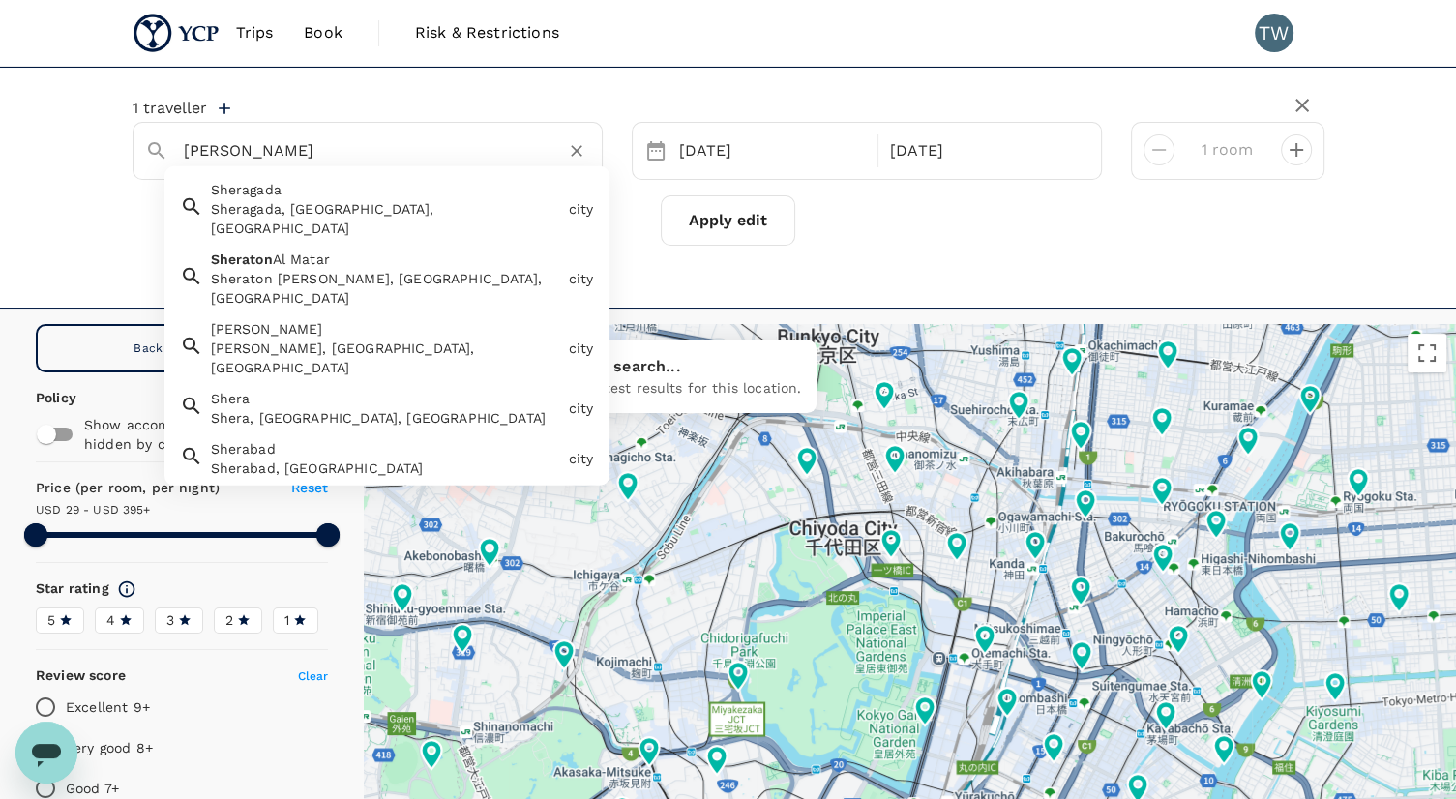
type input "sheraton tokyo"
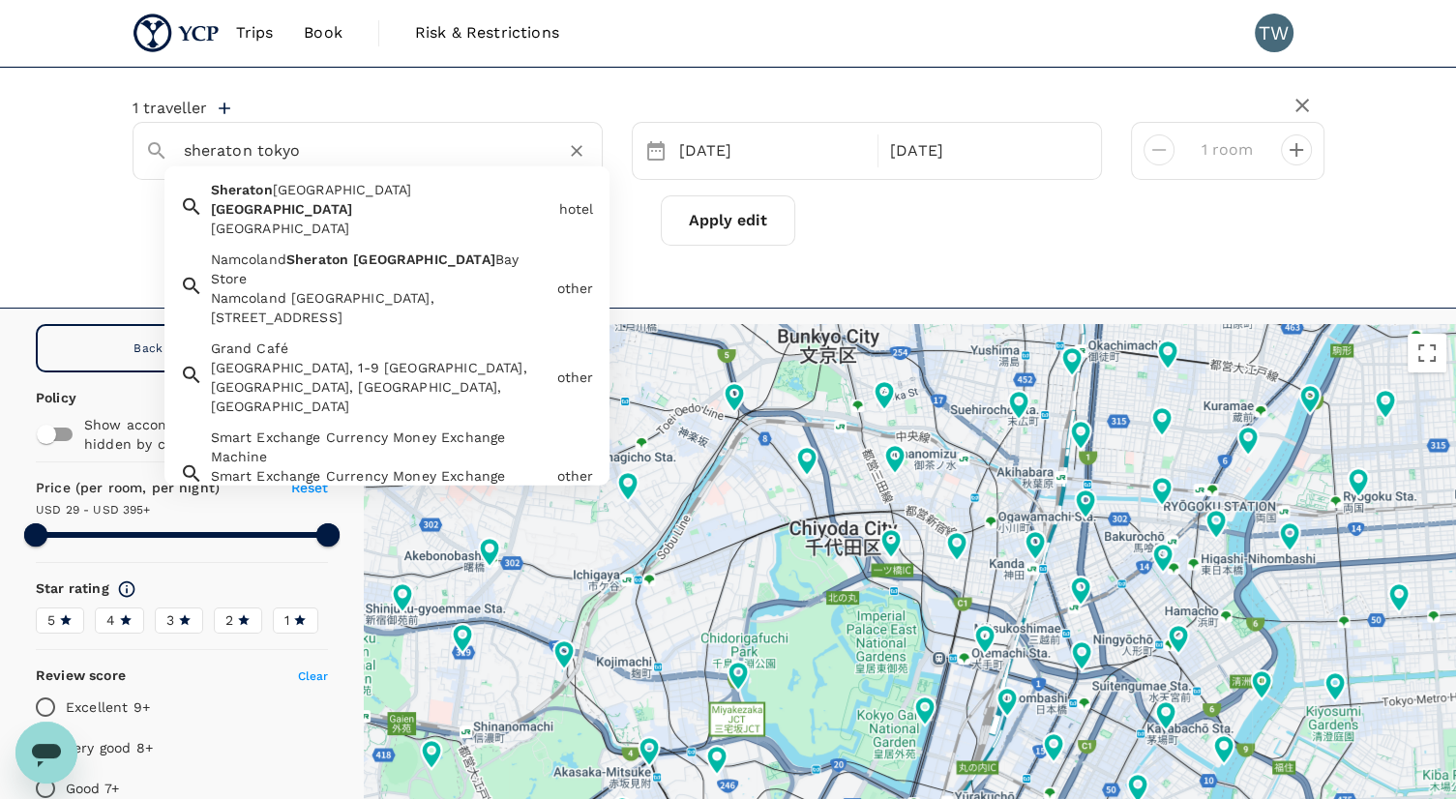
type input "394.85"
click at [328, 219] on div "Sheraton Miyako Hotel Tokyo" at bounding box center [381, 228] width 341 height 19
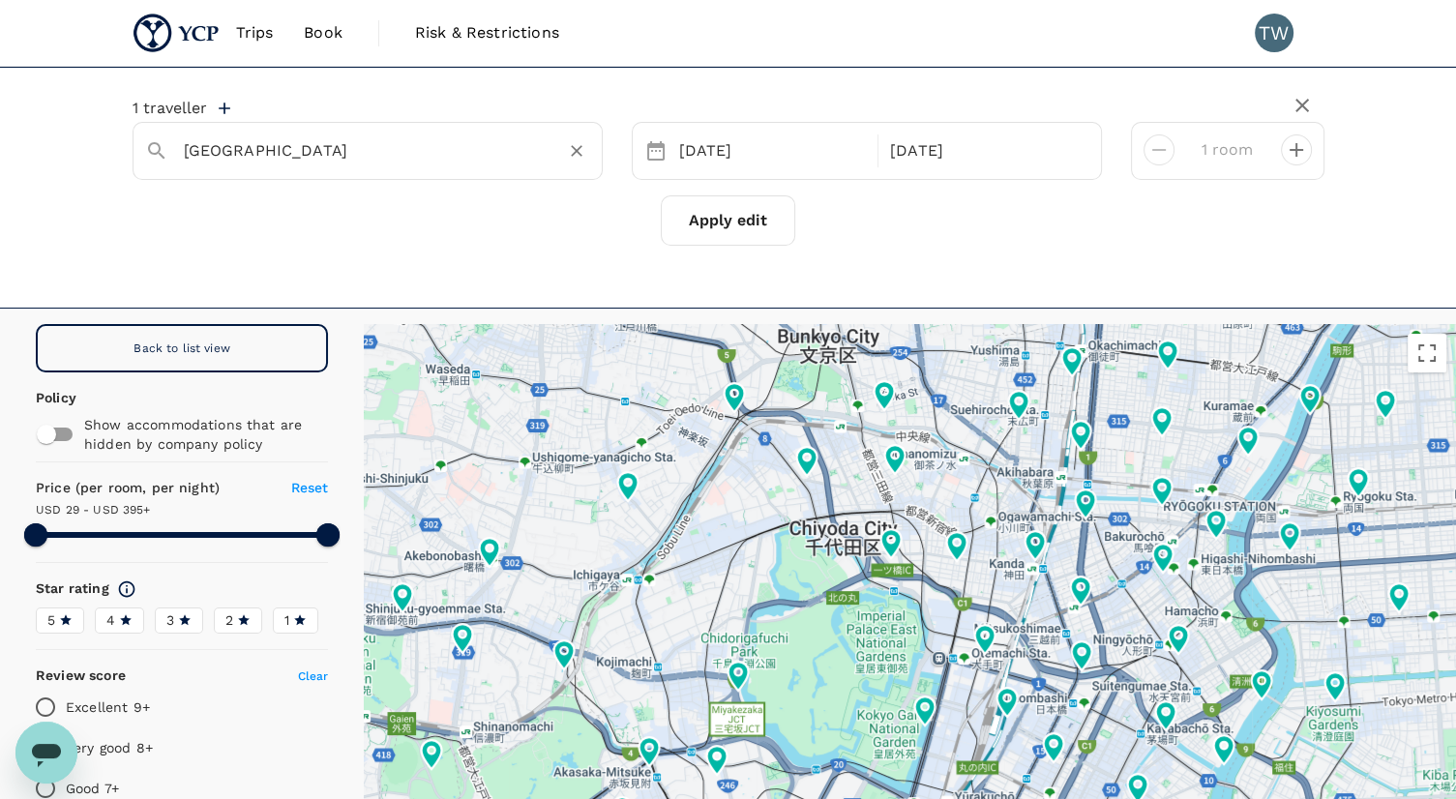
type input "Sheraton Miyako Hotel Tokyo"
click at [762, 237] on button "Apply edit" at bounding box center [728, 220] width 134 height 50
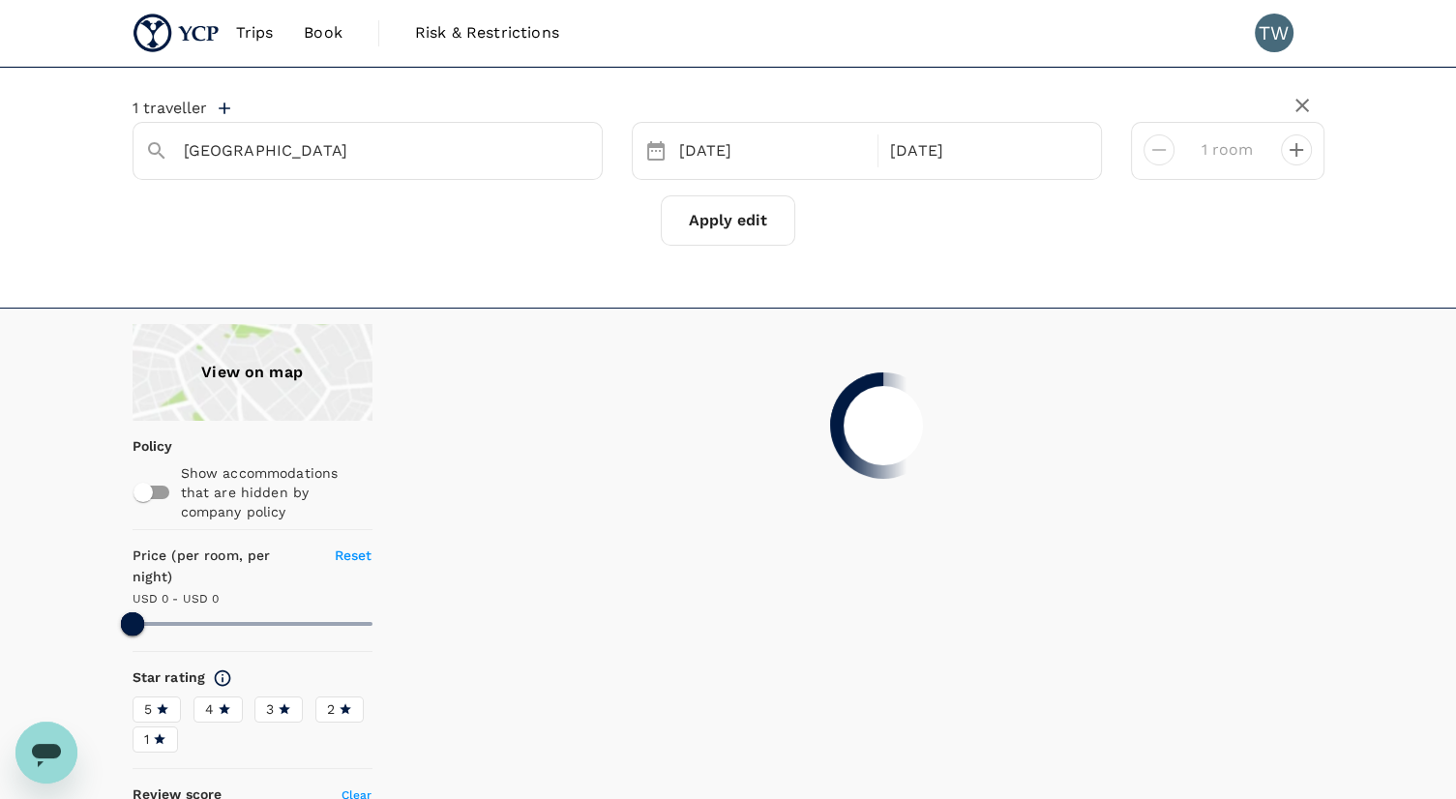
type input "394.68"
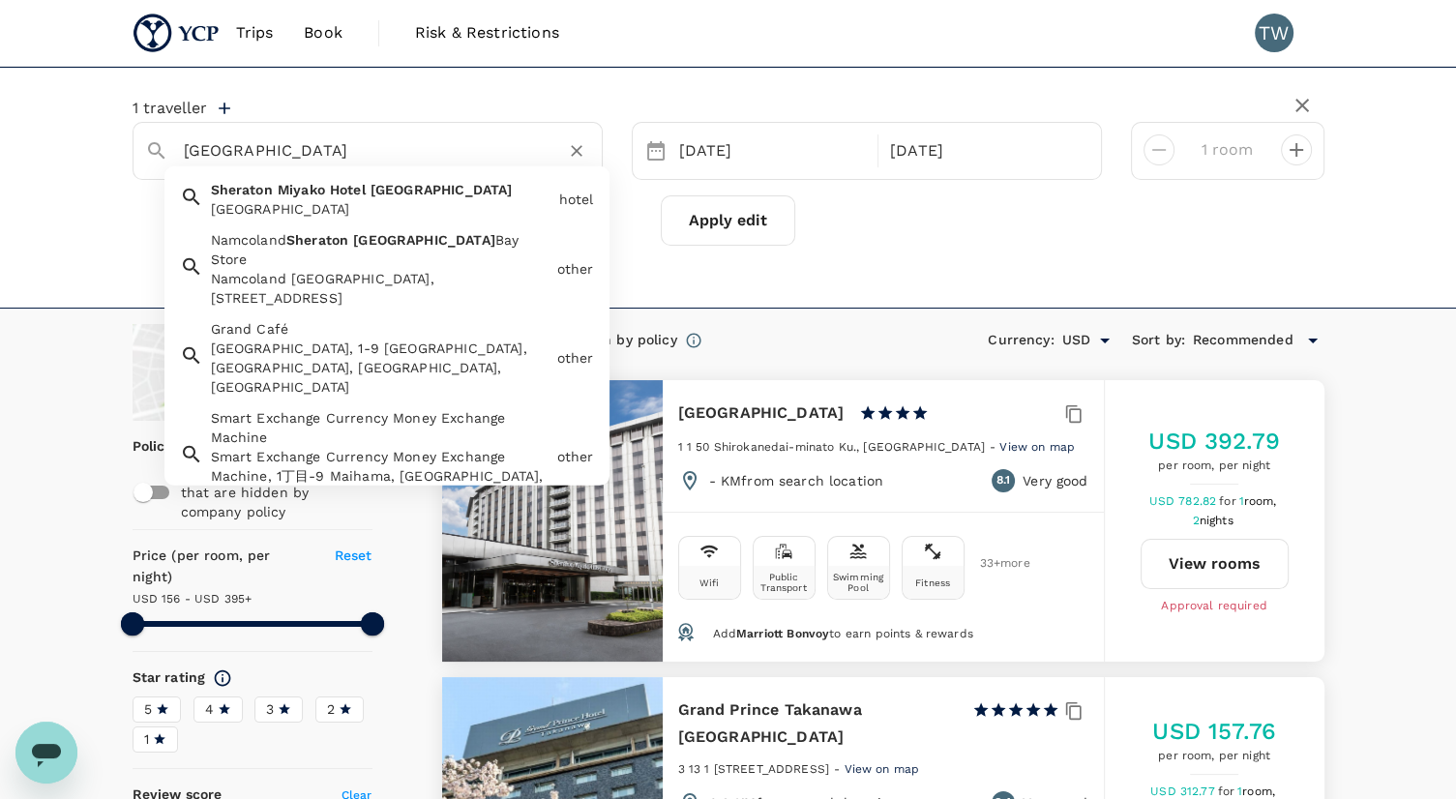
click at [422, 149] on input "Sheraton Miyako Hotel Tokyo" at bounding box center [360, 150] width 352 height 30
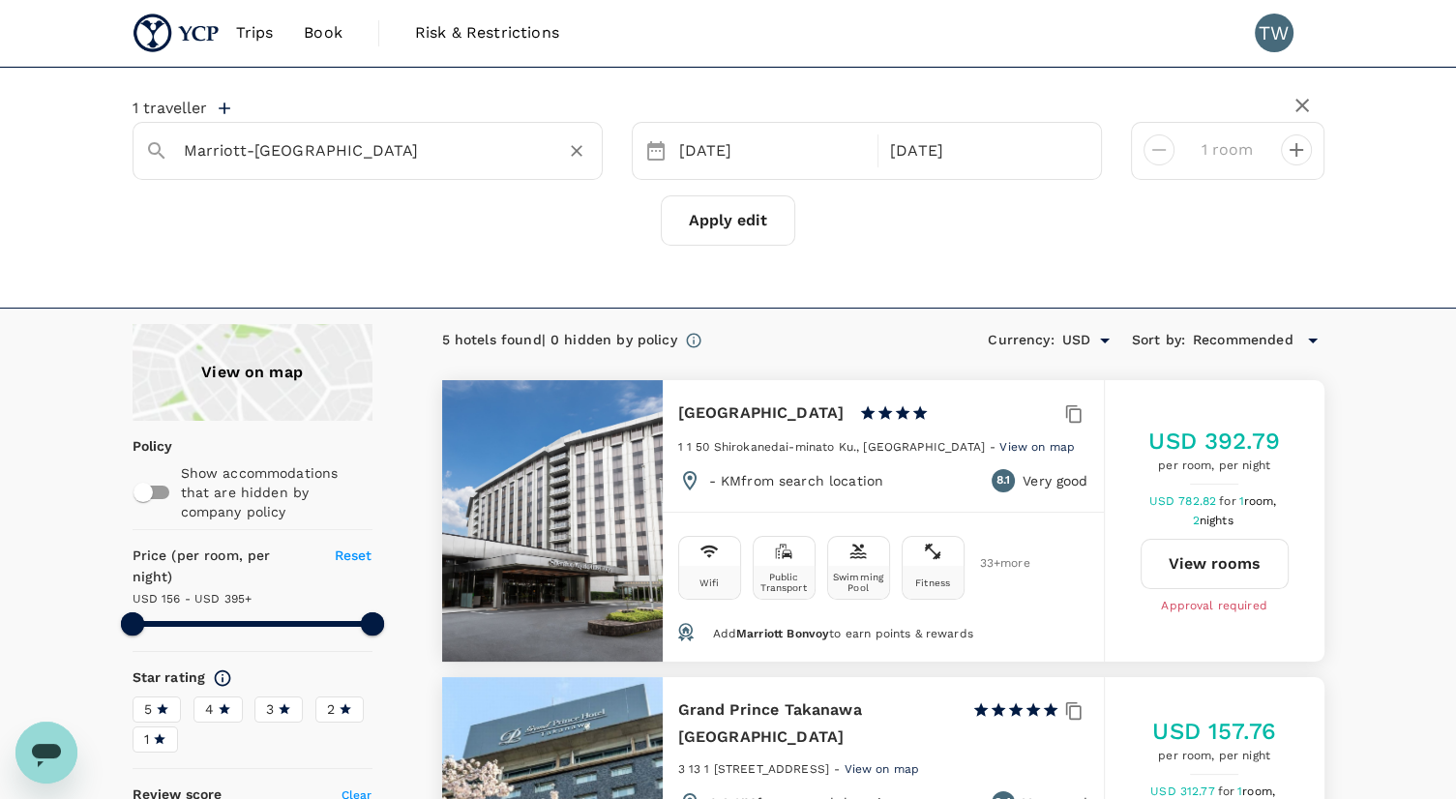
click at [422, 149] on input "Marriott-Slaterville" at bounding box center [360, 150] width 352 height 30
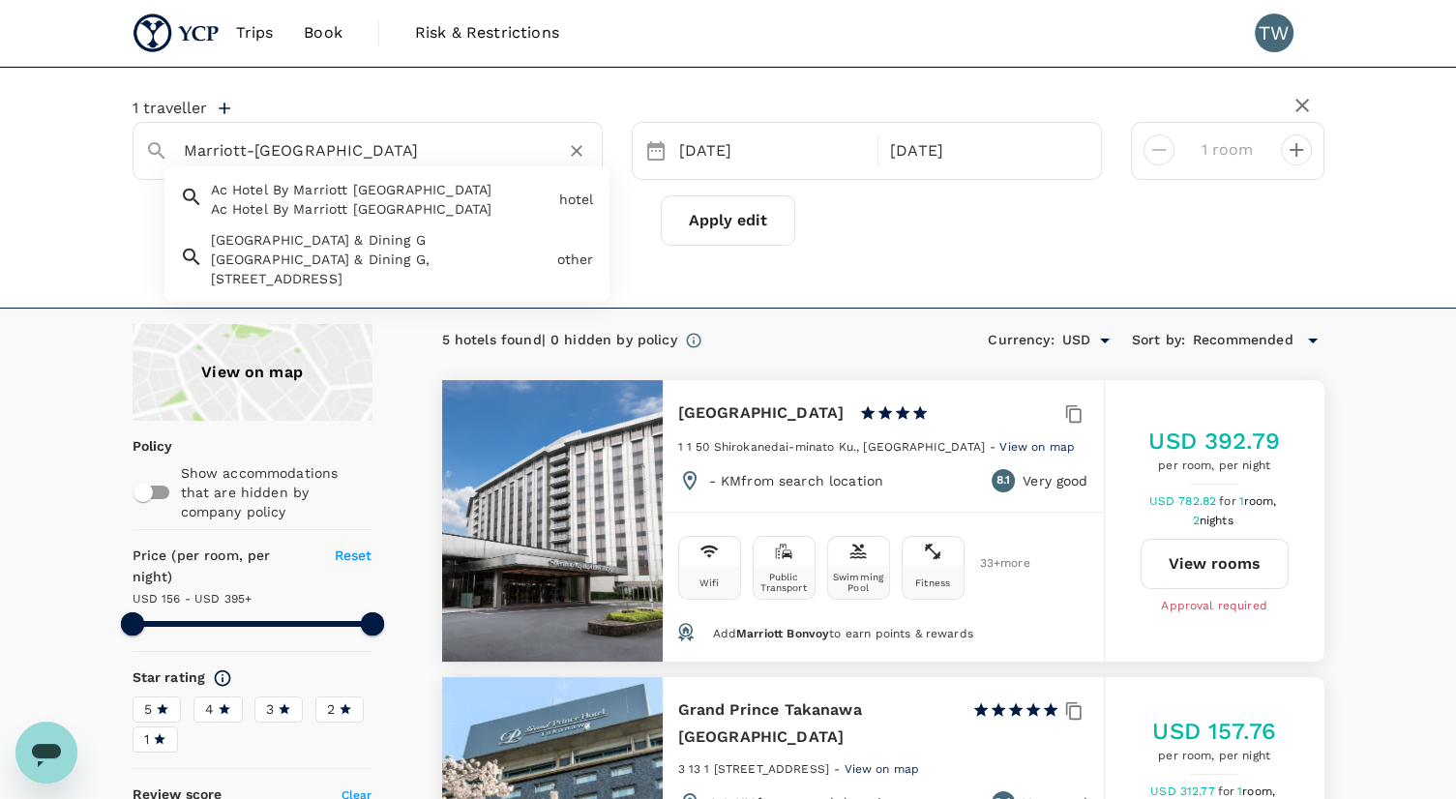
click at [422, 149] on input "Marriott-Slaterville" at bounding box center [360, 150] width 352 height 30
click at [427, 149] on input "Marriott-Slaterville" at bounding box center [360, 150] width 352 height 30
click at [429, 150] on input "Marriott-Slaterville" at bounding box center [360, 150] width 352 height 30
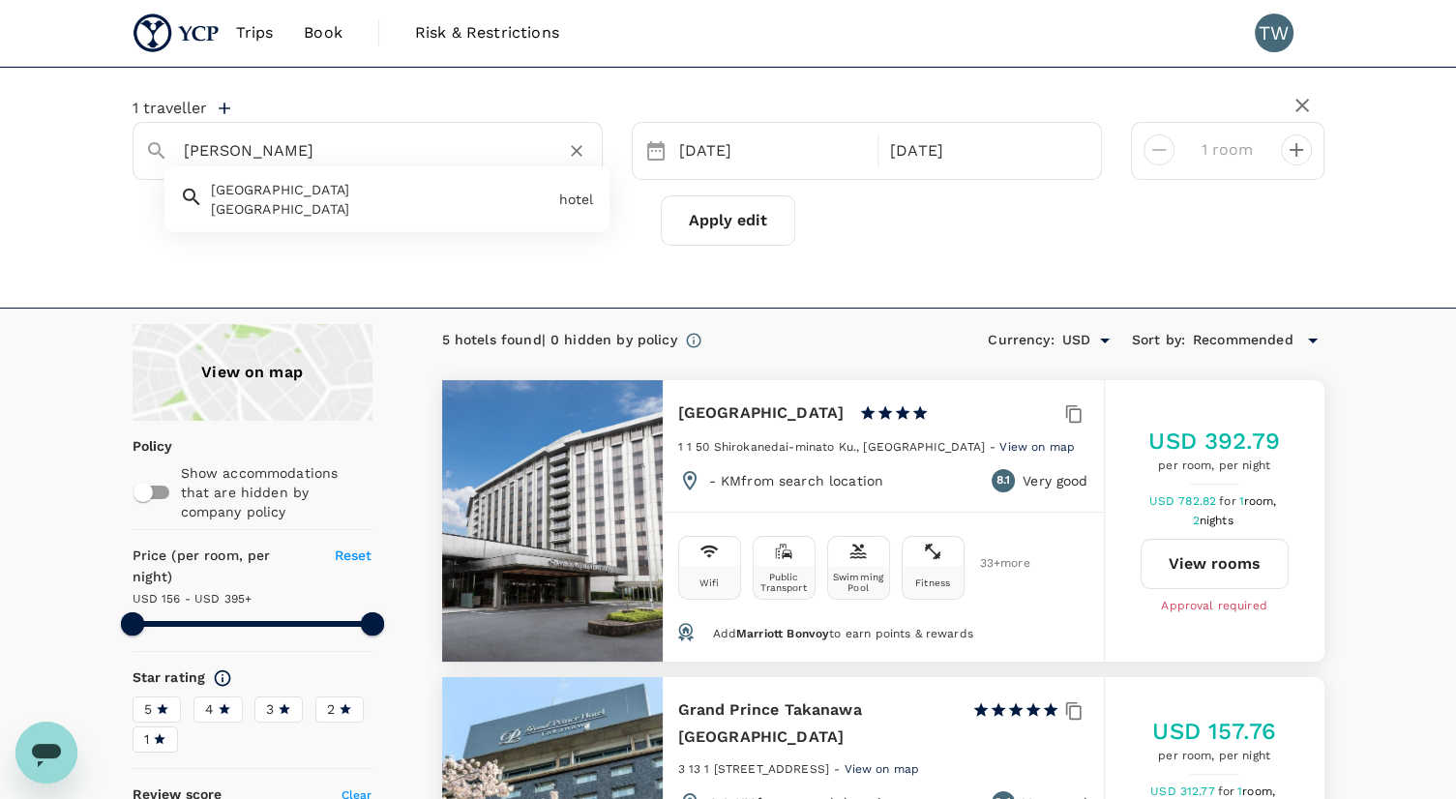
drag, startPoint x: 277, startPoint y: 148, endPoint x: 23, endPoint y: 168, distance: 254.3
click at [23, 168] on div "1 traveller Sherrard Sheraton Offenbach Hotel Sheraton Offenbach Hotel hotel 25…" at bounding box center [728, 188] width 1456 height 242
type input "Sherrard"
click at [1060, 232] on div "Apply edit" at bounding box center [729, 220] width 1192 height 50
click at [530, 150] on input "Sherrard" at bounding box center [360, 150] width 352 height 30
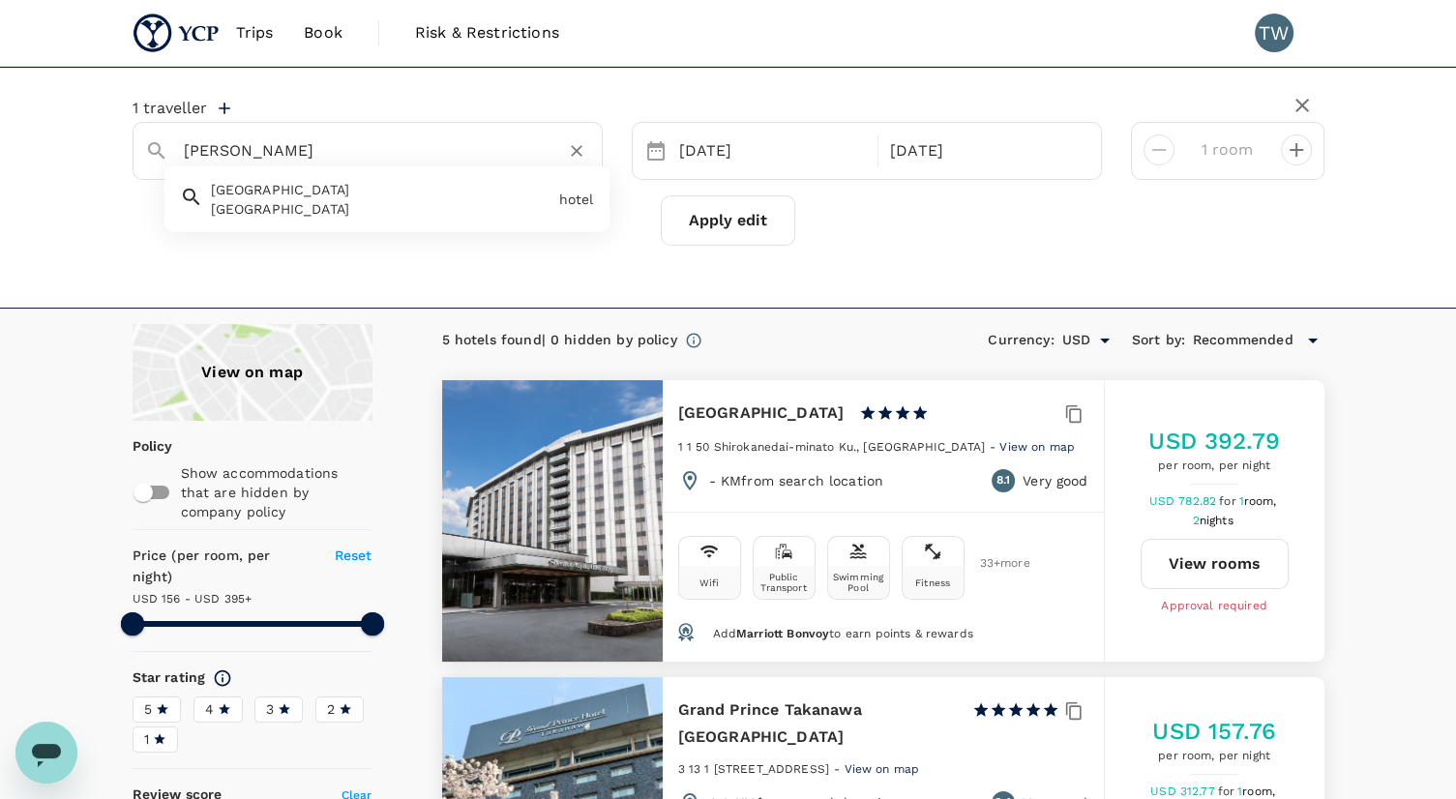
click at [530, 150] on input "Sherrard" at bounding box center [360, 150] width 352 height 30
type input "[GEOGRAPHIC_DATA]"
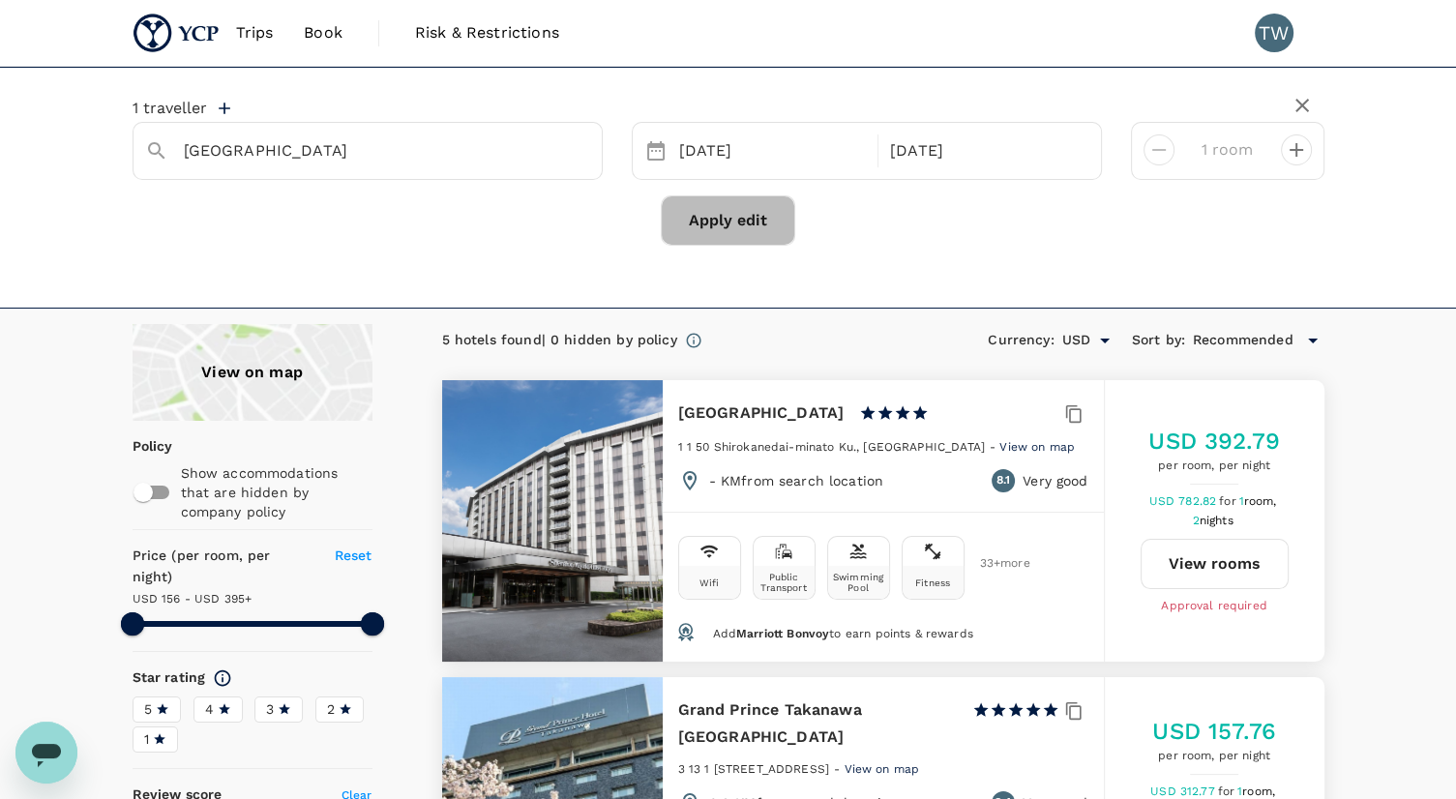
click at [736, 231] on button "Apply edit" at bounding box center [728, 220] width 134 height 50
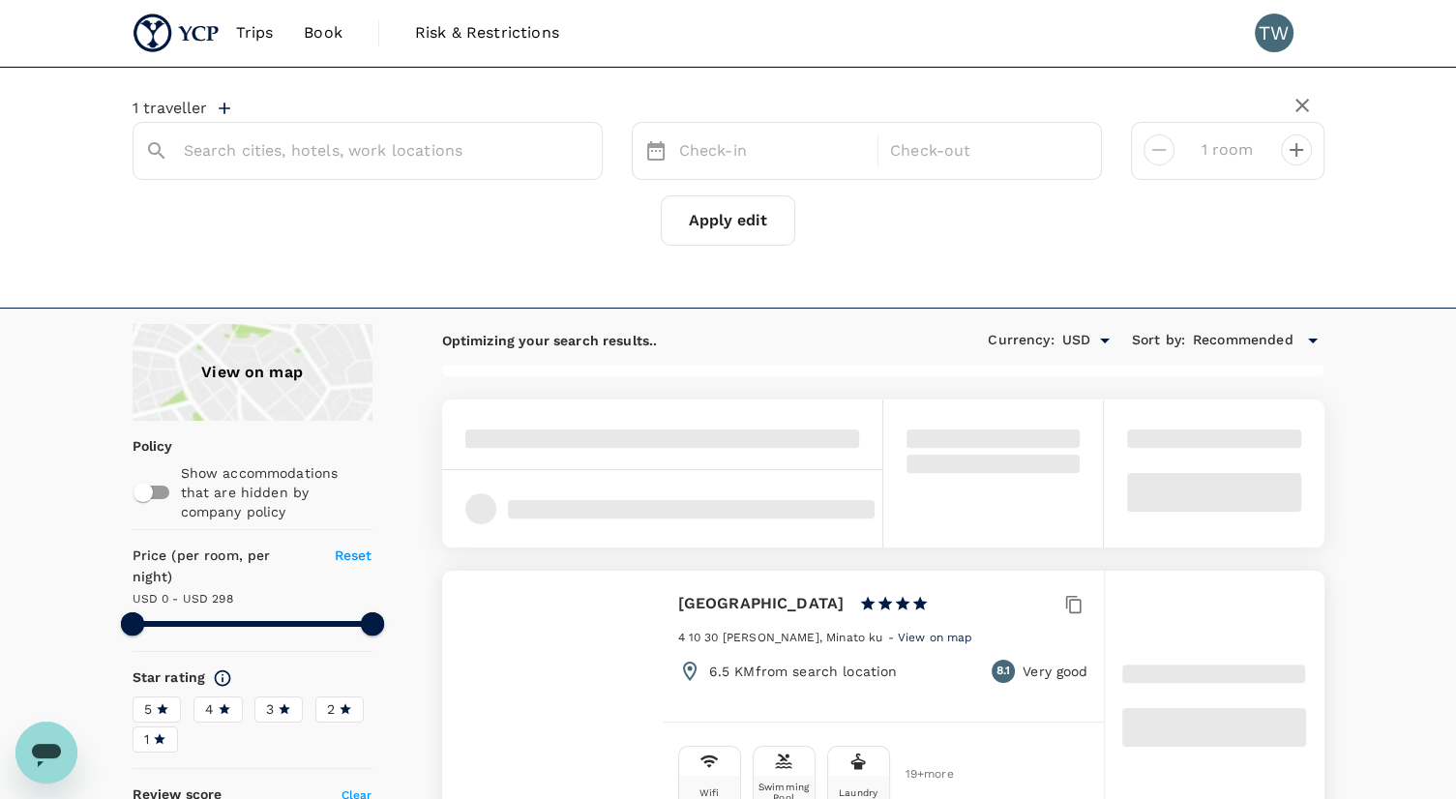
type input "[GEOGRAPHIC_DATA]"
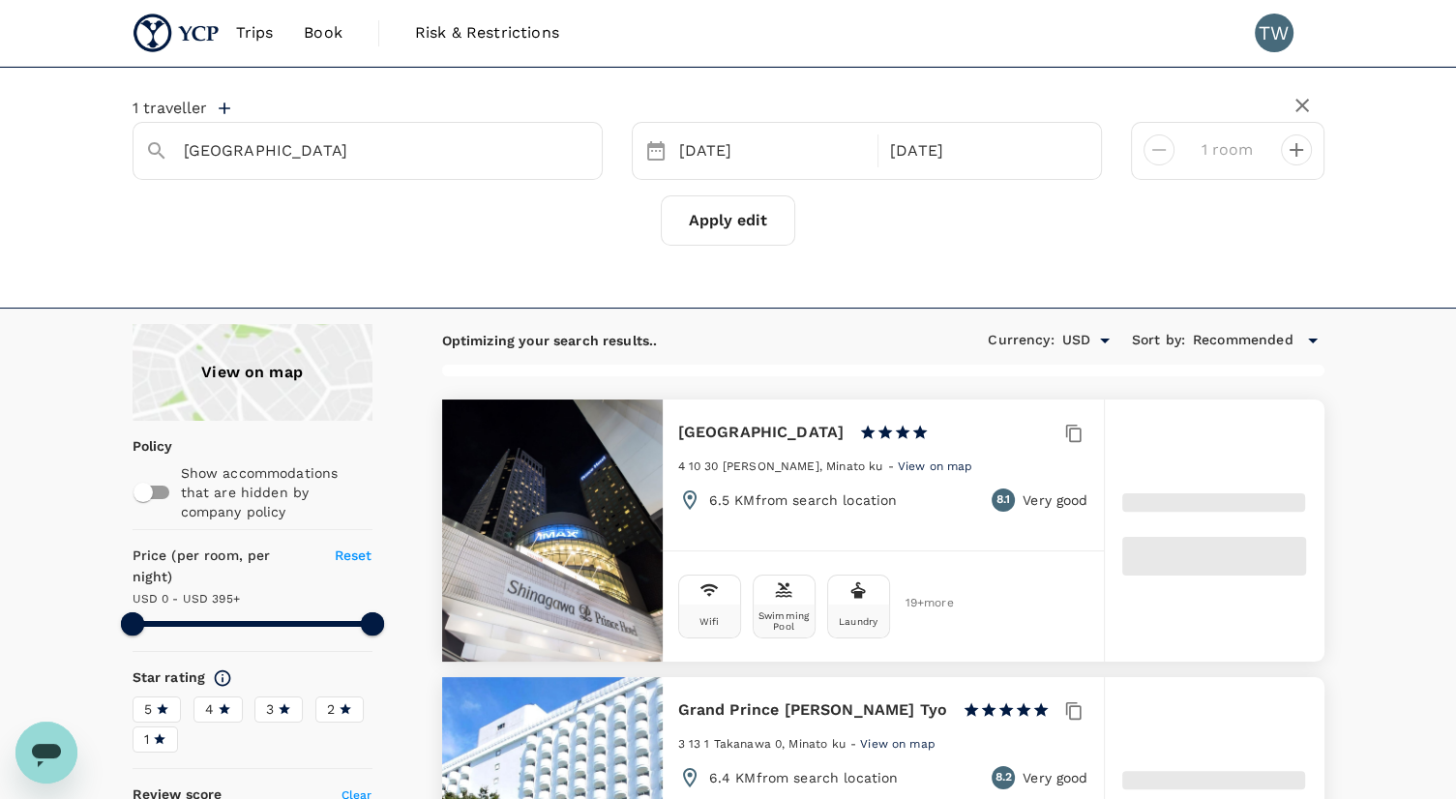
click at [345, 386] on div "View on map" at bounding box center [253, 372] width 240 height 97
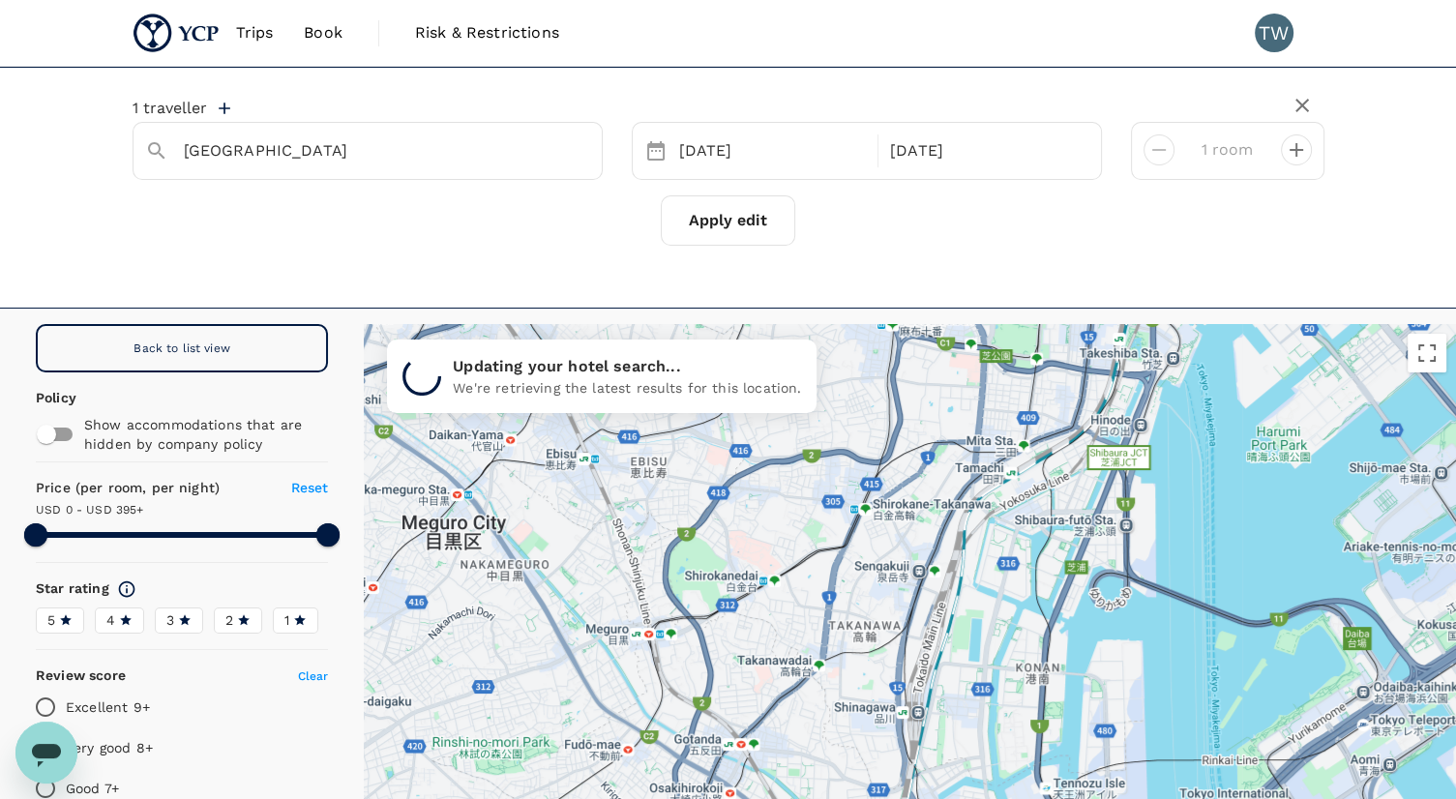
drag, startPoint x: 847, startPoint y: 532, endPoint x: 766, endPoint y: 728, distance: 211.7
click at [766, 728] on div at bounding box center [910, 627] width 1092 height 606
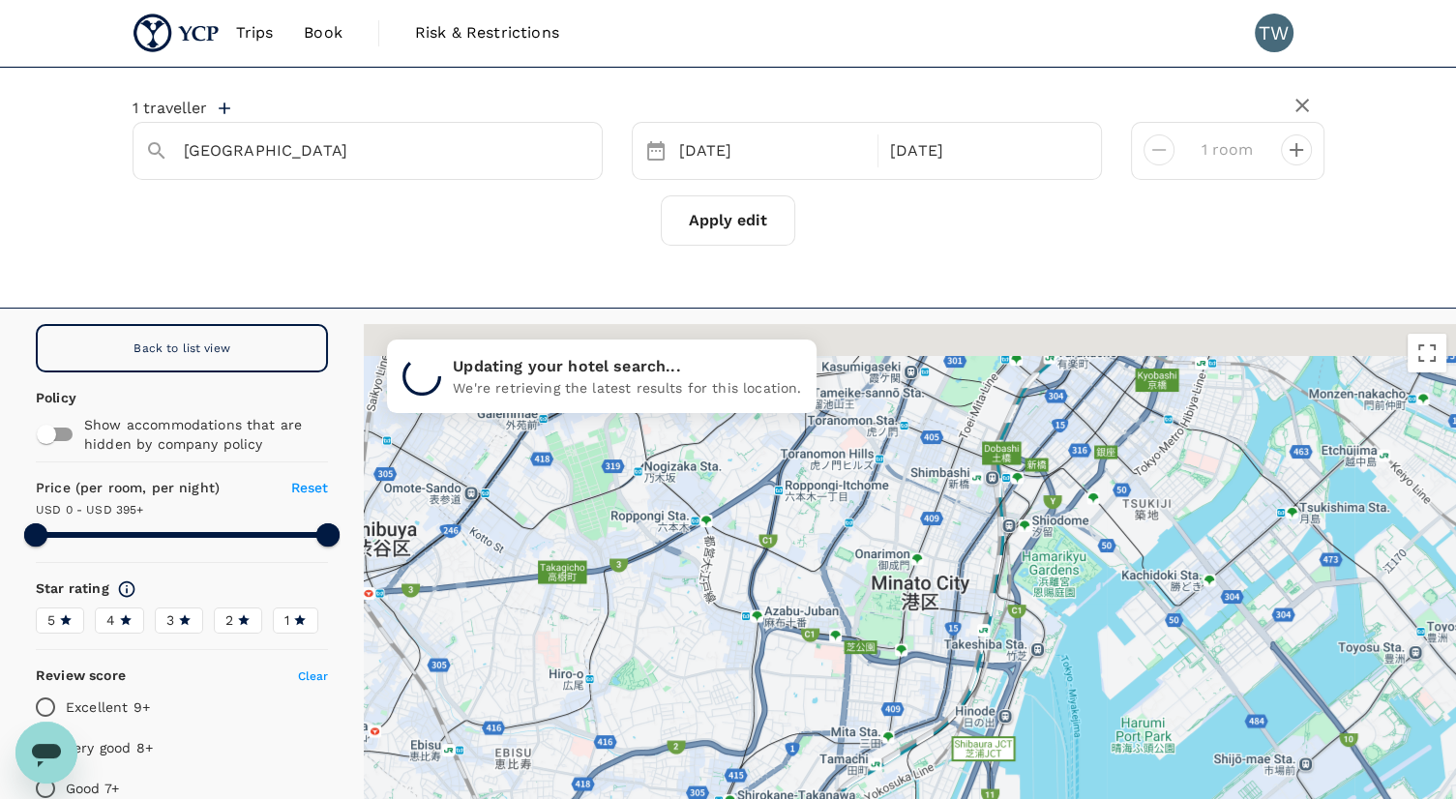
drag, startPoint x: 878, startPoint y: 470, endPoint x: 779, endPoint y: 697, distance: 247.3
click at [779, 697] on div at bounding box center [910, 627] width 1092 height 606
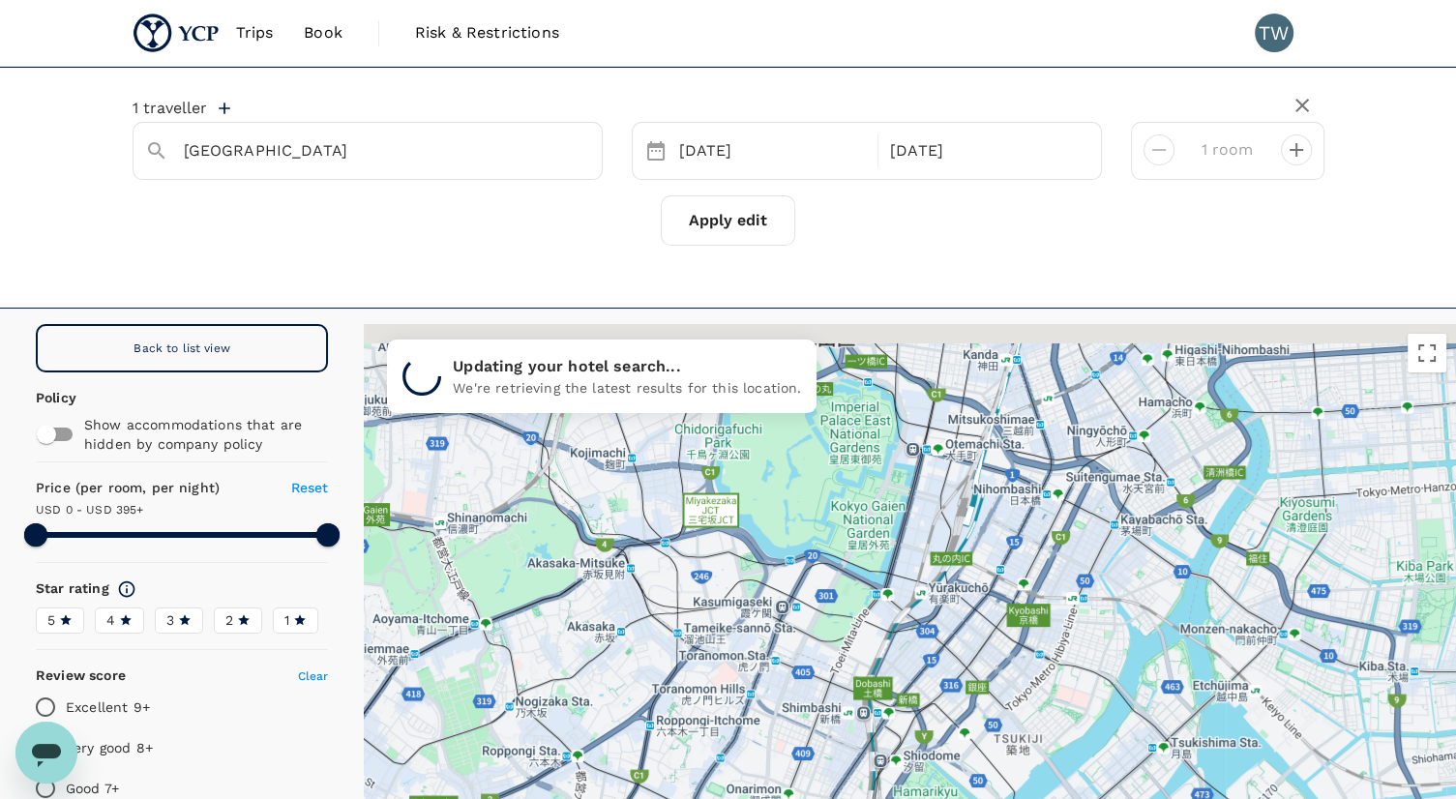
drag, startPoint x: 930, startPoint y: 502, endPoint x: 816, endPoint y: 739, distance: 263.1
click at [816, 739] on div at bounding box center [910, 627] width 1092 height 606
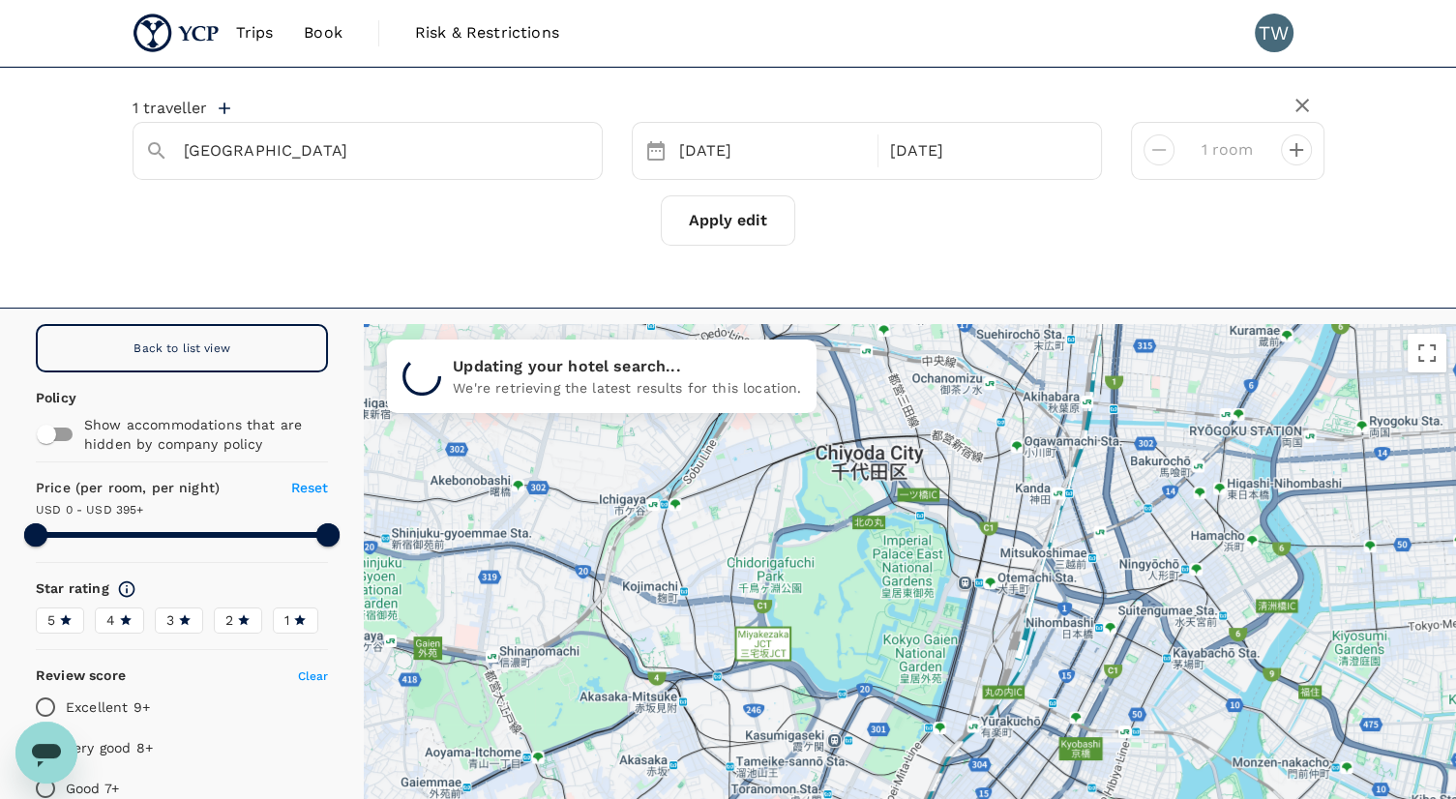
drag, startPoint x: 813, startPoint y: 603, endPoint x: 893, endPoint y: 694, distance: 121.3
click at [893, 694] on div at bounding box center [910, 627] width 1092 height 606
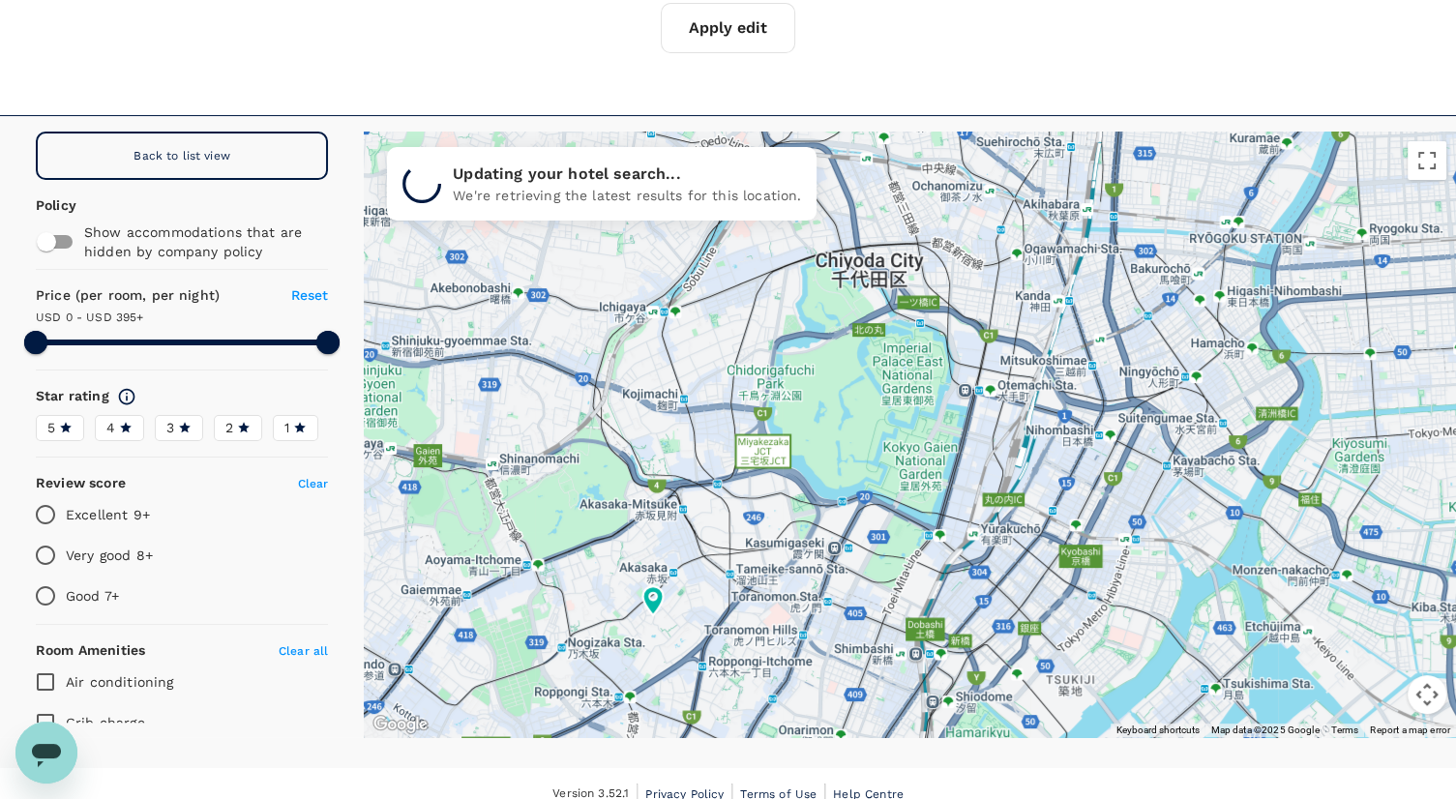
scroll to position [193, 0]
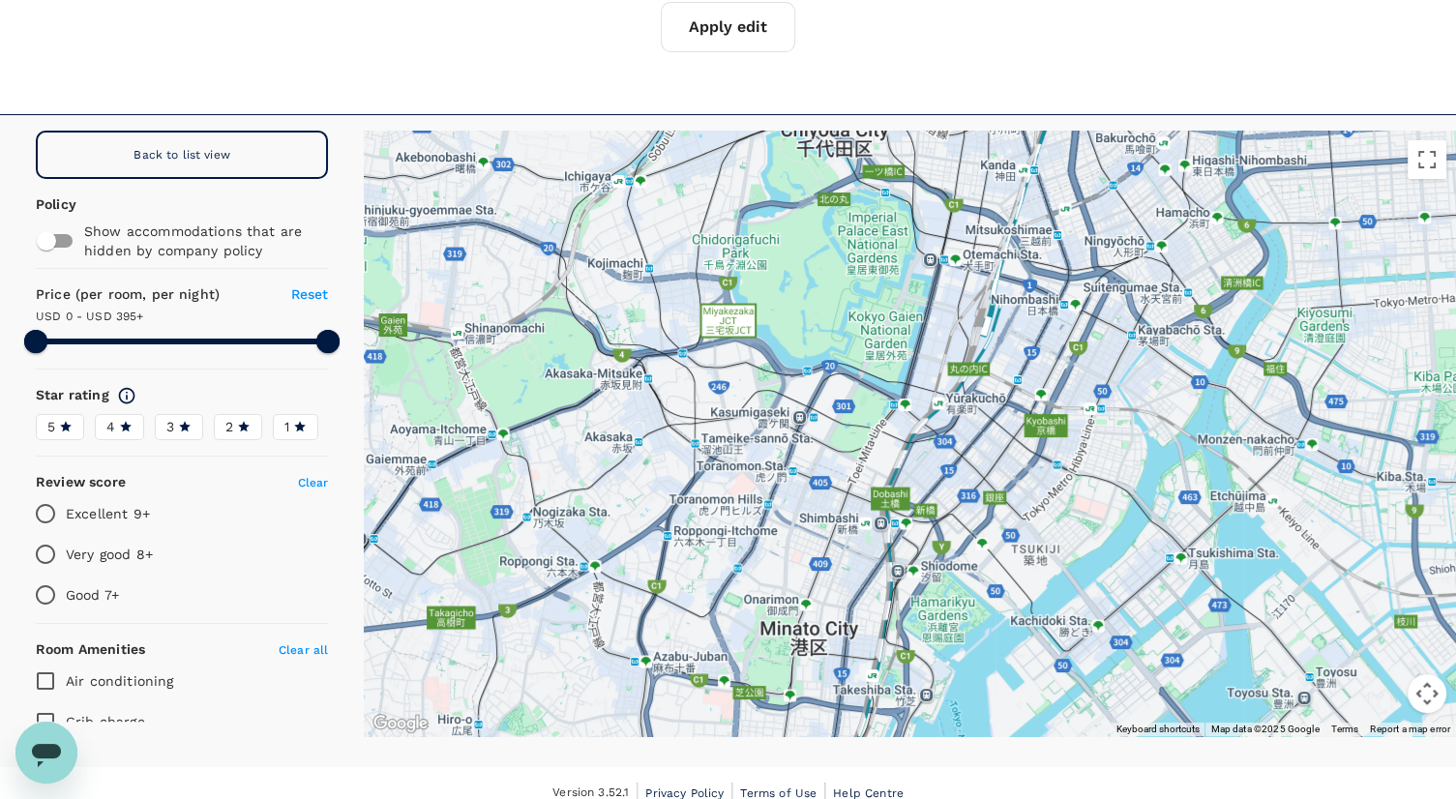
drag, startPoint x: 902, startPoint y: 607, endPoint x: 864, endPoint y: 469, distance: 142.5
click at [864, 469] on div at bounding box center [910, 434] width 1092 height 606
click at [240, 164] on div "Back to list view" at bounding box center [182, 155] width 292 height 48
type input "394.7"
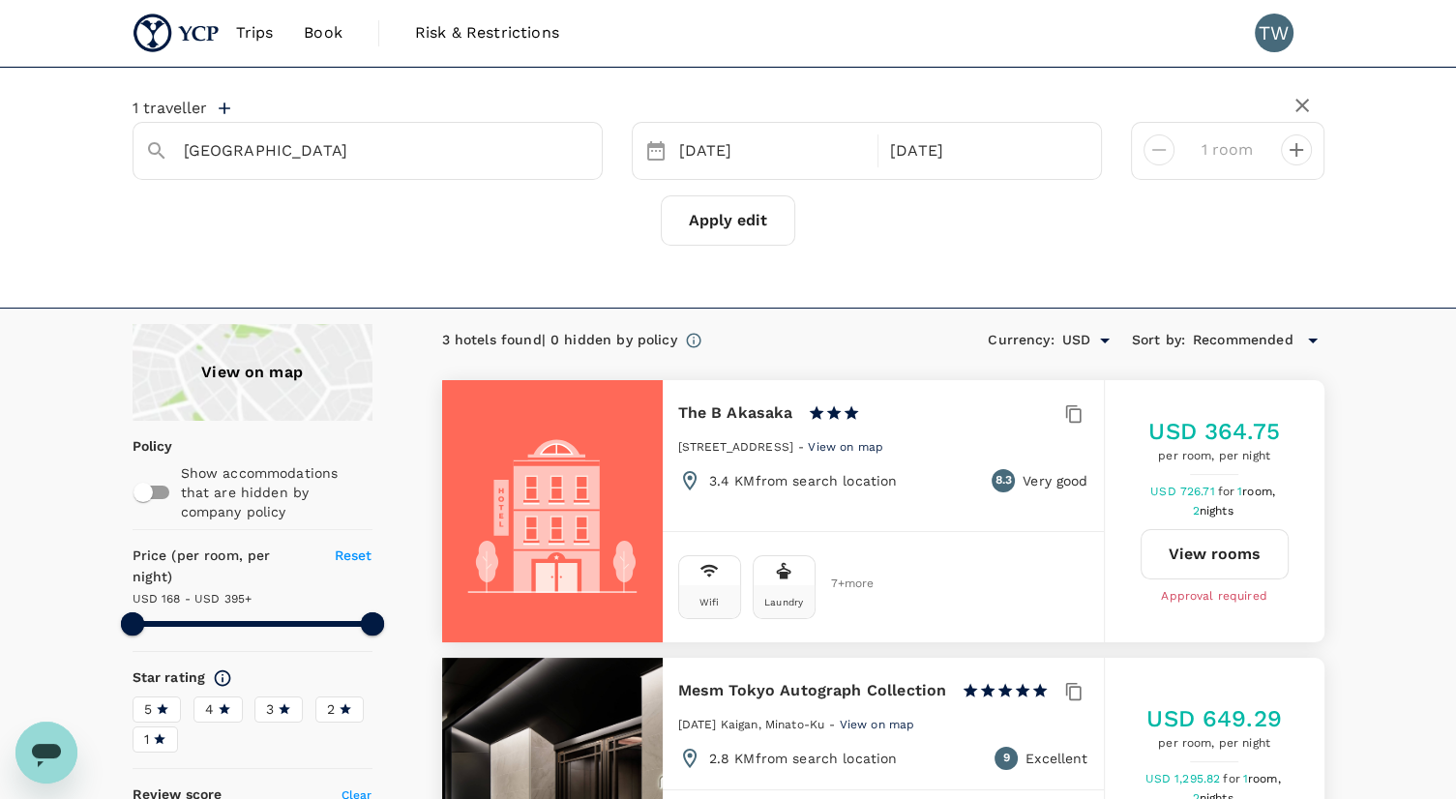
click at [764, 218] on button "Apply edit" at bounding box center [728, 220] width 134 height 50
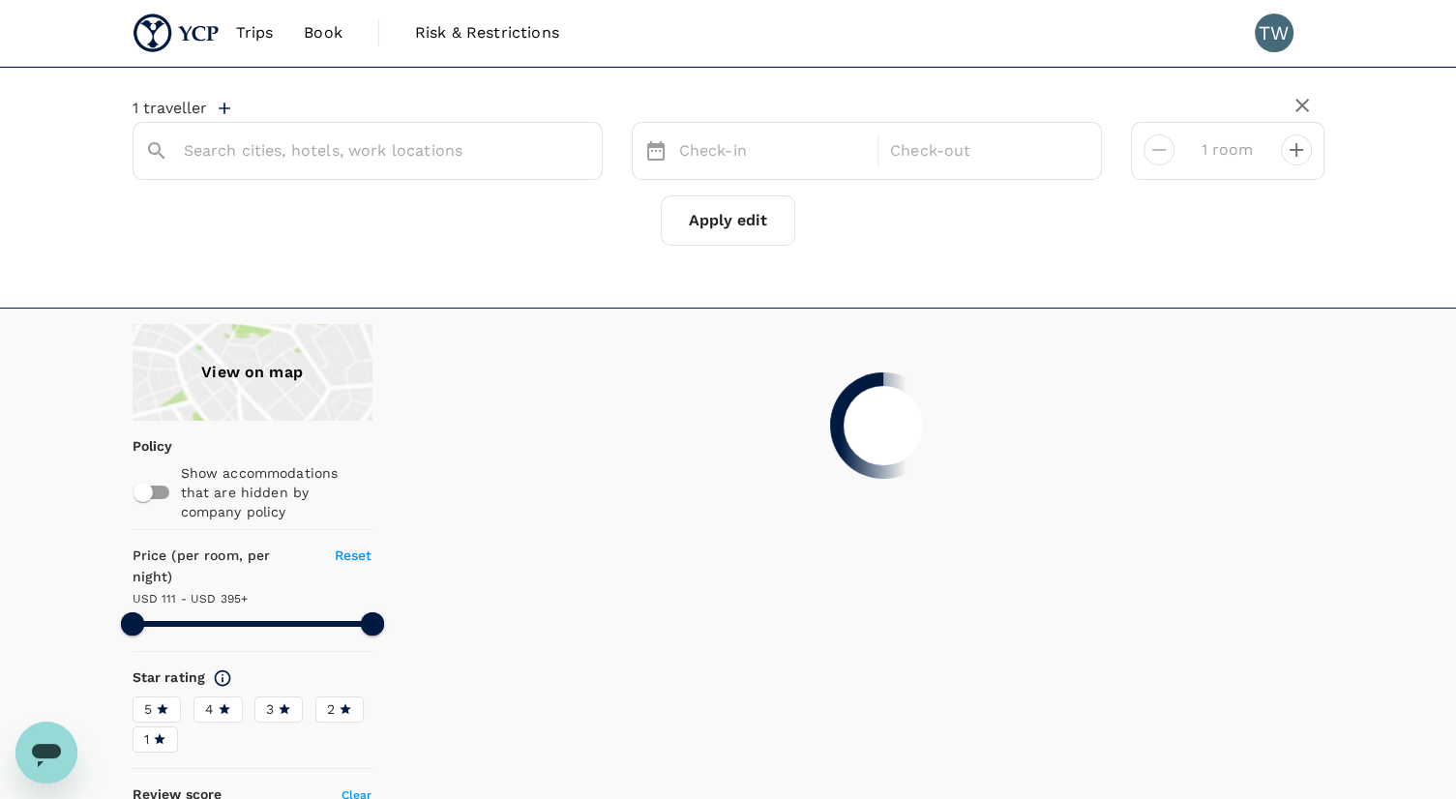
type input "Tokyo"
type input "394.06"
type input "93.06"
type input "394.69"
type input "41.69"
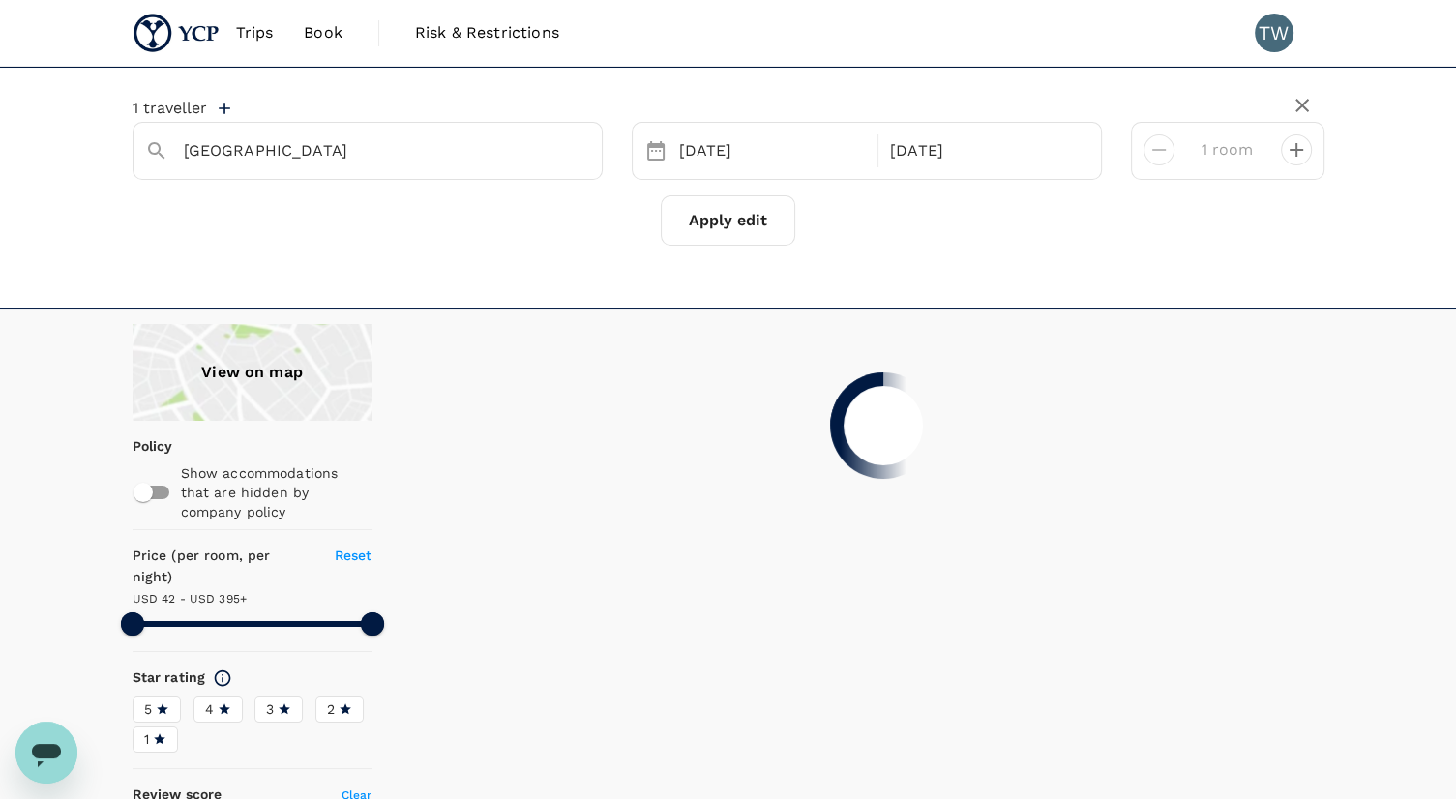
type input "394.85"
type input "28.85"
drag, startPoint x: 381, startPoint y: 605, endPoint x: 213, endPoint y: 605, distance: 168.3
click at [213, 612] on span at bounding box center [212, 623] width 23 height 23
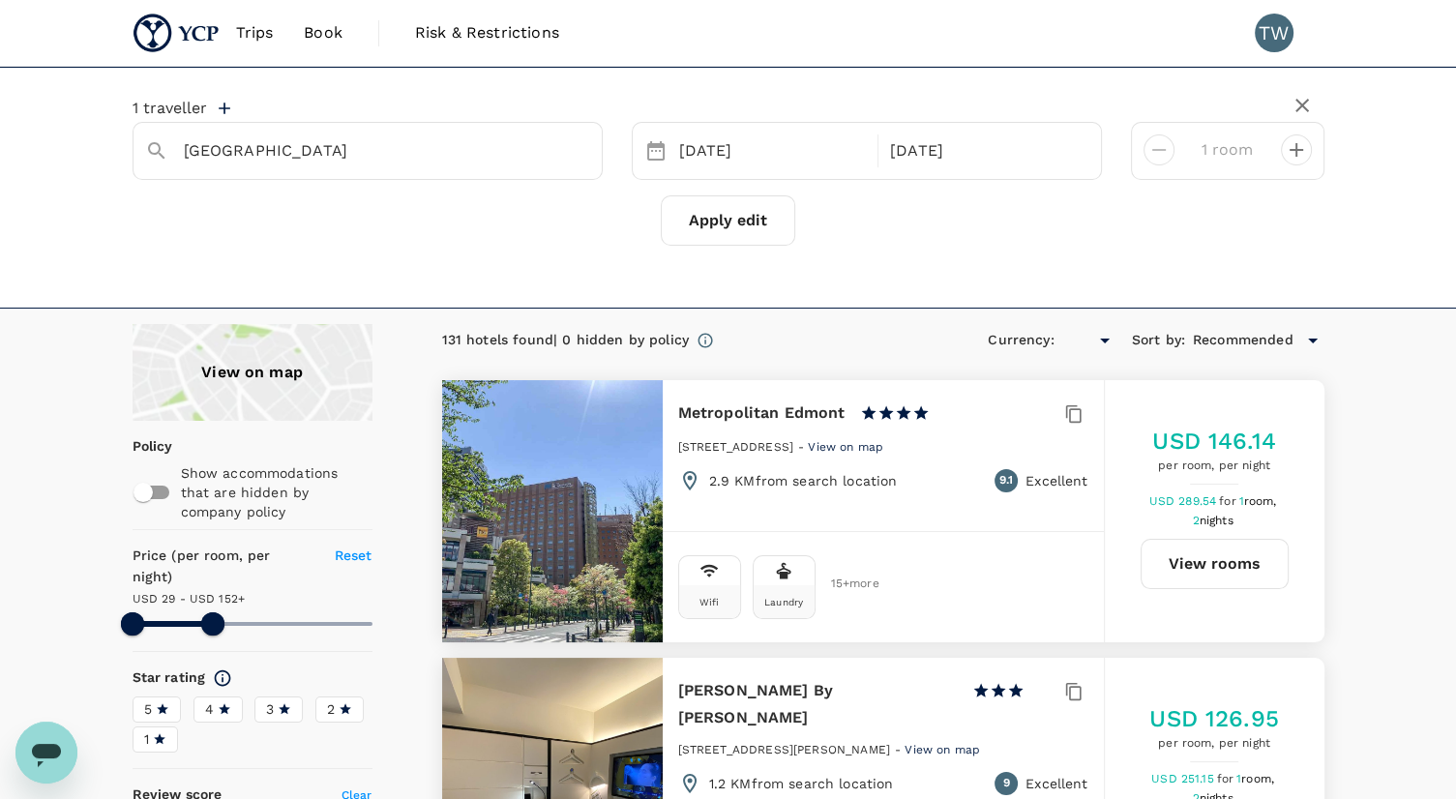
type input "151.85"
type input "USD"
click at [1188, 571] on button "View rooms" at bounding box center [1215, 564] width 148 height 50
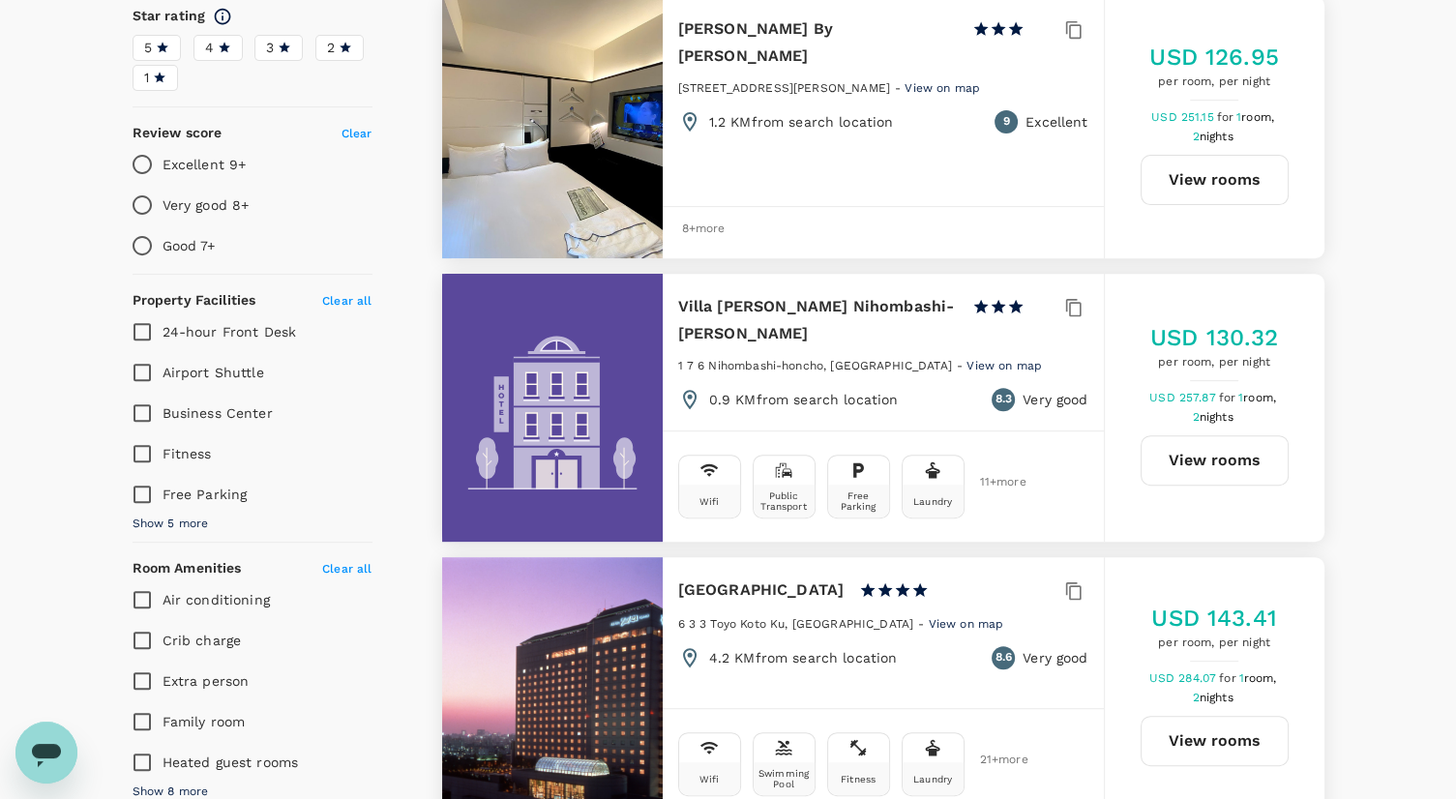
scroll to position [677, 0]
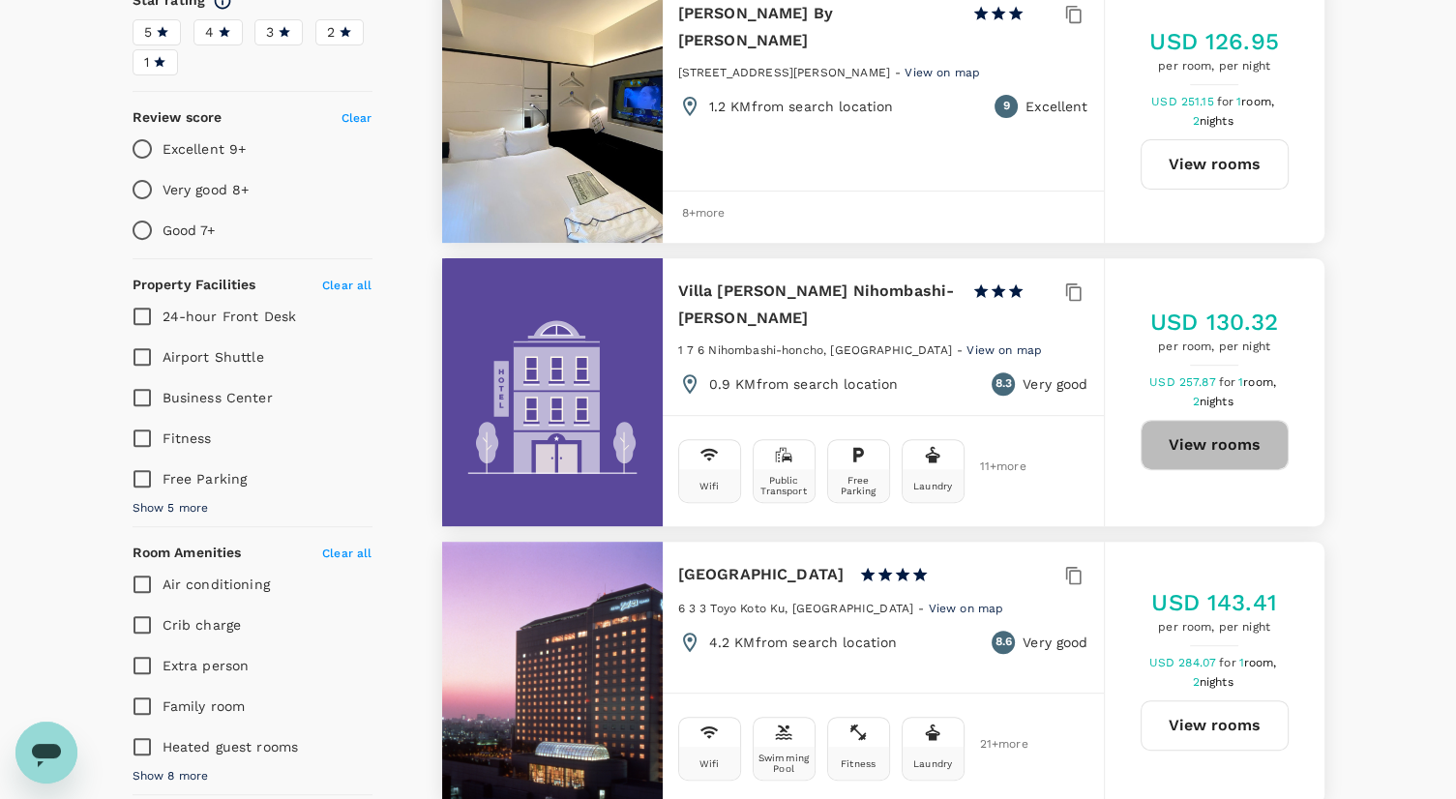
click at [1210, 446] on button "View rooms" at bounding box center [1215, 445] width 148 height 50
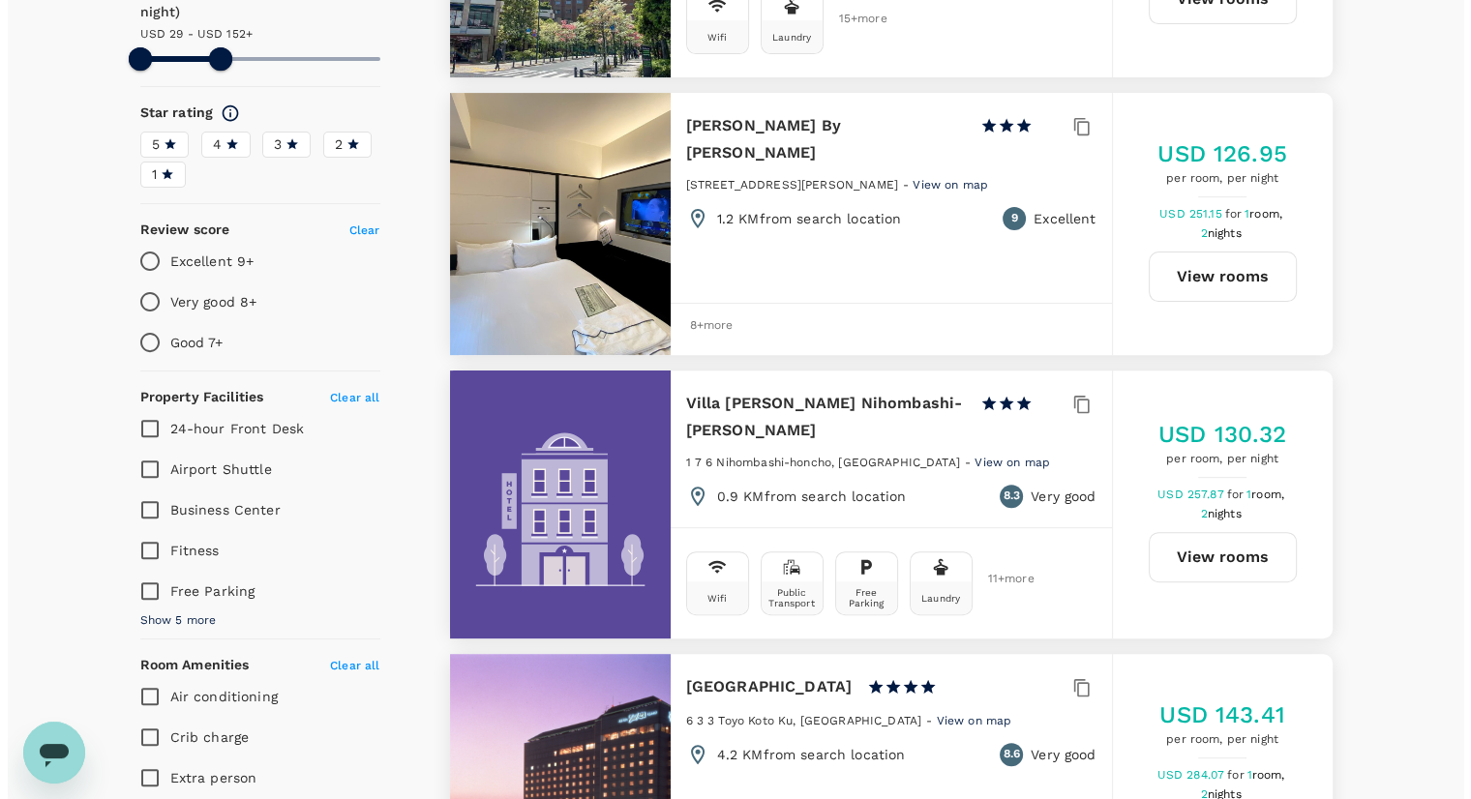
scroll to position [0, 0]
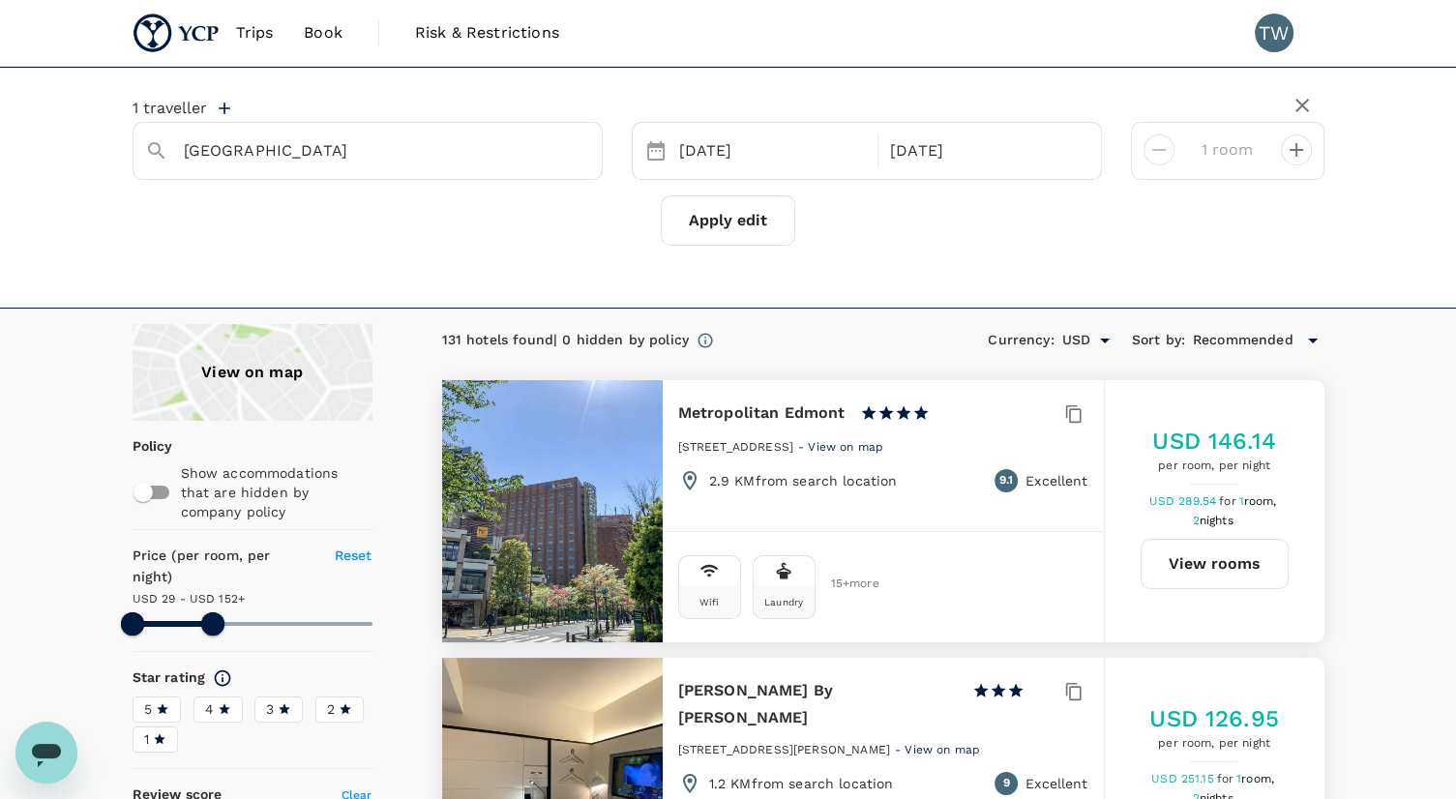
click at [251, 344] on div "View on map" at bounding box center [253, 372] width 240 height 97
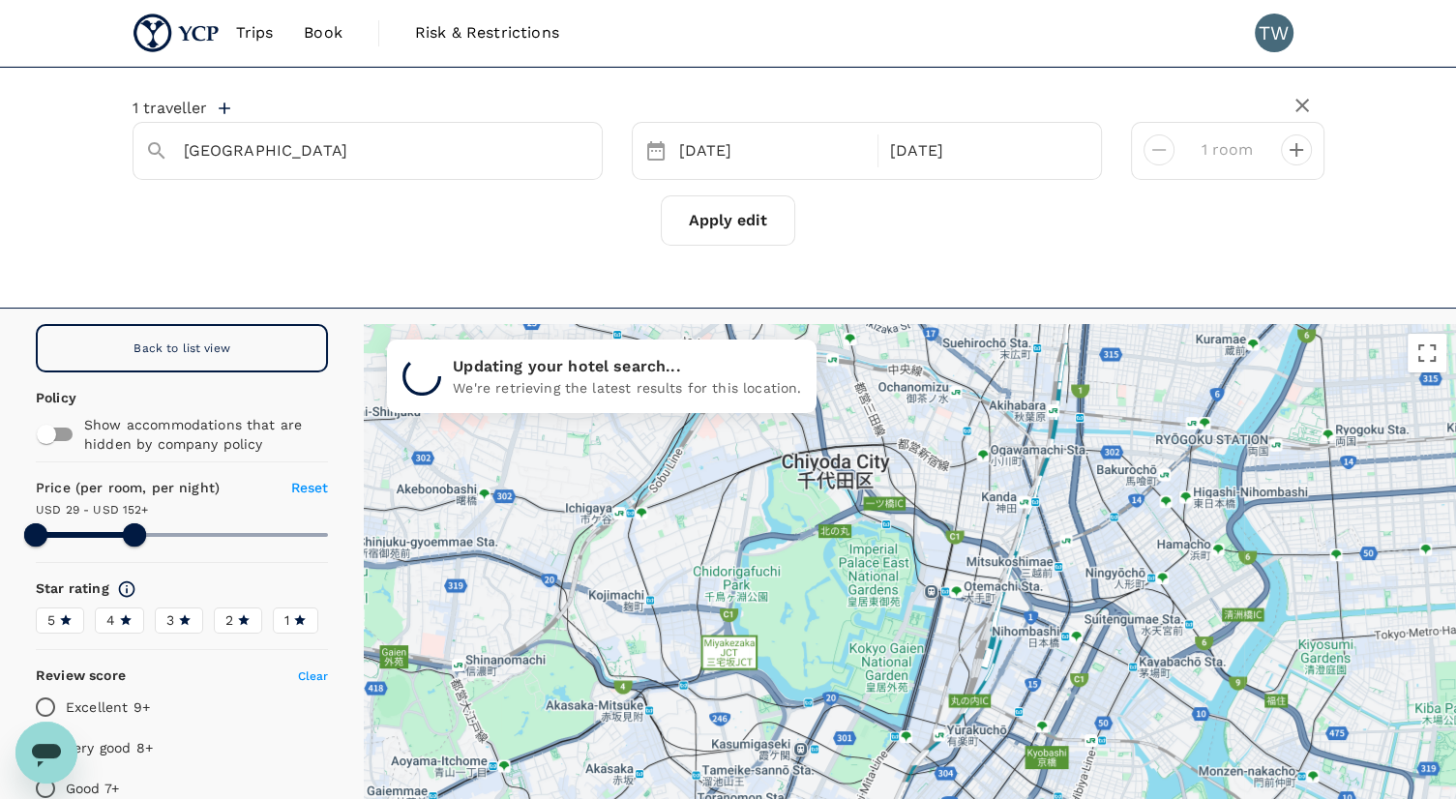
drag, startPoint x: 1157, startPoint y: 690, endPoint x: 1020, endPoint y: 427, distance: 296.9
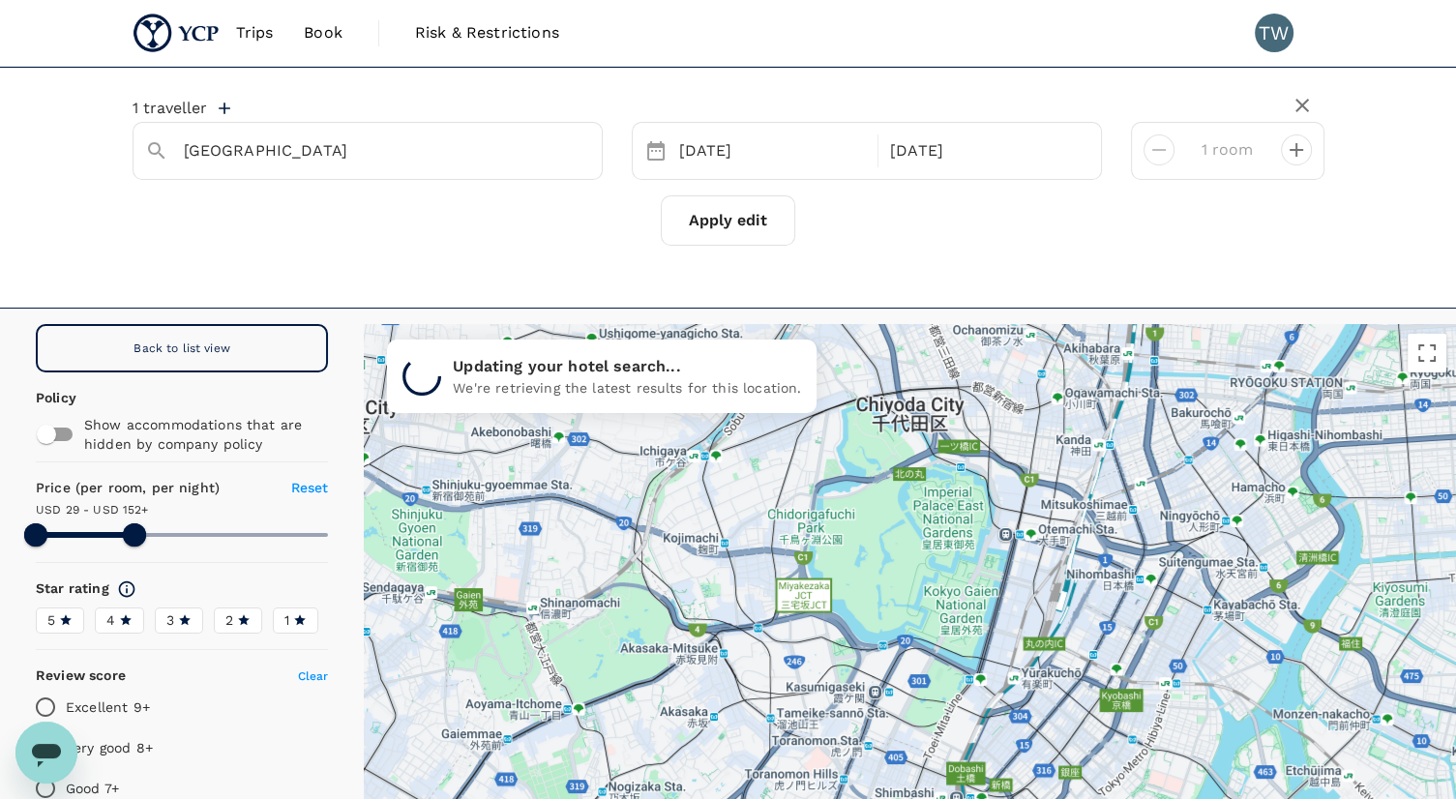
drag, startPoint x: 1085, startPoint y: 690, endPoint x: 1157, endPoint y: 632, distance: 92.2
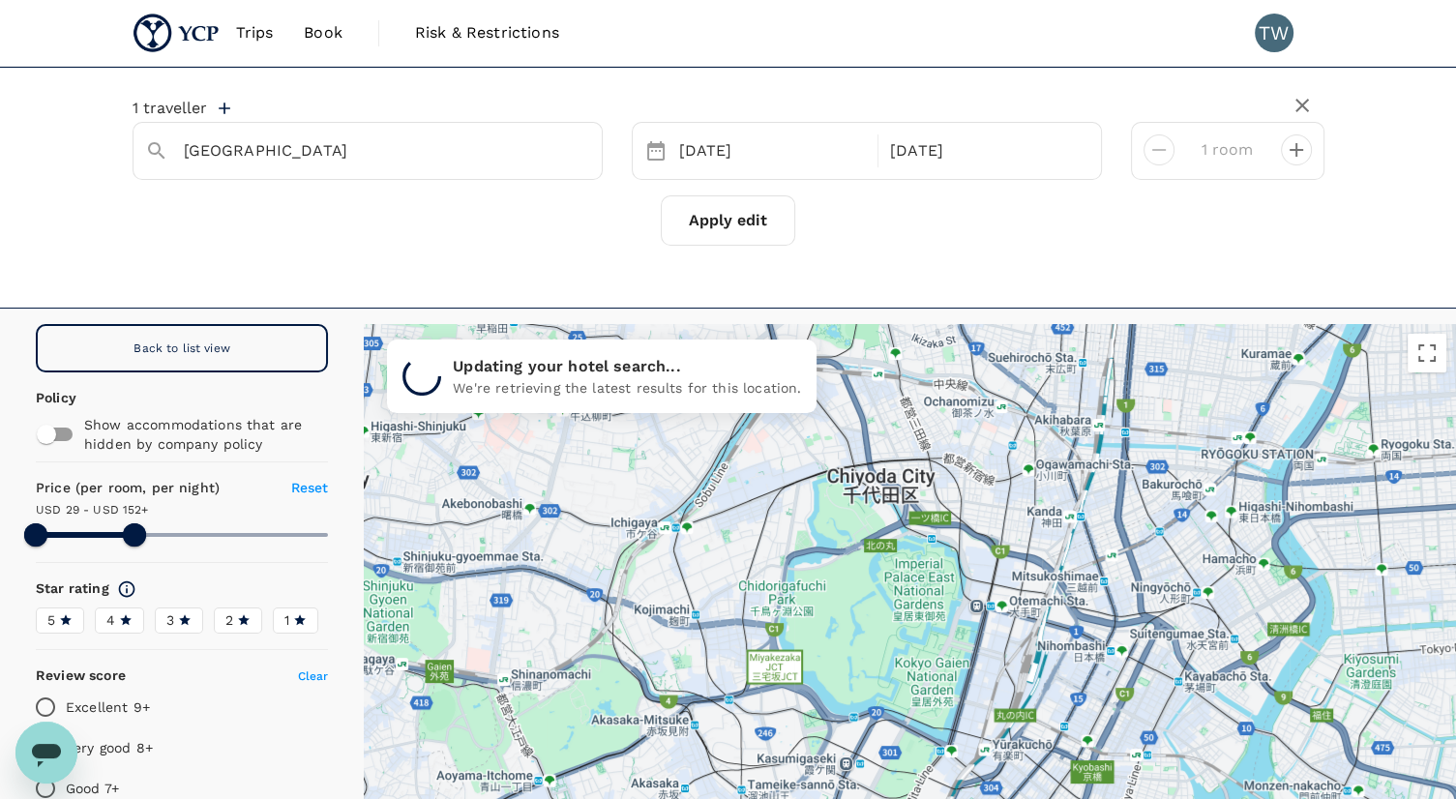
drag, startPoint x: 1052, startPoint y: 507, endPoint x: 1022, endPoint y: 583, distance: 82.1
click at [1022, 583] on div at bounding box center [910, 627] width 1092 height 606
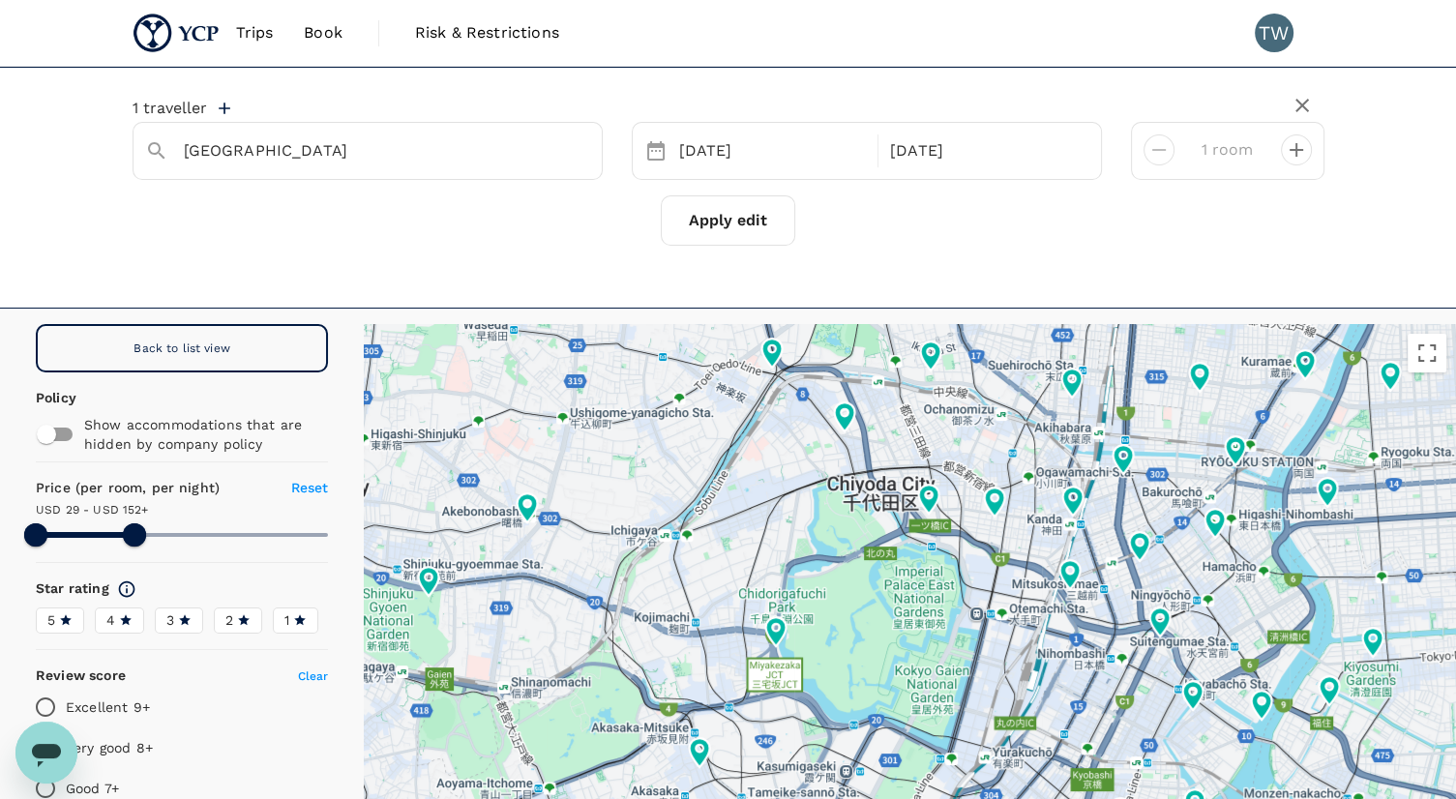
click at [1050, 553] on div at bounding box center [910, 627] width 1092 height 606
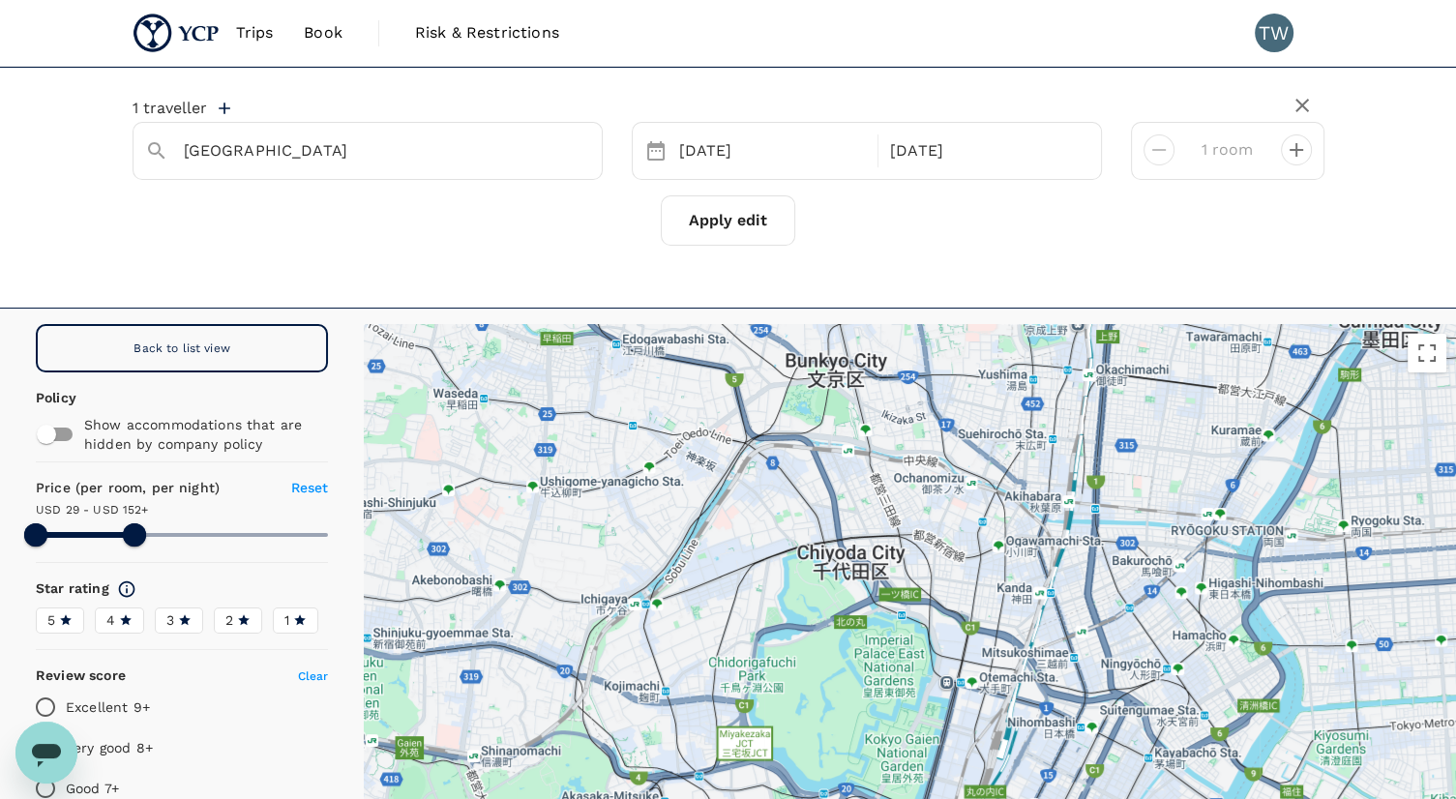
drag, startPoint x: 967, startPoint y: 554, endPoint x: 941, endPoint y: 613, distance: 64.5
click at [941, 613] on div at bounding box center [910, 627] width 1092 height 606
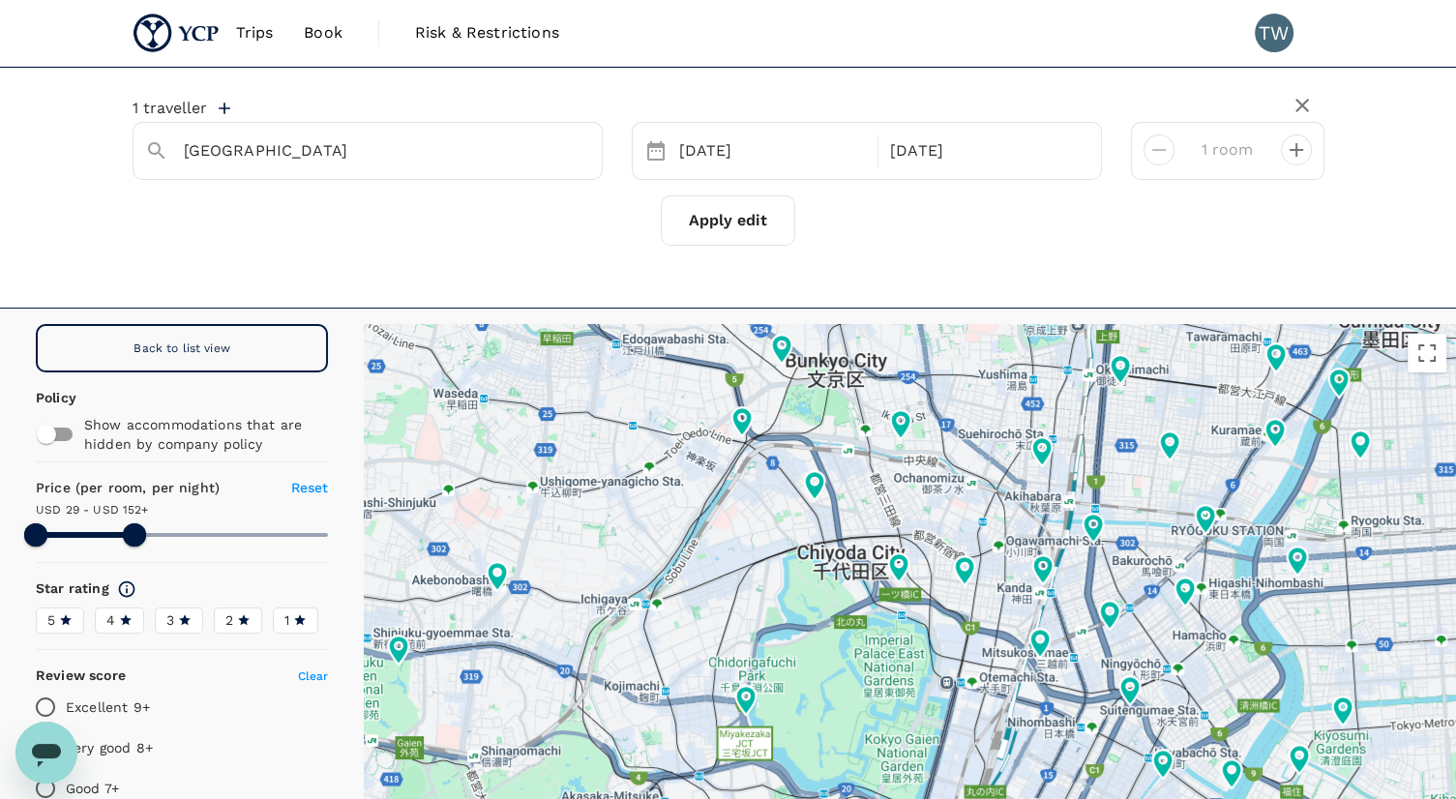
click at [1300, 99] on icon "button" at bounding box center [1302, 105] width 23 height 23
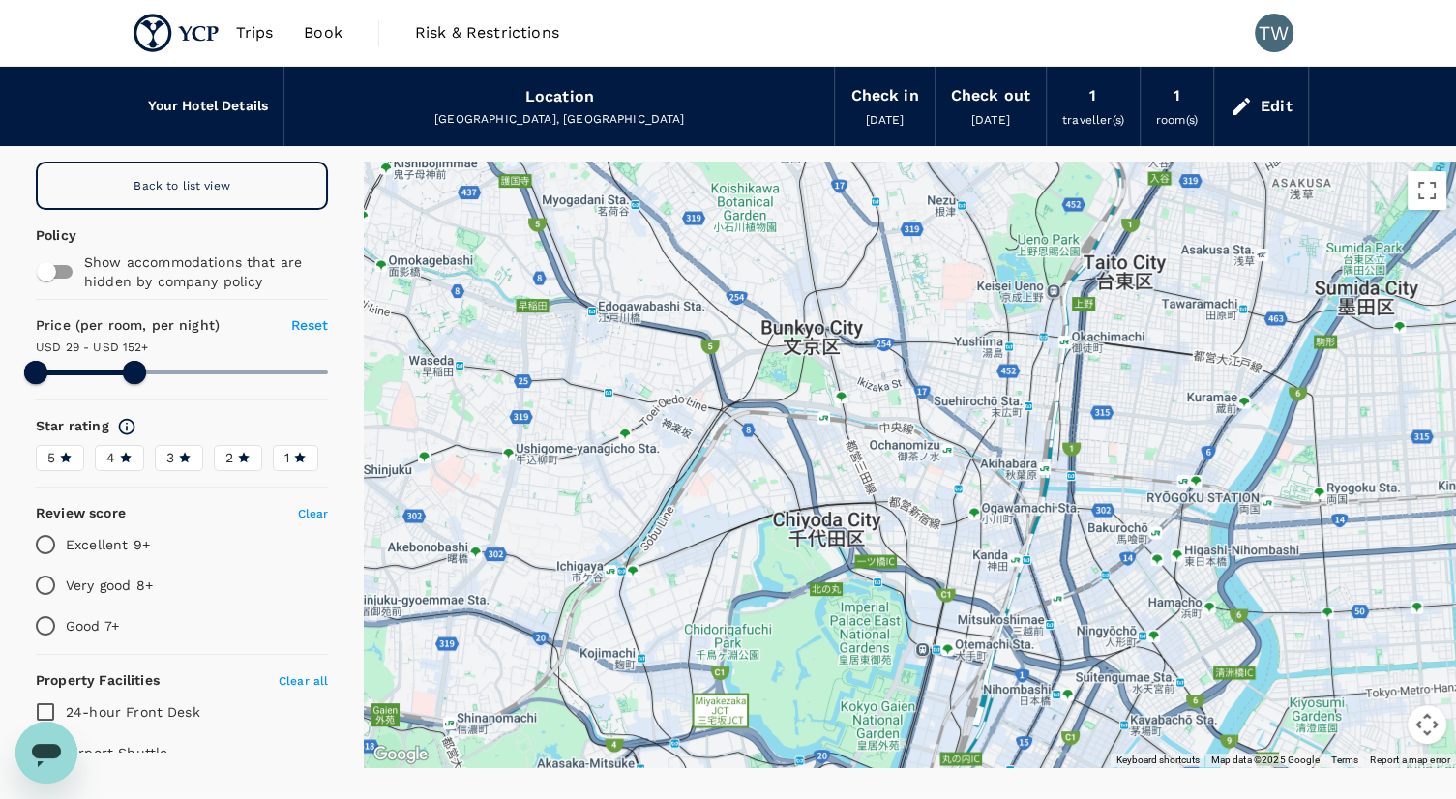
drag, startPoint x: 766, startPoint y: 388, endPoint x: 750, endPoint y: 500, distance: 113.4
click at [750, 500] on div at bounding box center [910, 465] width 1092 height 606
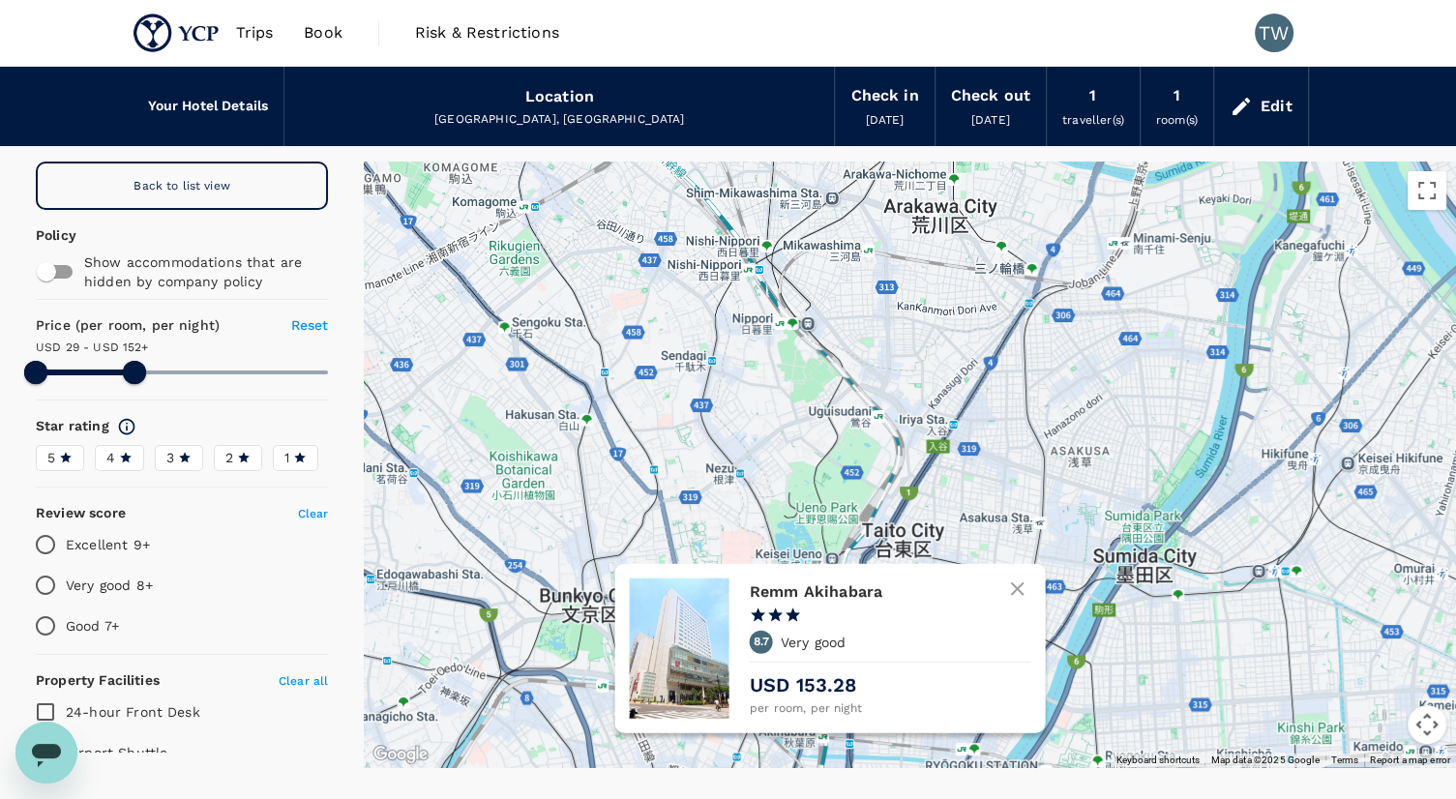
drag, startPoint x: 1073, startPoint y: 505, endPoint x: 944, endPoint y: 610, distance: 166.4
click at [944, 610] on div "Remm Akihabara 1 Star 2 Stars 3 Stars 4 Stars 5 Stars 8.7 Very good USD 153.28 …" at bounding box center [890, 648] width 281 height 140
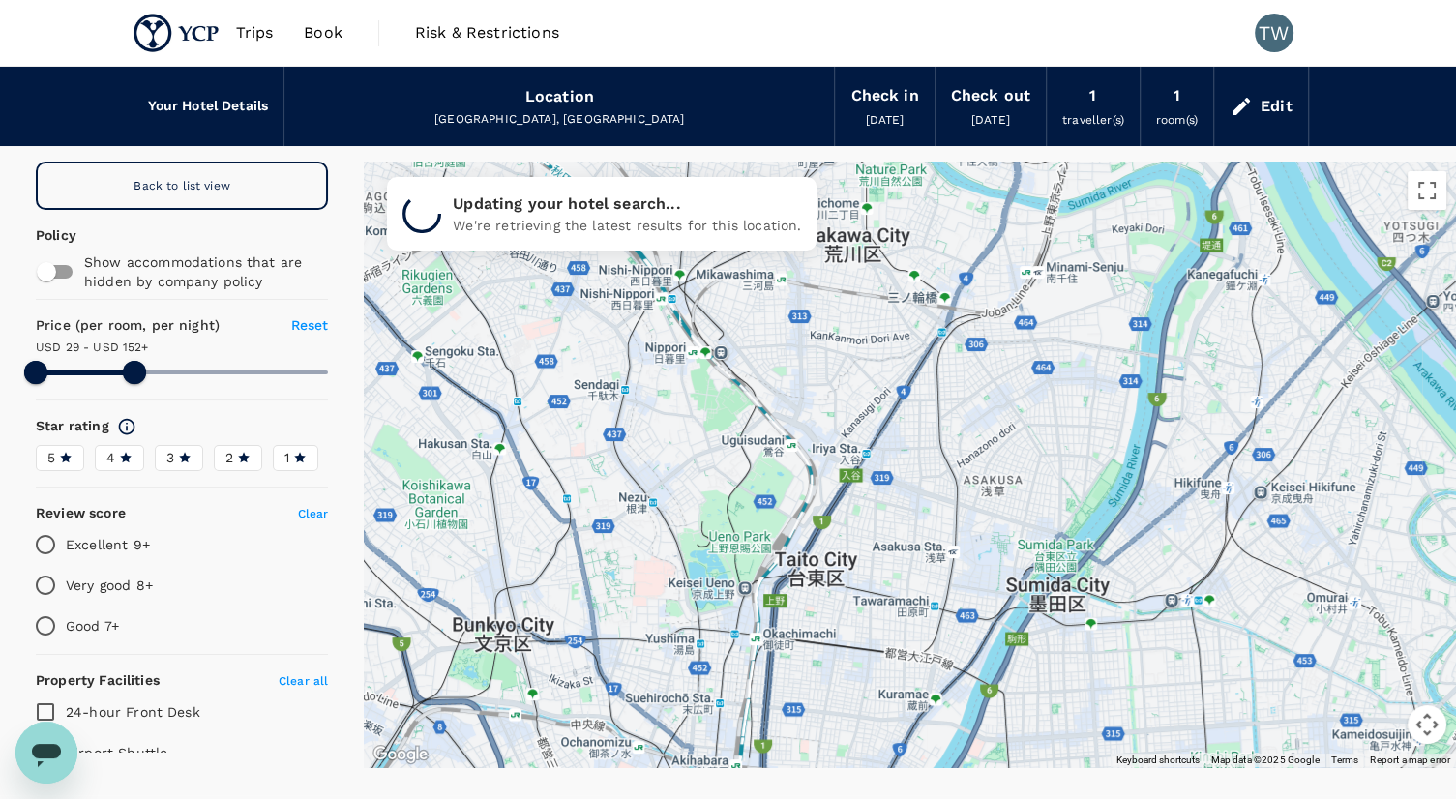
drag, startPoint x: 943, startPoint y: 373, endPoint x: 875, endPoint y: 318, distance: 88.1
click at [875, 318] on div at bounding box center [910, 465] width 1092 height 606
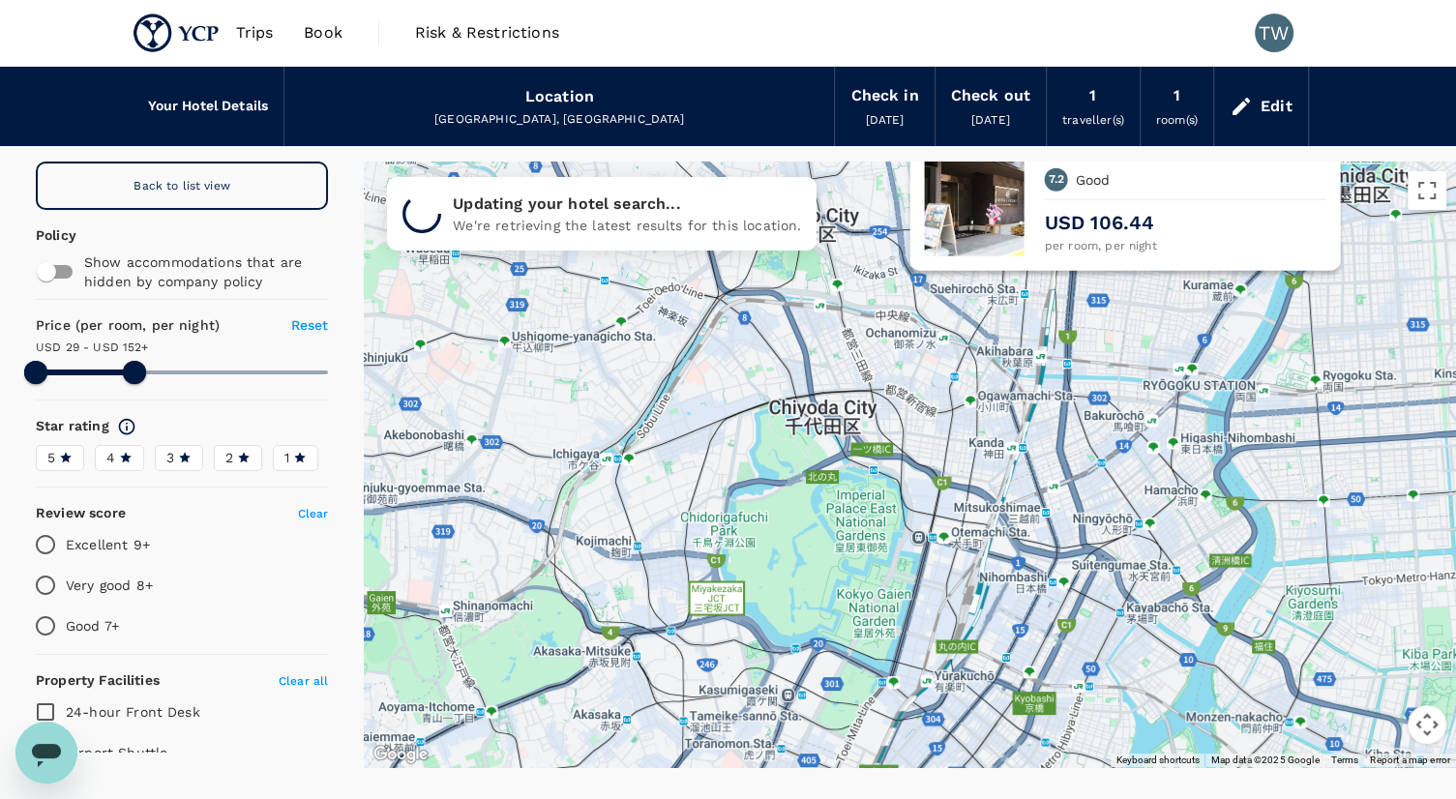
drag, startPoint x: 841, startPoint y: 667, endPoint x: 1131, endPoint y: 290, distance: 475.3
click at [1131, 270] on div "HOTEL LiVEMAX AKIHABARAKITA 1 Star 2 Stars 3 Stars 4 Stars 5 Stars 7.2 Good USD…" at bounding box center [1124, 185] width 431 height 169
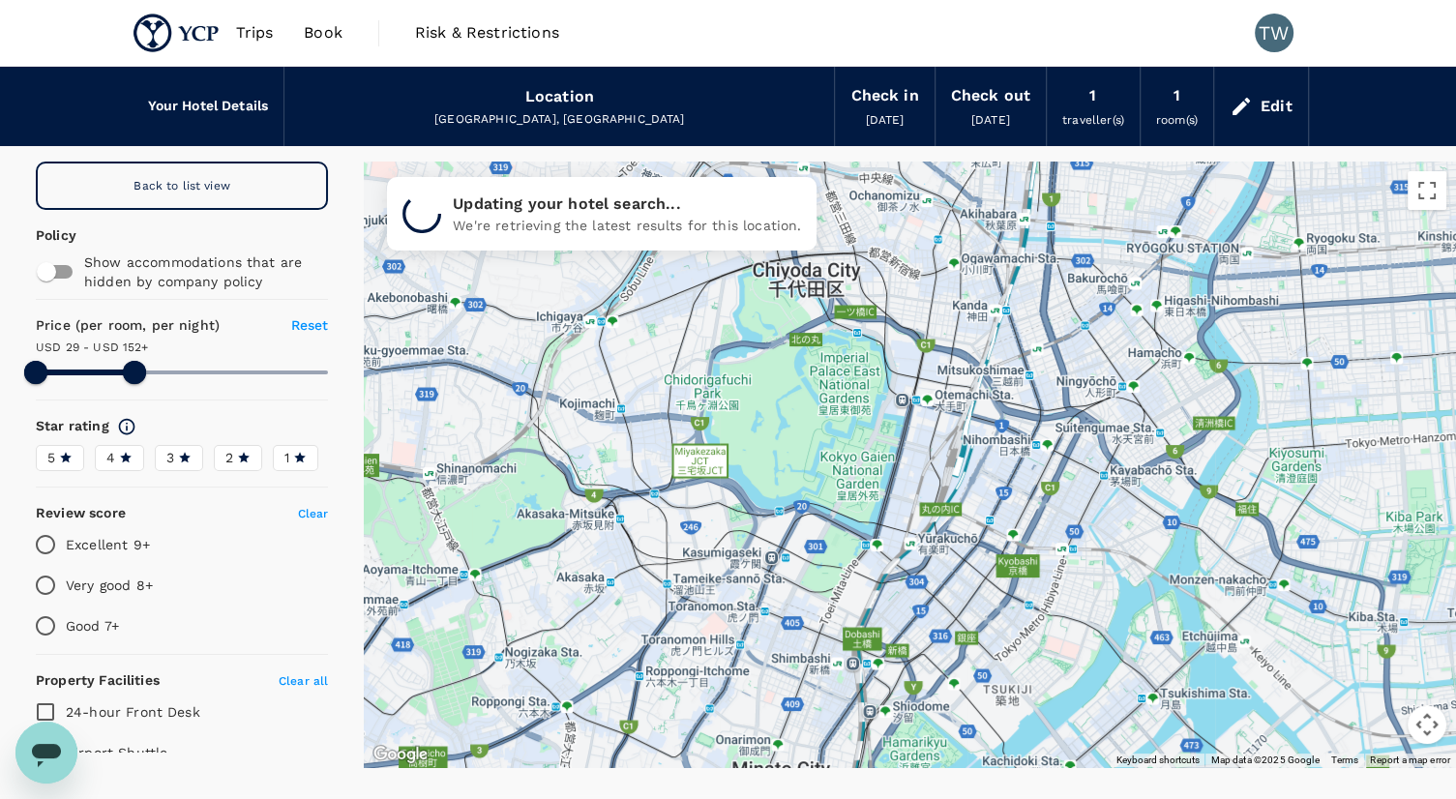
drag, startPoint x: 1046, startPoint y: 587, endPoint x: 1041, endPoint y: 419, distance: 168.4
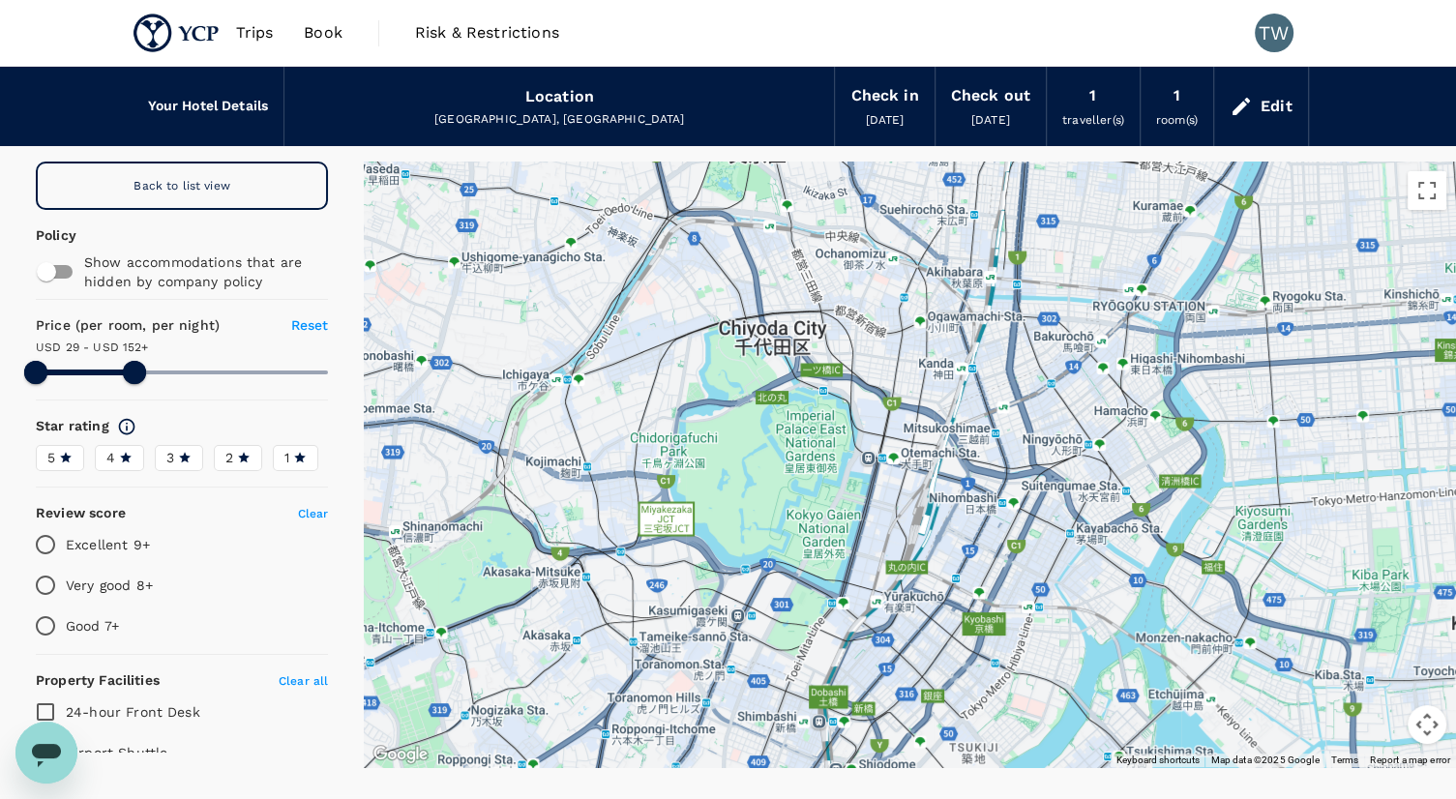
drag, startPoint x: 956, startPoint y: 415, endPoint x: 924, endPoint y: 466, distance: 60.4
click at [924, 466] on div at bounding box center [910, 465] width 1092 height 606
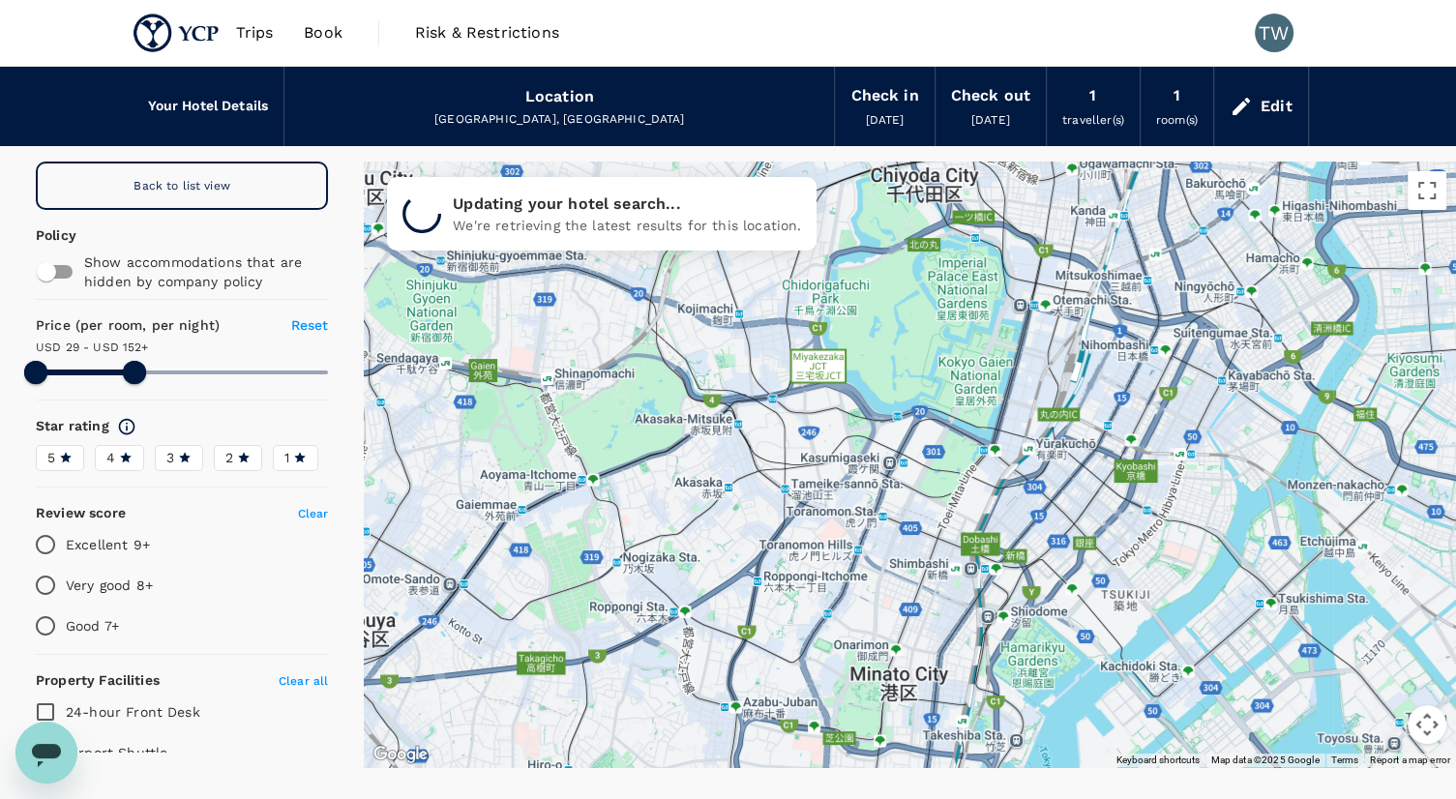
drag, startPoint x: 596, startPoint y: 676, endPoint x: 770, endPoint y: 510, distance: 240.9
click at [769, 510] on div at bounding box center [910, 465] width 1092 height 606
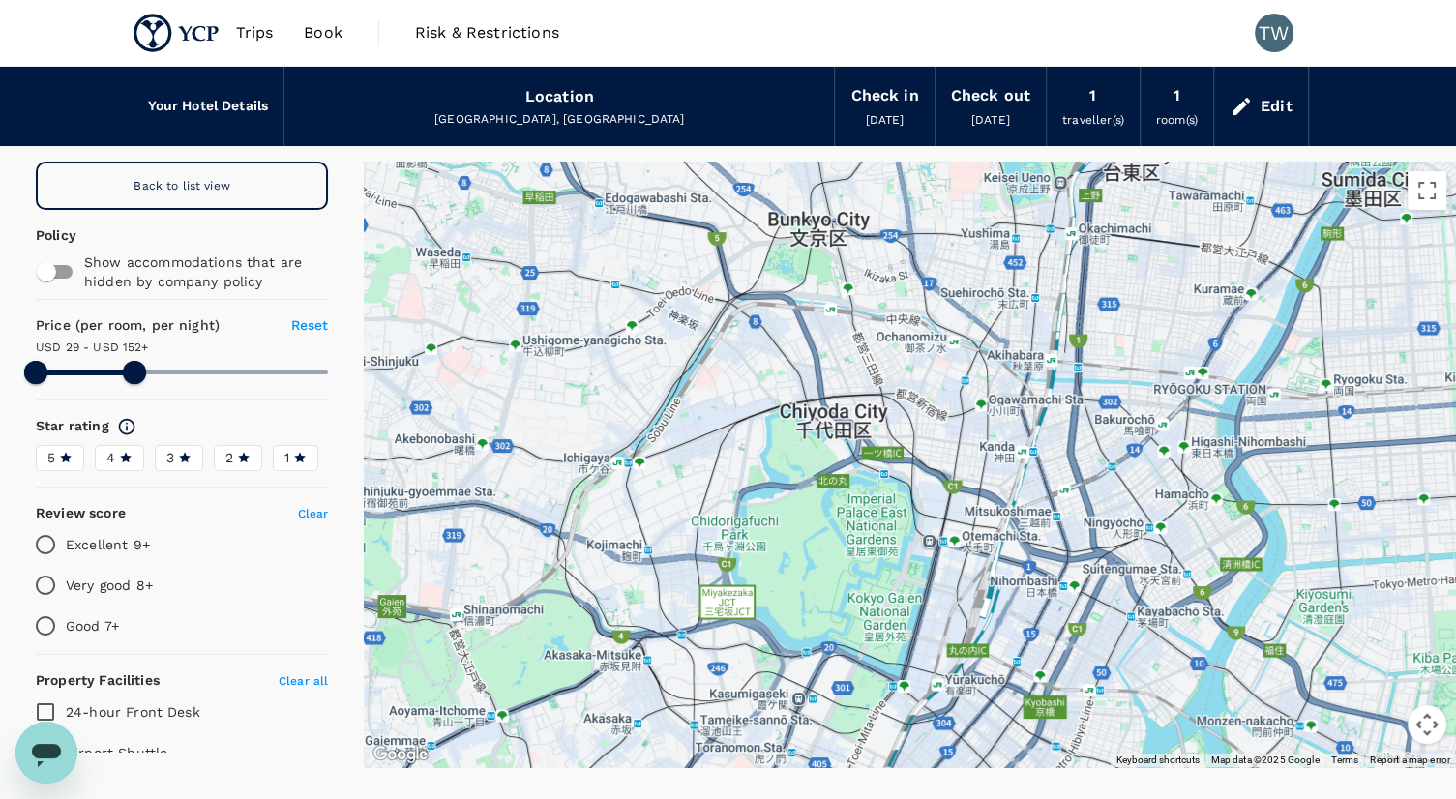
drag, startPoint x: 689, startPoint y: 332, endPoint x: 573, endPoint y: 582, distance: 276.2
click at [573, 582] on div at bounding box center [910, 465] width 1092 height 606
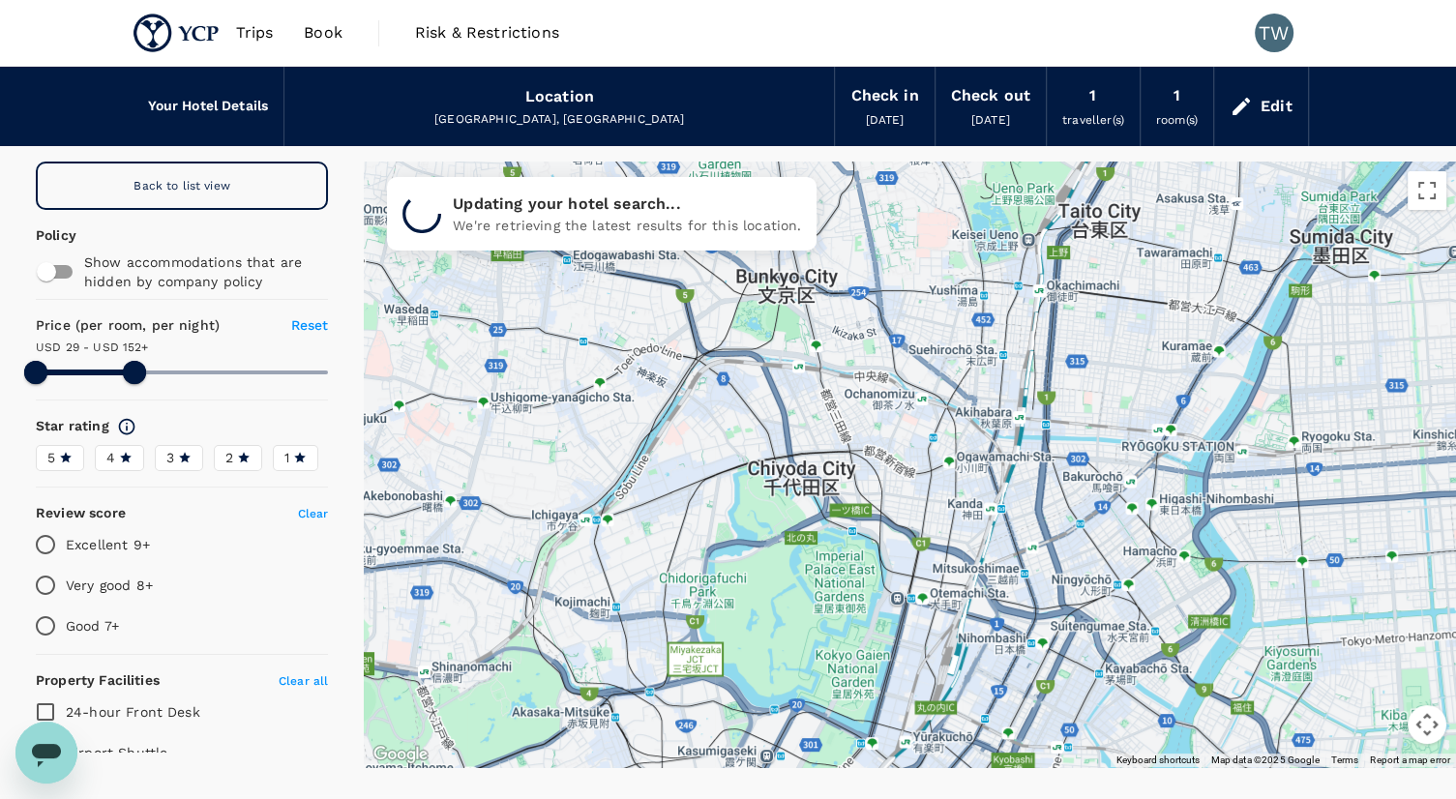
drag, startPoint x: 649, startPoint y: 409, endPoint x: 627, endPoint y: 461, distance: 55.9
click at [627, 461] on div at bounding box center [910, 465] width 1092 height 606
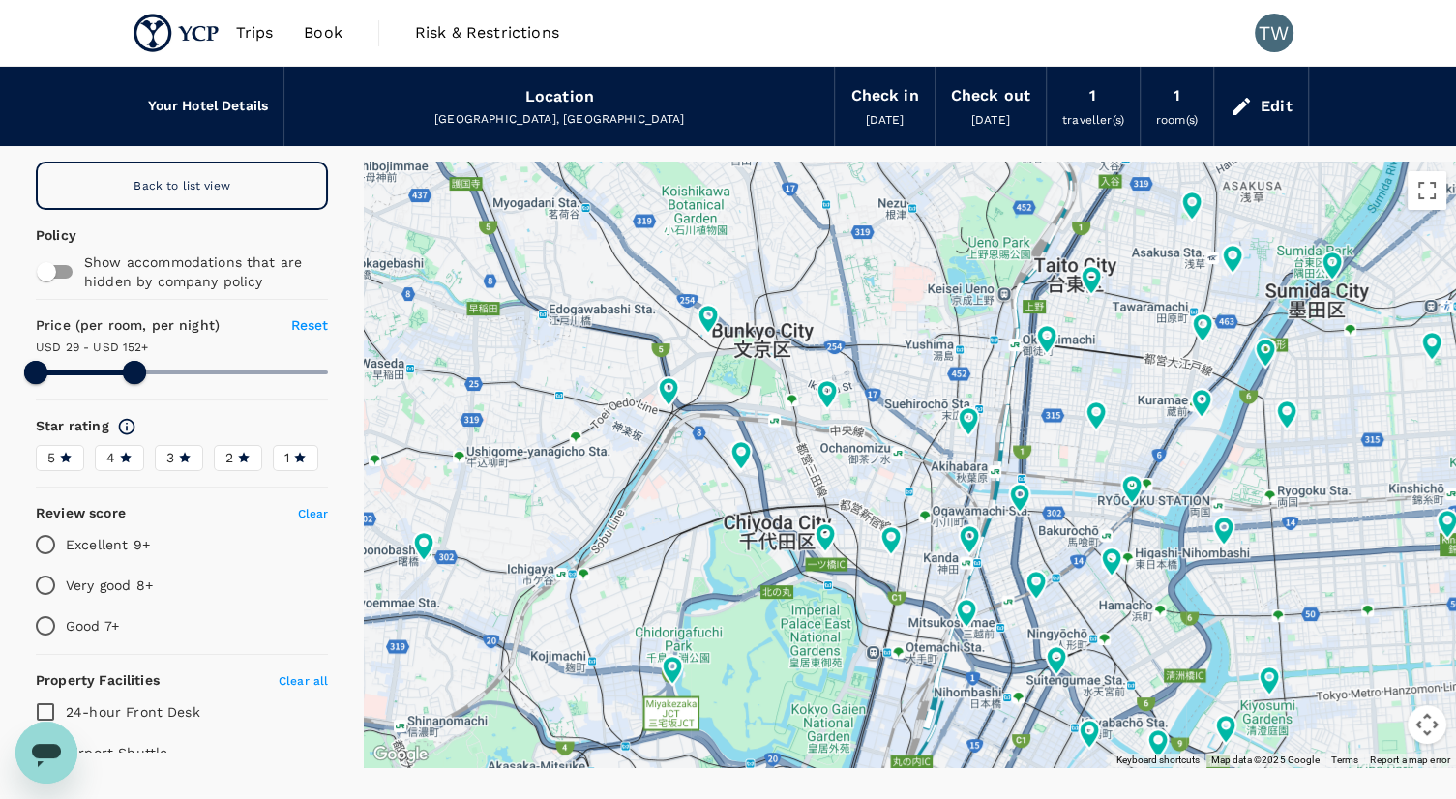
drag, startPoint x: 813, startPoint y: 452, endPoint x: 811, endPoint y: 486, distance: 33.9
click at [811, 486] on div at bounding box center [910, 465] width 1092 height 606
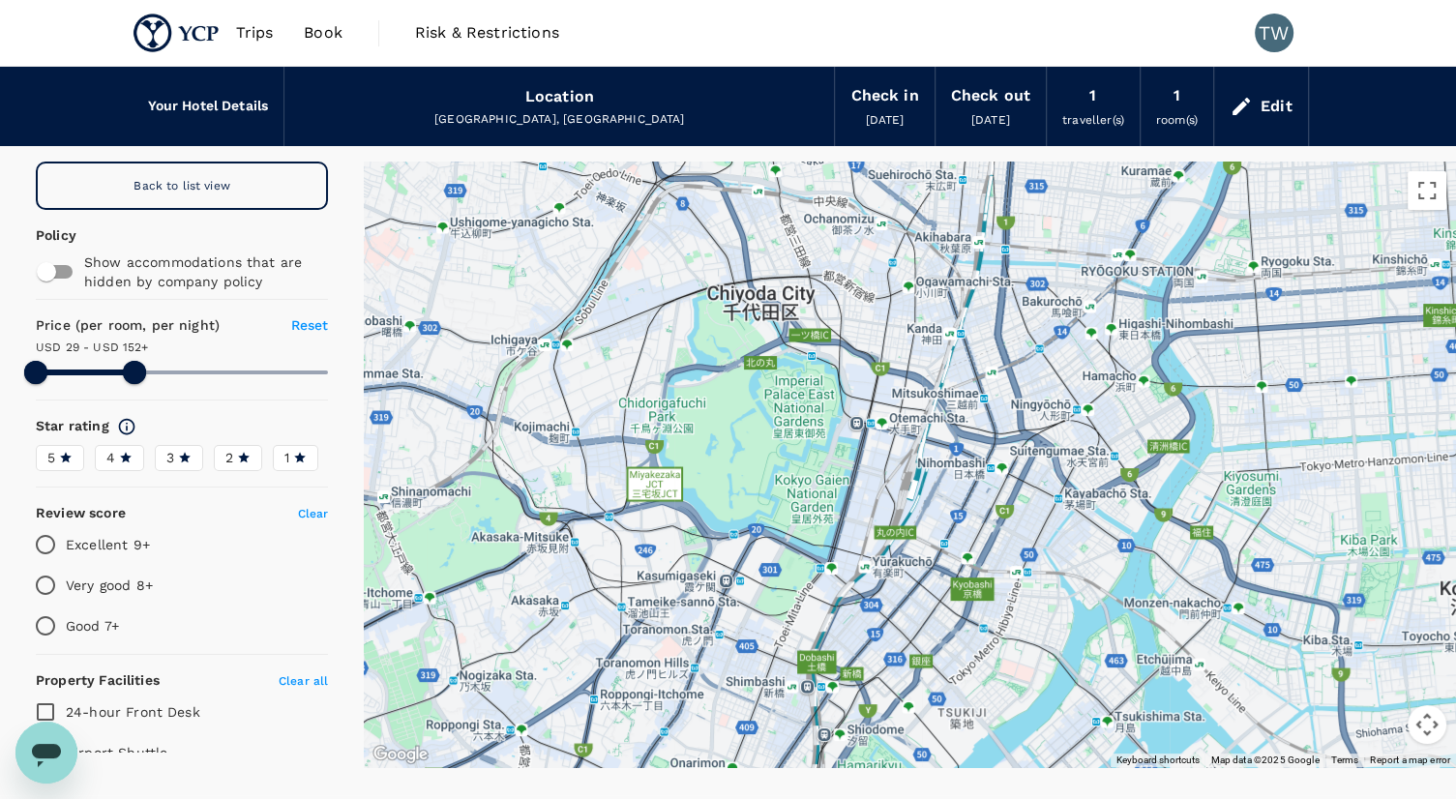
drag, startPoint x: 902, startPoint y: 632, endPoint x: 886, endPoint y: 358, distance: 274.2
click at [886, 358] on div at bounding box center [910, 465] width 1092 height 606
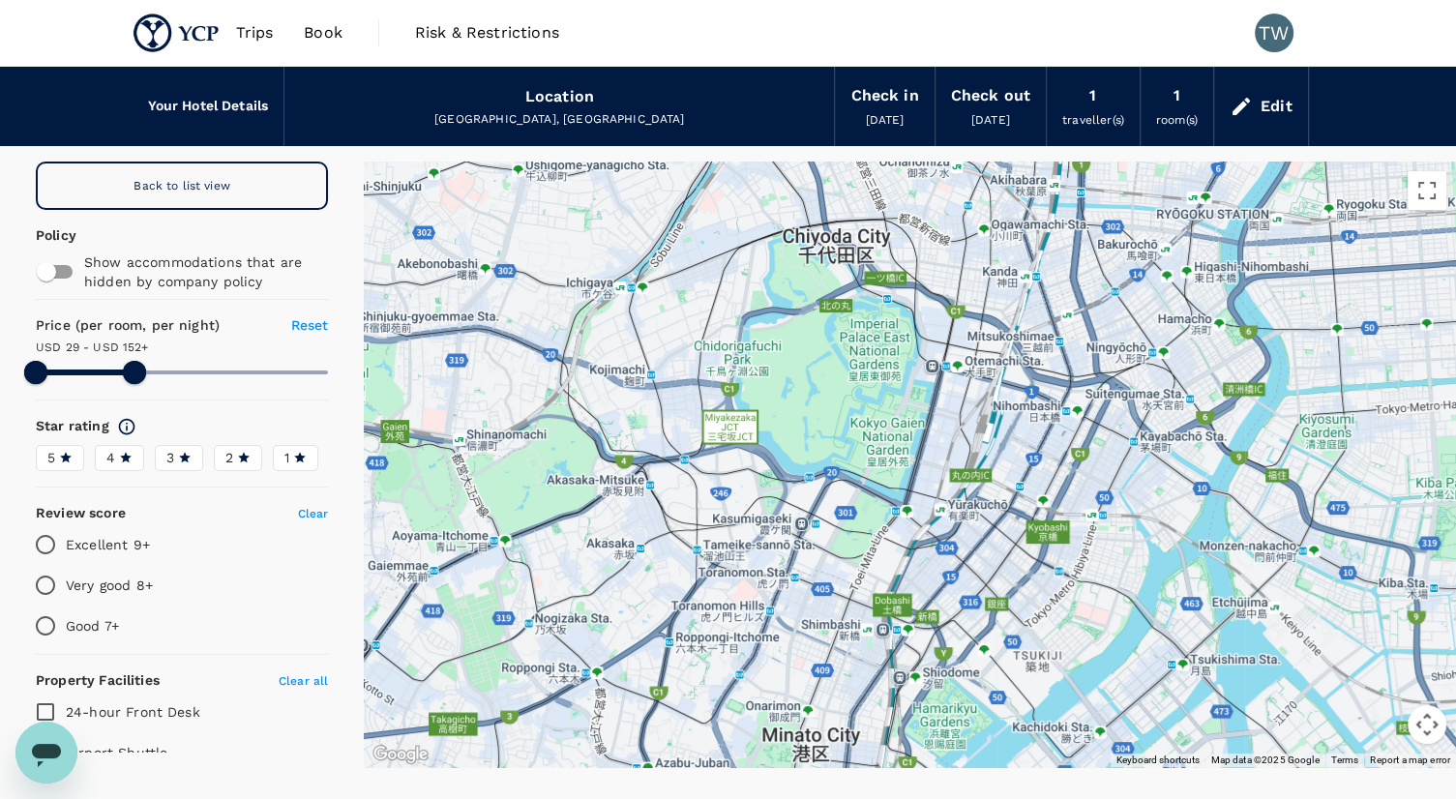
drag, startPoint x: 818, startPoint y: 628, endPoint x: 902, endPoint y: 576, distance: 98.2
click at [902, 576] on div at bounding box center [910, 465] width 1092 height 606
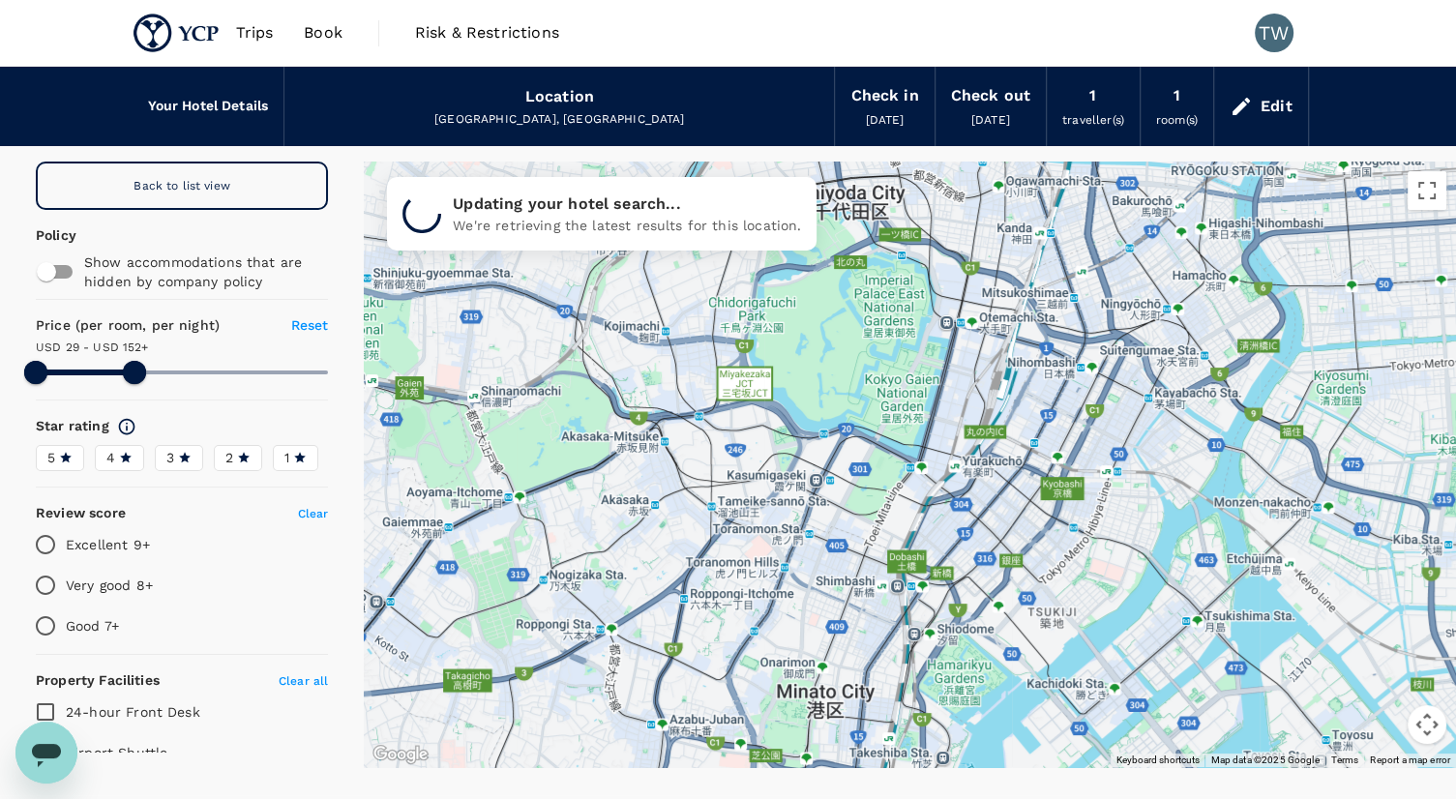
drag, startPoint x: 850, startPoint y: 588, endPoint x: 868, endPoint y: 543, distance: 48.7
click at [868, 543] on div at bounding box center [910, 465] width 1092 height 606
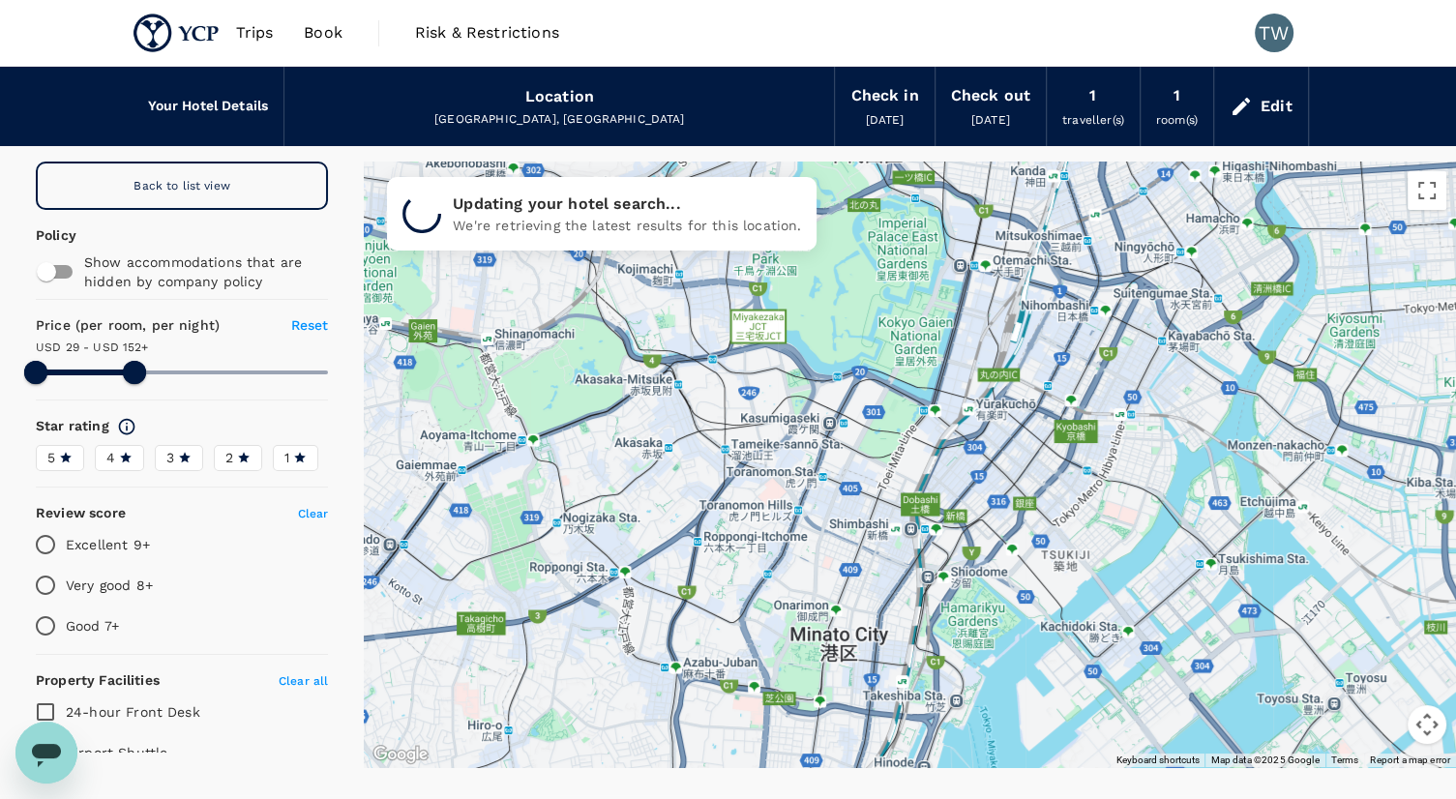
drag, startPoint x: 872, startPoint y: 656, endPoint x: 886, endPoint y: 585, distance: 72.1
click at [886, 585] on div at bounding box center [910, 465] width 1092 height 606
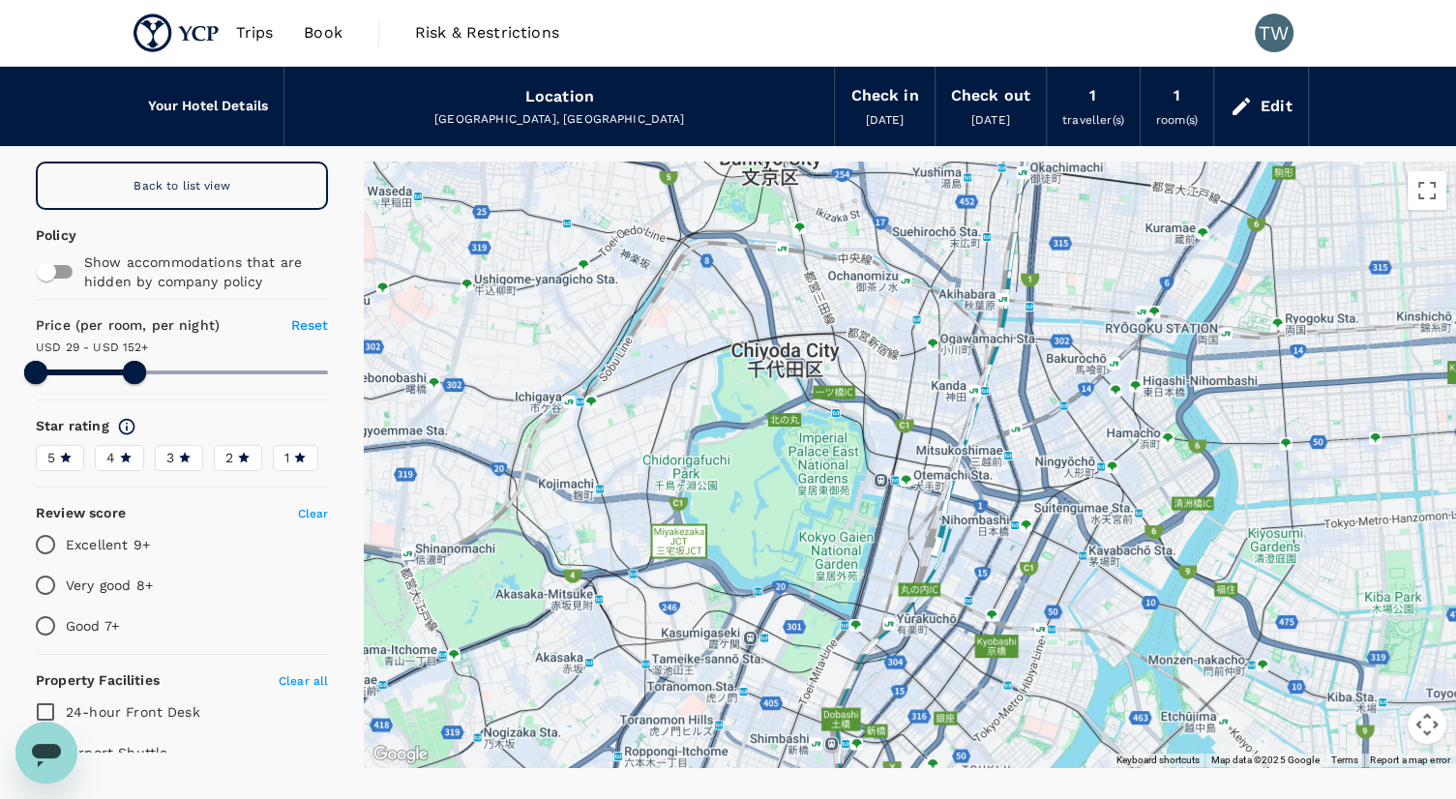
drag, startPoint x: 880, startPoint y: 268, endPoint x: 789, endPoint y: 517, distance: 264.7
click at [789, 517] on div at bounding box center [910, 465] width 1092 height 606
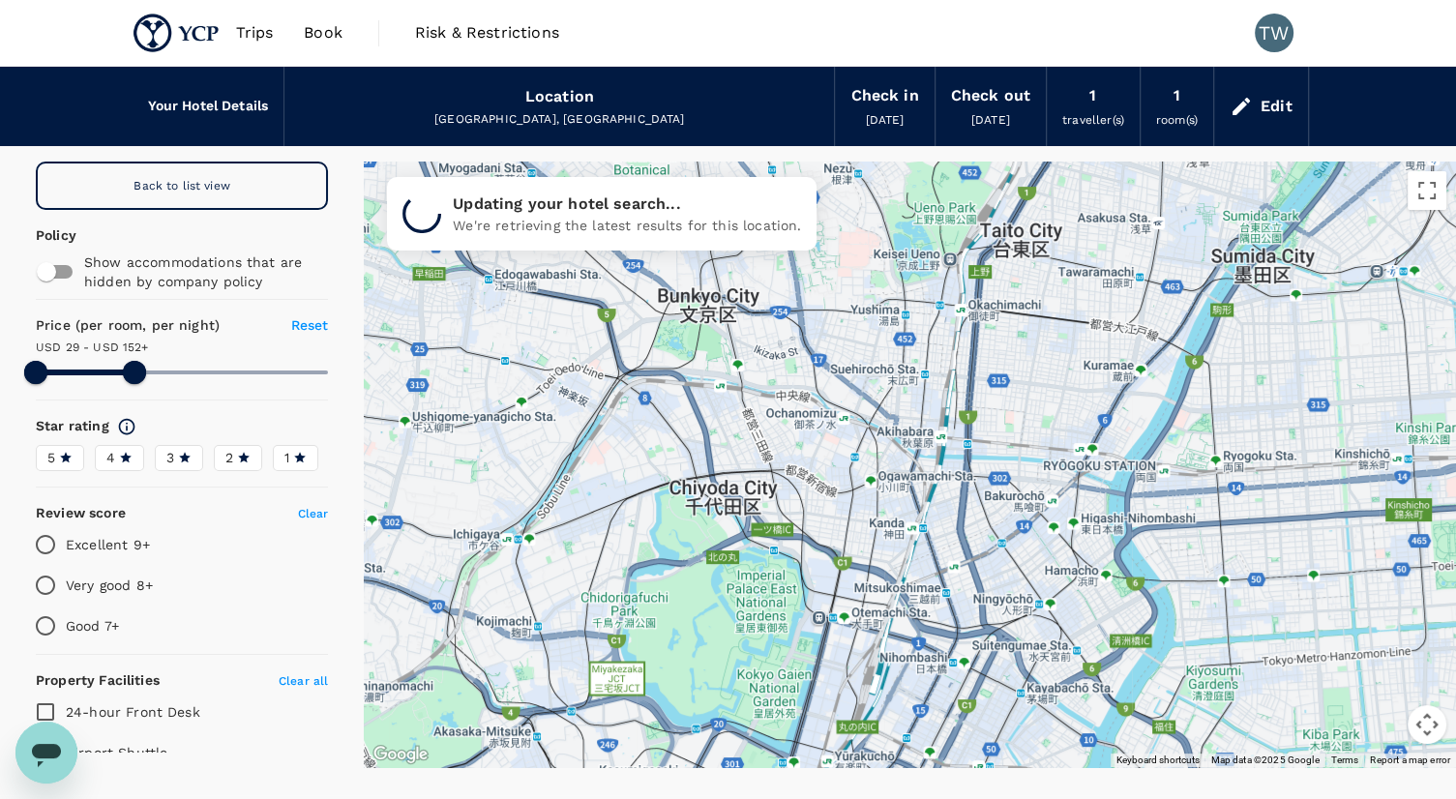
drag, startPoint x: 844, startPoint y: 461, endPoint x: 789, endPoint y: 579, distance: 129.9
click at [789, 579] on div at bounding box center [910, 465] width 1092 height 606
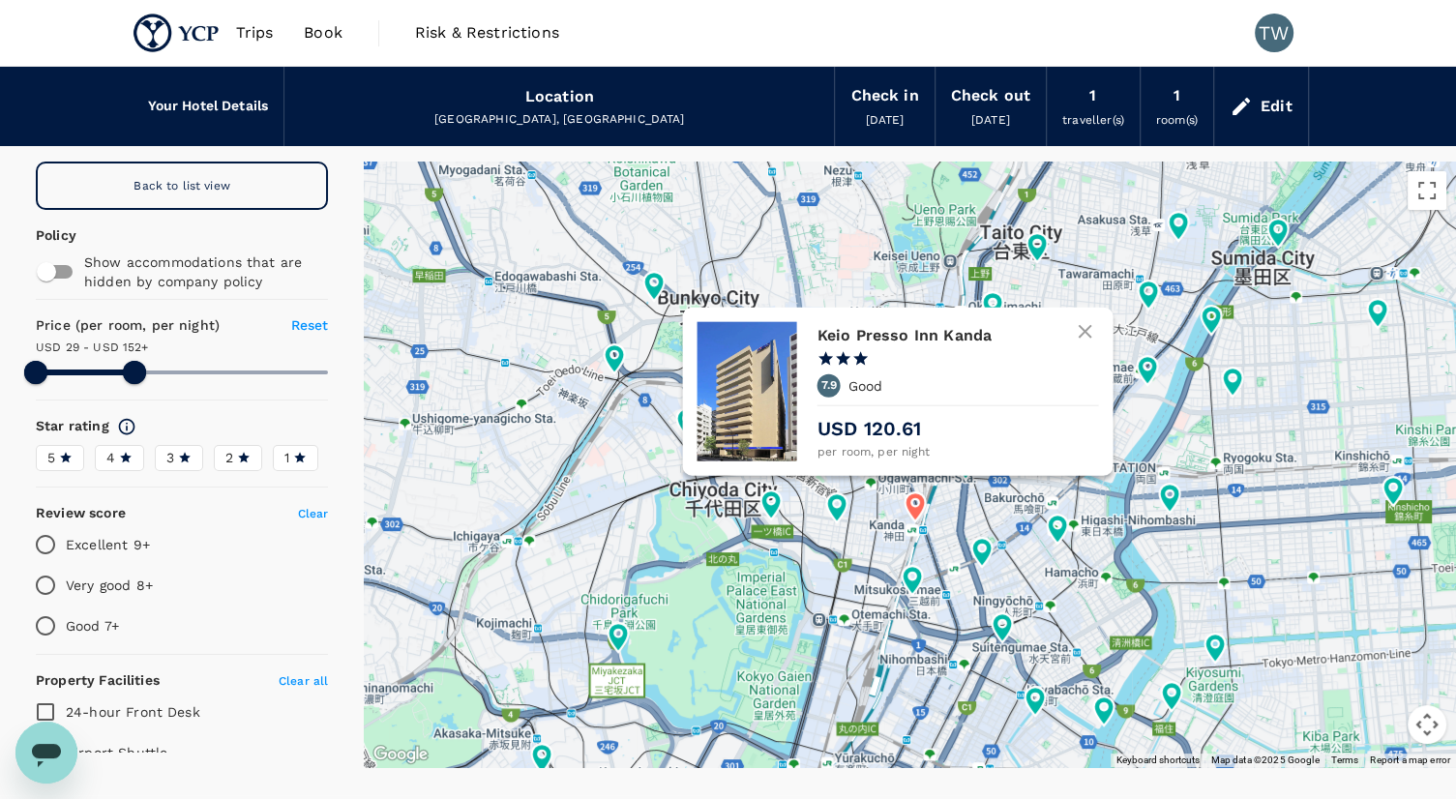
click at [917, 507] on icon at bounding box center [915, 505] width 20 height 29
click at [909, 476] on div "Keio Presso Inn Kanda 1 Star 2 Stars 3 Stars 4 Stars 5 Stars 7.9 Good USD 120.6…" at bounding box center [897, 391] width 431 height 169
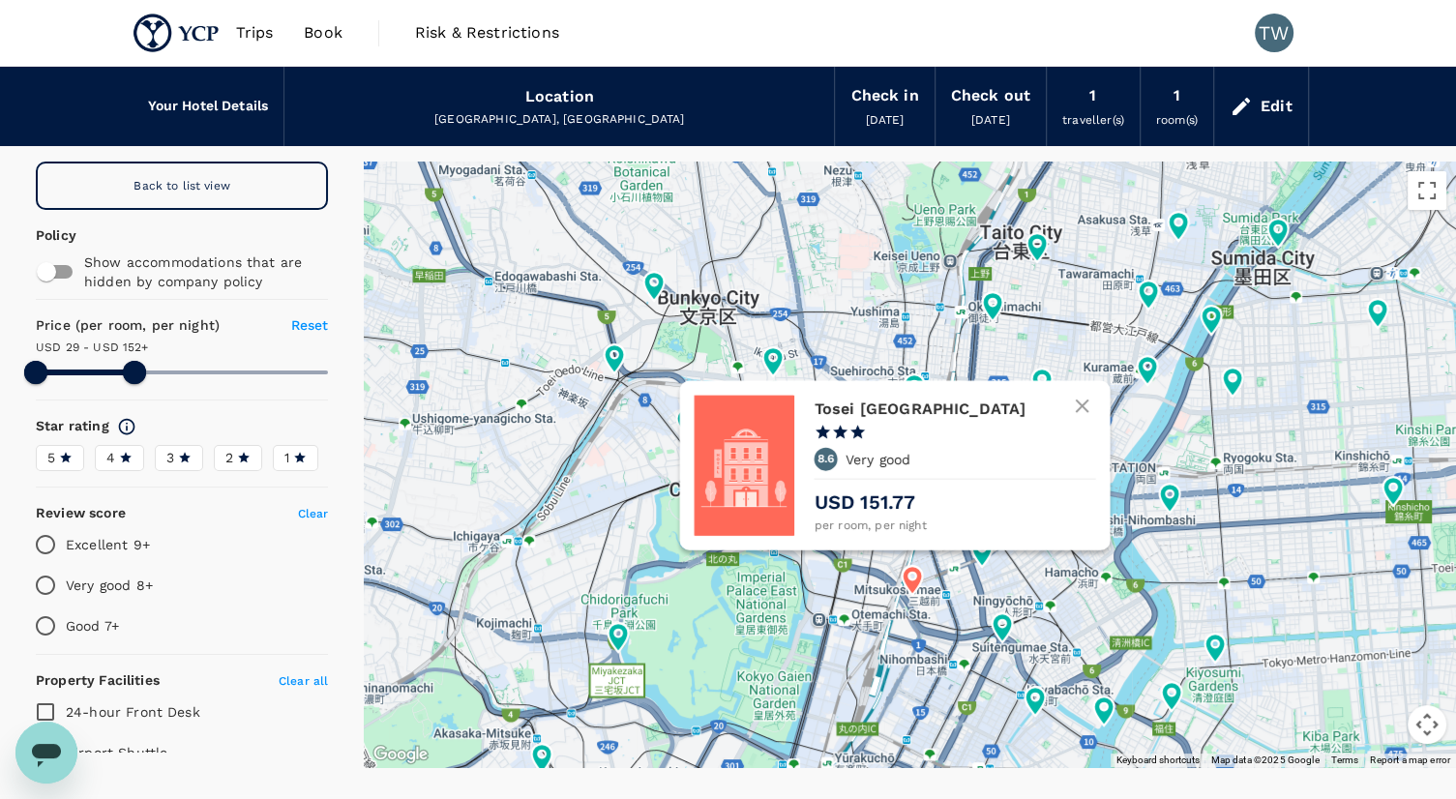
click at [895, 581] on icon at bounding box center [911, 580] width 35 height 35
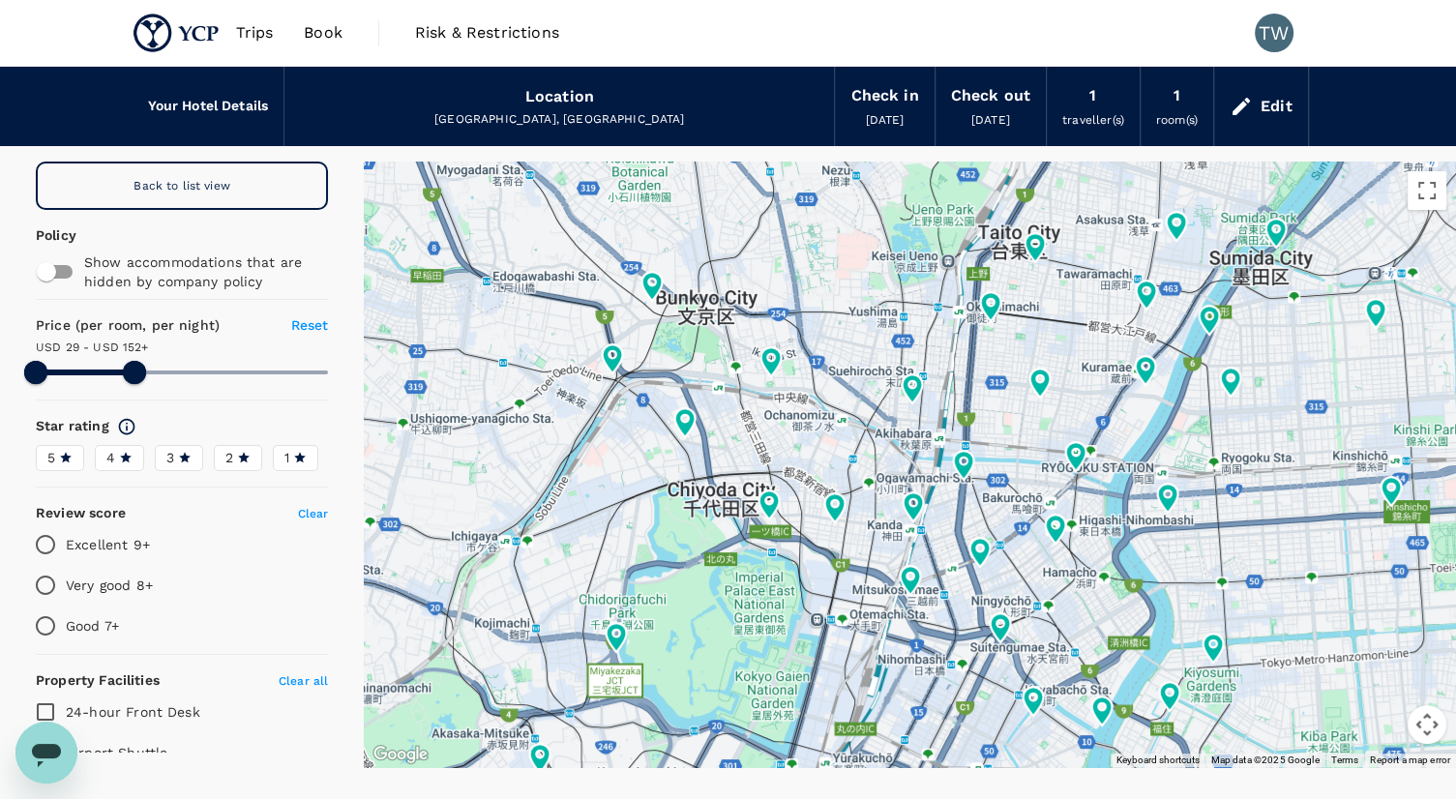
click at [902, 578] on icon at bounding box center [910, 580] width 20 height 29
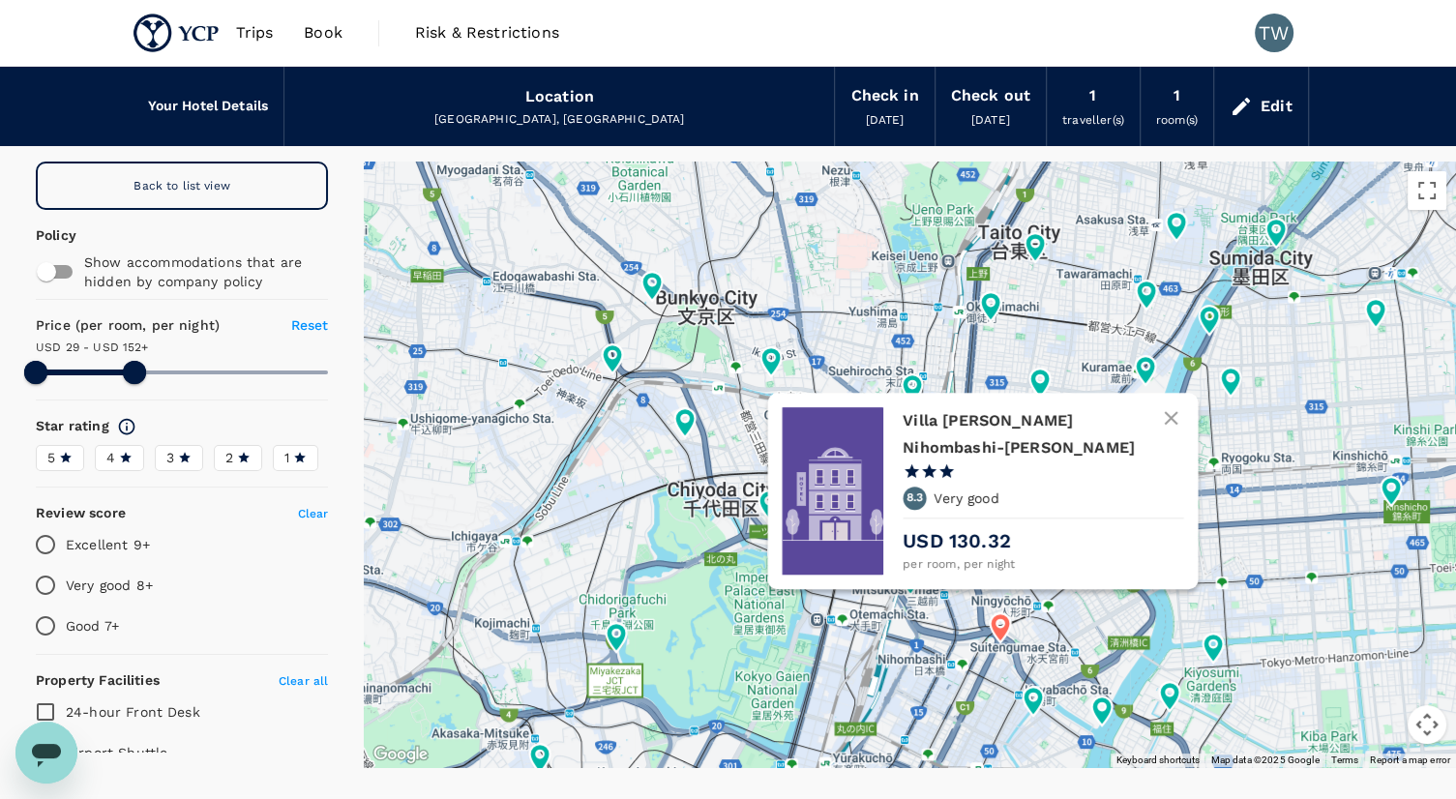
click at [1000, 631] on icon at bounding box center [1000, 627] width 20 height 29
click at [1043, 419] on h6 "Villa Fontaine Nihombashi-mitsukoshi-mae" at bounding box center [1035, 434] width 265 height 54
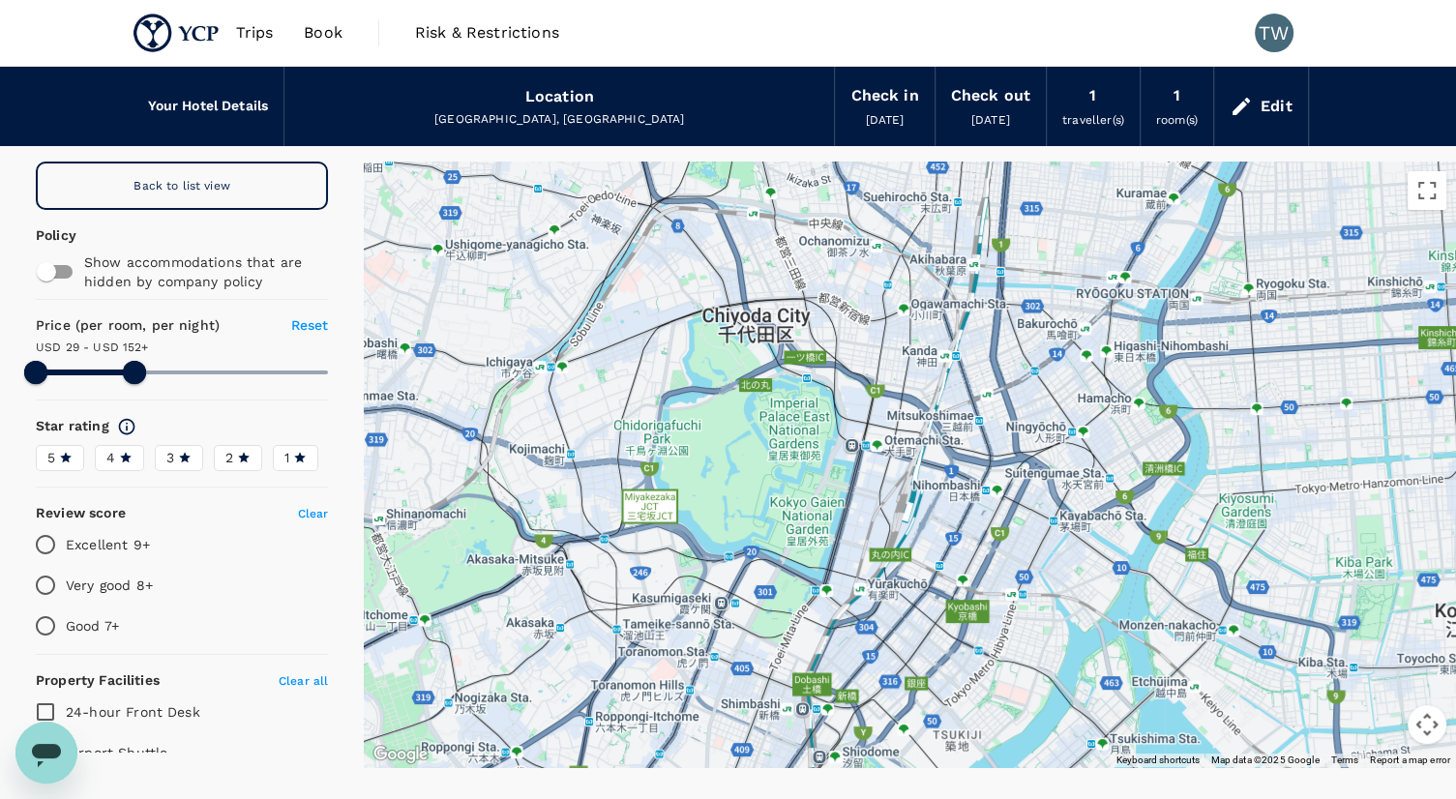
drag, startPoint x: 741, startPoint y: 583, endPoint x: 776, endPoint y: 407, distance: 179.5
click at [776, 407] on div at bounding box center [910, 465] width 1092 height 606
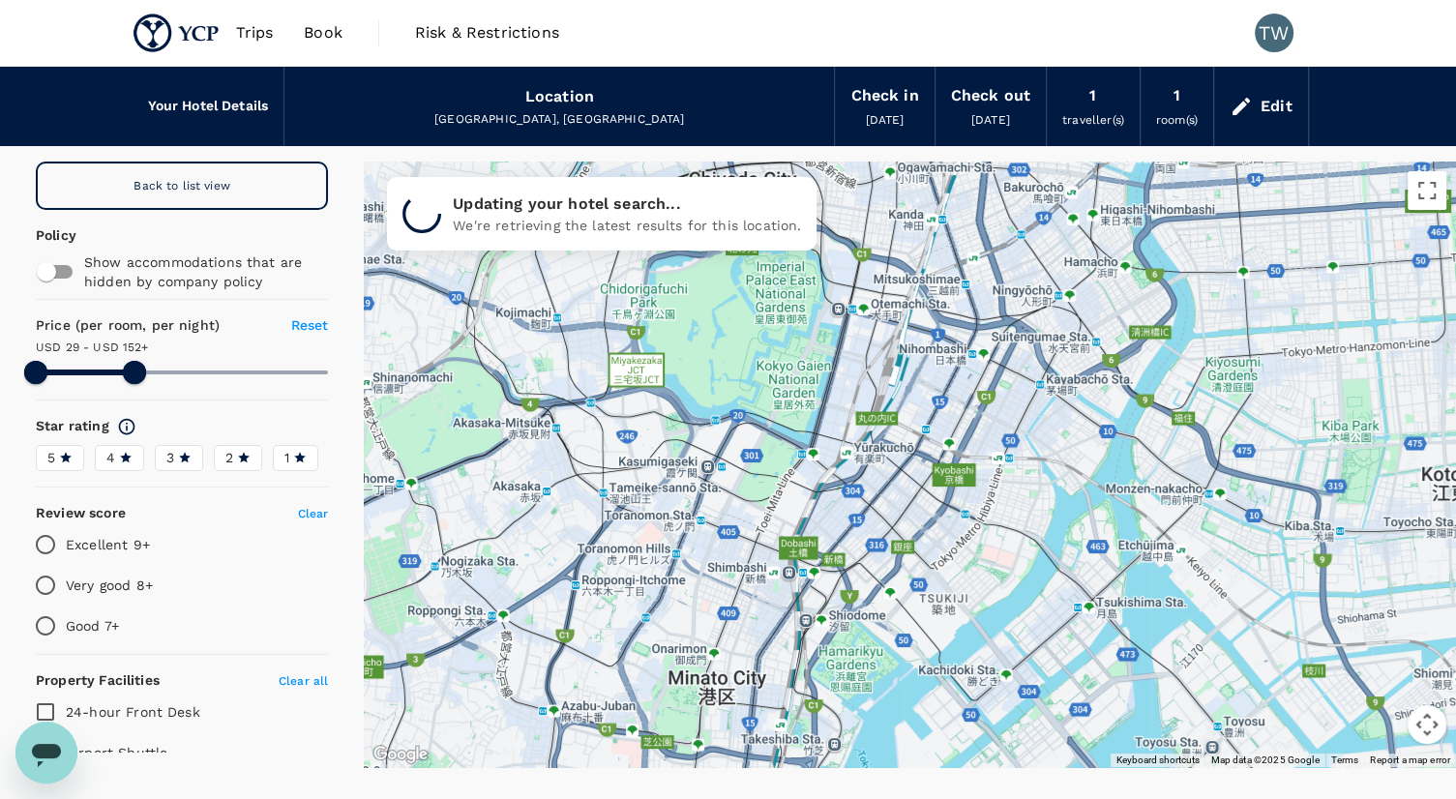
drag, startPoint x: 936, startPoint y: 670, endPoint x: 921, endPoint y: 530, distance: 141.1
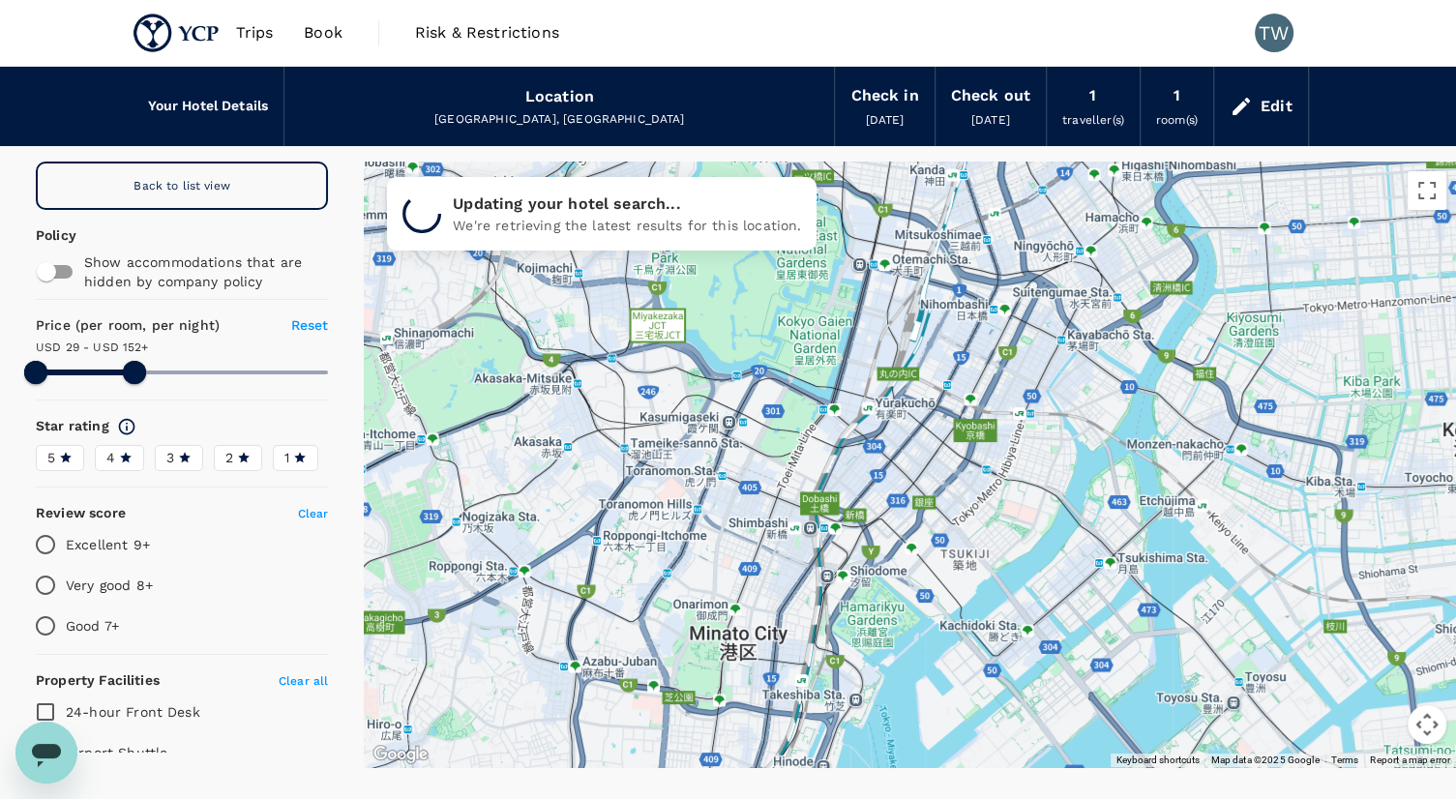
drag, startPoint x: 839, startPoint y: 611, endPoint x: 878, endPoint y: 527, distance: 93.0
click at [878, 527] on div at bounding box center [910, 465] width 1092 height 606
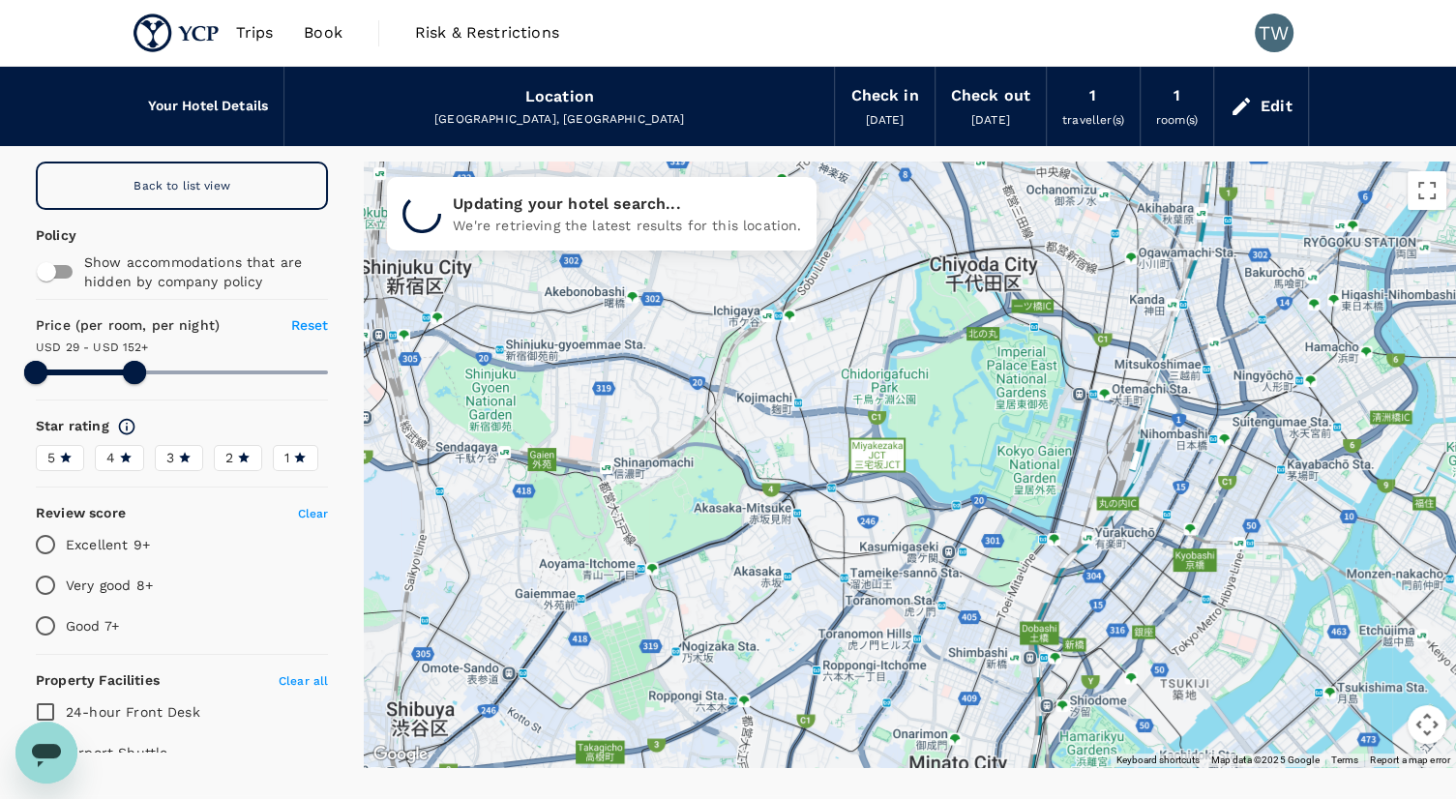
drag, startPoint x: 497, startPoint y: 525, endPoint x: 714, endPoint y: 660, distance: 255.0
click at [714, 660] on div at bounding box center [910, 465] width 1092 height 606
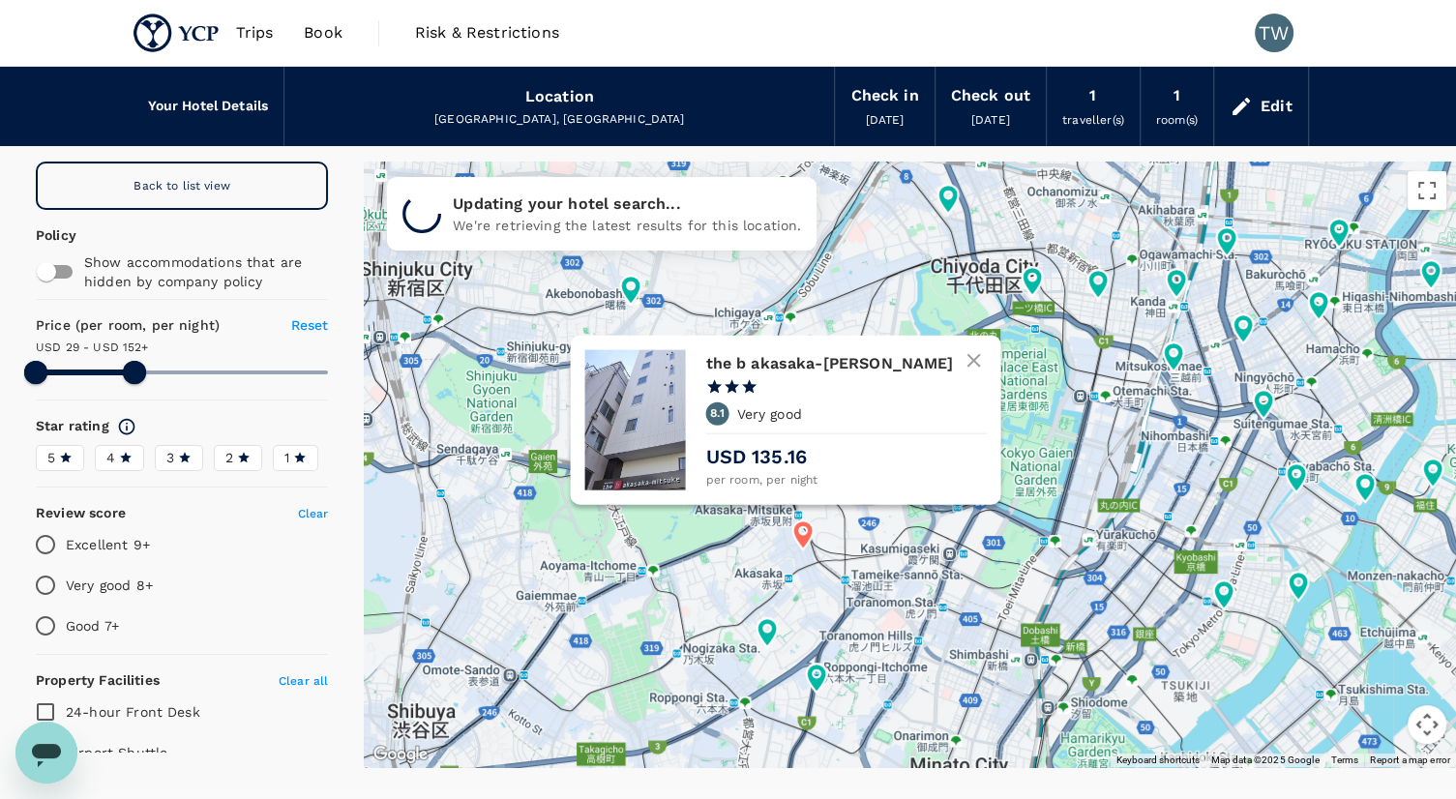
click at [801, 373] on h6 "the b akasaka-mitsuke" at bounding box center [837, 363] width 265 height 27
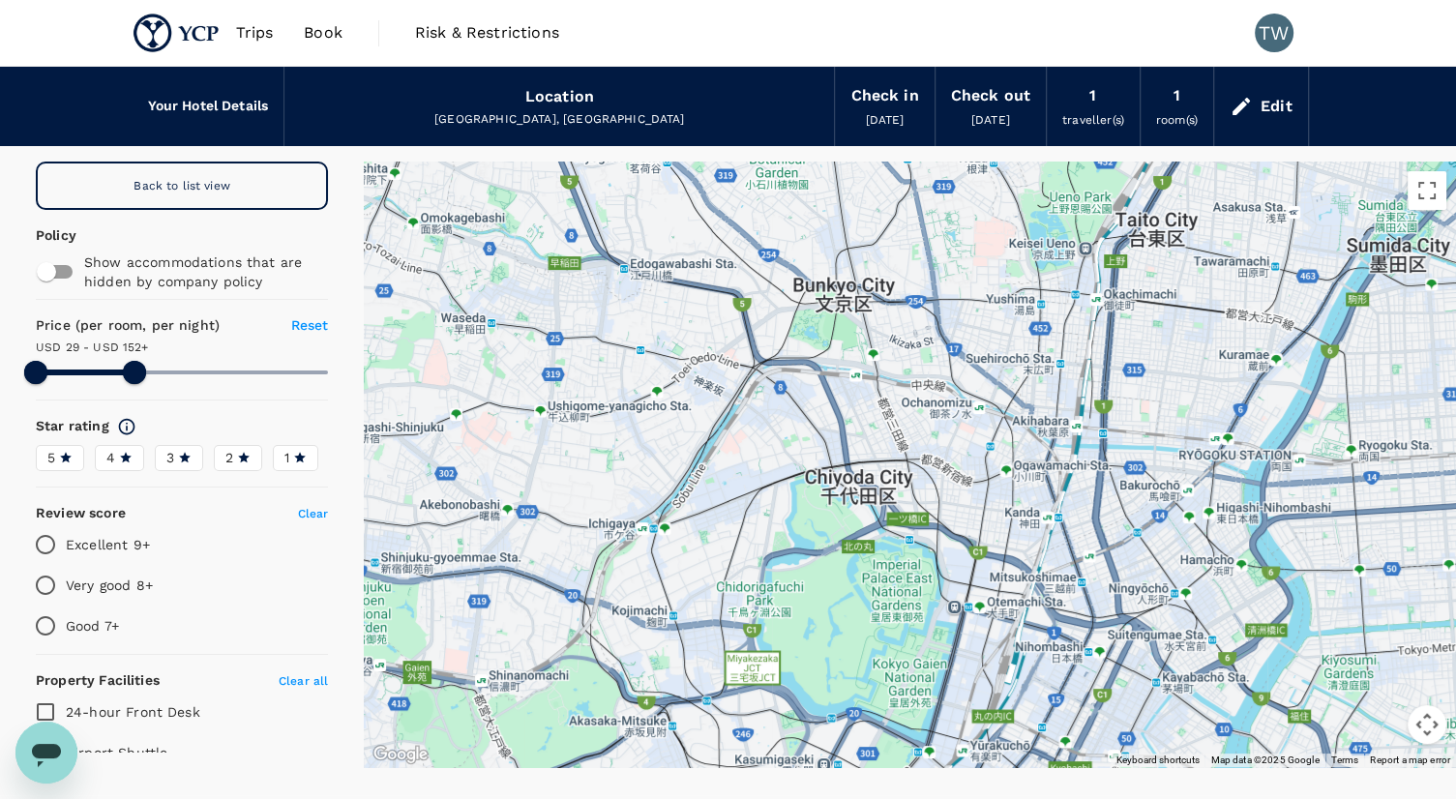
drag, startPoint x: 929, startPoint y: 477, endPoint x: 803, endPoint y: 689, distance: 246.4
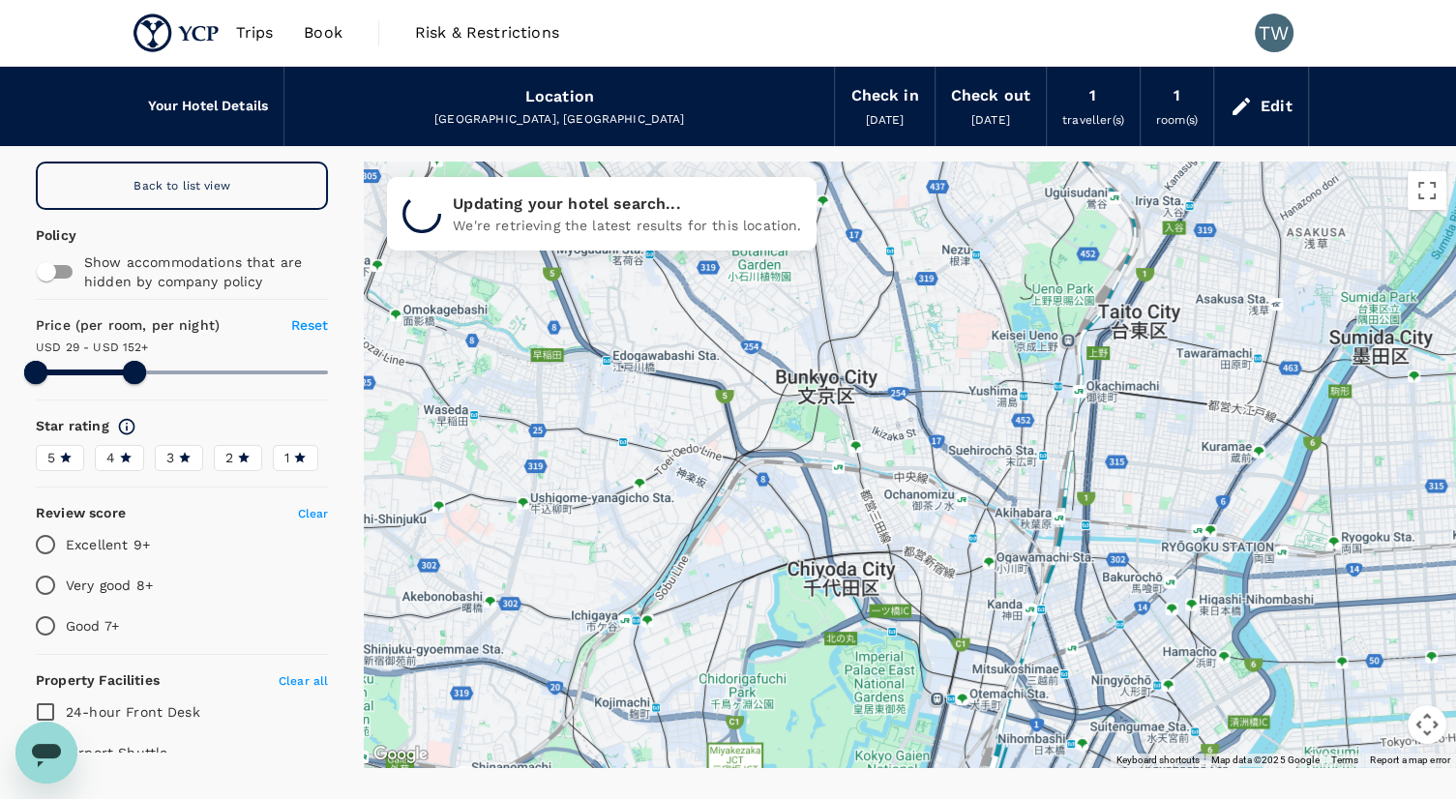
drag, startPoint x: 778, startPoint y: 498, endPoint x: 768, endPoint y: 540, distance: 42.7
click at [768, 540] on div at bounding box center [910, 465] width 1092 height 606
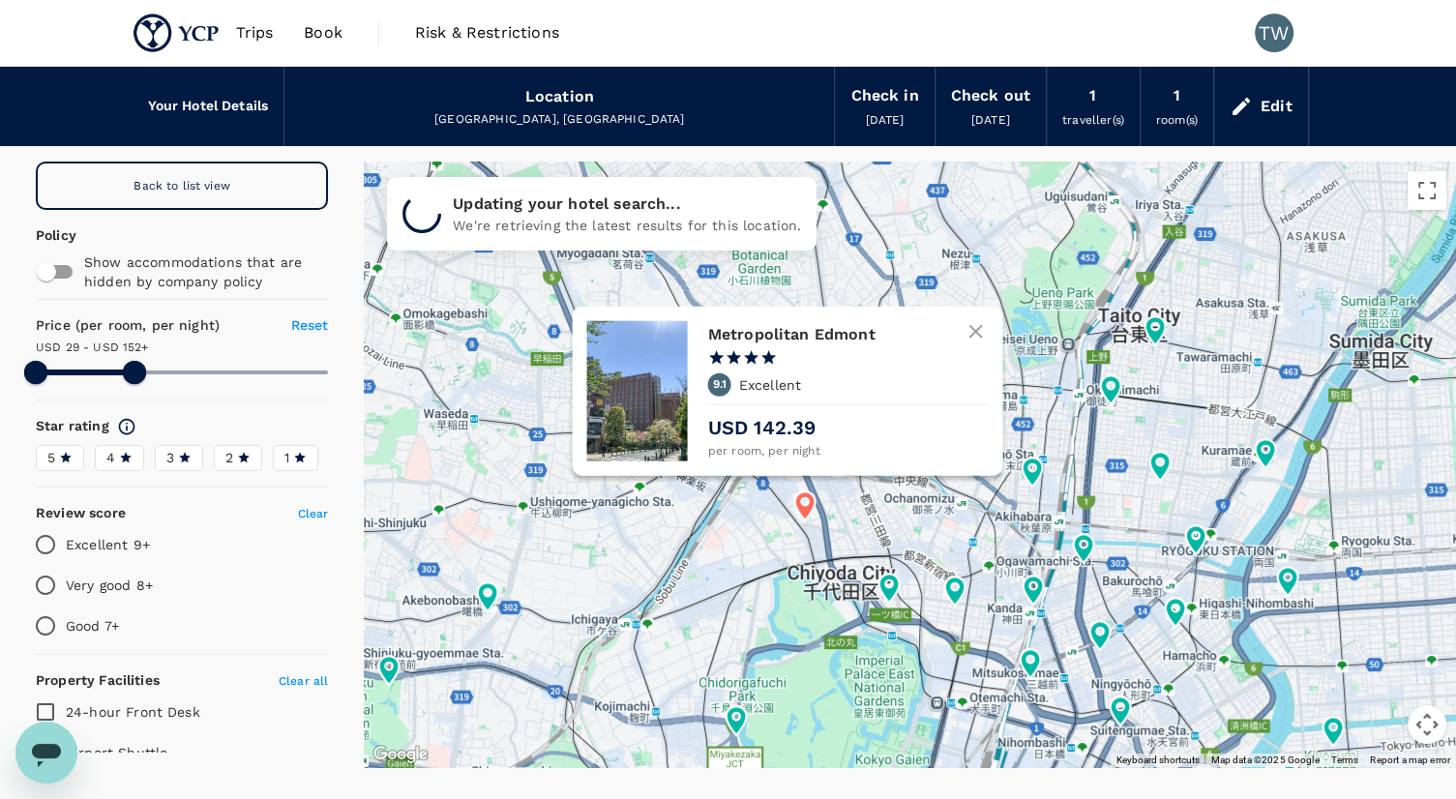
click at [817, 502] on icon at bounding box center [805, 506] width 35 height 35
click at [807, 507] on icon at bounding box center [805, 505] width 20 height 29
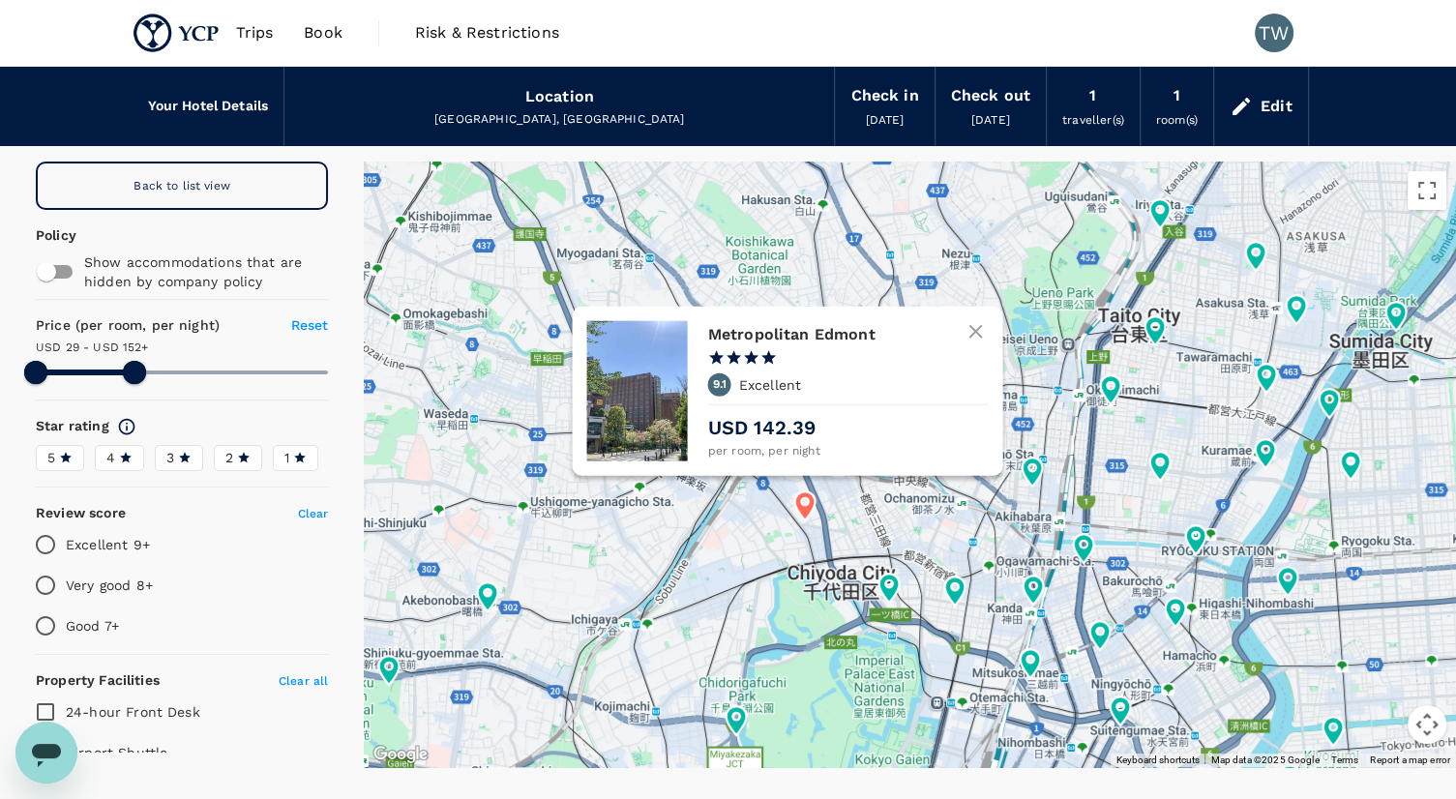
click at [820, 340] on h6 "Metropolitan Edmont" at bounding box center [839, 333] width 265 height 27
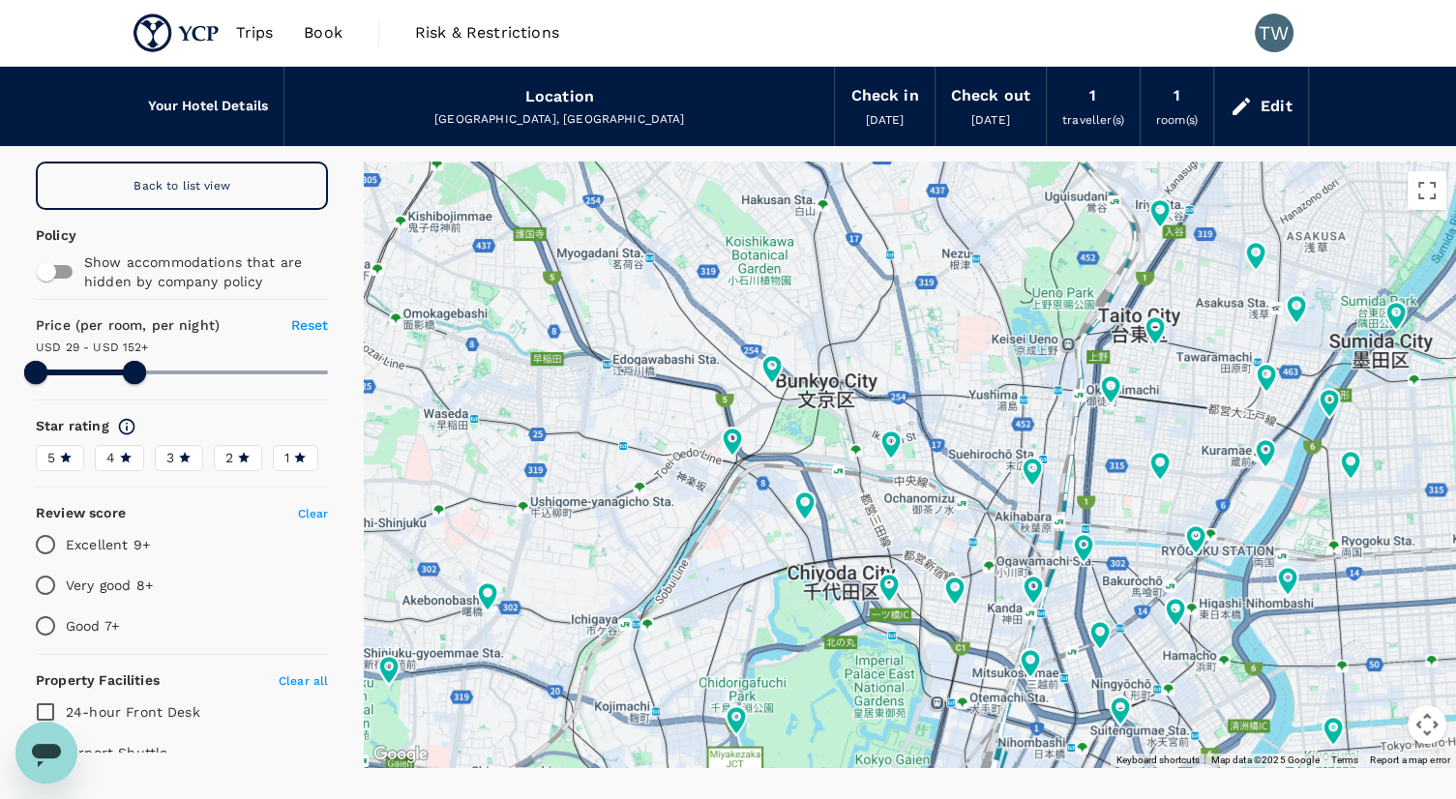
type input "151.85"
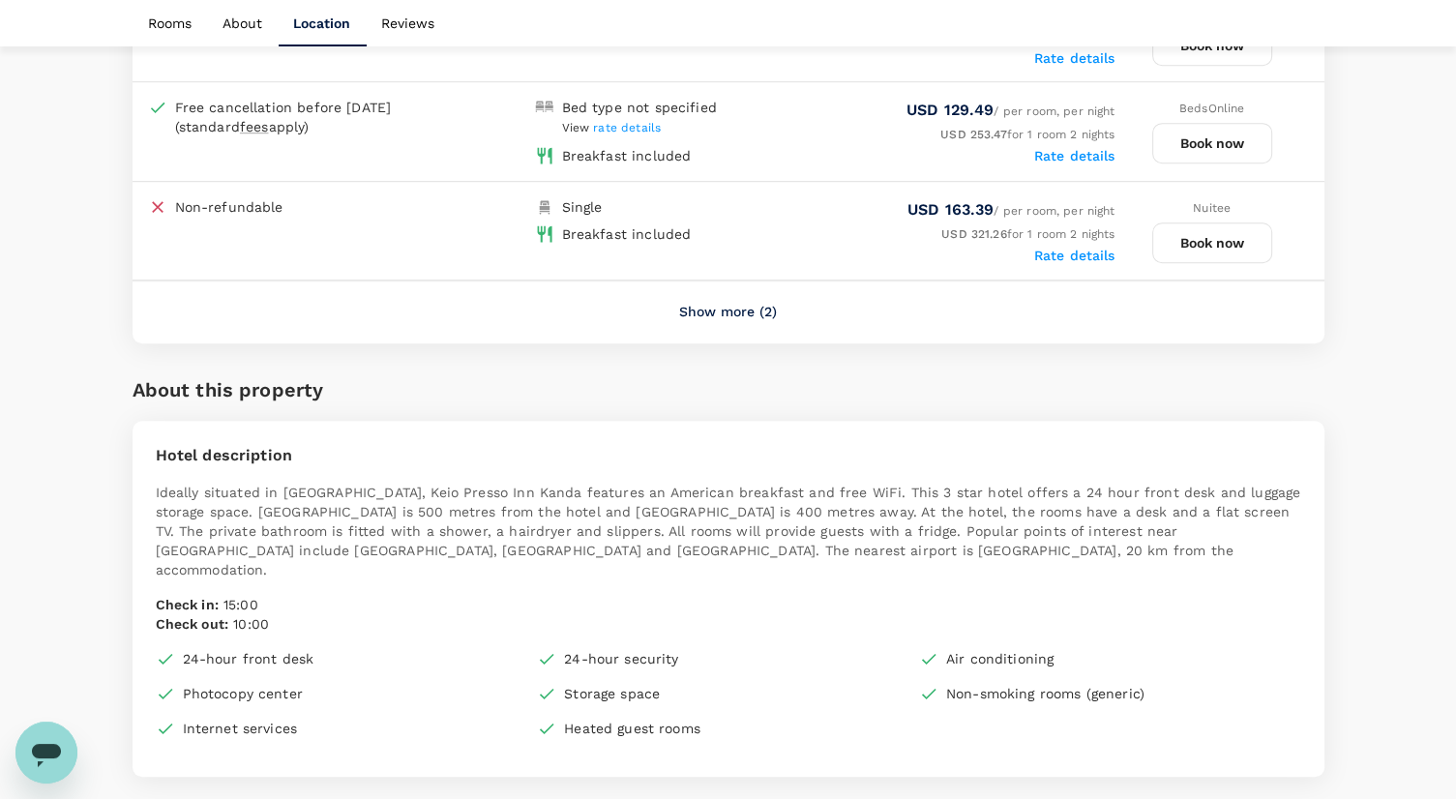
scroll to position [967, 0]
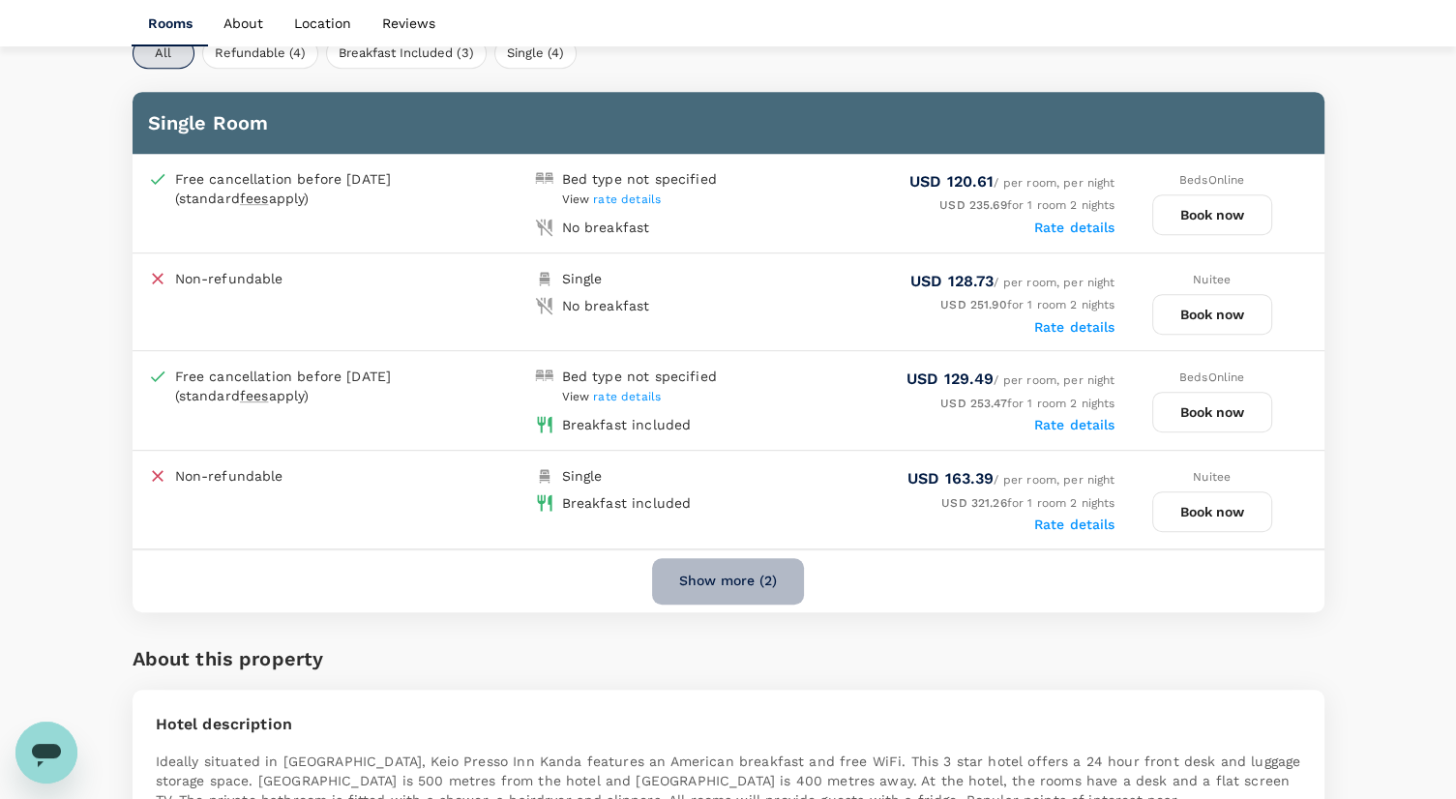
click at [733, 562] on button "Show more (2)" at bounding box center [728, 581] width 152 height 46
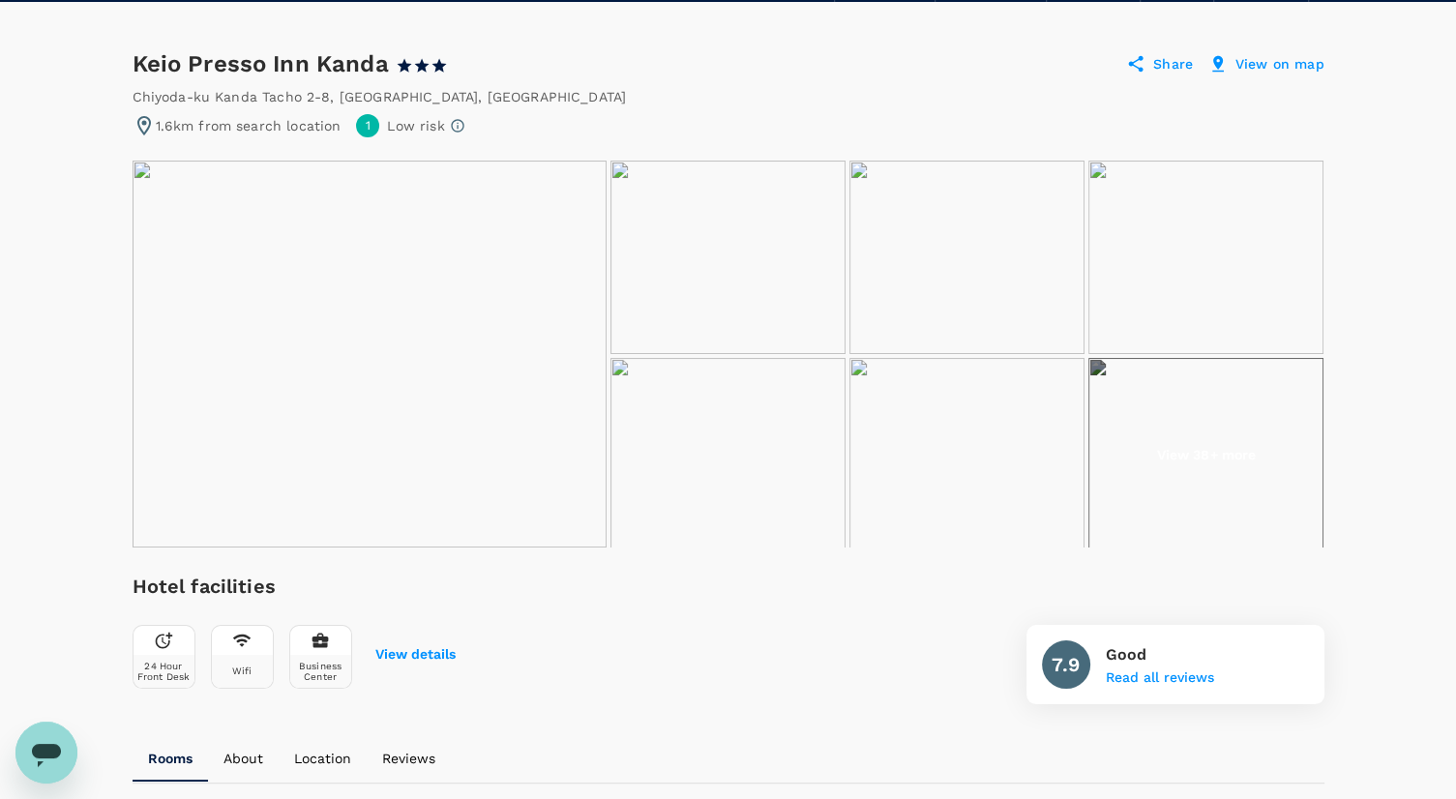
scroll to position [97, 0]
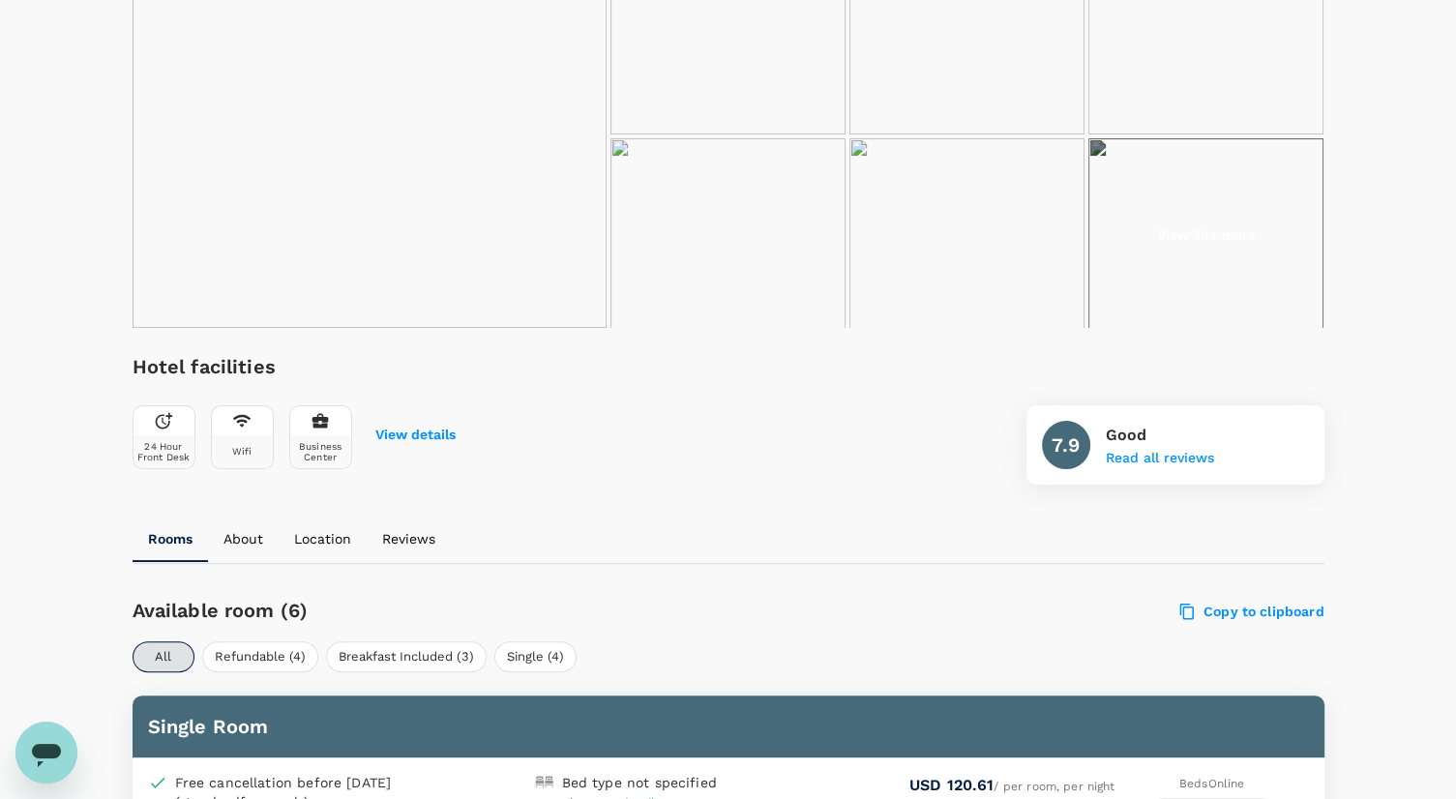
scroll to position [379, 0]
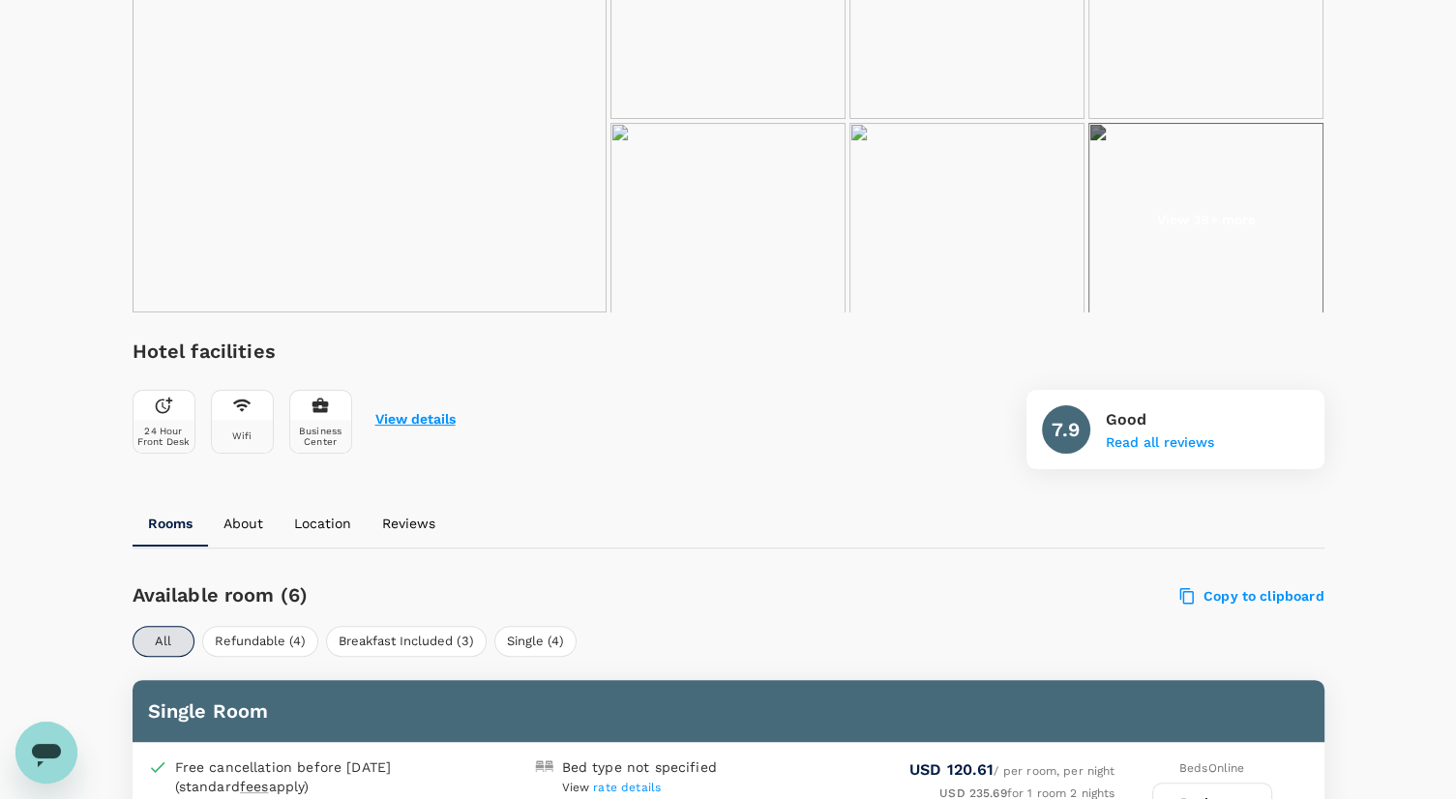
click at [437, 421] on button "View details" at bounding box center [415, 419] width 80 height 15
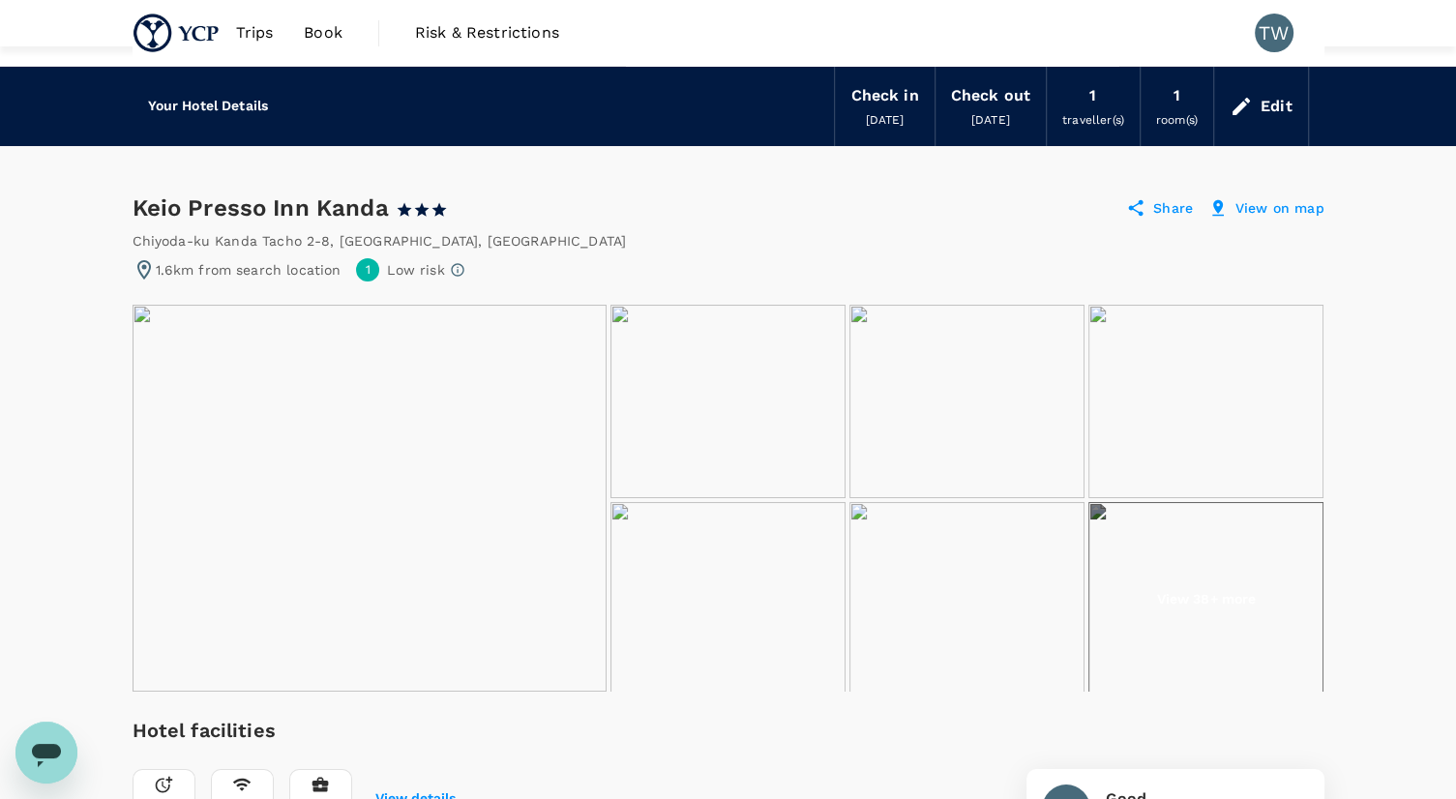
scroll to position [967, 0]
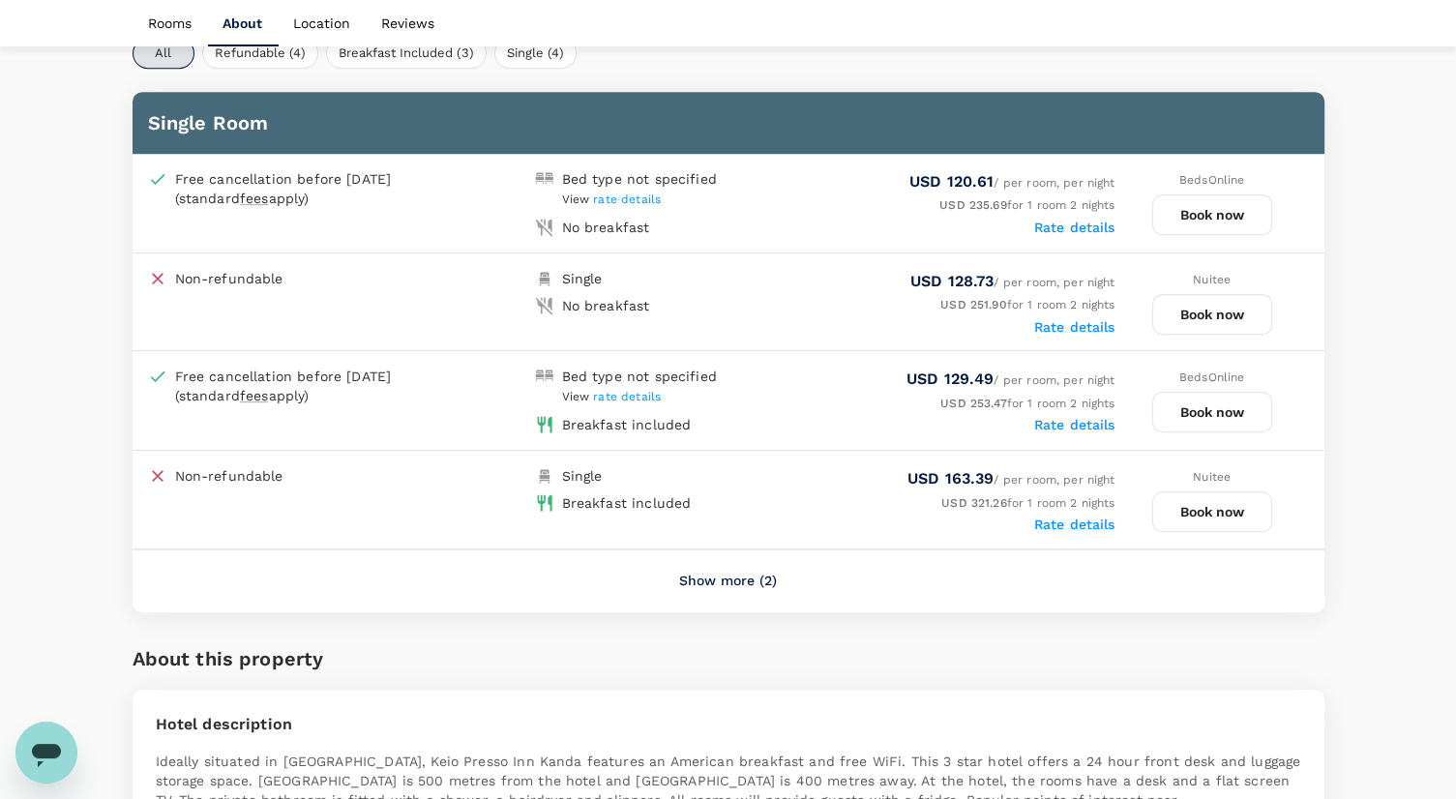
click at [1080, 222] on label "Rate details" at bounding box center [1074, 227] width 81 height 15
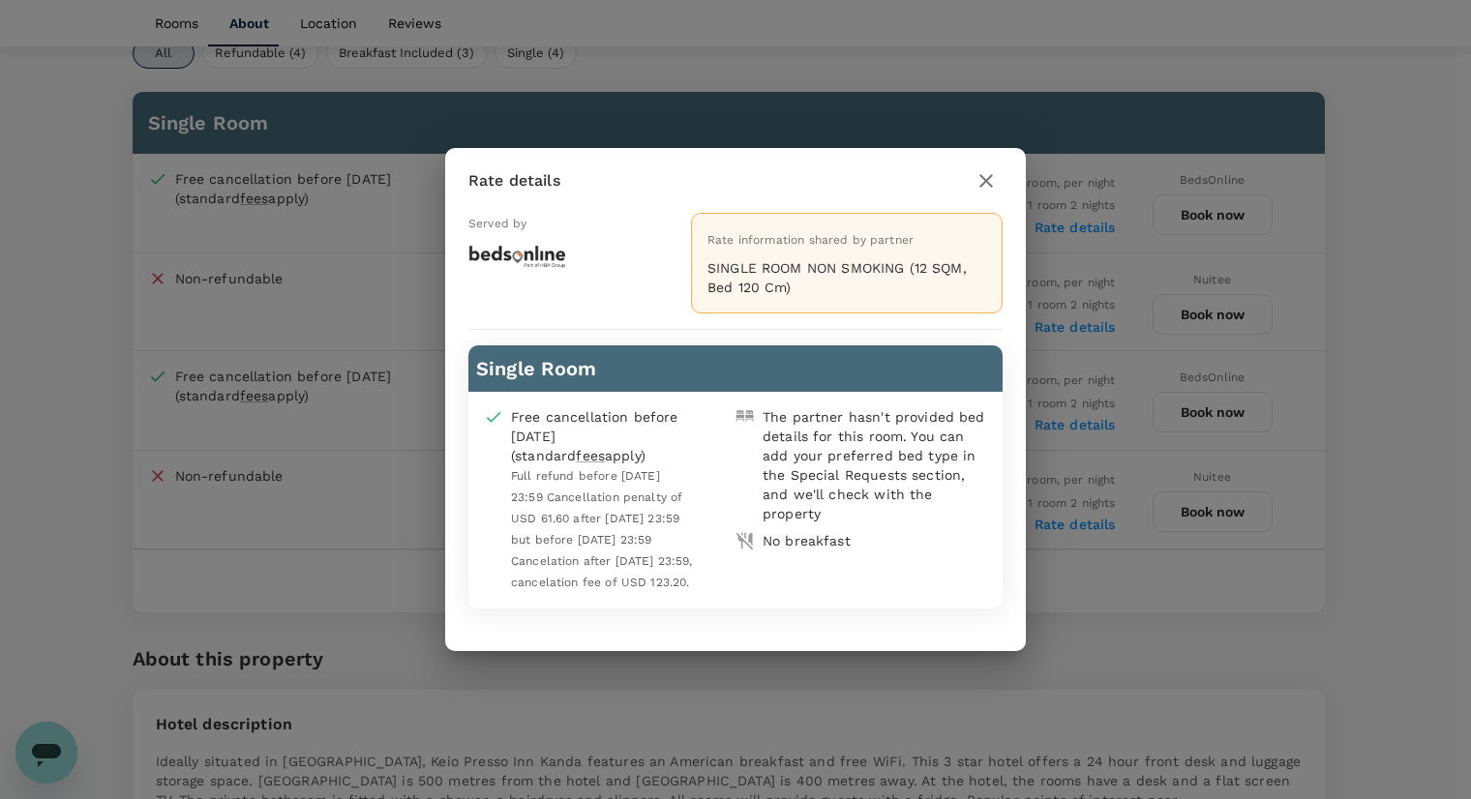
click at [984, 169] on icon "button" at bounding box center [985, 180] width 23 height 23
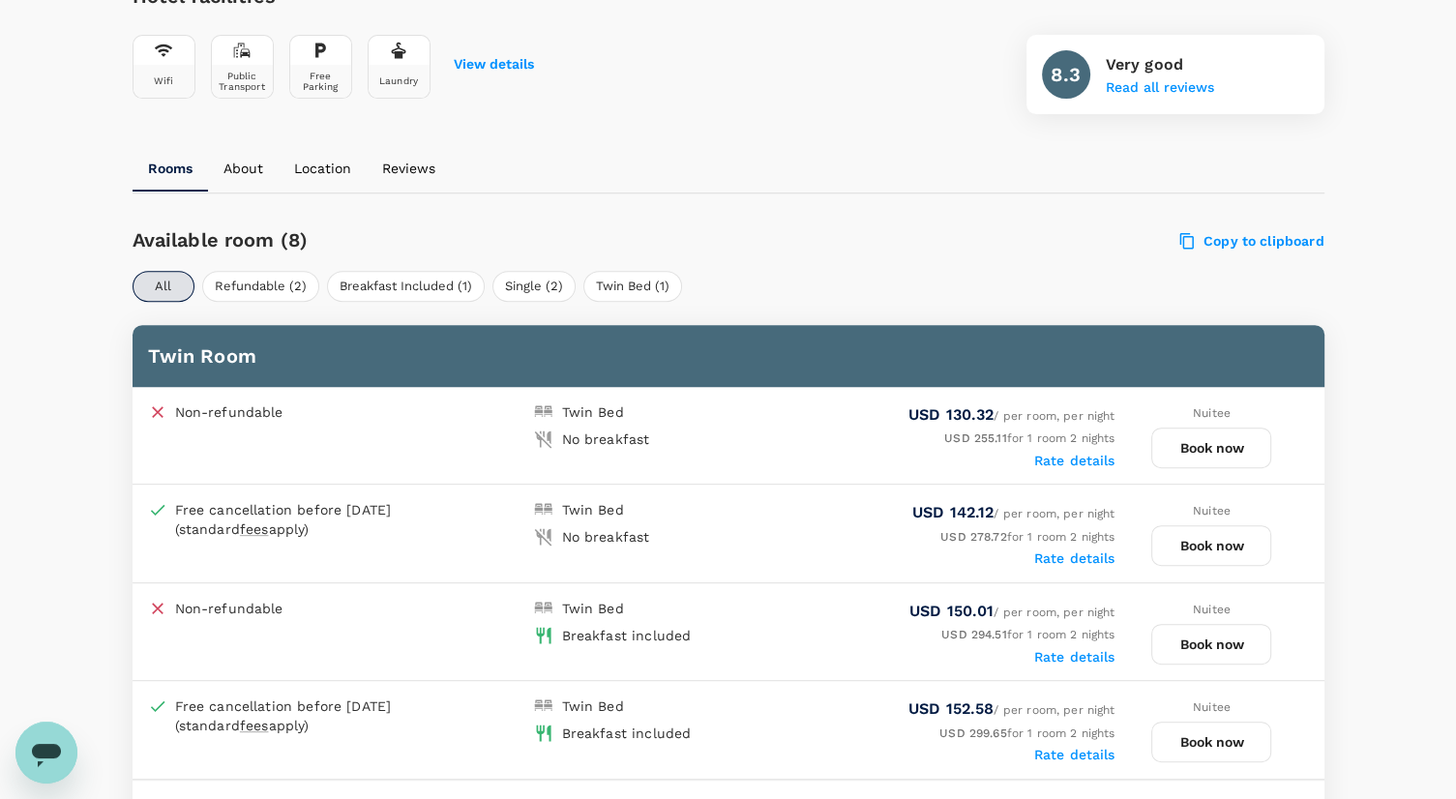
scroll to position [967, 0]
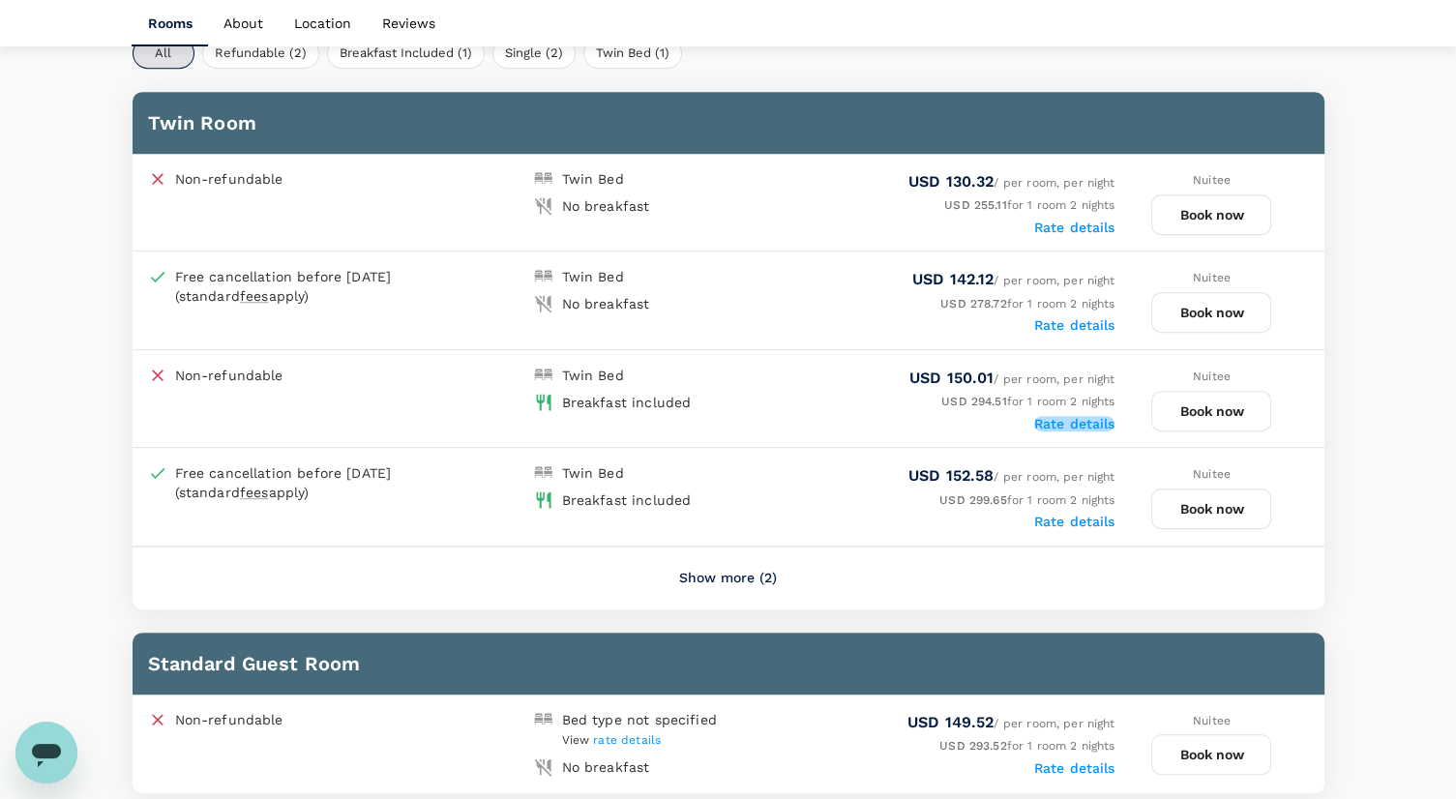
click at [1111, 424] on label "Rate details" at bounding box center [1074, 423] width 81 height 15
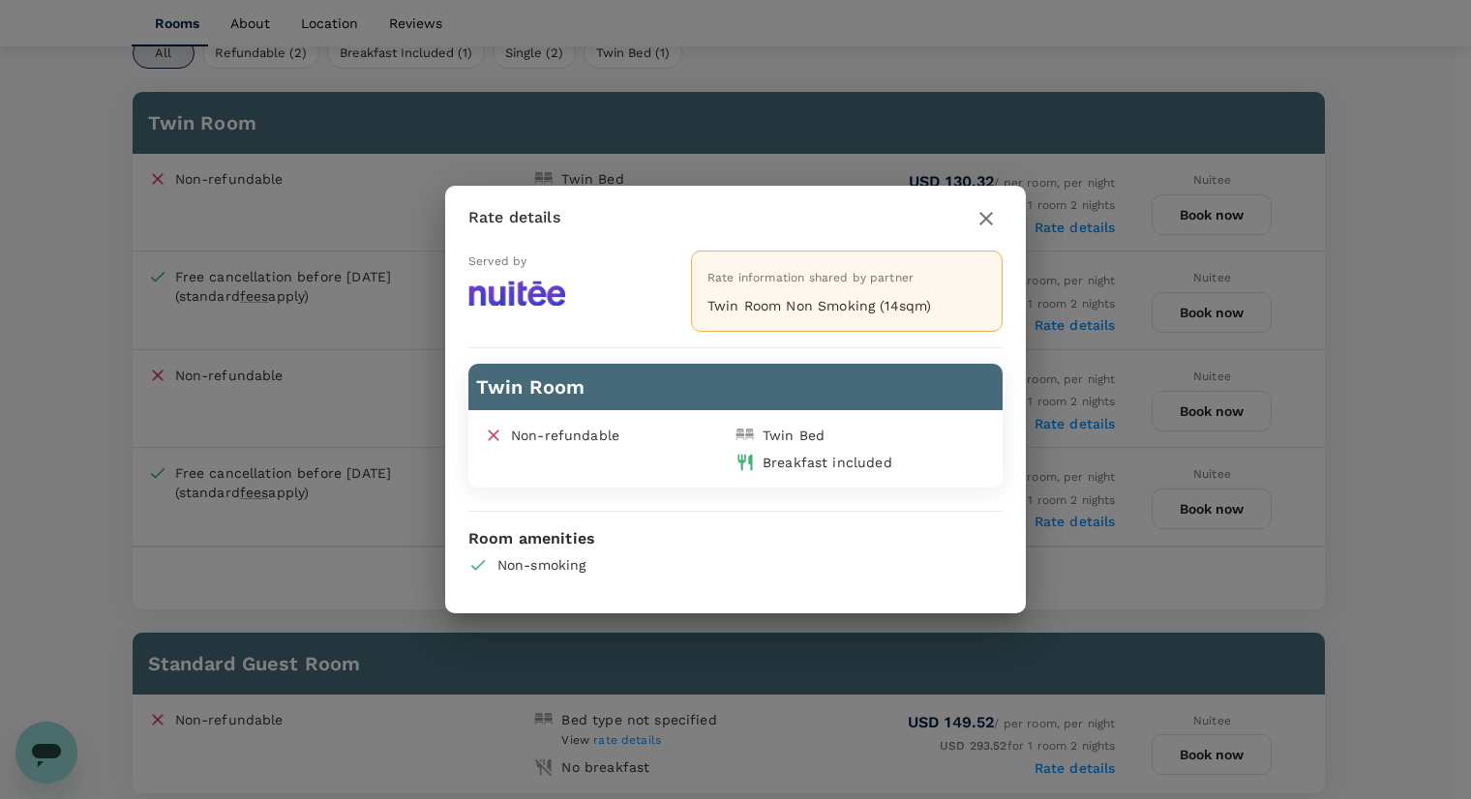
click at [989, 224] on icon "button" at bounding box center [985, 218] width 23 height 23
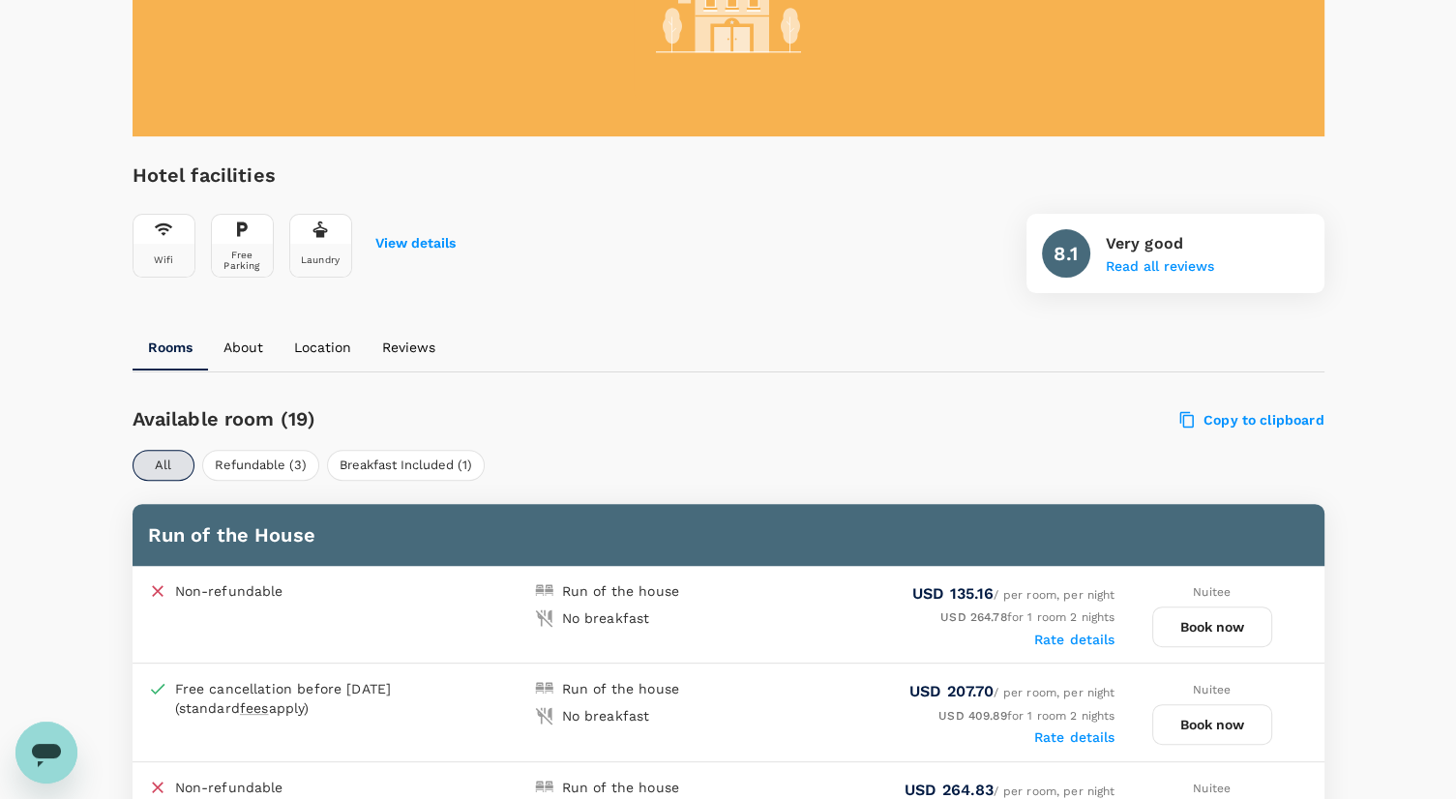
scroll to position [484, 0]
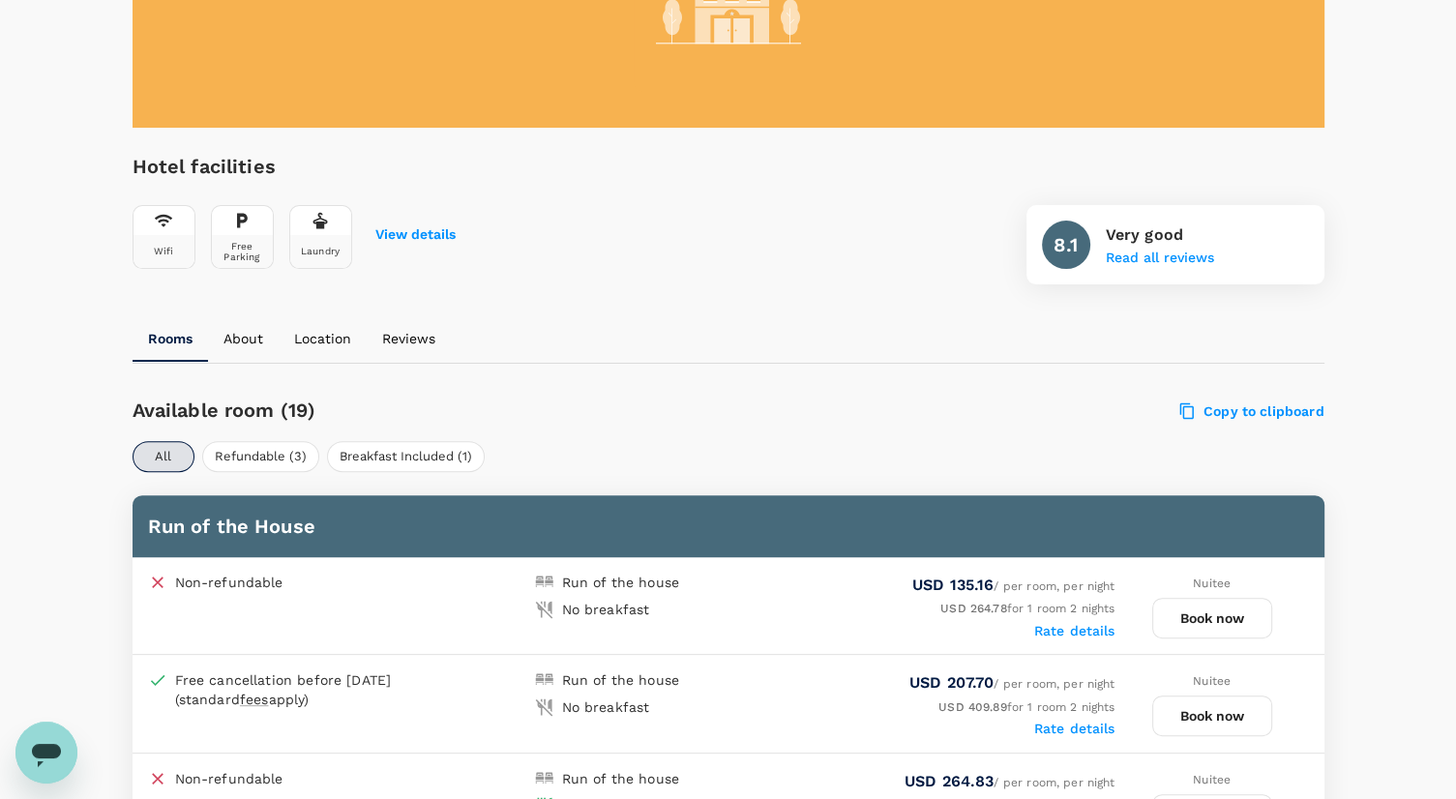
click at [1097, 635] on label "Rate details" at bounding box center [1074, 630] width 81 height 15
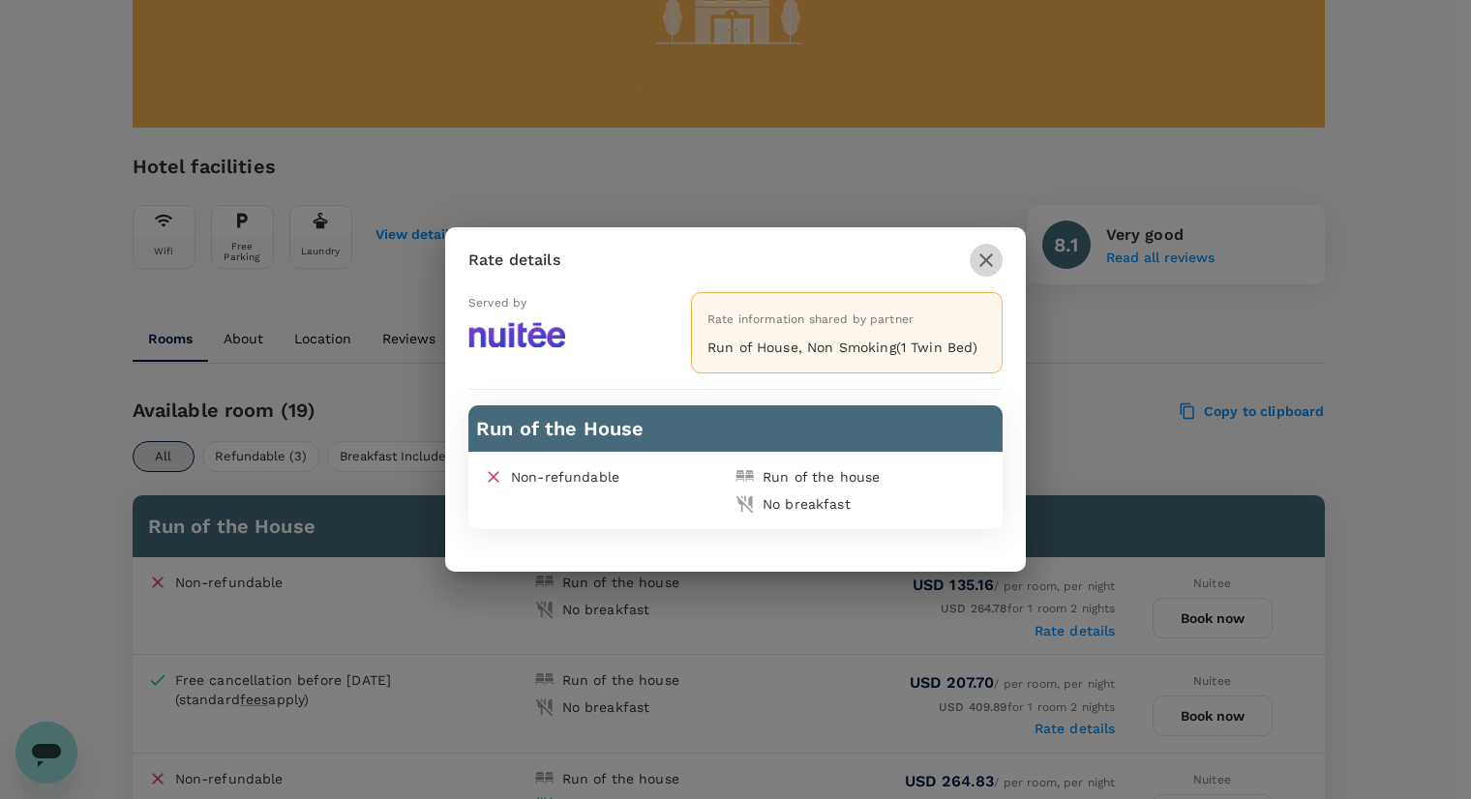
click at [996, 269] on icon "button" at bounding box center [985, 260] width 23 height 23
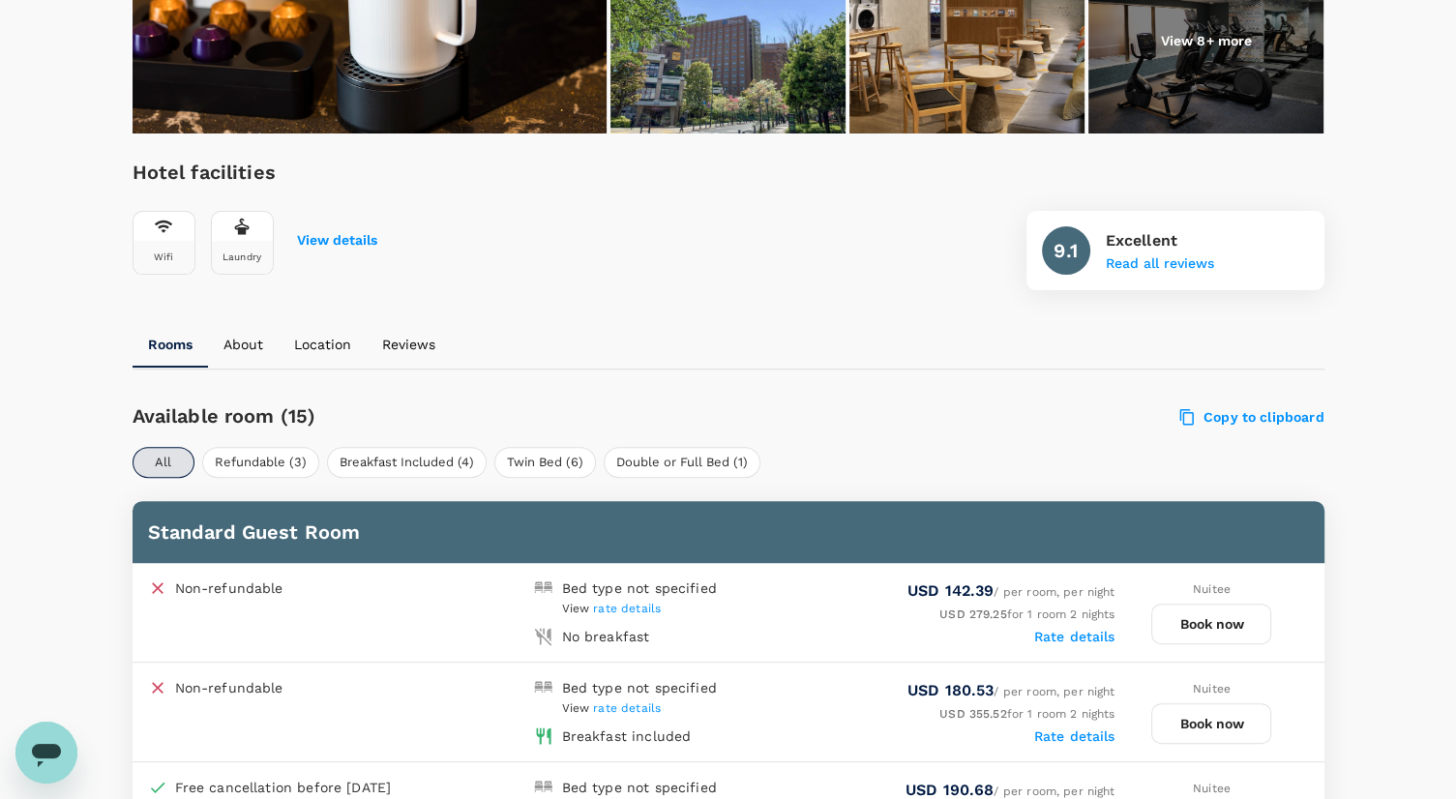
scroll to position [476, 0]
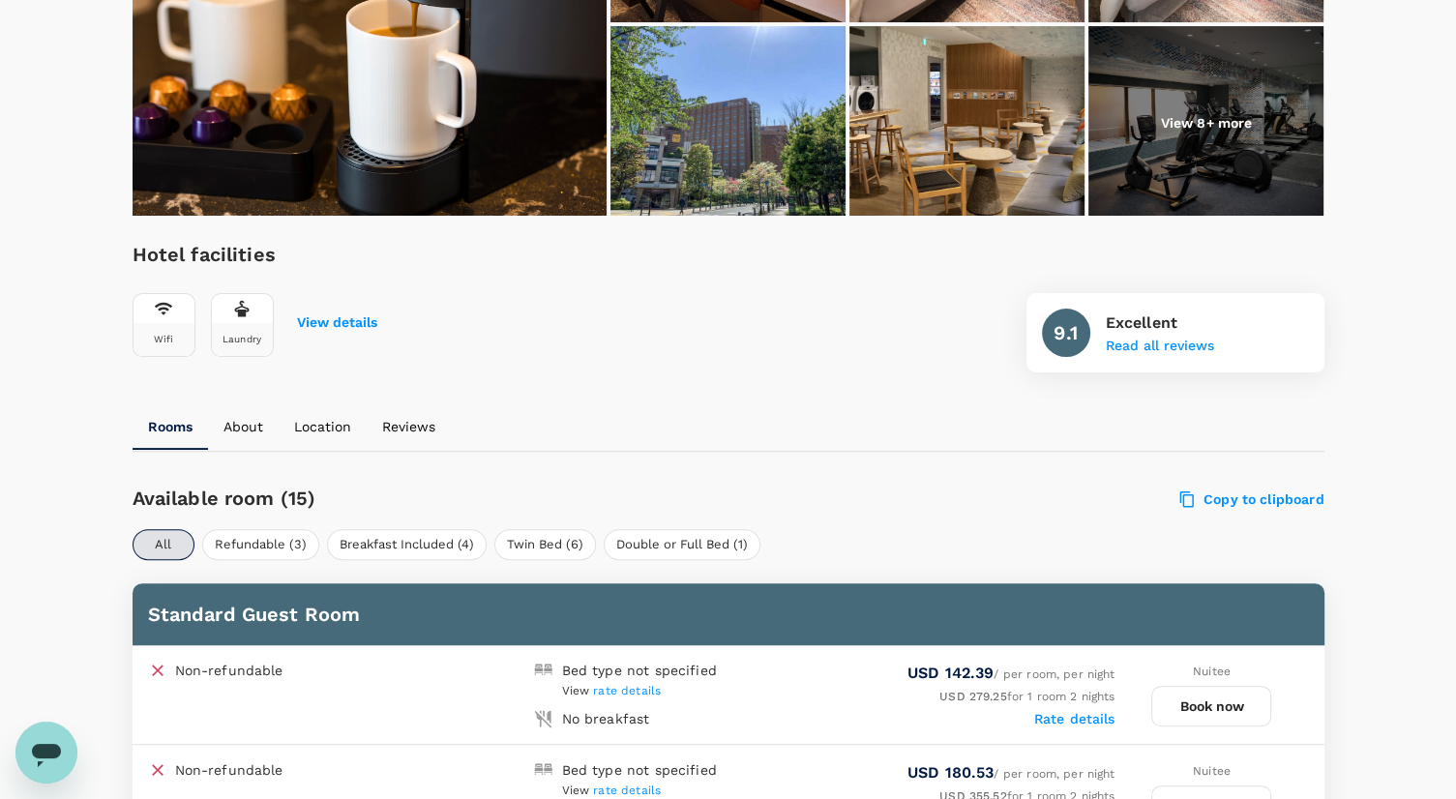
click at [1234, 708] on button "Book now" at bounding box center [1211, 706] width 120 height 41
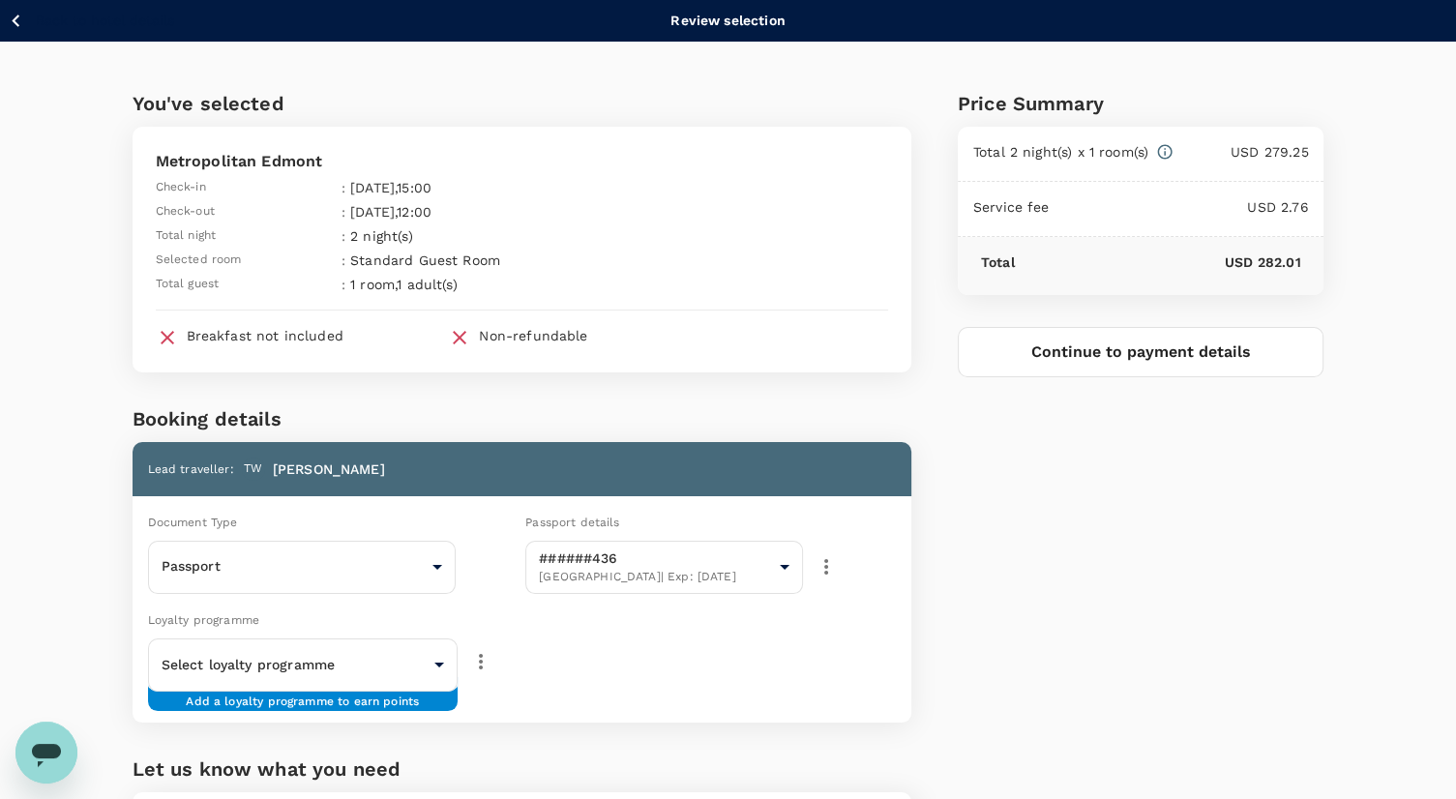
click at [1269, 347] on button "Continue to payment details" at bounding box center [1141, 352] width 367 height 50
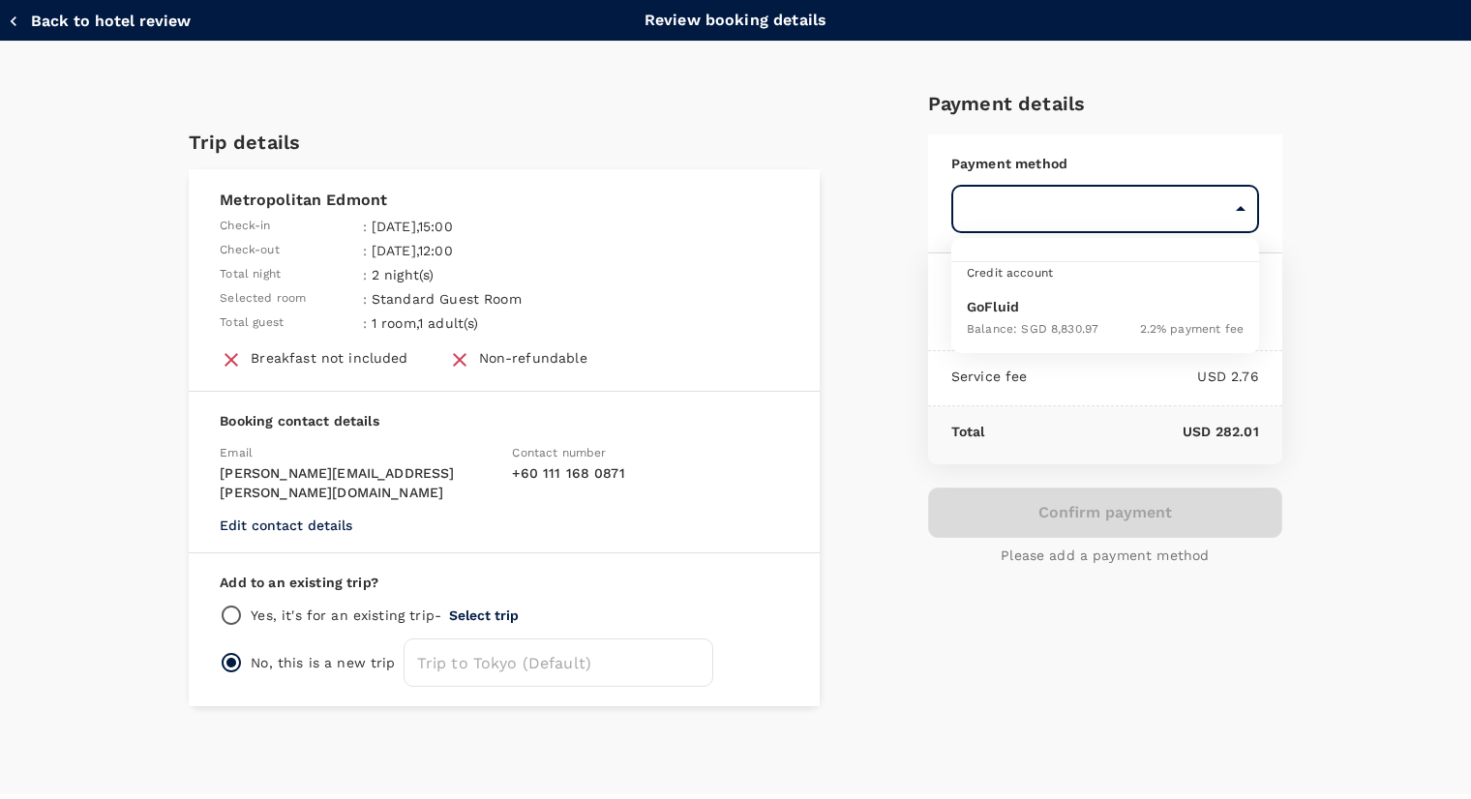
click at [1106, 214] on body "Back to hotel details Review selection You've selected Metropolitan Edmont Chec…" at bounding box center [735, 523] width 1471 height 1047
click at [1096, 324] on span "Balance : SGD 8,830.97" at bounding box center [1032, 329] width 132 height 14
type input "9ed849ef-52d9-4f6f-a067-9a09209040e1"
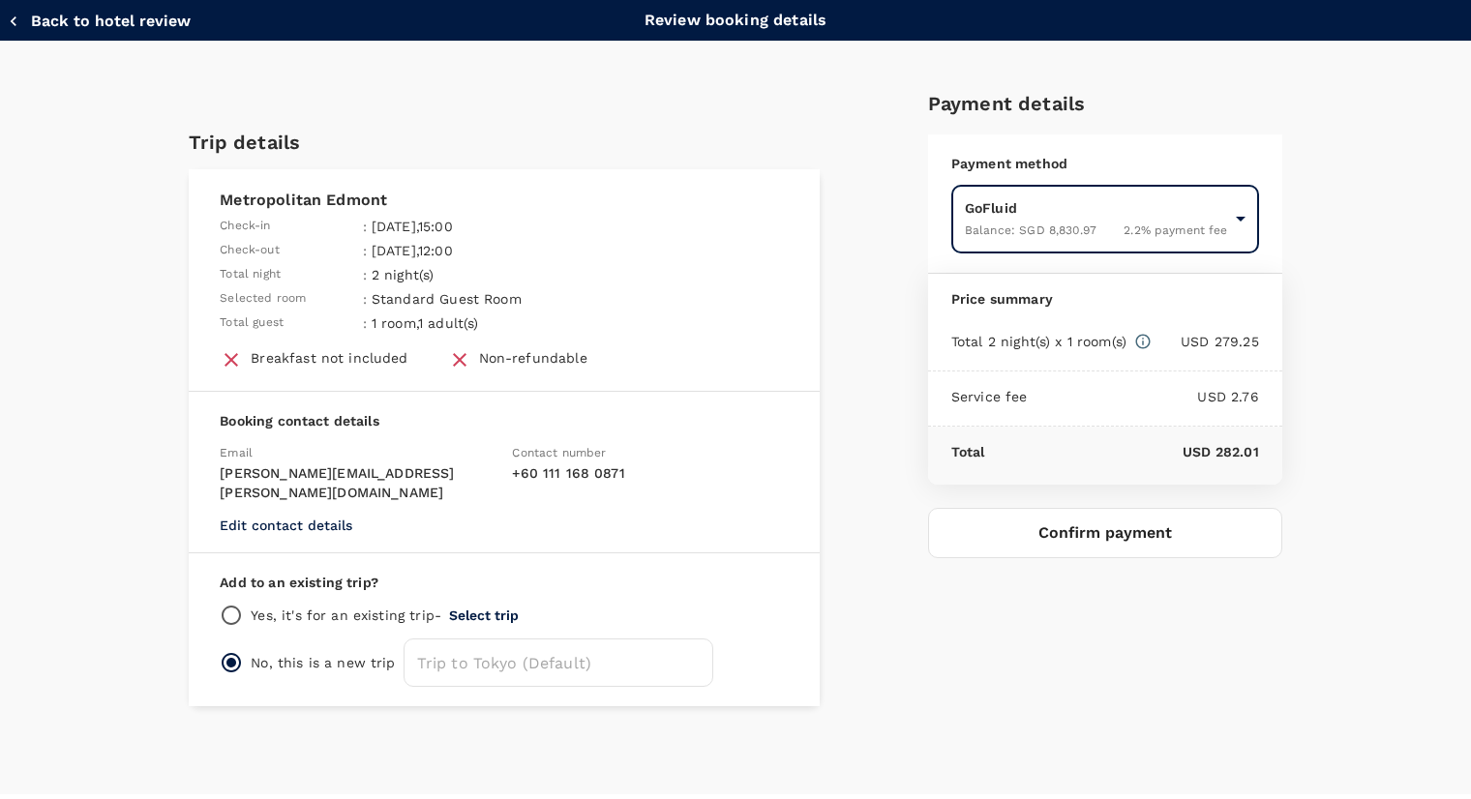
click at [488, 608] on button "Select trip" at bounding box center [484, 615] width 70 height 15
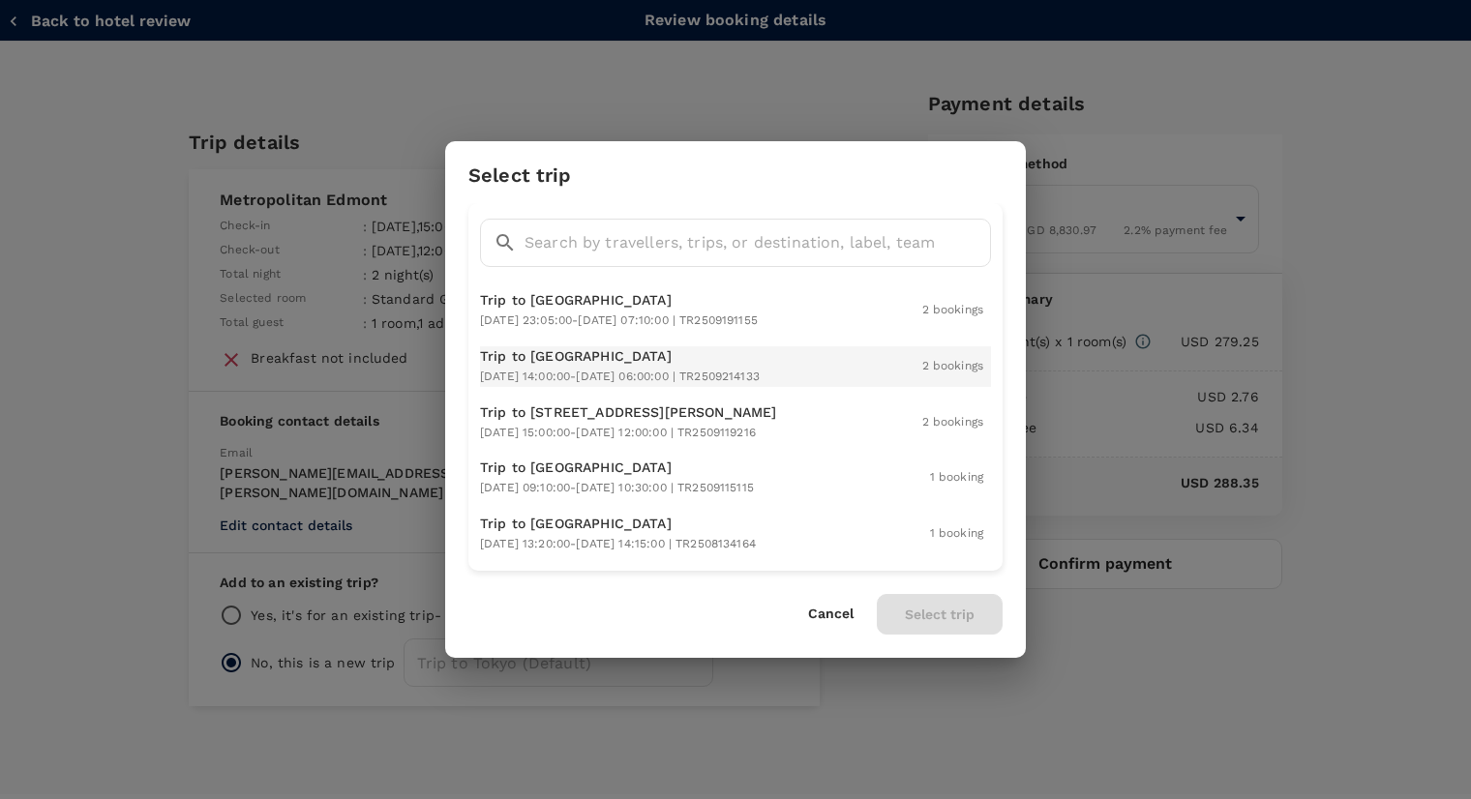
click at [886, 359] on div "Trip to Tokyo 2025-09-24 14:00:00 - 2025-09-28 06:00:00 | TR2509214133 2 bookin…" at bounding box center [735, 366] width 511 height 41
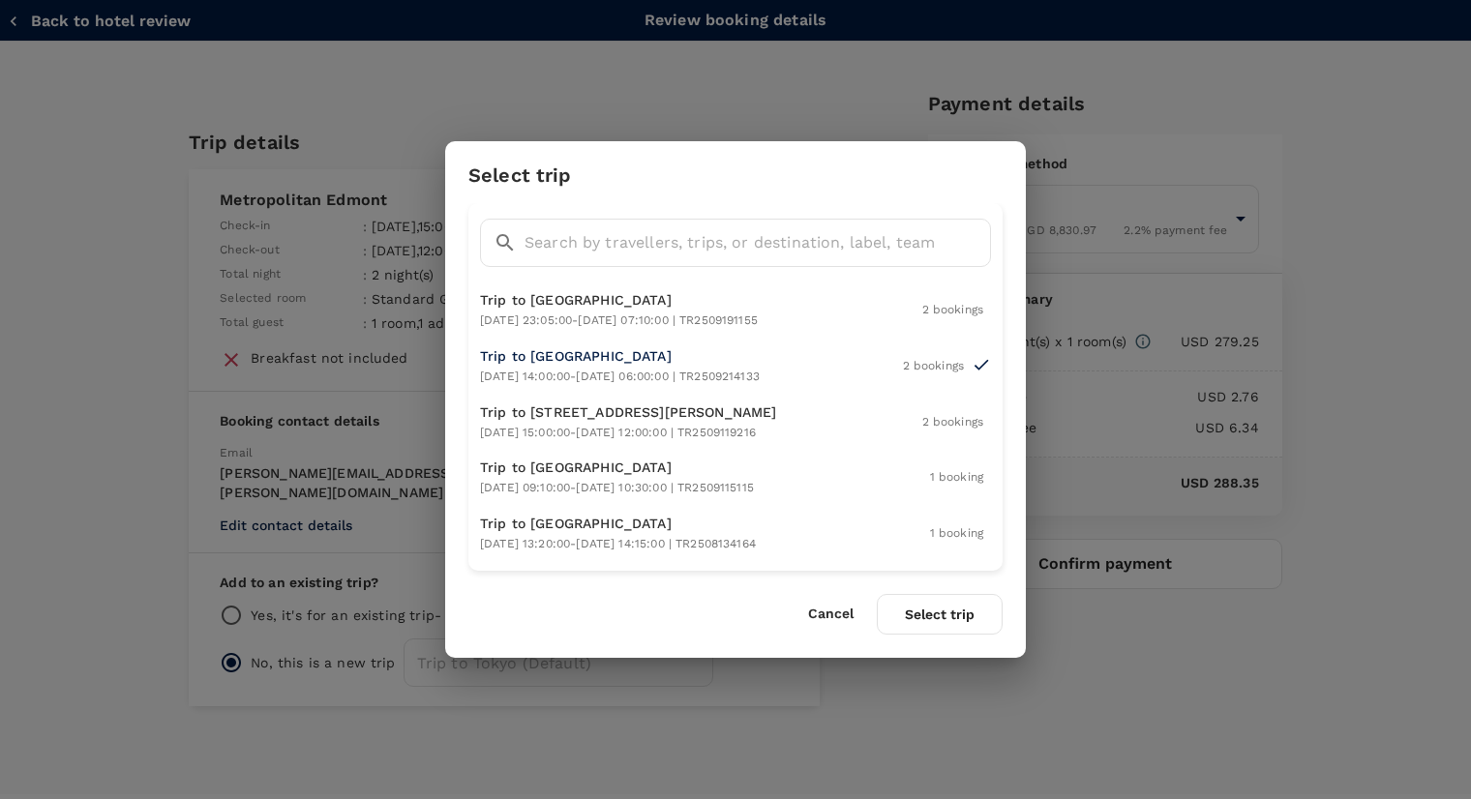
click at [983, 615] on button "Select trip" at bounding box center [940, 614] width 126 height 41
radio input "true"
radio input "false"
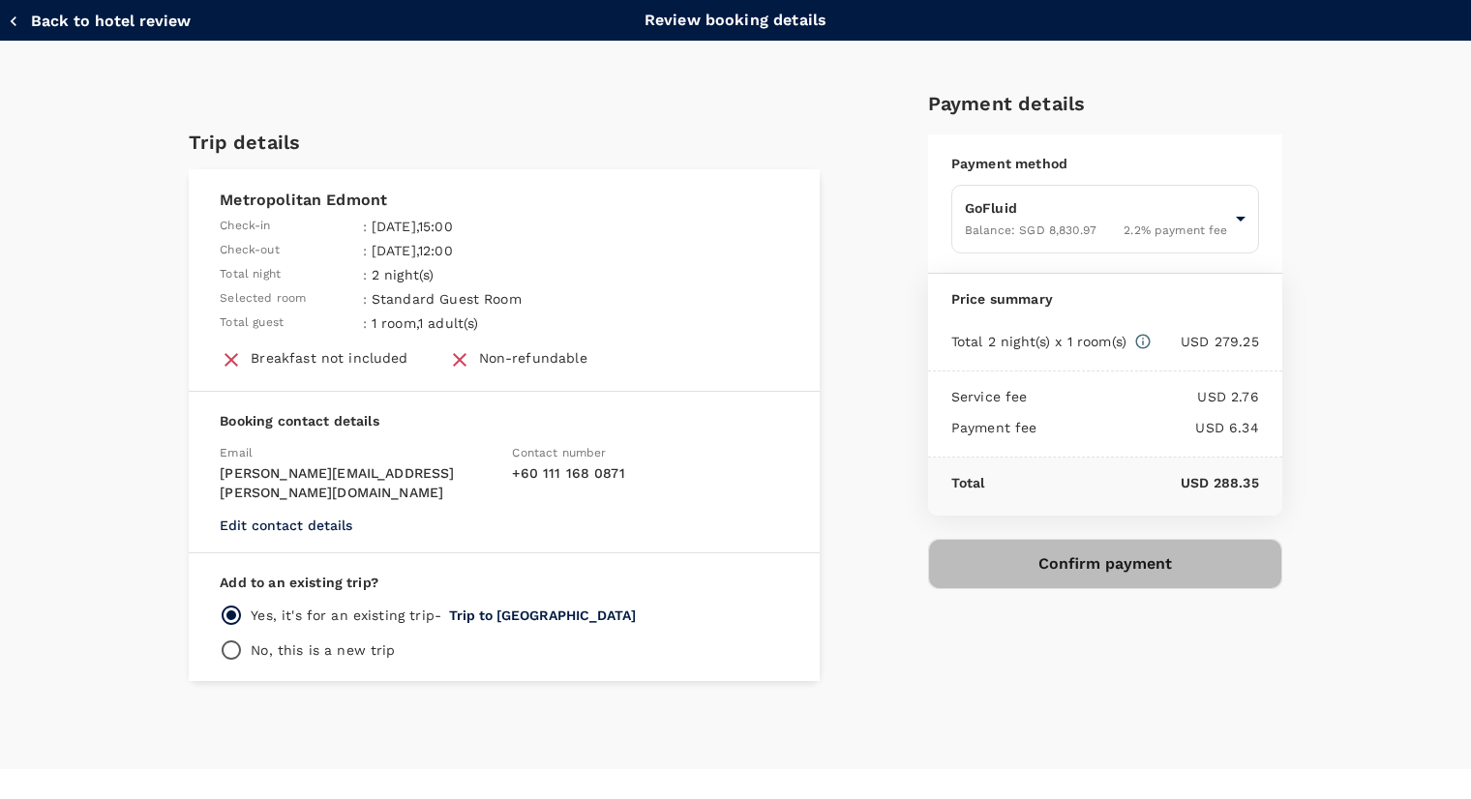
click at [1060, 565] on button "Confirm payment" at bounding box center [1105, 564] width 354 height 50
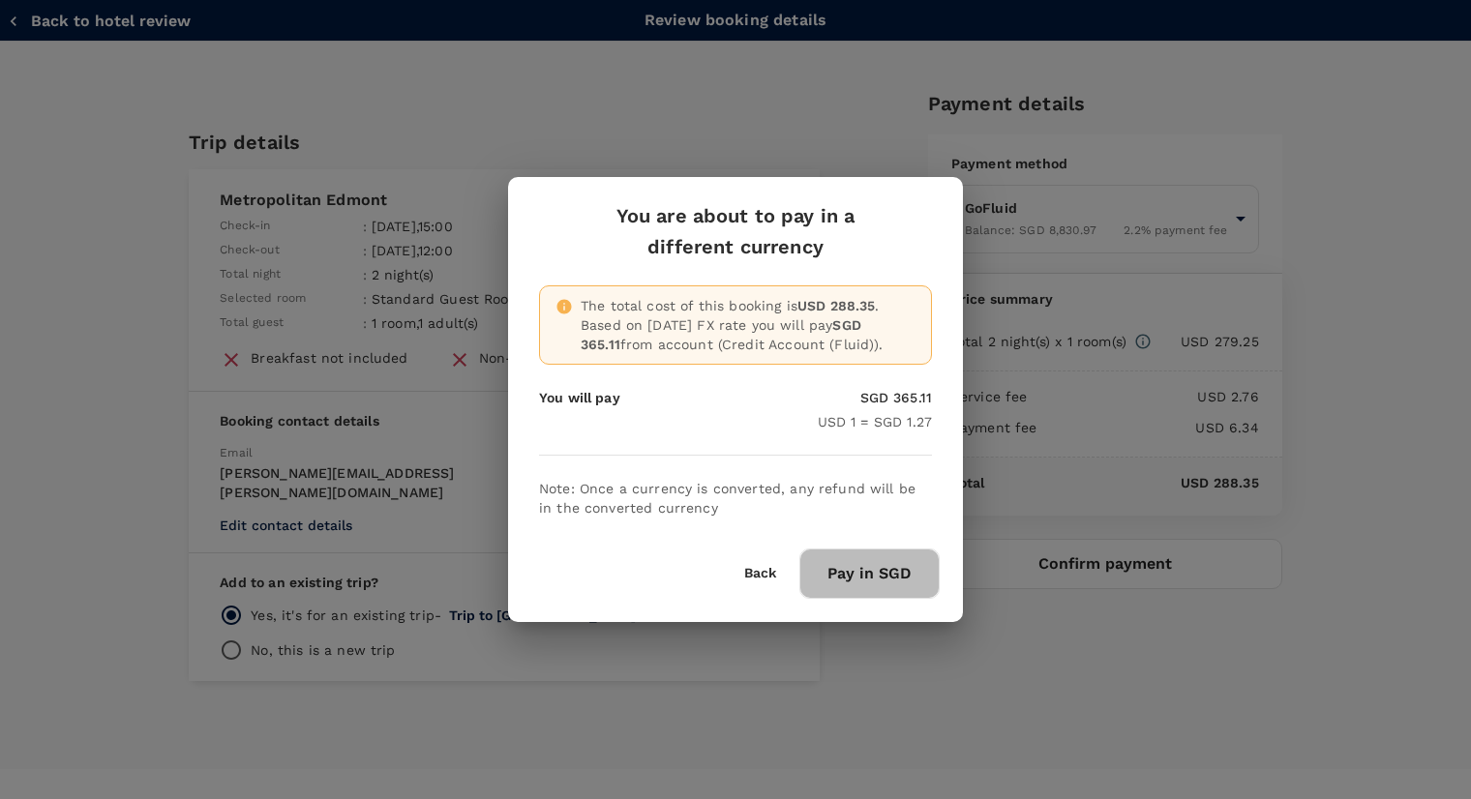
click at [899, 570] on button "Pay in SGD" at bounding box center [869, 574] width 140 height 50
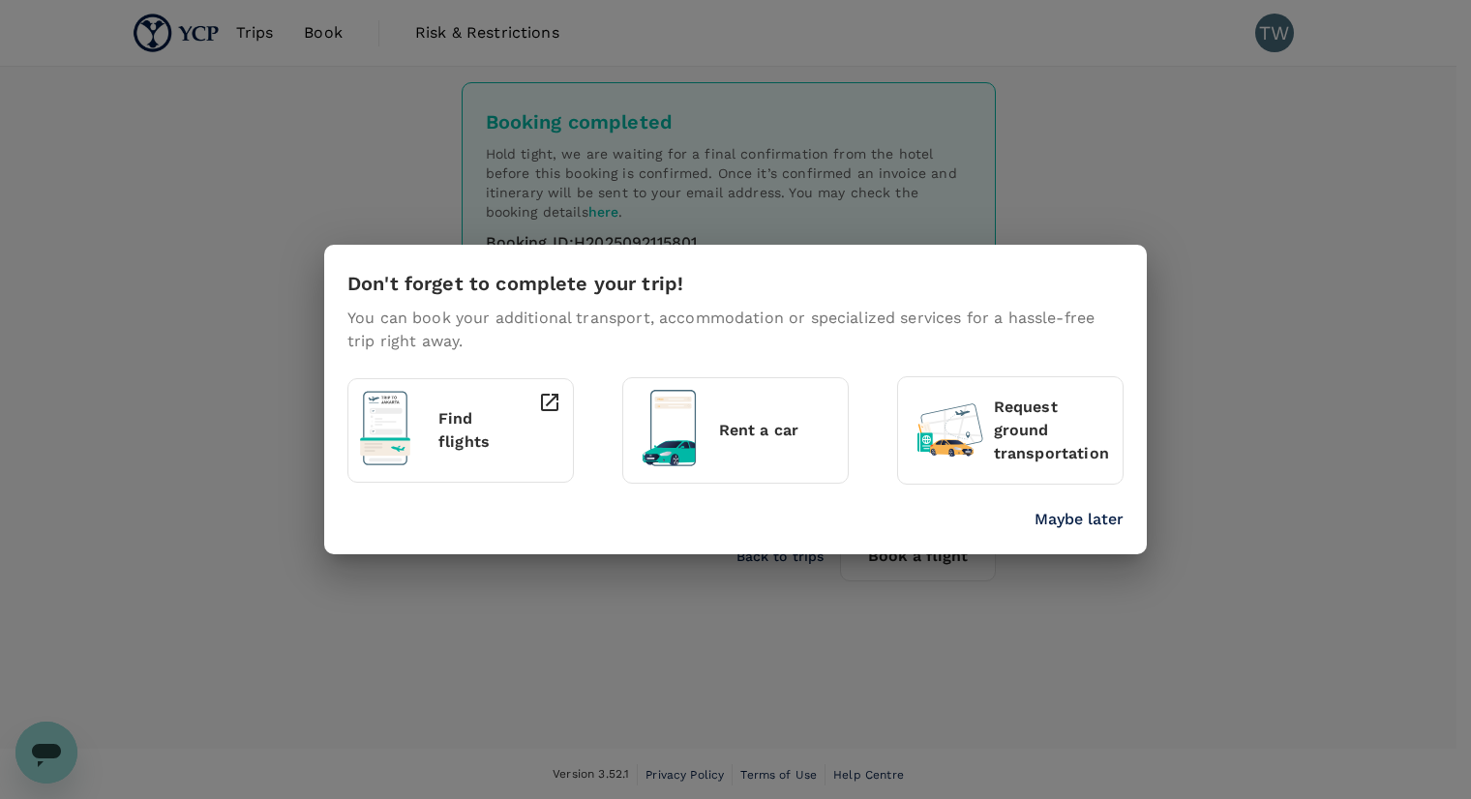
click at [1095, 83] on div "Don't forget to complete your trip! You can book your additional transport, acc…" at bounding box center [735, 399] width 1471 height 799
